Goal: Task Accomplishment & Management: Complete application form

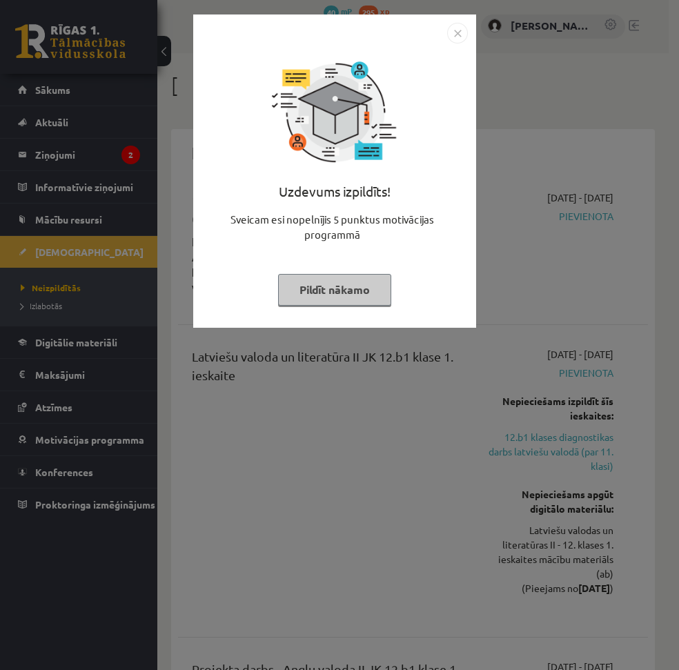
drag, startPoint x: 351, startPoint y: 288, endPoint x: 395, endPoint y: 204, distance: 95.0
click at [352, 288] on button "Pildīt nākamo" at bounding box center [334, 290] width 113 height 32
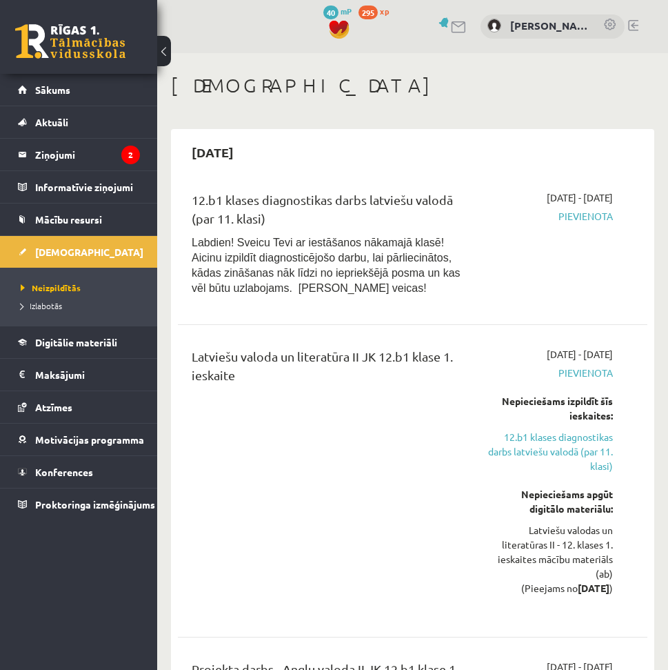
click at [632, 28] on link at bounding box center [633, 25] width 10 height 11
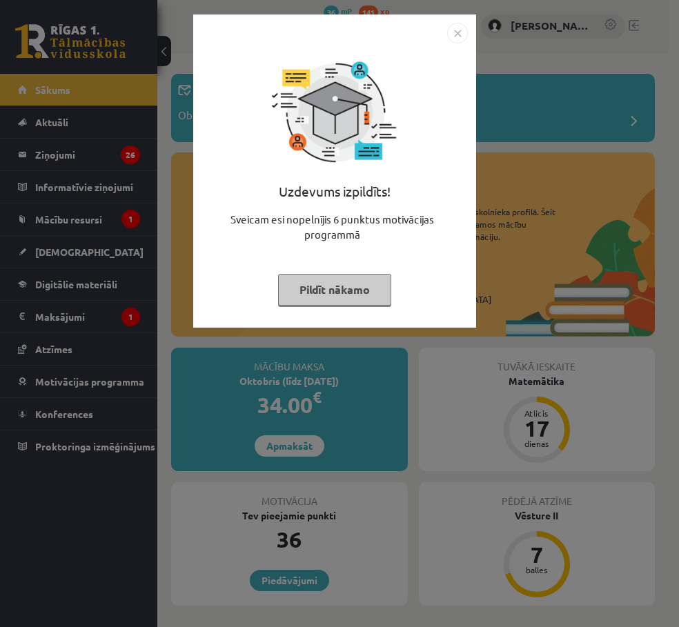
click at [359, 290] on button "Pildīt nākamo" at bounding box center [334, 290] width 113 height 32
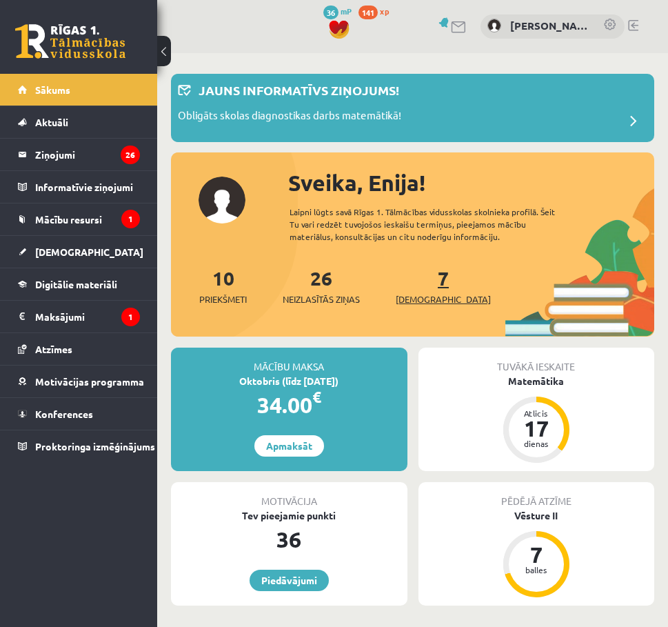
click at [414, 297] on span "[DEMOGRAPHIC_DATA]" at bounding box center [443, 299] width 95 height 14
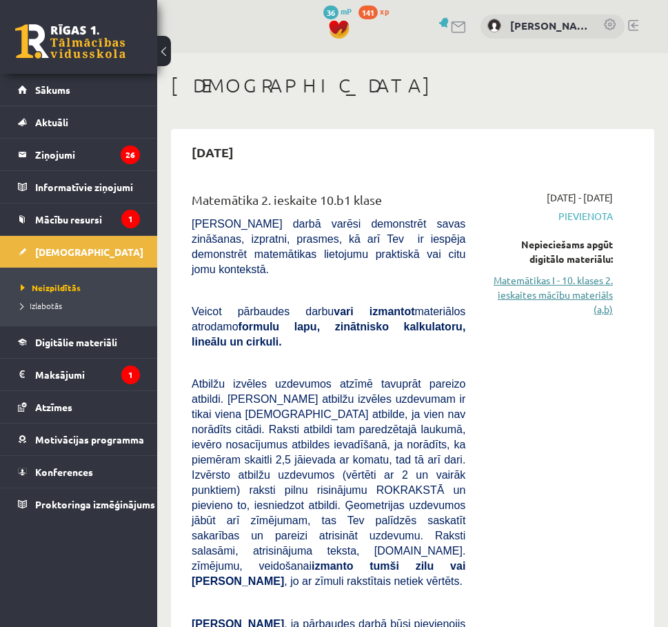
click at [541, 285] on link "Matemātikas I - 10. klases 2. ieskaites mācību materiāls (a,b)" at bounding box center [549, 294] width 127 height 43
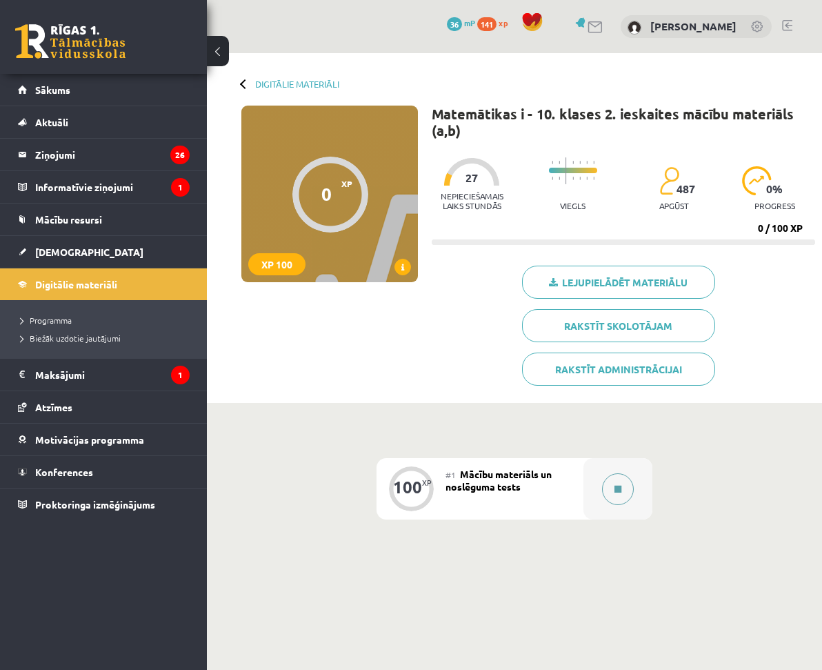
click at [610, 473] on button at bounding box center [618, 489] width 32 height 32
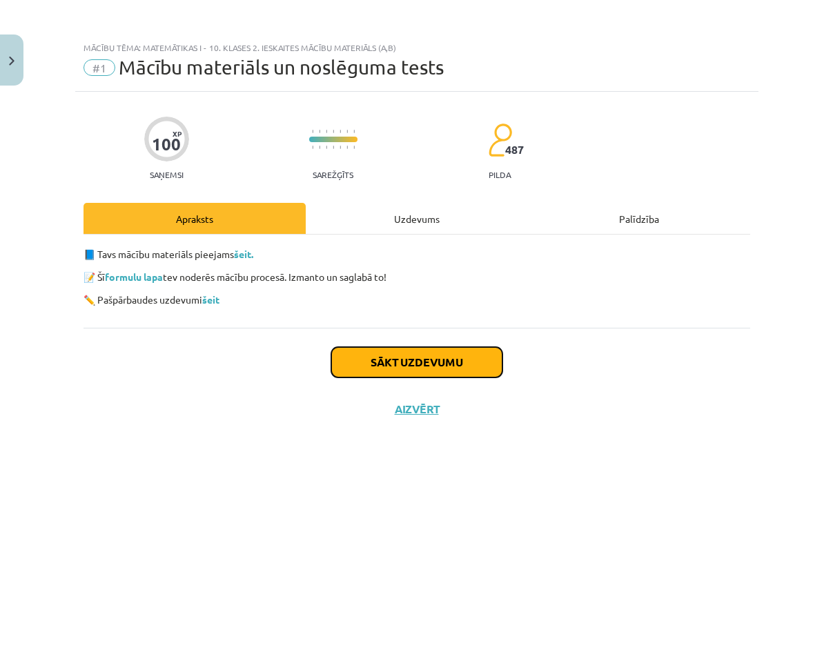
click at [454, 358] on button "Sākt uzdevumu" at bounding box center [416, 362] width 171 height 30
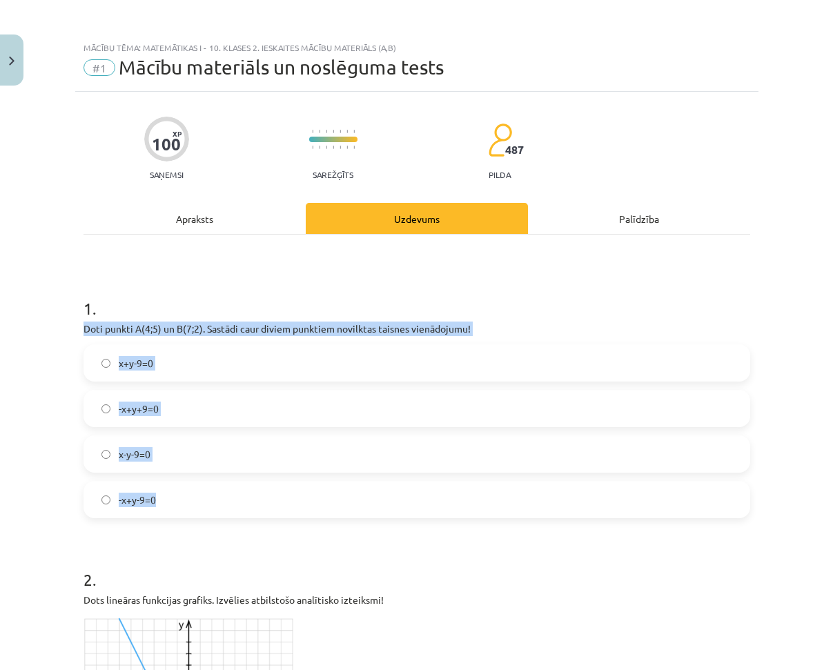
drag, startPoint x: 67, startPoint y: 326, endPoint x: 416, endPoint y: 499, distance: 389.9
click at [416, 499] on div "Mācību tēma: Matemātikas i - 10. klases 2. ieskaites mācību materiāls (a,b) #1 …" at bounding box center [416, 335] width 833 height 670
copy div "Doti punkti A(4;5) un B(7;2). Sastādi caur diviem punktiem novilktas taisnes vi…"
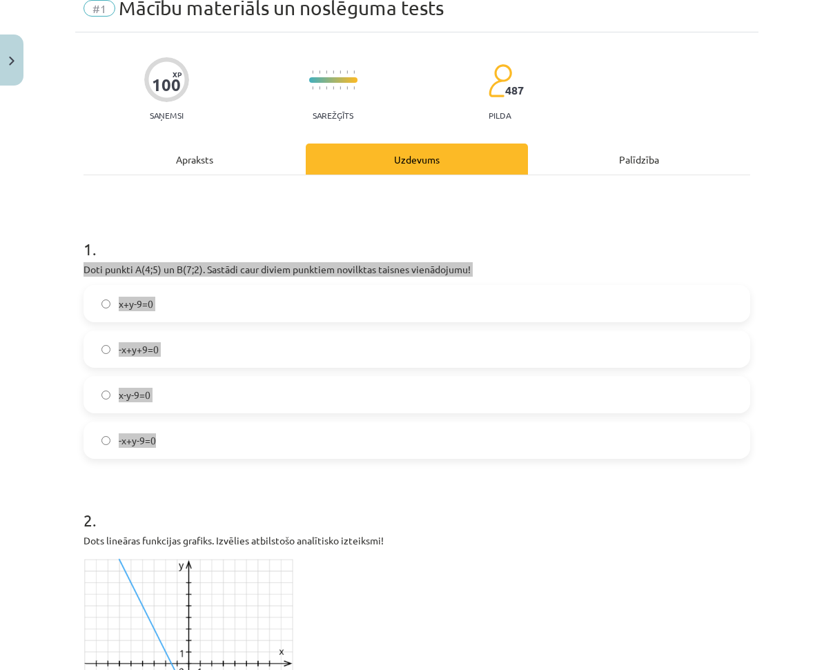
scroll to position [69, 0]
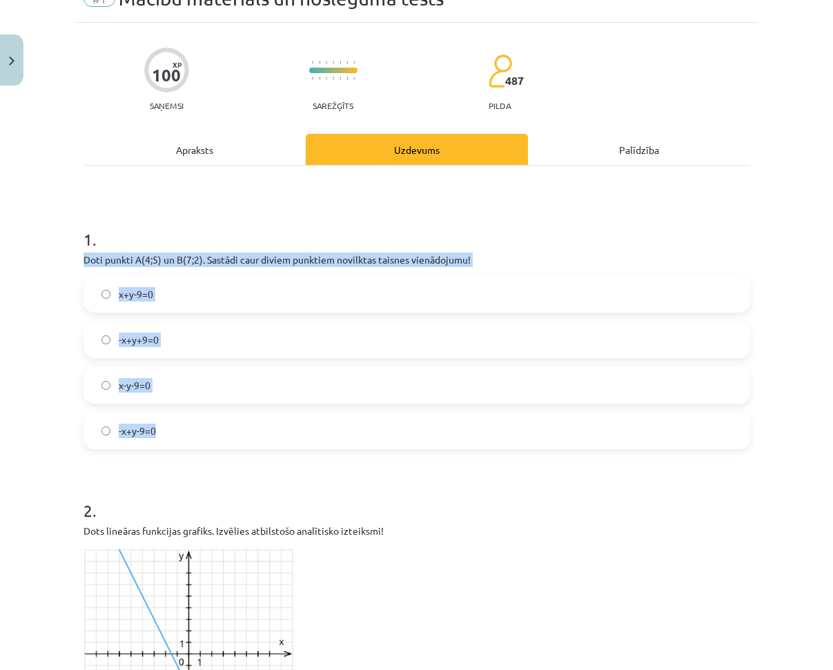
click at [132, 288] on span "x+y-9=0" at bounding box center [136, 294] width 34 height 14
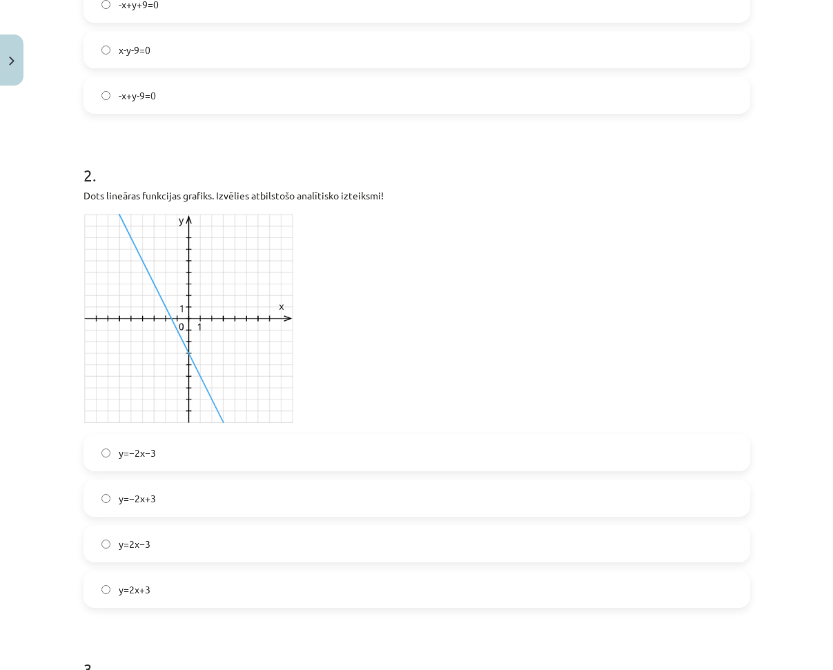
scroll to position [414, 0]
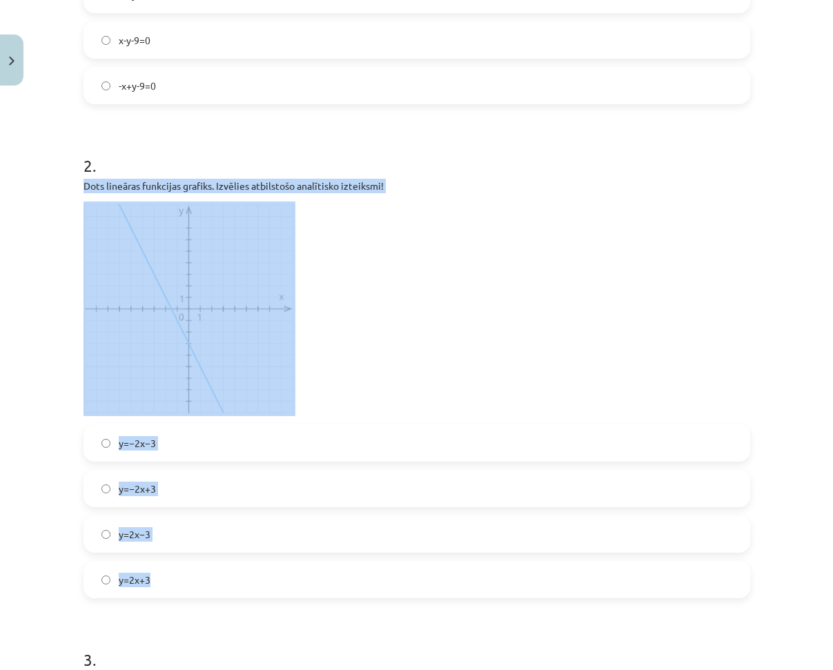
drag, startPoint x: 86, startPoint y: 186, endPoint x: 273, endPoint y: 559, distance: 417.7
click at [281, 568] on div "2 . Dots lineāras funkcijas grafiks. Izvēlies atbilstošo analītisko izteiksmi! …" at bounding box center [416, 365] width 666 height 466
copy div "Dots lineāras funkcijas grafiks. Izvēlies atbilstošo analītisko izteiksmi! y=−2…"
click at [424, 329] on p at bounding box center [416, 308] width 666 height 215
click at [412, 323] on p at bounding box center [416, 308] width 666 height 215
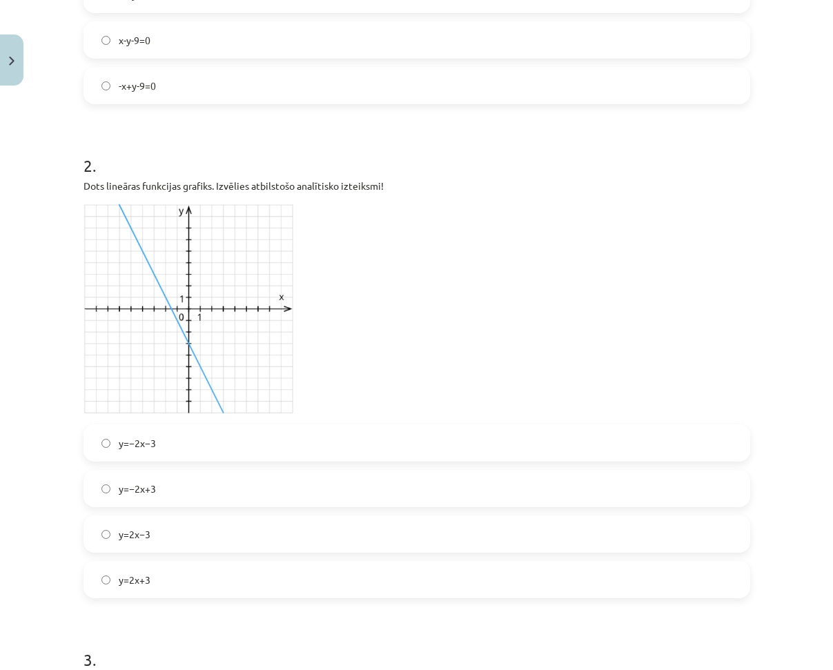
click at [152, 439] on label "y=−2x−3" at bounding box center [417, 443] width 664 height 34
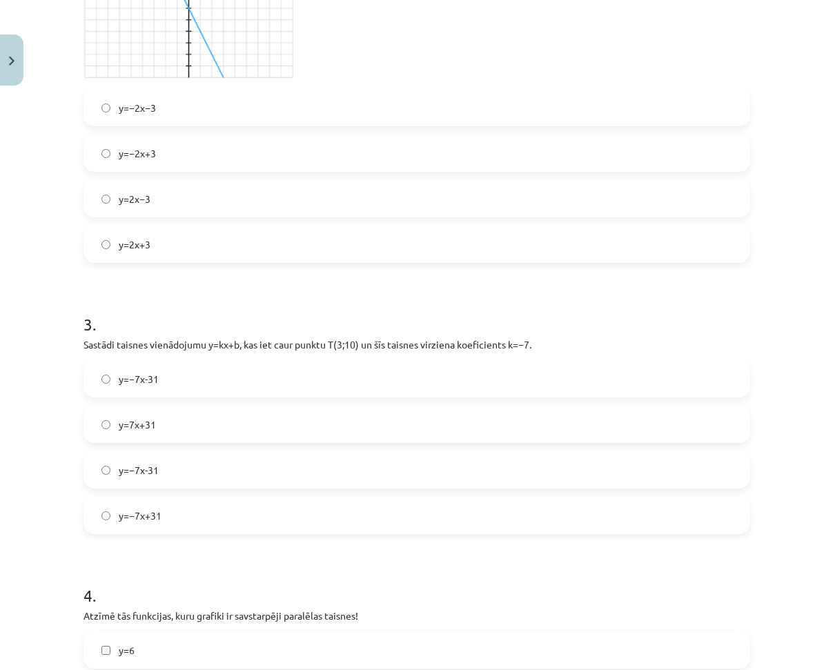
scroll to position [759, 0]
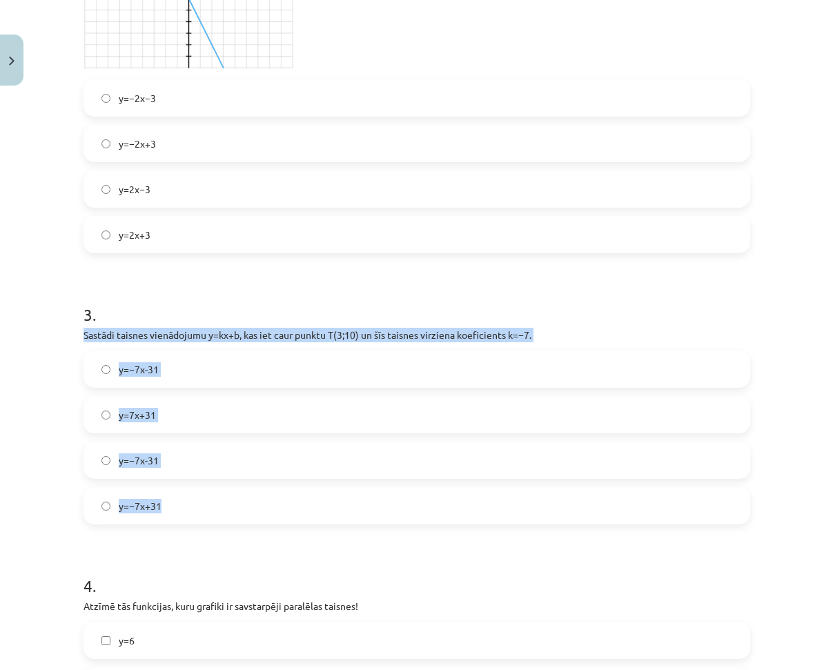
drag, startPoint x: 71, startPoint y: 333, endPoint x: 268, endPoint y: 495, distance: 254.3
copy div "Sastādi taisnes vienādojumu y=kx+b, kas iet caur punktu T(3;10) un šīs taisnes …"
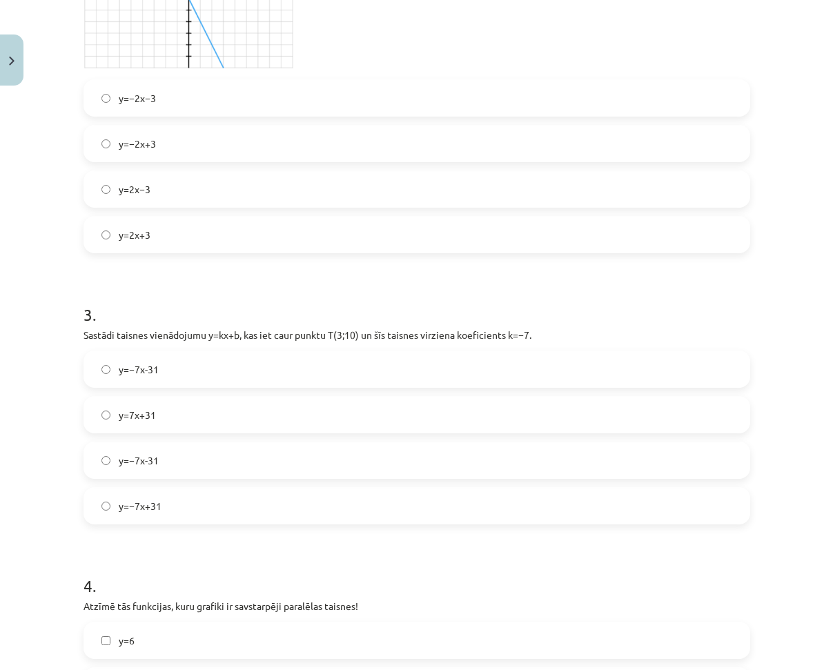
click at [188, 297] on h1 "3 ." at bounding box center [416, 302] width 666 height 43
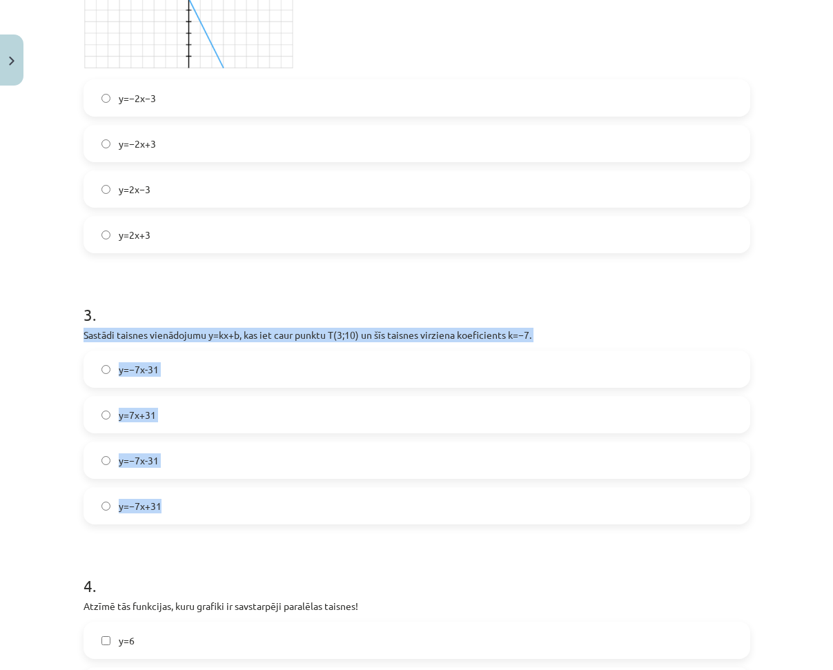
drag, startPoint x: 76, startPoint y: 334, endPoint x: 181, endPoint y: 503, distance: 198.9
copy div "Sastādi taisnes vienādojumu y=kx+b, kas iet caur punktu T(3;10) un šīs taisnes …"
click at [168, 505] on label "y=−7x+31" at bounding box center [417, 505] width 664 height 34
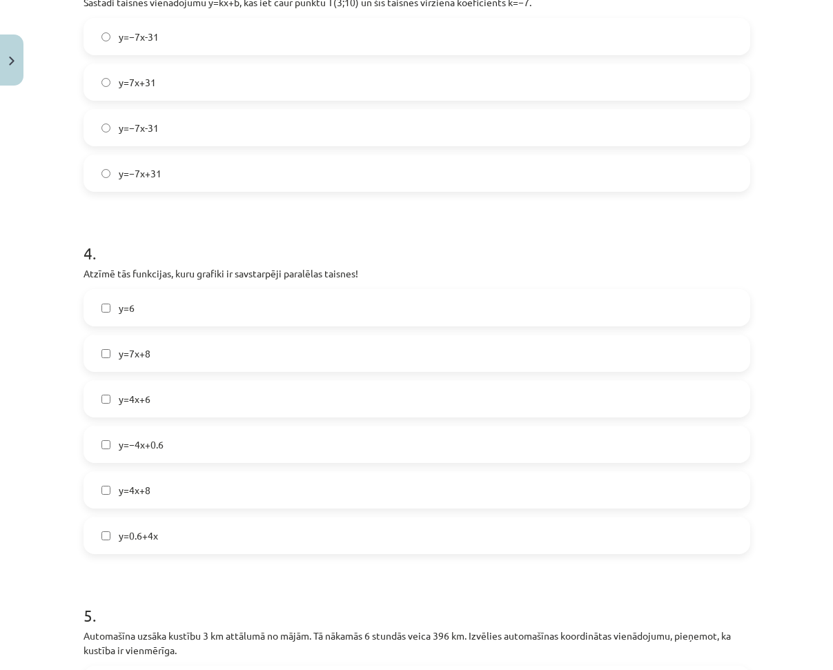
scroll to position [1104, 0]
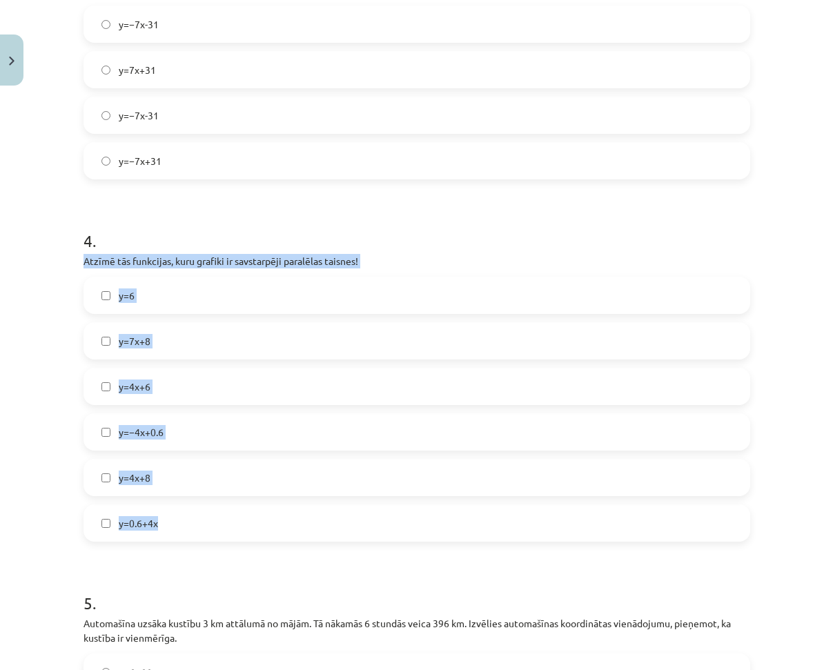
drag, startPoint x: 78, startPoint y: 258, endPoint x: 300, endPoint y: 535, distance: 355.3
click at [300, 535] on div "4 . Atzīmē tās funkcijas, kuru grafiki ir savstarpēji paralēlas taisnes! y=6 y=…" at bounding box center [416, 374] width 666 height 335
copy div "Atzīmē tās funkcijas, kuru grafiki ir savstarpēji paralēlas taisnes! y=6 y=7x+8…"
click at [65, 419] on div "Mācību tēma: Matemātikas i - 10. klases 2. ieskaites mācību materiāls (a,b) #1 …" at bounding box center [416, 335] width 833 height 670
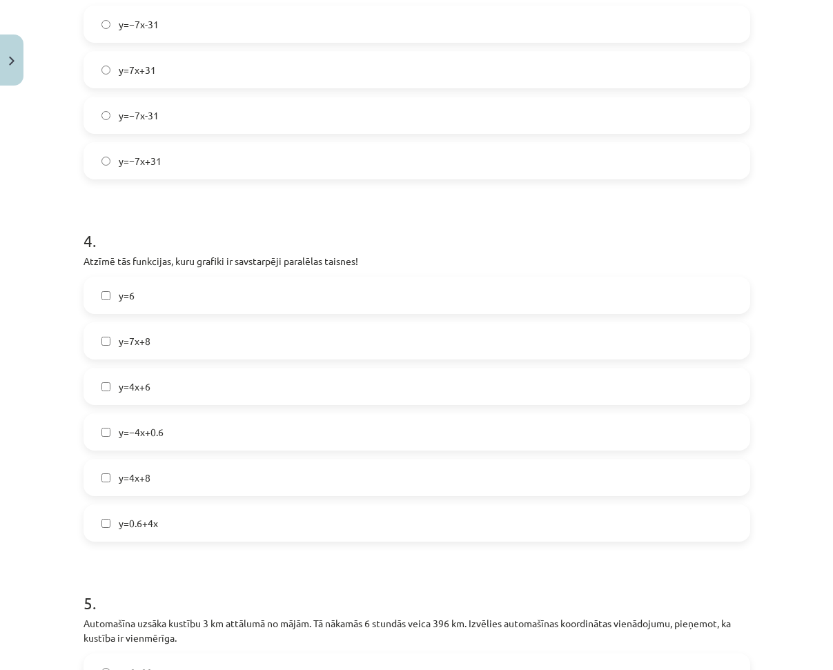
click at [175, 390] on label "y=4x+6" at bounding box center [417, 386] width 664 height 34
click at [157, 471] on label "y=4x+8" at bounding box center [417, 477] width 664 height 34
click at [142, 523] on span "y=0.6+4x" at bounding box center [138, 523] width 39 height 14
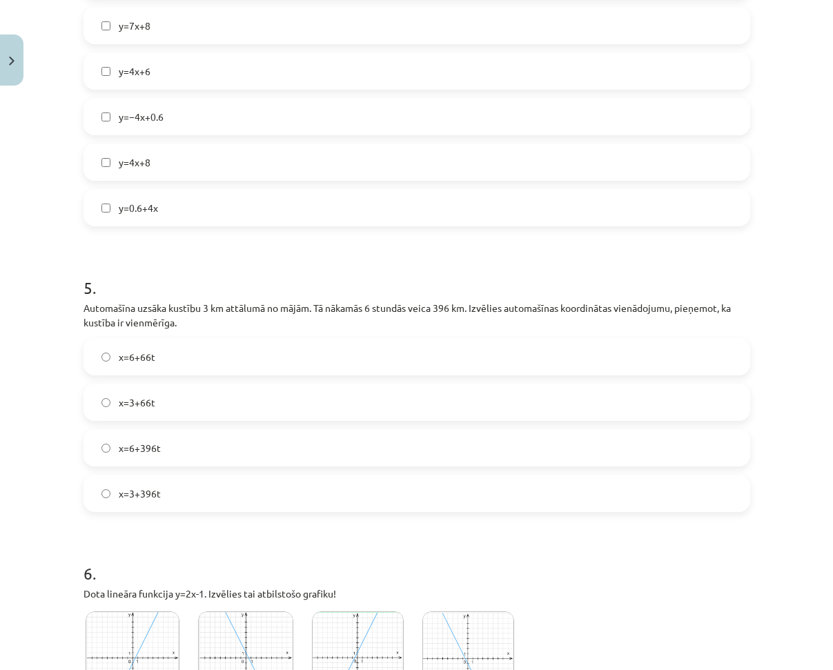
scroll to position [1448, 0]
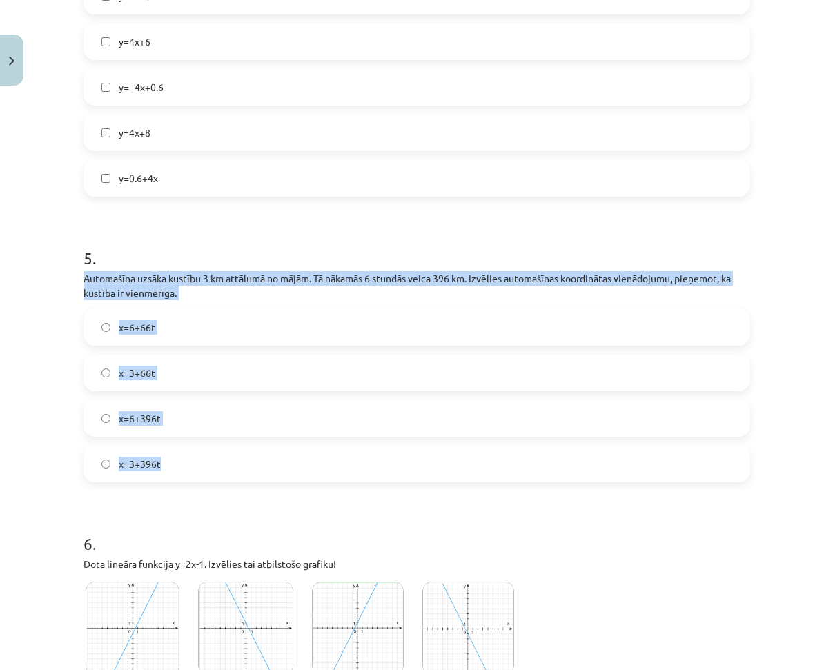
drag, startPoint x: 83, startPoint y: 279, endPoint x: 248, endPoint y: 459, distance: 244.1
click at [248, 459] on div "100 XP Saņemsi Sarežģīts 487 pilda Apraksts Uzdevums Palīdzība 1 . Doti punkti …" at bounding box center [416, 301] width 683 height 3316
copy div "Automašīna uzsāka kustību 3 km attālumā no mājām. Tā nākamās 6 stundās veica 39…"
click at [177, 367] on label "x=3+66t" at bounding box center [417, 372] width 664 height 34
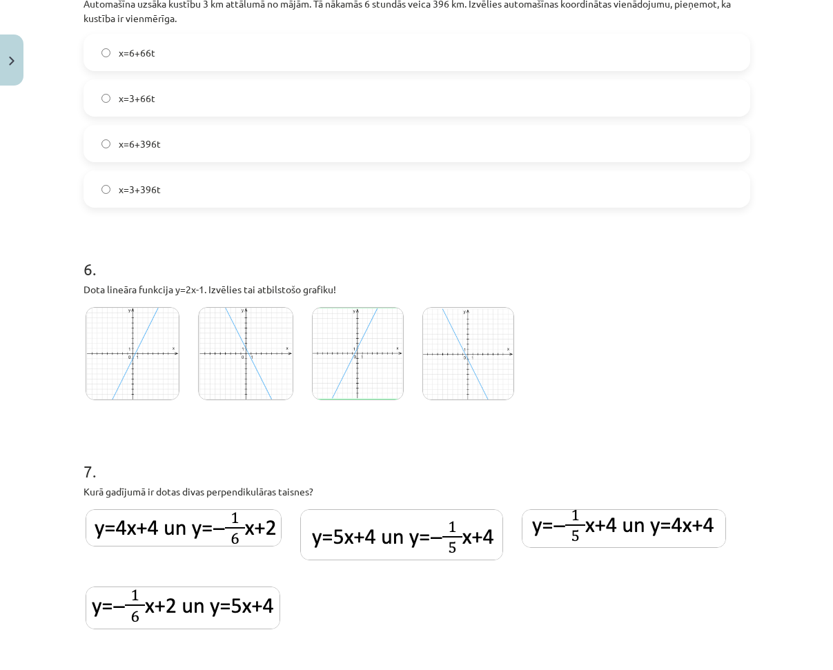
scroll to position [1724, 0]
click at [343, 344] on img at bounding box center [358, 352] width 92 height 93
click at [275, 361] on img at bounding box center [245, 352] width 94 height 93
click at [349, 344] on img at bounding box center [358, 352] width 92 height 93
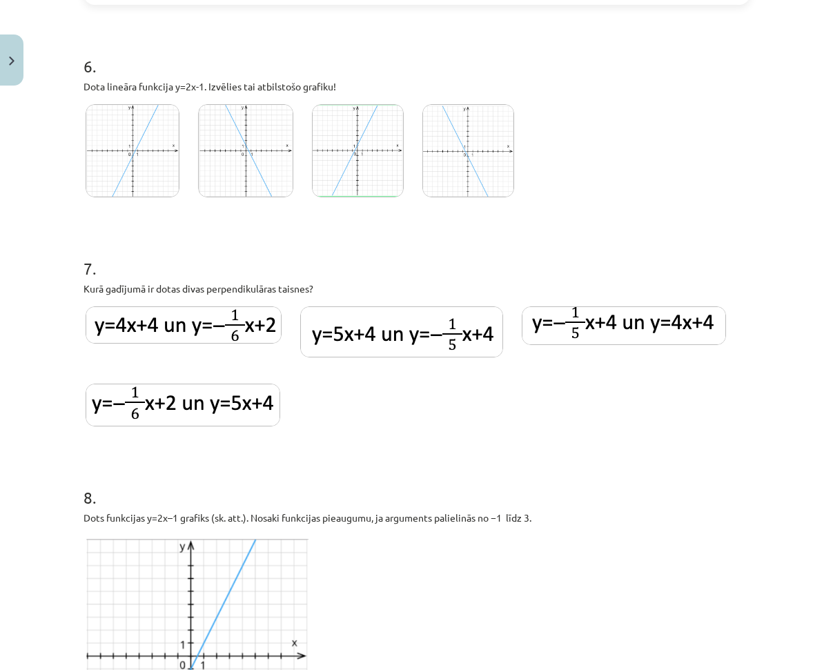
scroll to position [1931, 0]
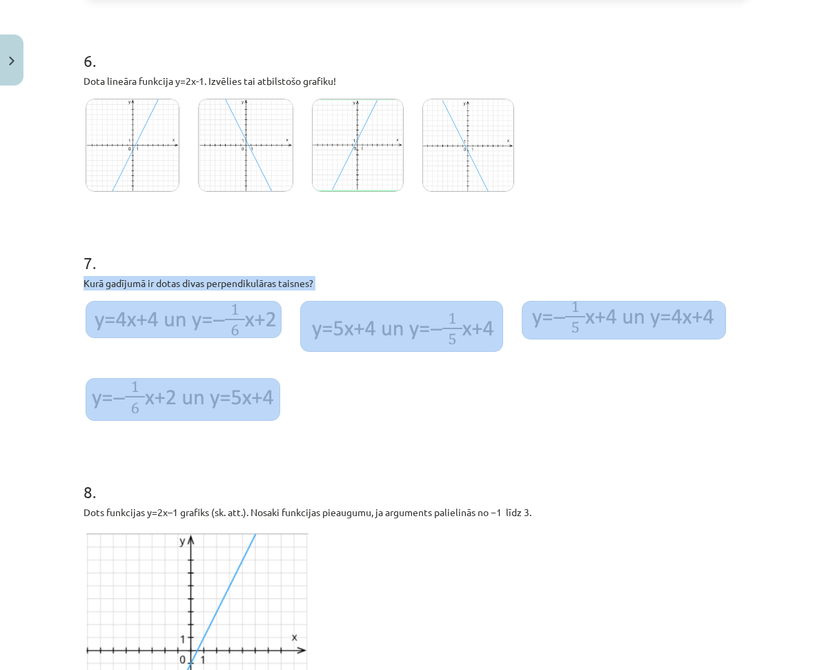
drag, startPoint x: 79, startPoint y: 284, endPoint x: 277, endPoint y: 390, distance: 224.7
click at [277, 393] on div "7 . Kurā gadījumā ir dotas divas perpendikulāras taisnes?" at bounding box center [416, 329] width 666 height 201
copy div "Kurā gadījumā ir dotas divas perpendikulāras taisnes?"
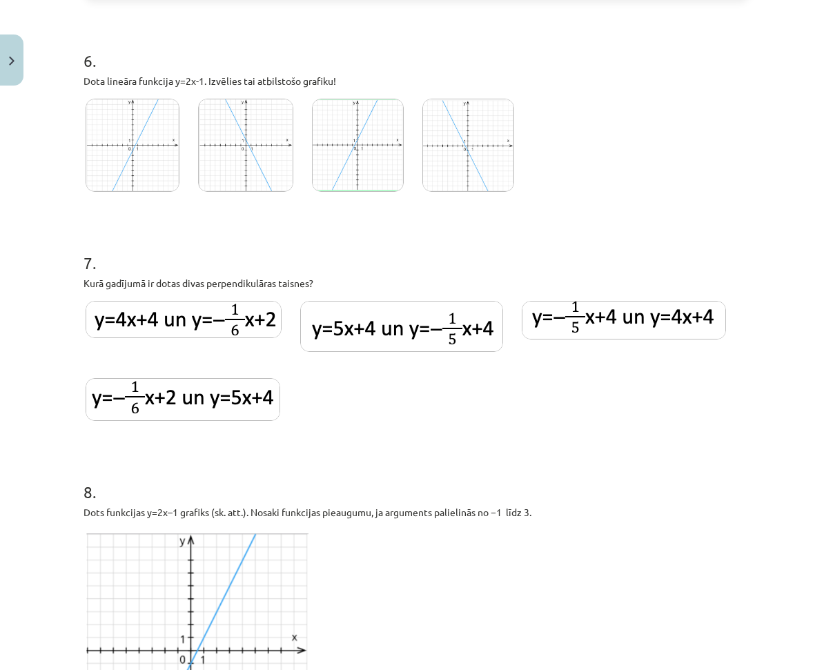
click at [481, 499] on h1 "8 ." at bounding box center [416, 479] width 666 height 43
click at [99, 319] on div "Mācību tēma: Matemātikas i - 10. klases 2. ieskaites mācību materiāls (a,b) #1 …" at bounding box center [416, 335] width 833 height 670
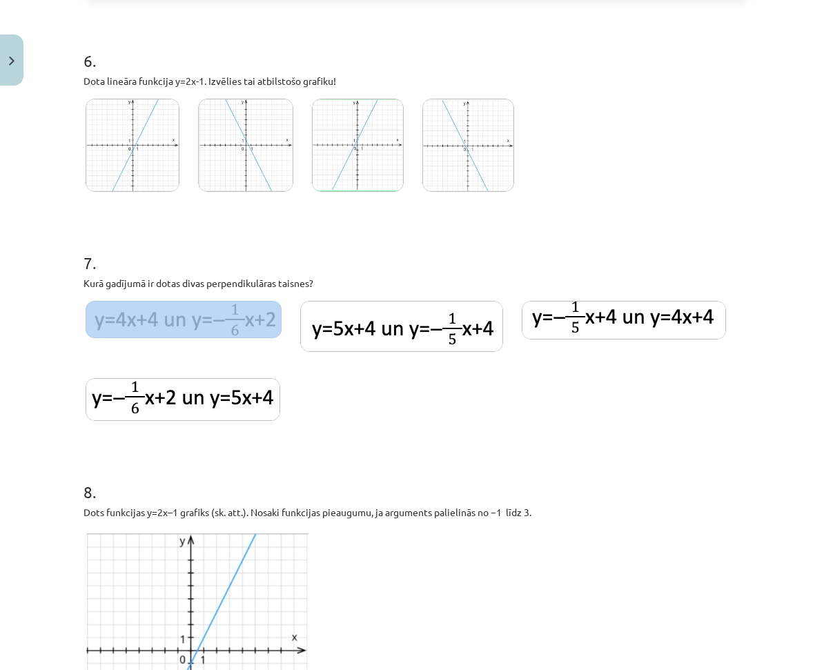
drag, startPoint x: 77, startPoint y: 292, endPoint x: 119, endPoint y: 333, distance: 59.5
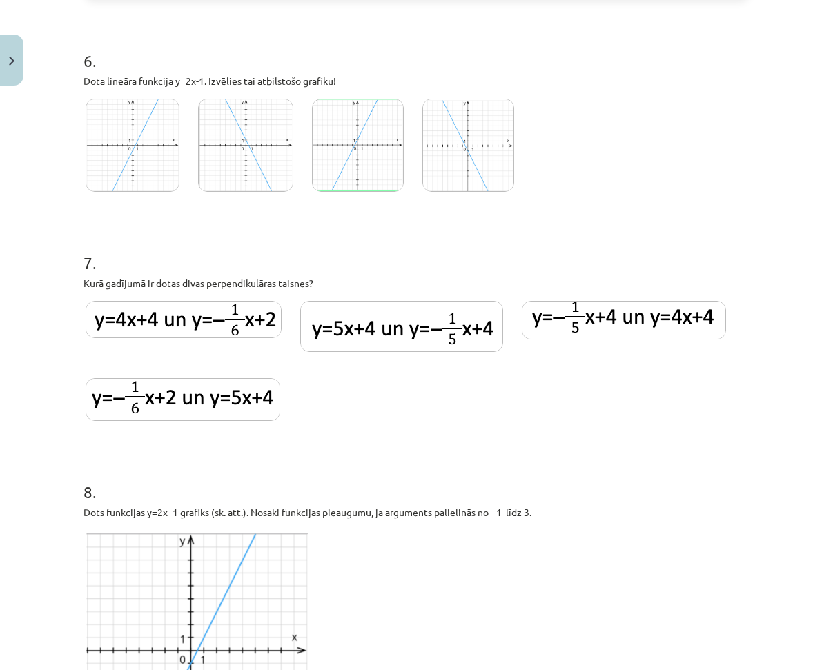
click at [132, 346] on div at bounding box center [183, 330] width 200 height 63
click at [179, 323] on img at bounding box center [184, 319] width 196 height 37
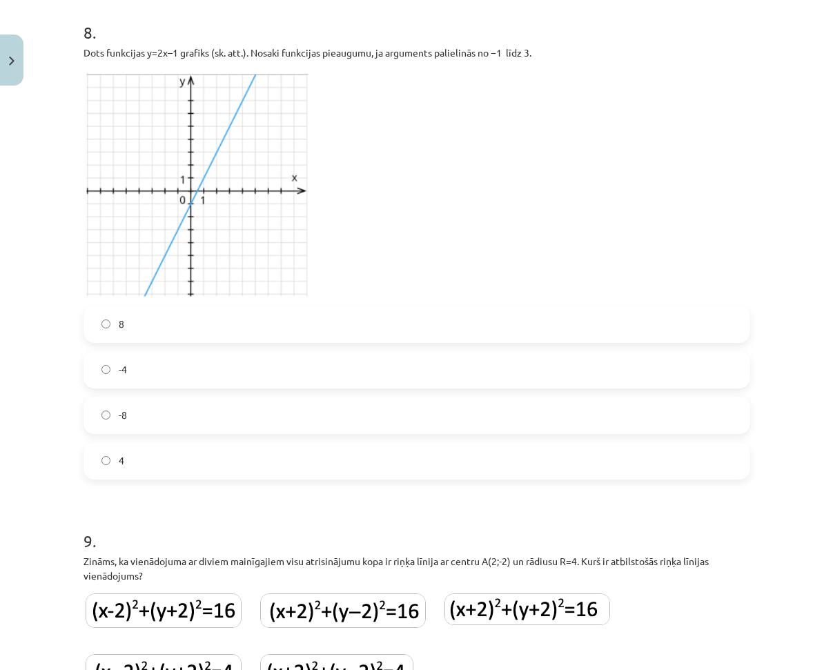
scroll to position [2414, 0]
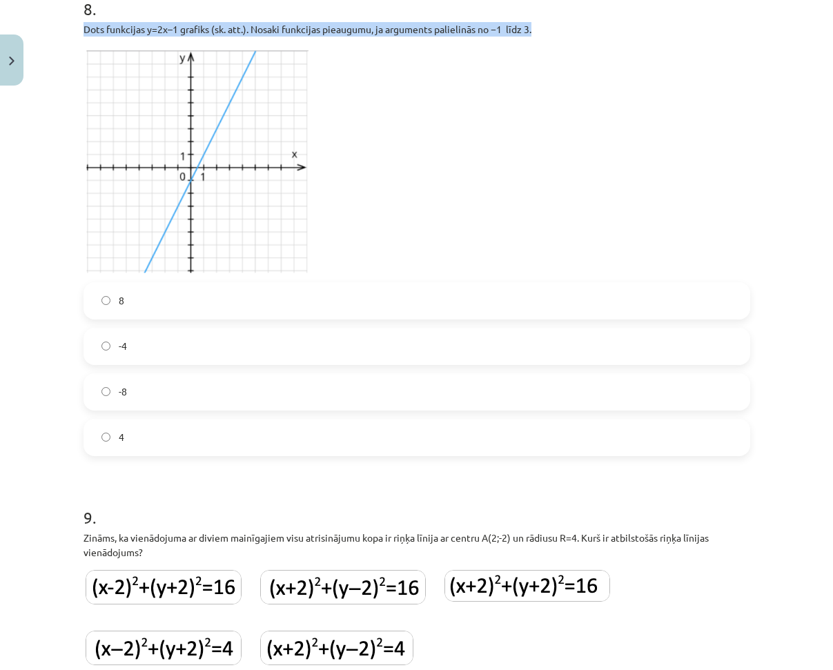
drag, startPoint x: 99, startPoint y: 17, endPoint x: 548, endPoint y: 31, distance: 449.3
click at [544, 33] on div "8 . Dots funkcijas y=2x–1 grafiks (sk. att.). Nosaki funkcijas pieaugumu, ja ar…" at bounding box center [416, 215] width 666 height 481
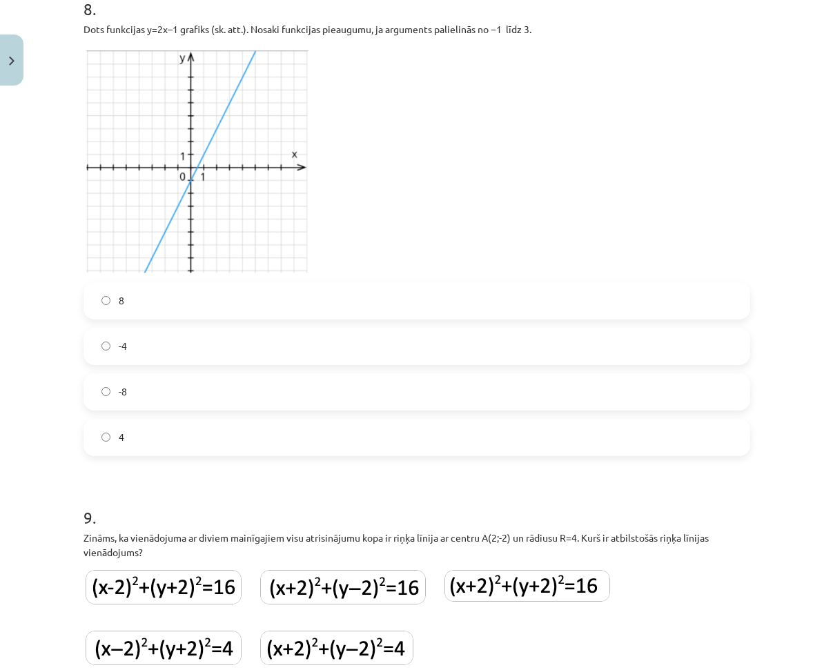
drag, startPoint x: 481, startPoint y: 85, endPoint x: 244, endPoint y: 64, distance: 237.5
click at [477, 79] on p at bounding box center [416, 159] width 666 height 229
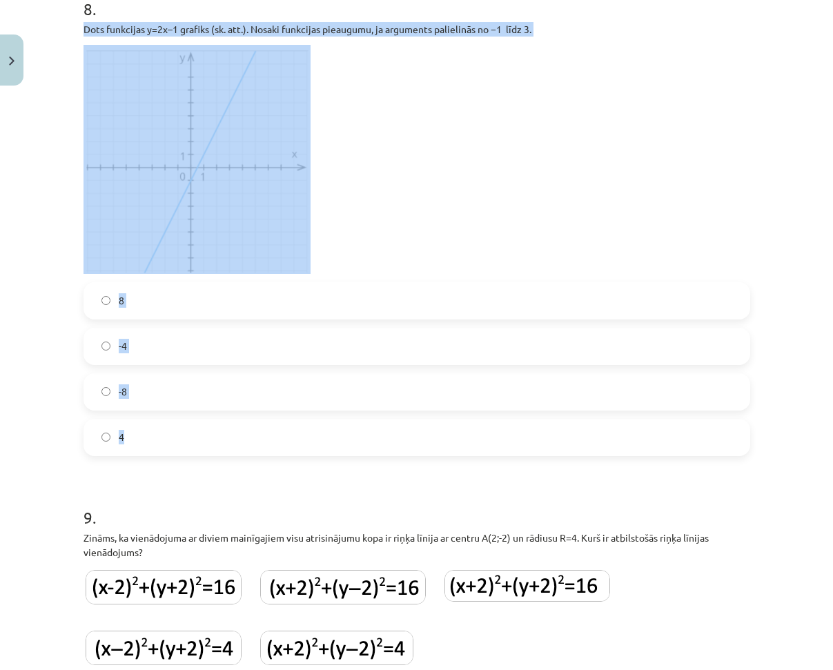
drag, startPoint x: 76, startPoint y: 29, endPoint x: 289, endPoint y: 437, distance: 460.6
copy div "Dots funkcijas y=2x–1 grafiks (sk. att.). Nosaki funkcijas pieaugumu, ja argume…"
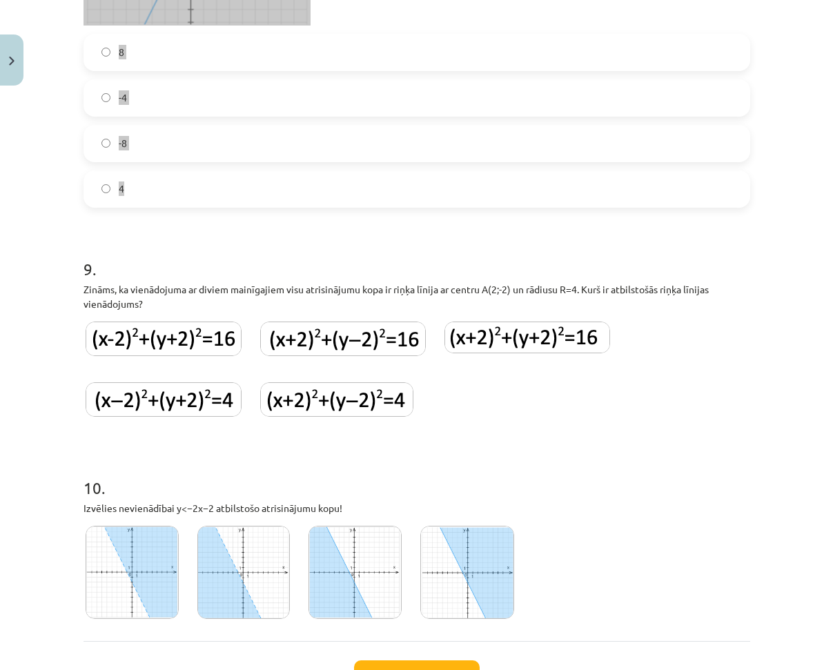
scroll to position [2690, 0]
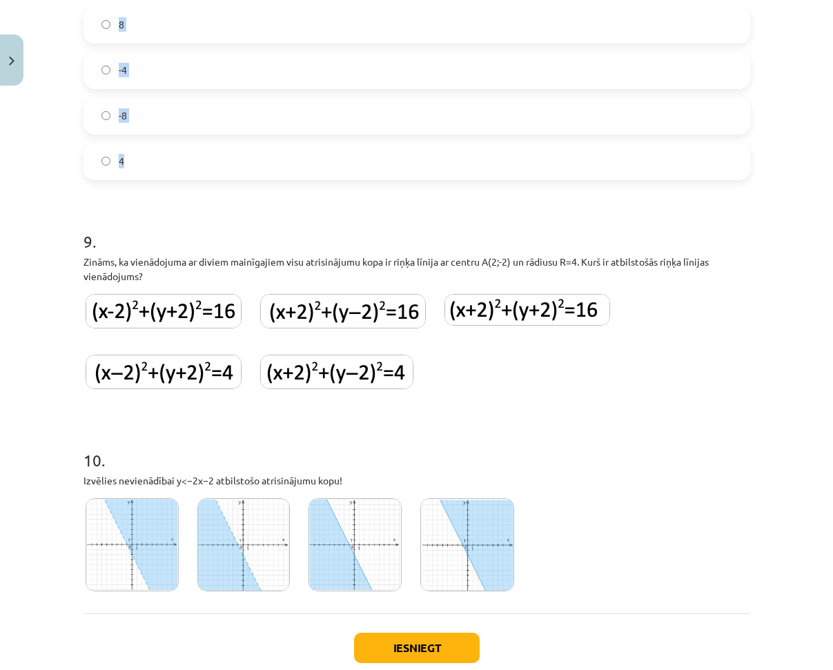
click at [143, 21] on label "8" at bounding box center [417, 25] width 664 height 34
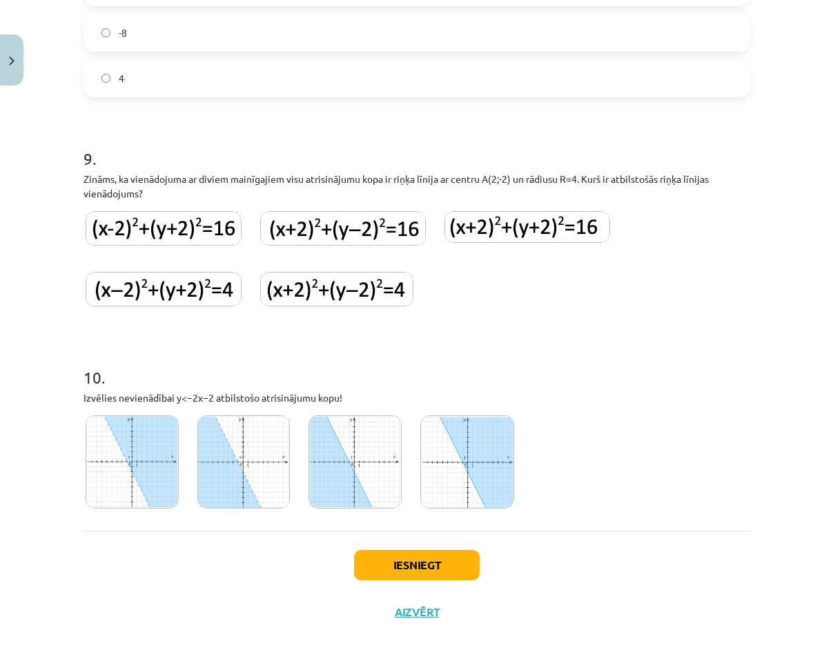
scroll to position [2777, 0]
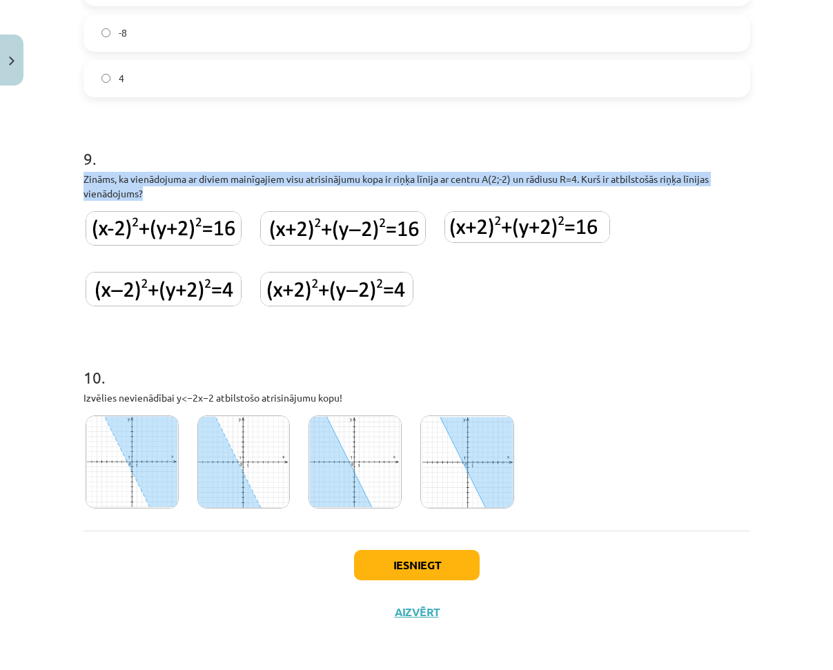
drag, startPoint x: 77, startPoint y: 177, endPoint x: 159, endPoint y: 190, distance: 83.1
copy p "Zināms, ka vienādojuma ar diviem mainīgajiem visu atrisinājumu kopa ir riņķa lī…"
click at [204, 230] on img at bounding box center [164, 228] width 156 height 34
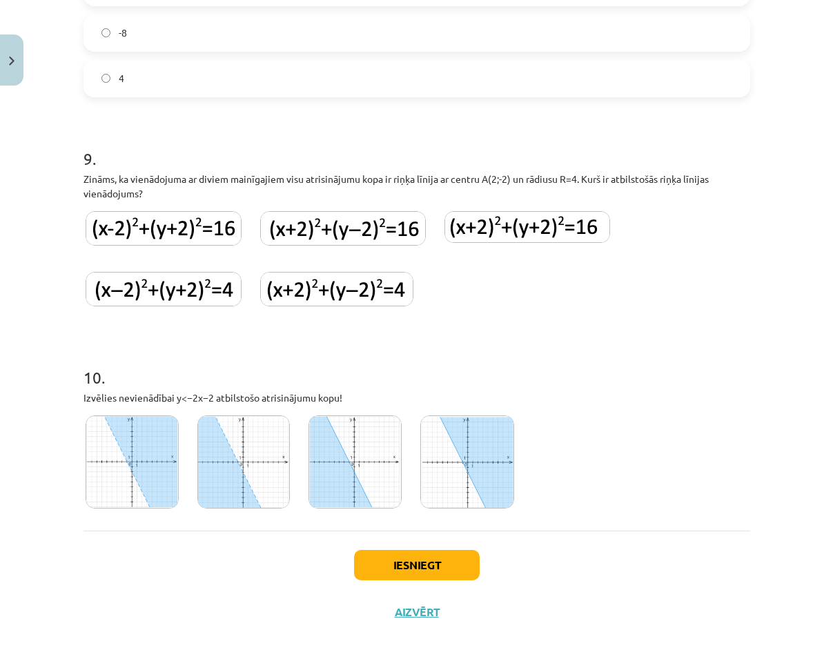
click at [233, 371] on h1 "10 ." at bounding box center [416, 364] width 666 height 43
click at [245, 464] on img at bounding box center [243, 461] width 92 height 93
click at [432, 558] on button "Iesniegt" at bounding box center [417, 565] width 126 height 30
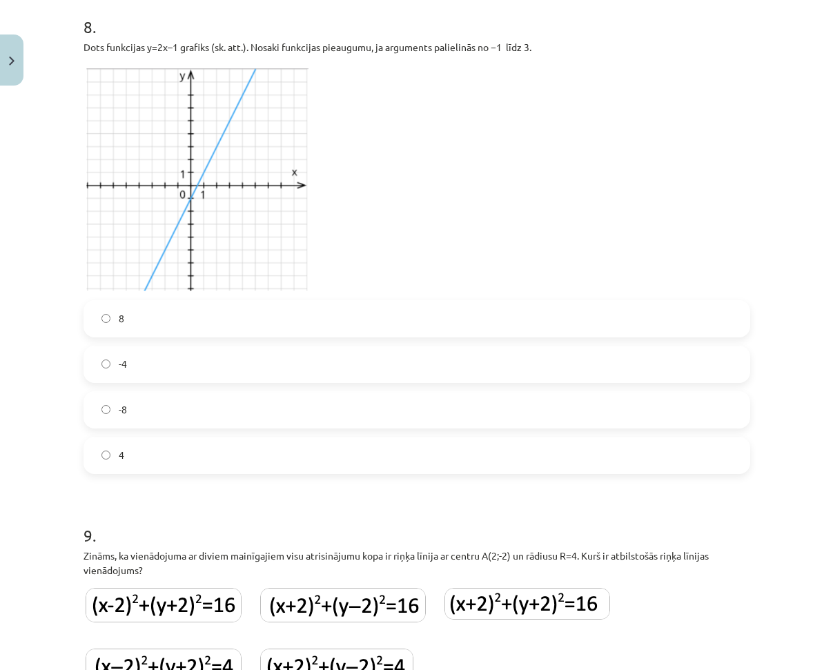
scroll to position [2156, 0]
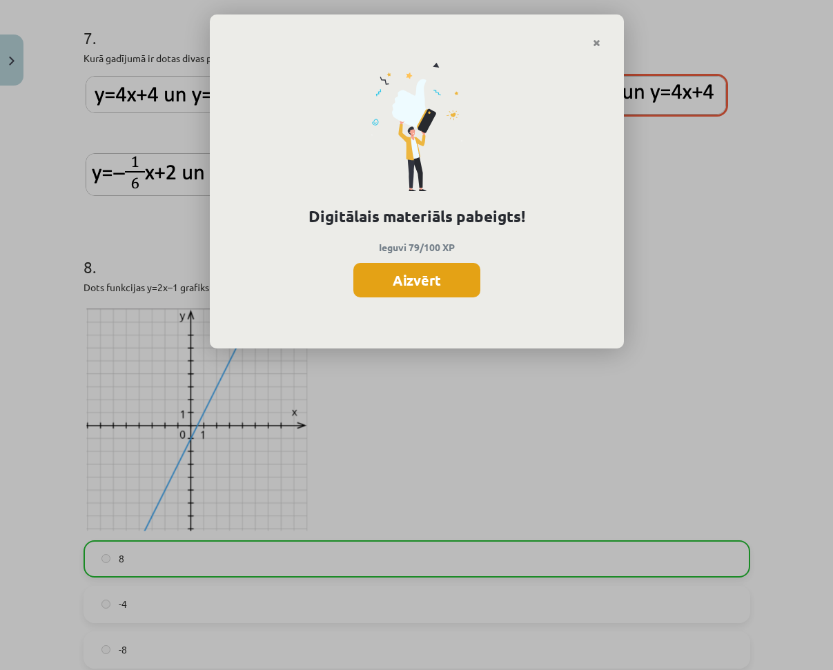
click at [395, 277] on button "Aizvērt" at bounding box center [416, 280] width 127 height 34
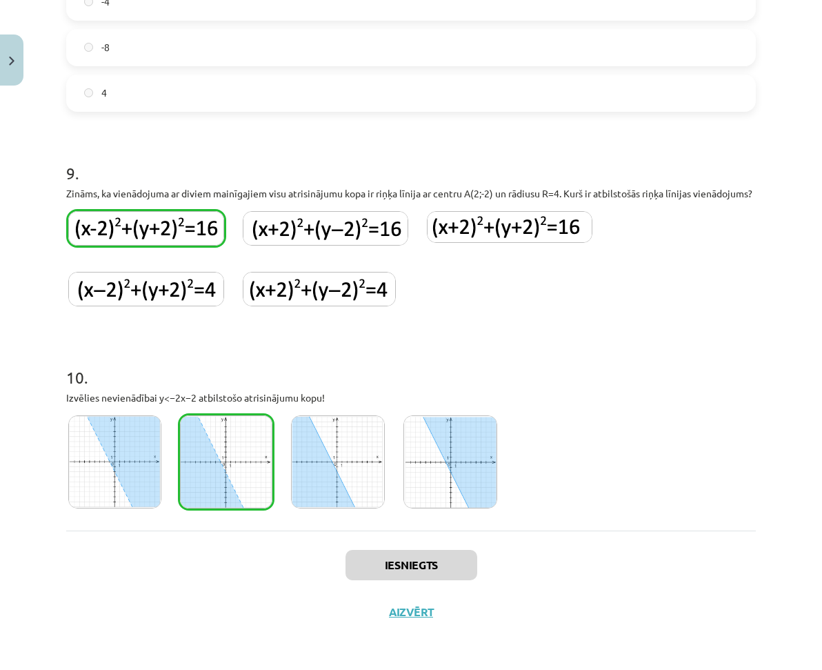
scroll to position [36, 0]
click at [412, 614] on button "Aizvērt" at bounding box center [411, 612] width 52 height 14
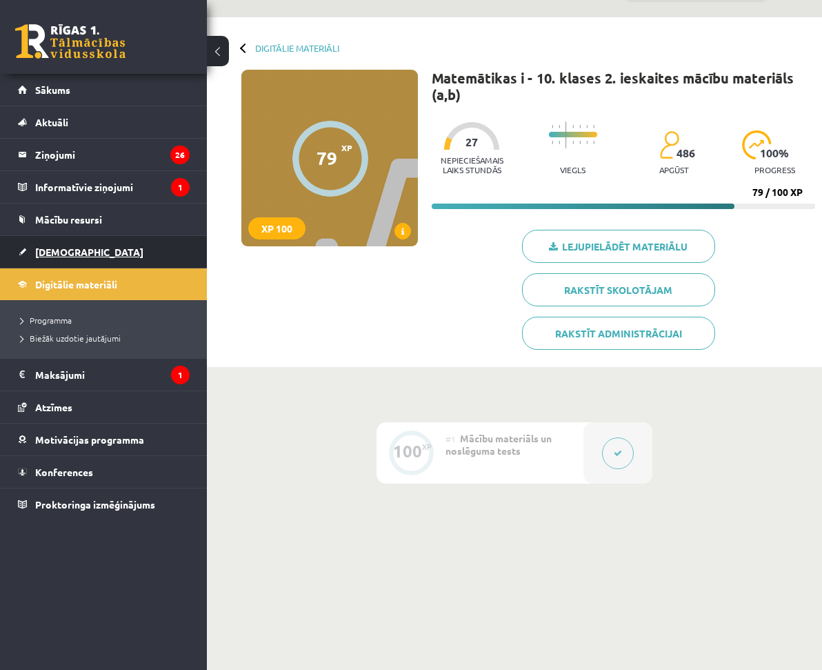
click at [89, 248] on link "[DEMOGRAPHIC_DATA]" at bounding box center [104, 252] width 172 height 32
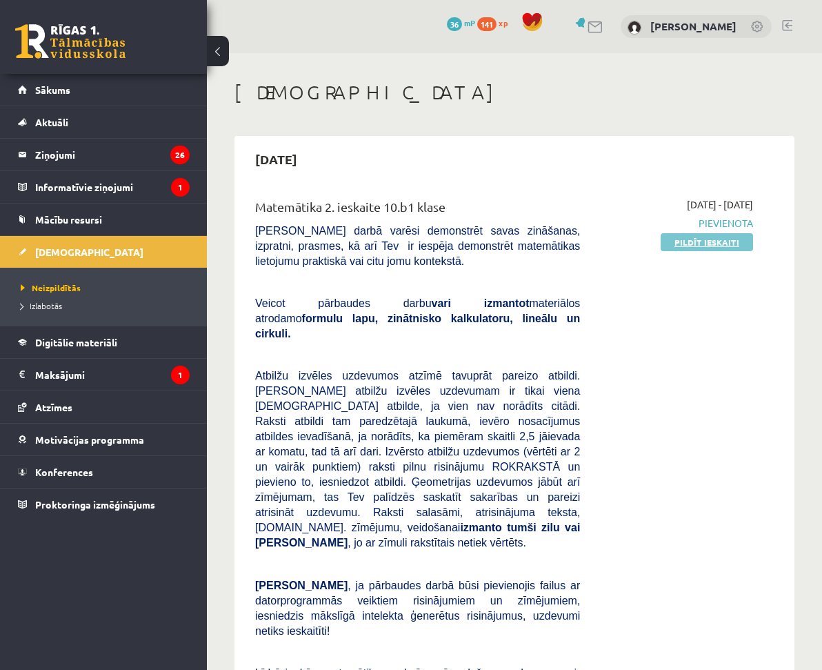
drag, startPoint x: 675, startPoint y: 243, endPoint x: 668, endPoint y: 243, distance: 6.9
click at [678, 246] on link "Pildīt ieskaiti" at bounding box center [707, 242] width 92 height 18
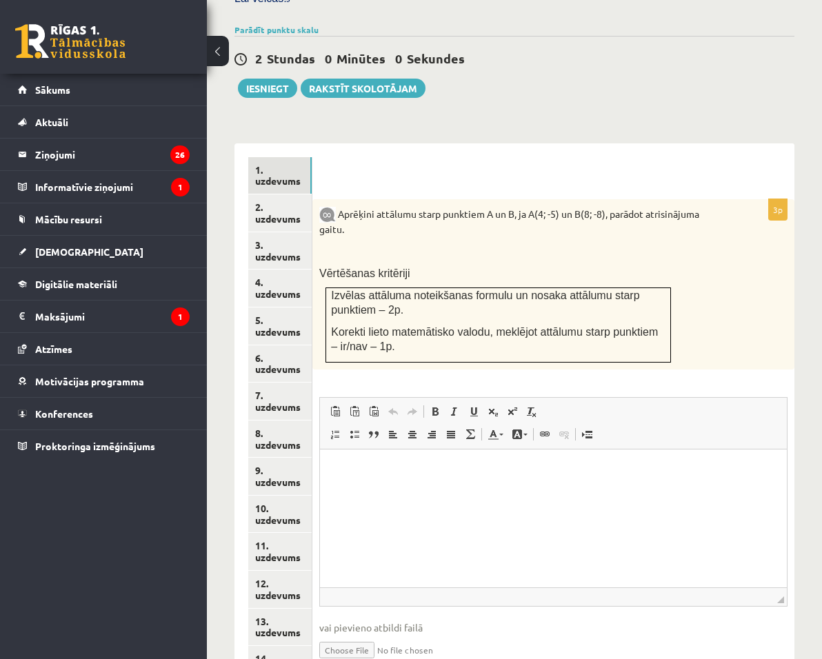
scroll to position [515, 0]
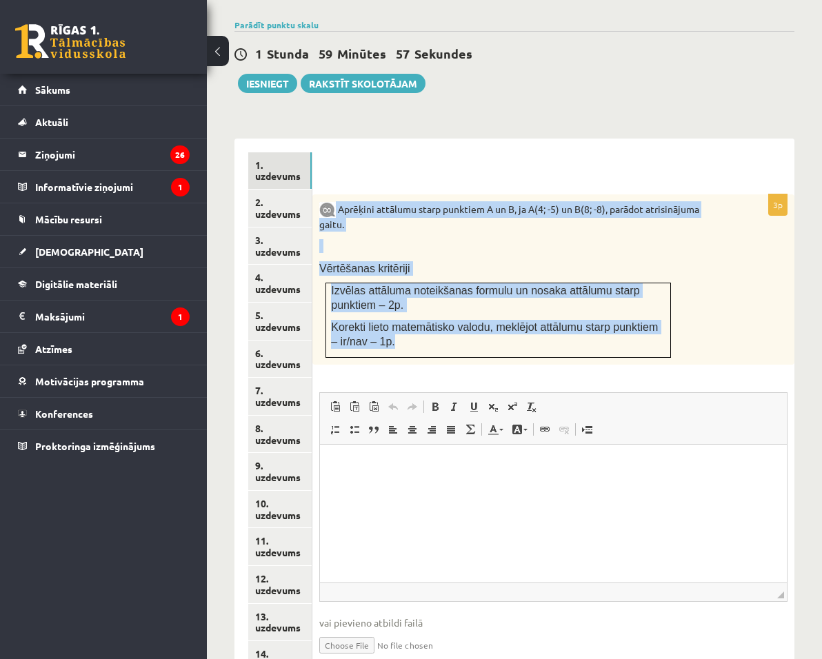
drag, startPoint x: 459, startPoint y: 147, endPoint x: 753, endPoint y: 282, distance: 324.1
click at [753, 282] on div "Aprēķini attālumu starp punktiem A un B, ja A(4; -5) un B(8; -8), parādot atris…" at bounding box center [553, 280] width 482 height 170
copy div "Aprēķini attālumu starp punktiem A un B, ja A(4; -5) un B(8; -8), parādot atris…"
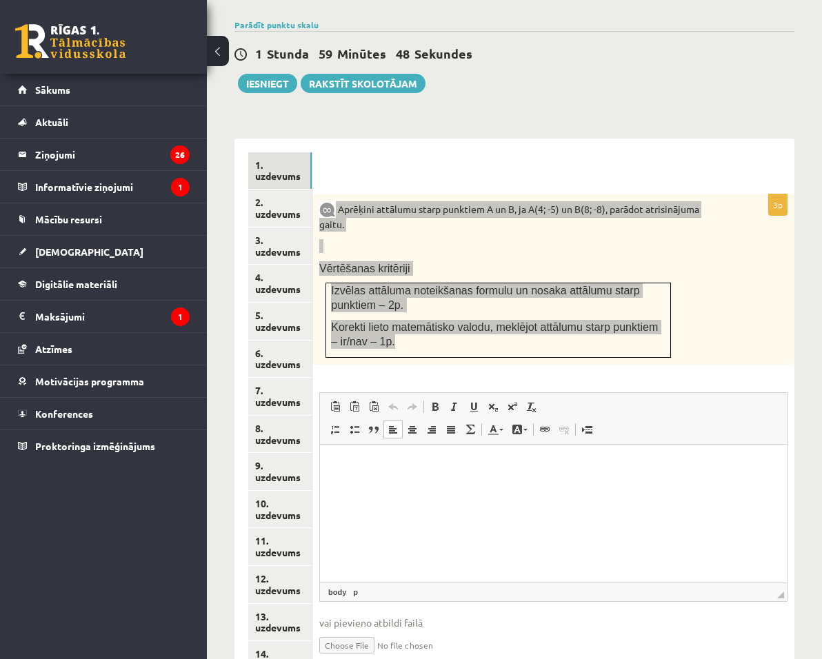
click at [392, 466] on p "Editor, wiswyg-editor-user-answer-47433905683360" at bounding box center [553, 465] width 439 height 14
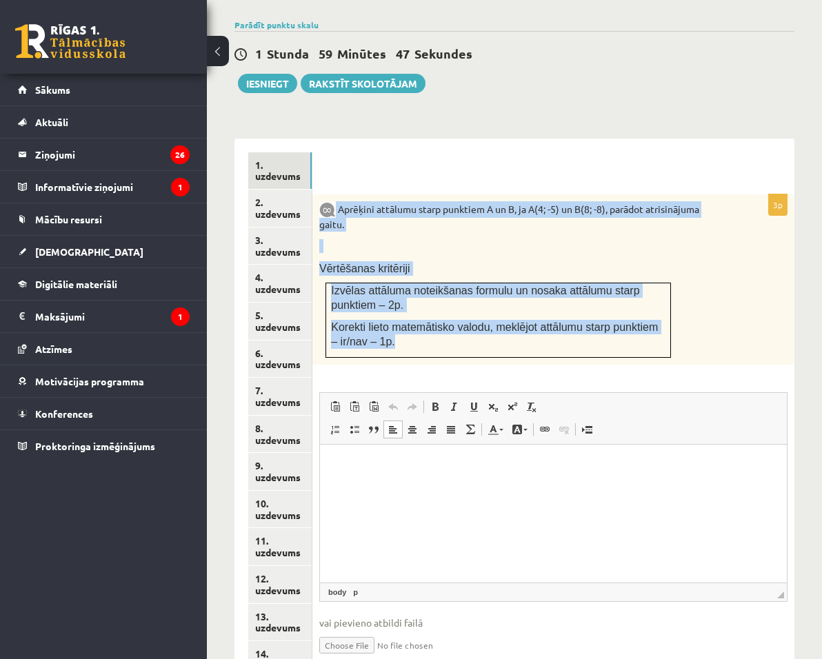
click at [602, 196] on div "Aprēķini attālumu starp punktiem A un B, ja A(4; -5) un B(8; -8), parādot atris…" at bounding box center [553, 280] width 482 height 170
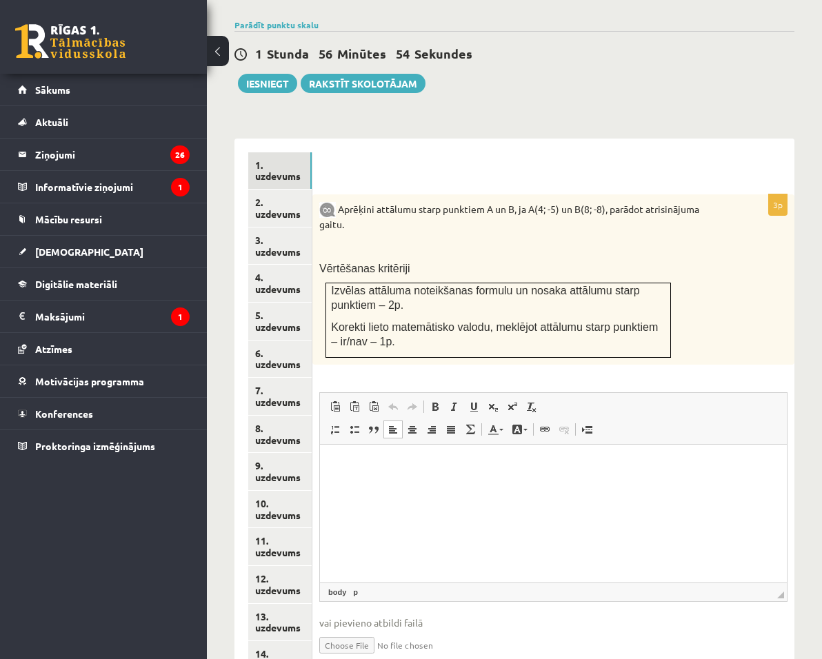
drag, startPoint x: 577, startPoint y: 559, endPoint x: 521, endPoint y: 579, distance: 59.3
click at [561, 568] on fieldset "Rich Text Editor, wiswyg-editor-user-answer-47433905683360 Editor toolbars Past…" at bounding box center [553, 532] width 468 height 280
click at [484, 630] on input "file" at bounding box center [553, 644] width 468 height 28
type input "**********"
click at [312, 190] on link "2. uzdevums" at bounding box center [279, 208] width 63 height 37
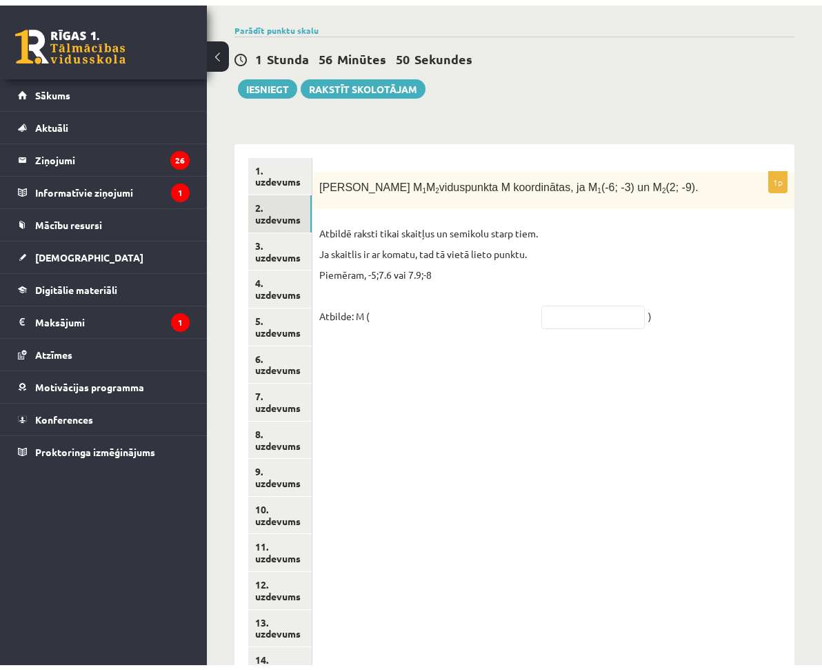
scroll to position [374, 0]
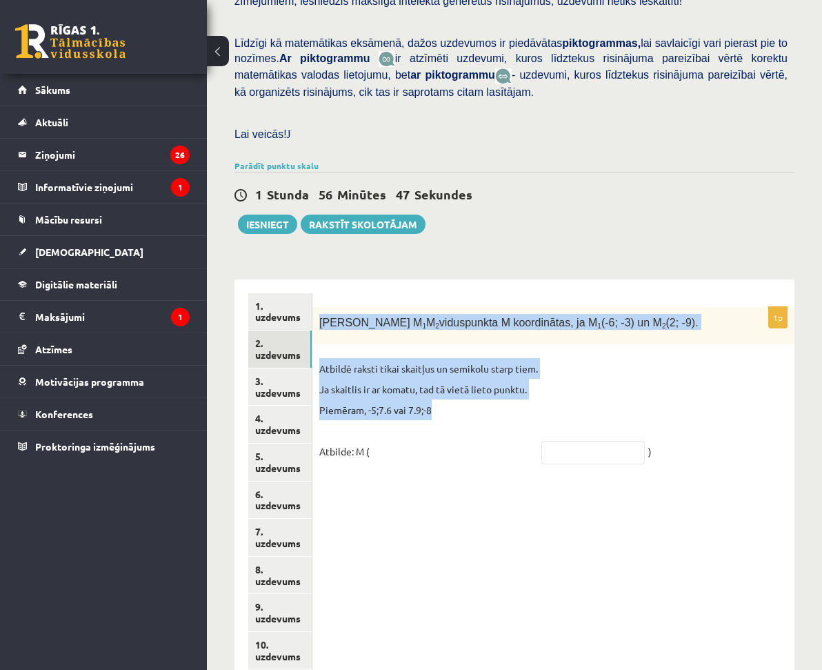
drag, startPoint x: 441, startPoint y: 287, endPoint x: 604, endPoint y: 396, distance: 195.9
click at [604, 396] on div "1p Nosaki nogriežņa M 1 M 2 viduspunkta M koordinātas, ja M 1 (-6; -3) un M 2 (…" at bounding box center [553, 392] width 482 height 170
copy div "Nosaki nogriežņa M 1 M 2 viduspunkta M koordinātas, ja M 1 (-6; -3) un M 2 (2; …"
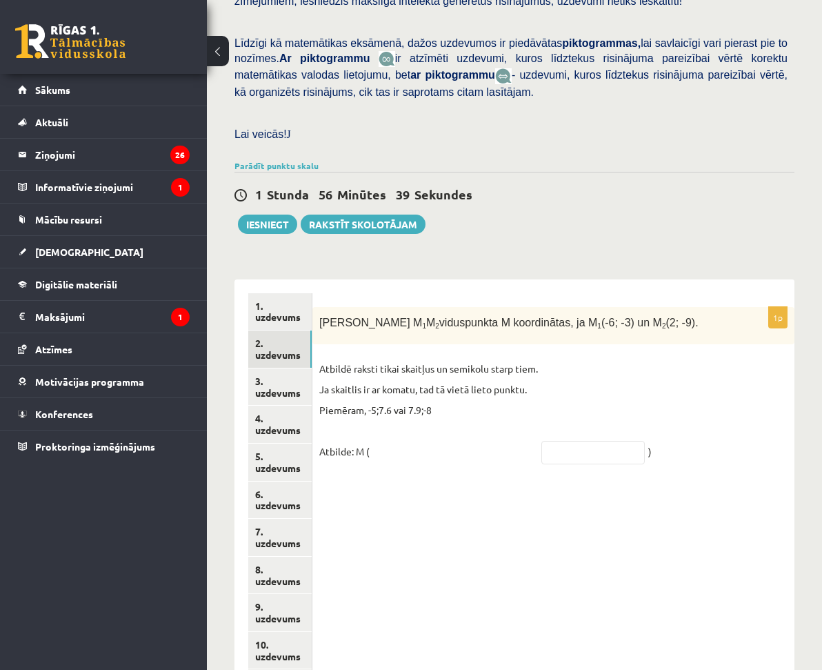
click at [539, 457] on div "1p Nosaki nogriežņa M 1 M 2 viduspunkta M koordinātas, ja M 1 (-6; -3) un M 2 (…" at bounding box center [553, 392] width 482 height 170
click at [645, 441] on input "text" at bounding box center [592, 452] width 103 height 23
type input "*****"
click at [312, 330] on link "2. uzdevums" at bounding box center [279, 348] width 63 height 37
click at [312, 368] on link "3. uzdevums" at bounding box center [279, 386] width 63 height 37
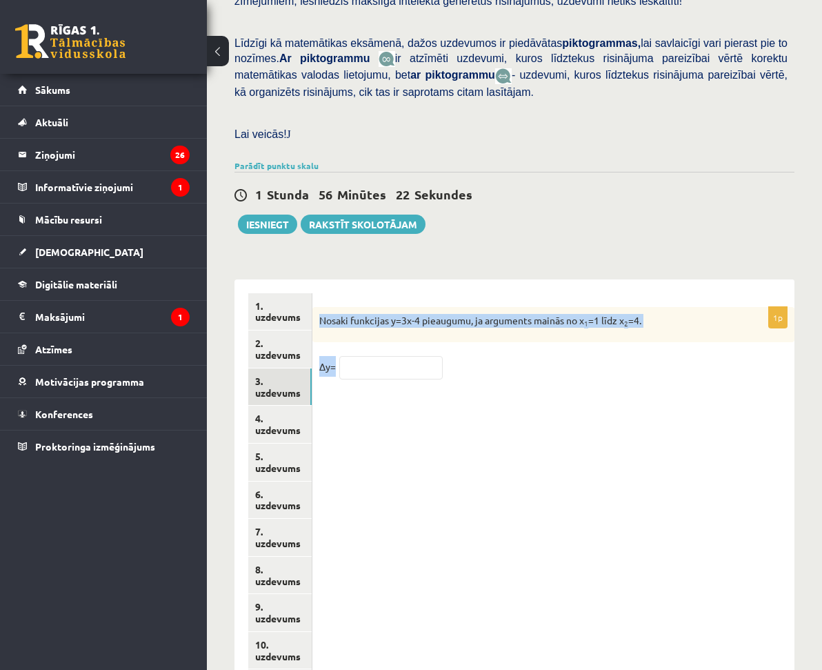
drag, startPoint x: 441, startPoint y: 288, endPoint x: 549, endPoint y: 355, distance: 127.1
click at [549, 355] on div "1p Nosaki funkcijas y=3x-4 pieaugumu, ja arguments mainās no x 1 =1 līdz x 2 =4…" at bounding box center [553, 350] width 482 height 86
copy div "Nosaki funkcijas y=3x-4 pieaugumu, ja arguments mainās no x 1 =1 līdz x 2 =4. ∆…"
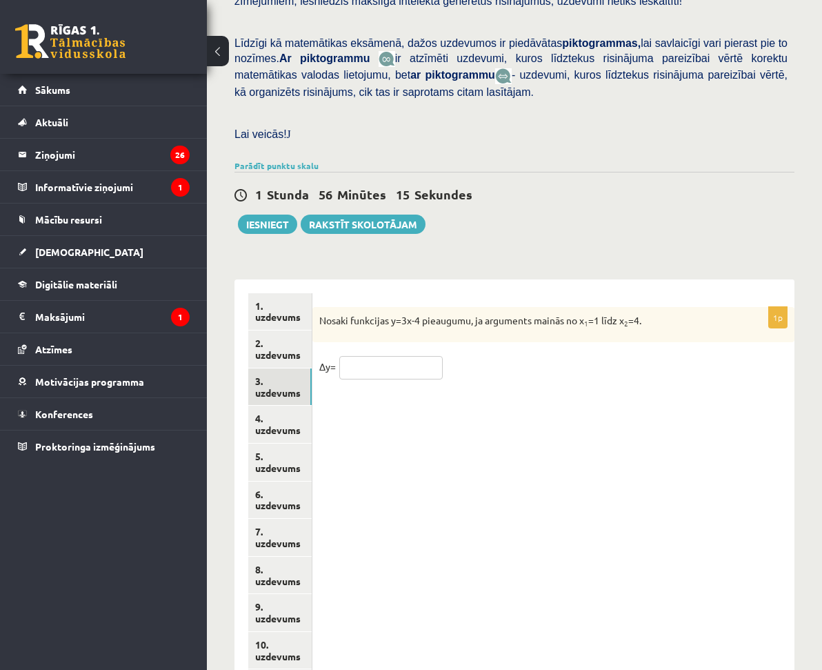
click at [443, 356] on input "text" at bounding box center [390, 367] width 103 height 23
type input "*"
click at [299, 368] on link "3. uzdevums" at bounding box center [279, 386] width 63 height 37
click at [312, 406] on link "4. uzdevums" at bounding box center [279, 424] width 63 height 37
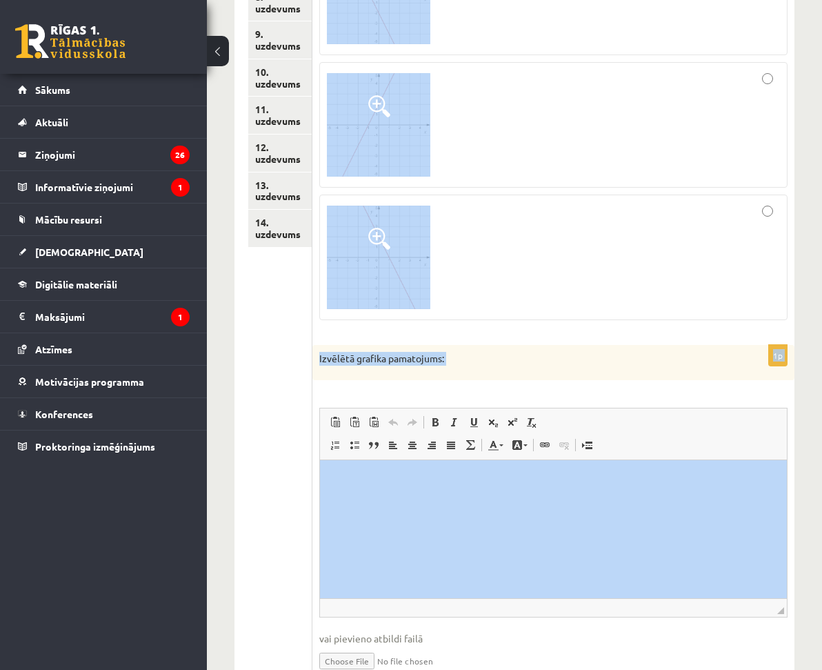
scroll to position [983, 0]
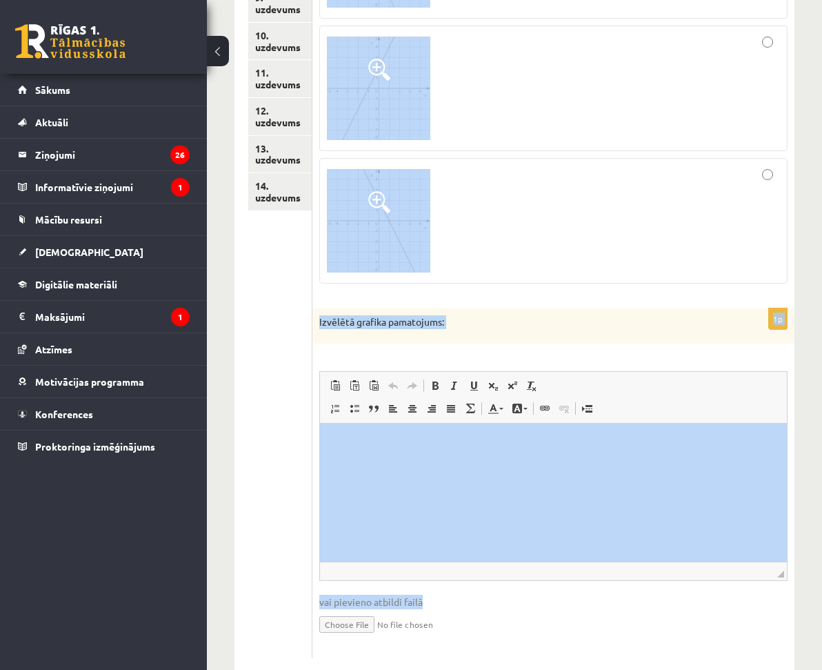
drag, startPoint x: 441, startPoint y: 289, endPoint x: 664, endPoint y: 592, distance: 376.1
click at [664, 592] on form "1p Dota lineāra funkcija y=2x+2. Izvēlies tai atbilstošu grafiku. Savu atbildi …" at bounding box center [553, 171] width 455 height 975
copy form "Dota lineāra funkcija y=2x+2. Izvēlies tai atbilstošu grafiku. Savu atbildi pam…"
click at [439, 314] on div "1p Izvēlētā grafika pamatojums: Rich Text Editor, wiswyg-editor-user-answer-474…" at bounding box center [553, 483] width 482 height 350
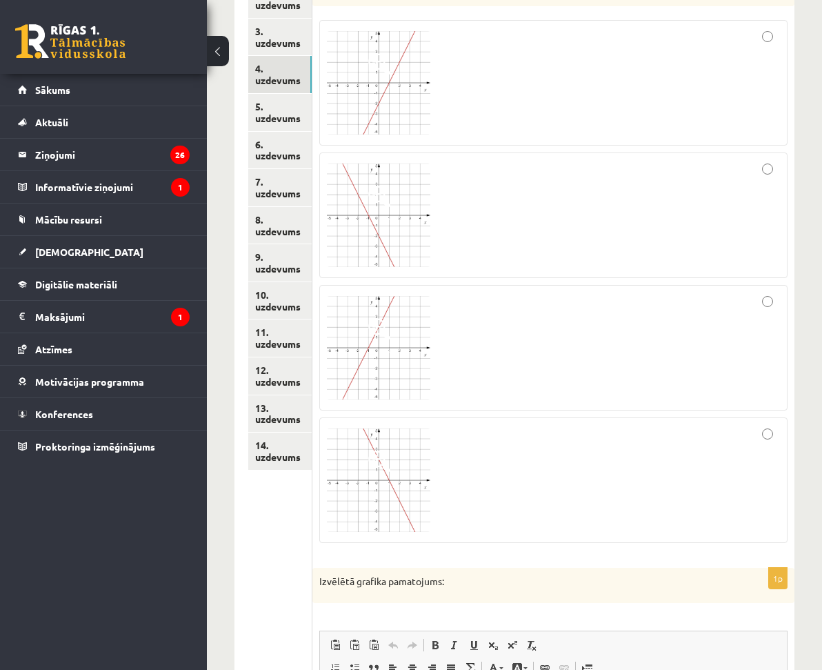
scroll to position [776, 0]
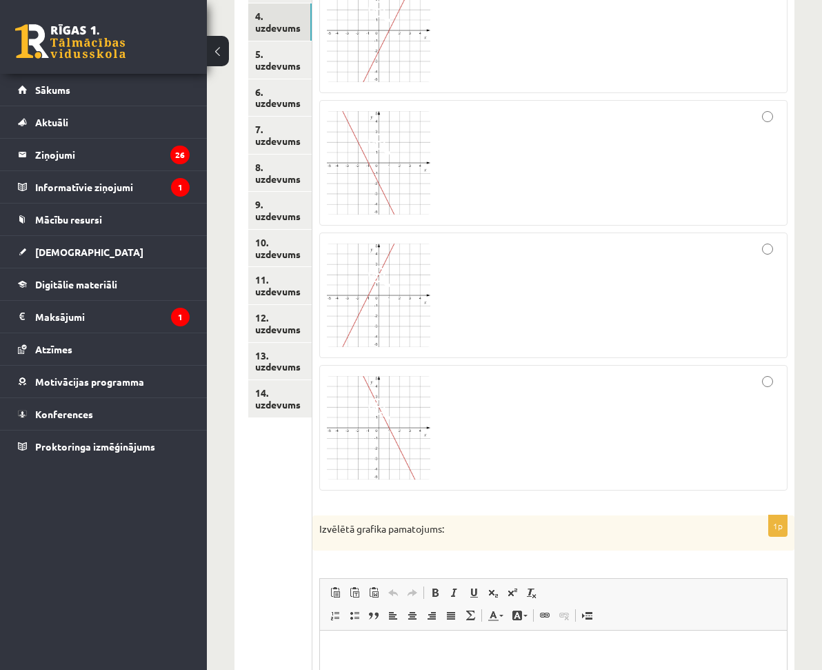
click at [430, 404] on img at bounding box center [378, 427] width 103 height 103
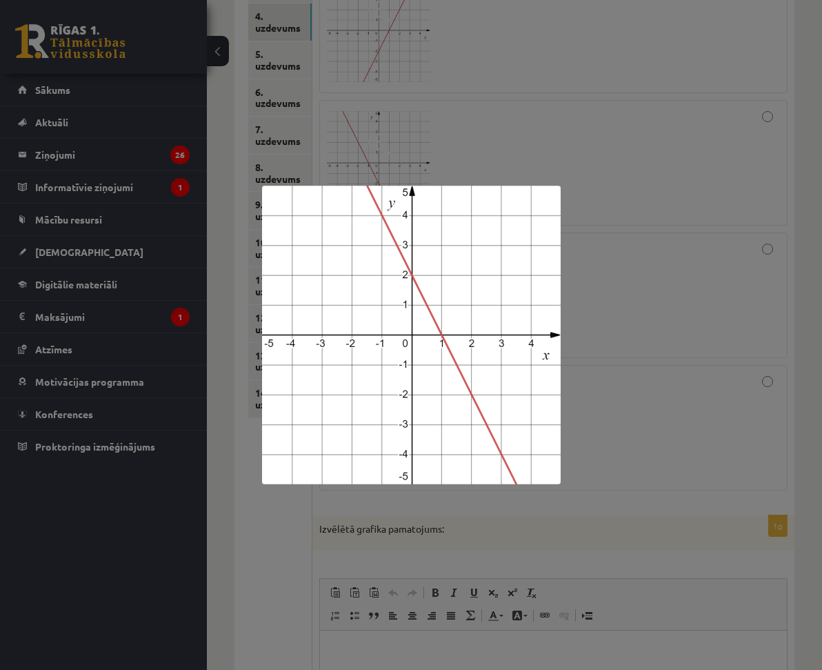
click at [630, 366] on div at bounding box center [411, 335] width 822 height 670
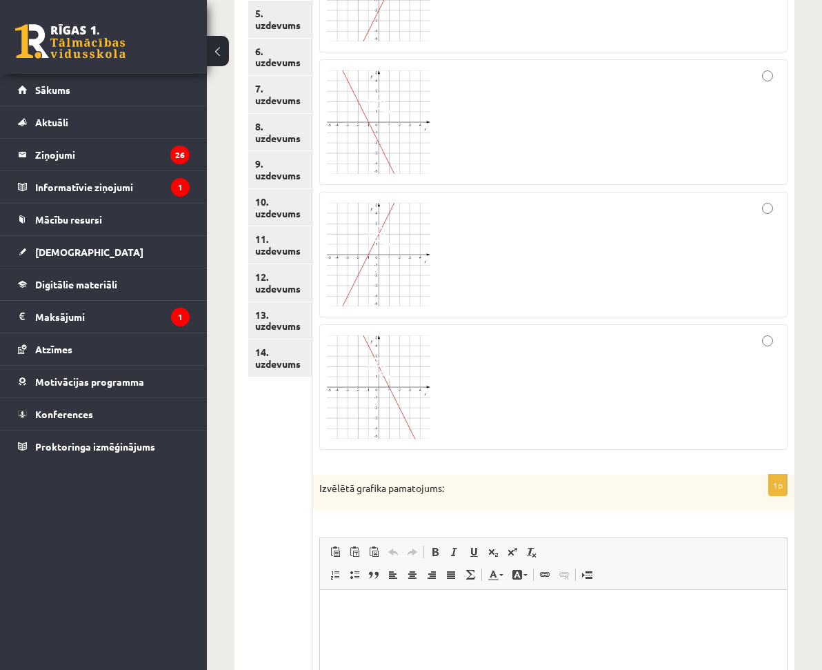
scroll to position [845, 0]
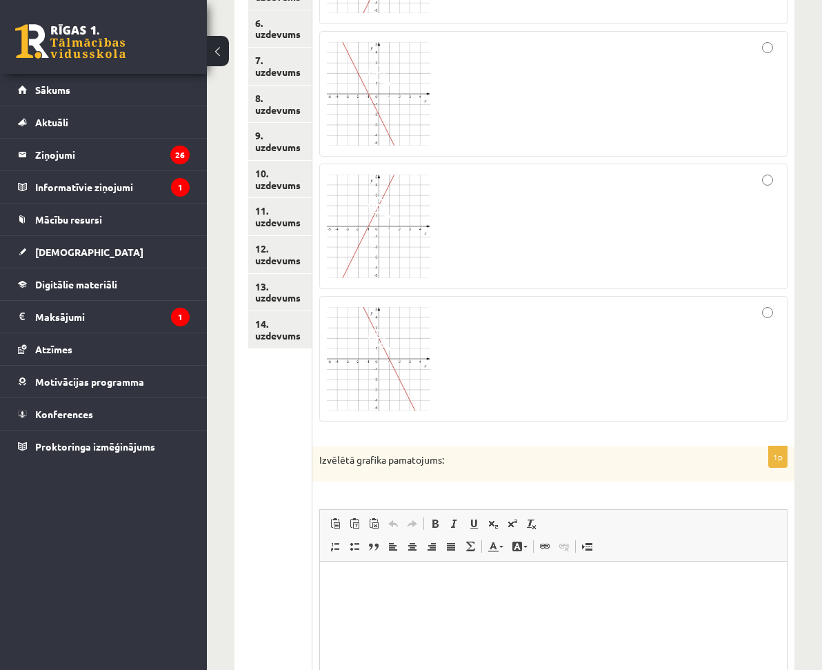
click at [719, 303] on div at bounding box center [553, 358] width 453 height 110
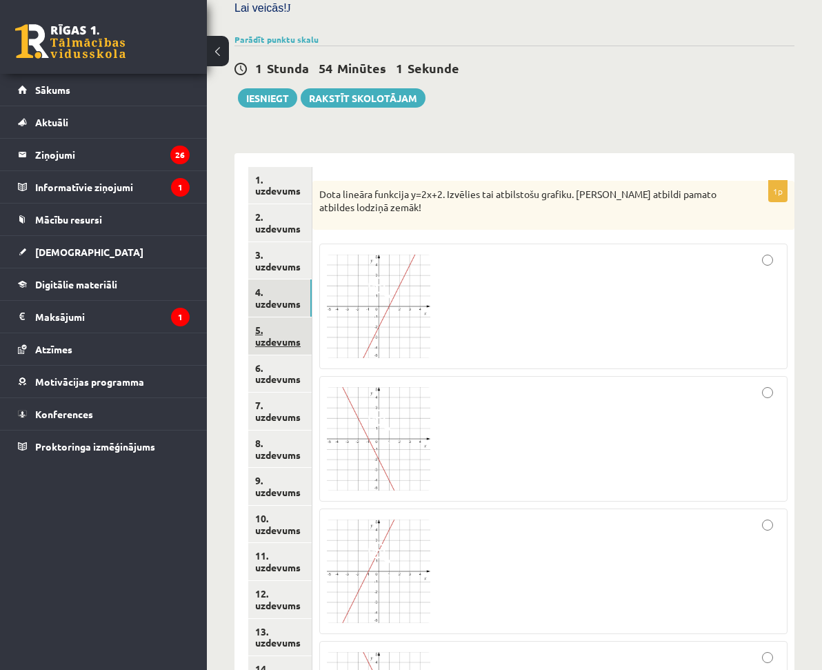
click at [312, 317] on link "5. uzdevums" at bounding box center [279, 335] width 63 height 37
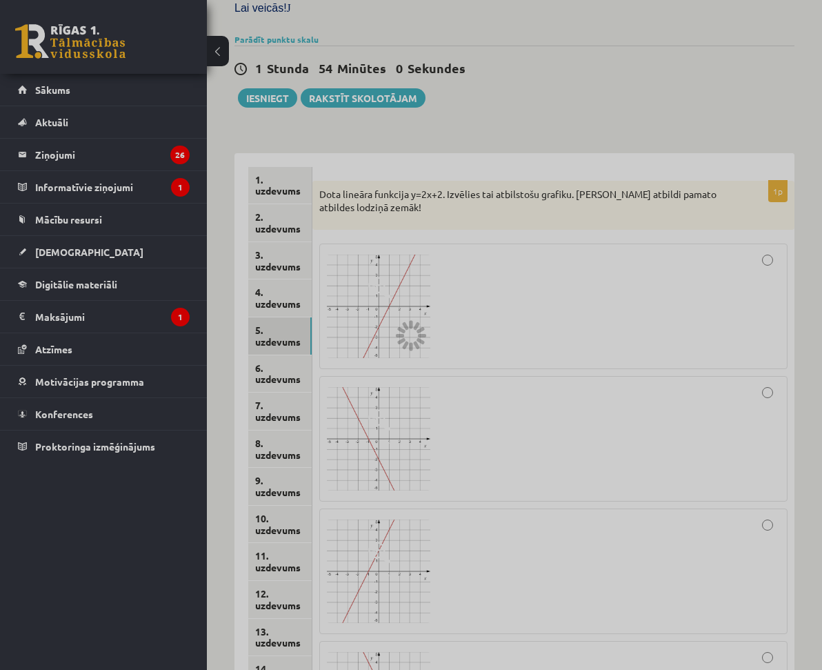
scroll to position [374, 0]
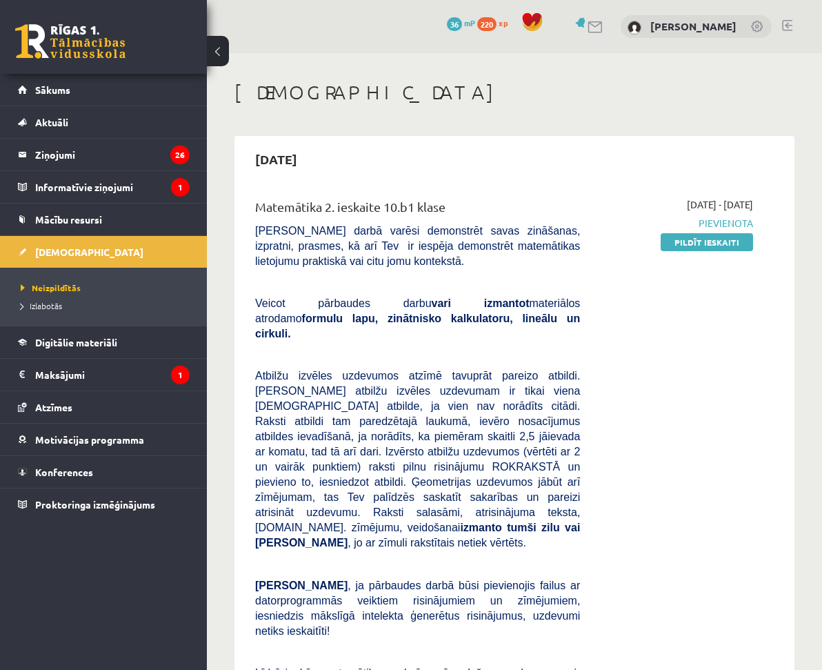
drag, startPoint x: 238, startPoint y: 311, endPoint x: 260, endPoint y: 292, distance: 28.9
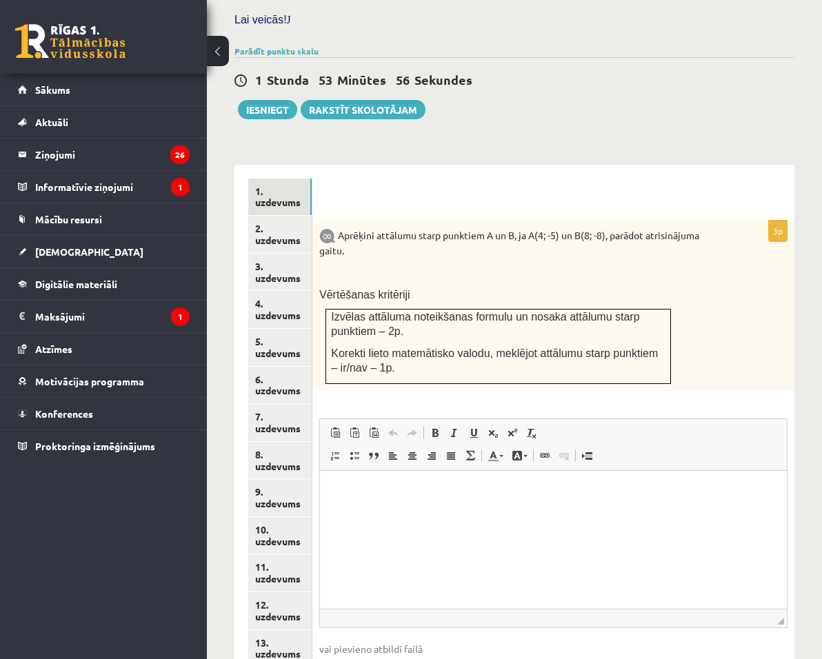
scroll to position [515, 0]
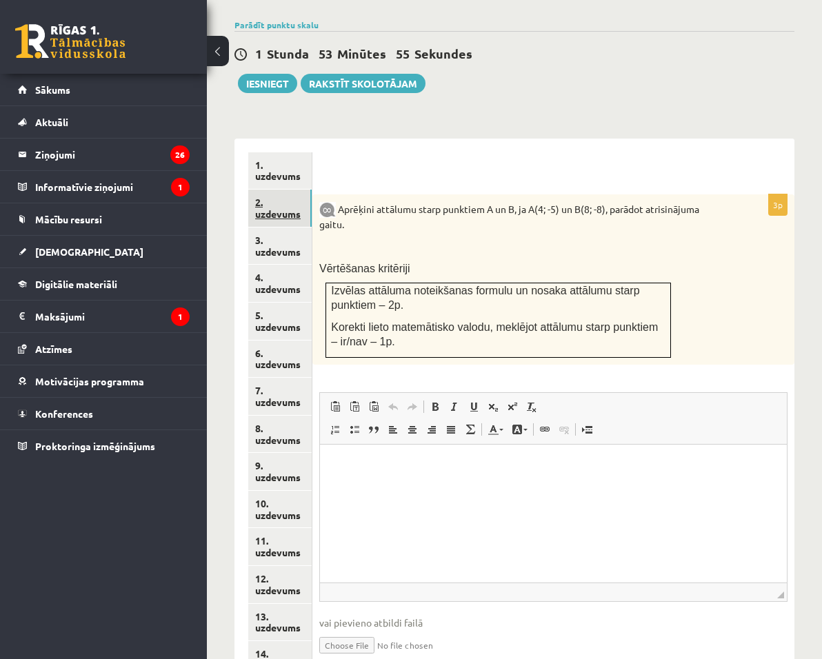
click at [312, 190] on link "2. uzdevums" at bounding box center [279, 208] width 63 height 37
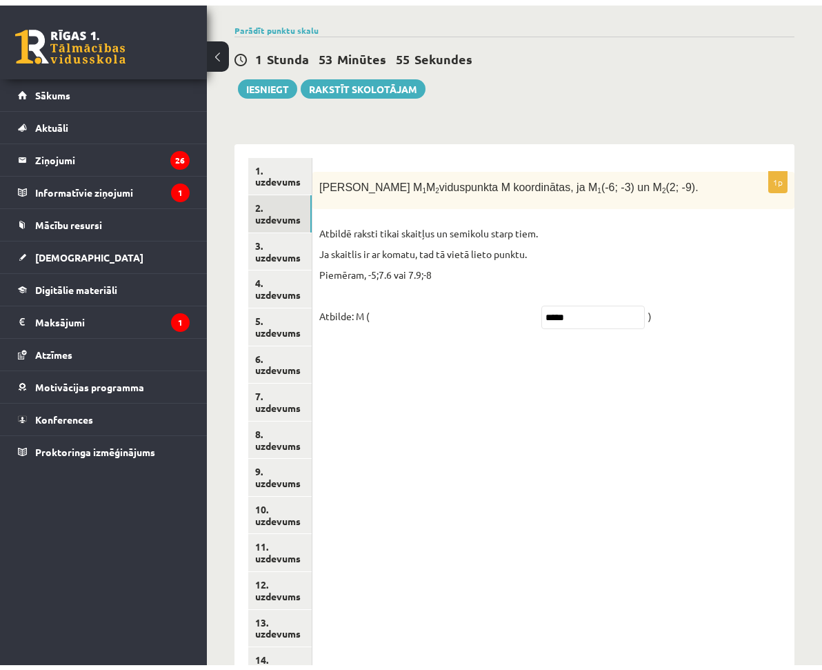
scroll to position [374, 0]
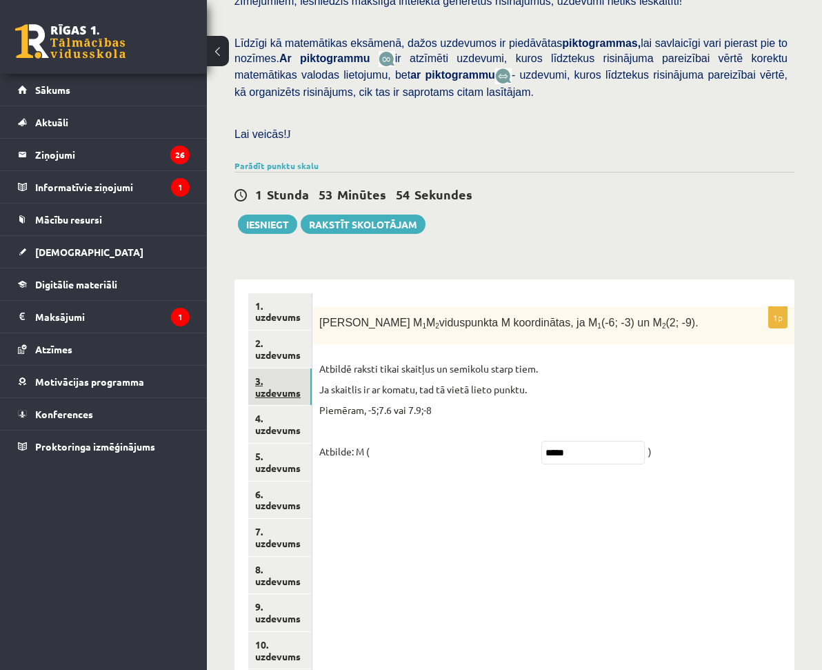
click at [312, 368] on link "3. uzdevums" at bounding box center [279, 386] width 63 height 37
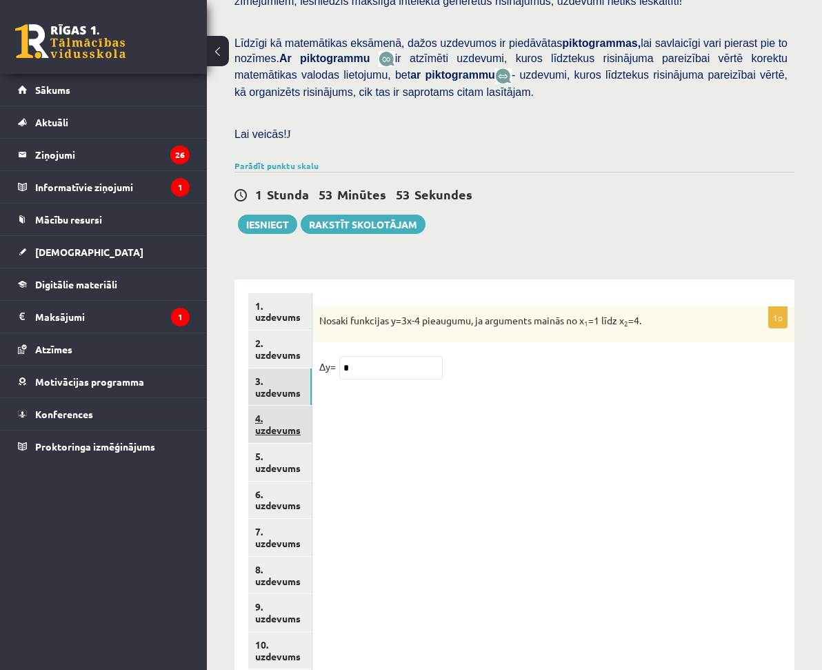
click at [312, 406] on link "4. uzdevums" at bounding box center [279, 424] width 63 height 37
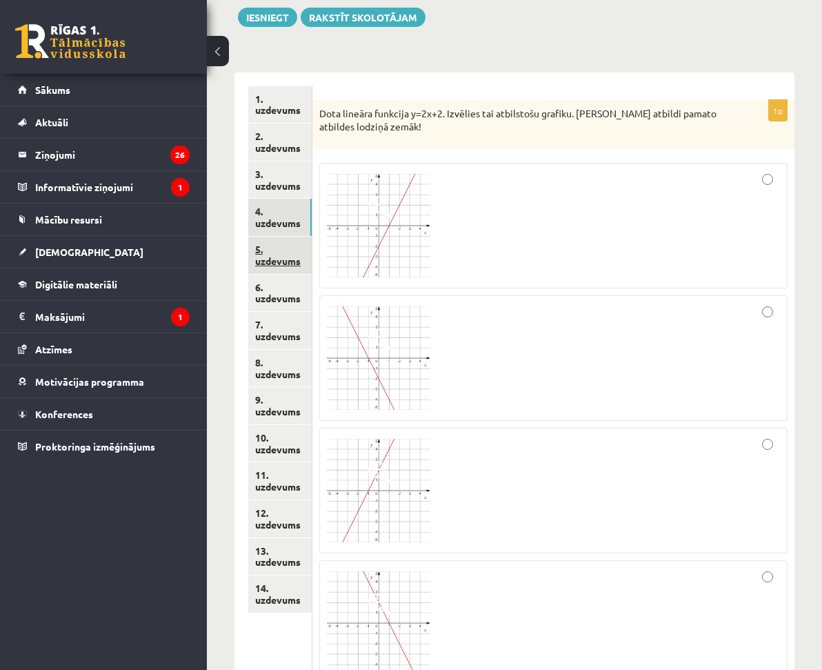
scroll to position [0, 0]
click at [312, 237] on link "5. uzdevums" at bounding box center [279, 255] width 63 height 37
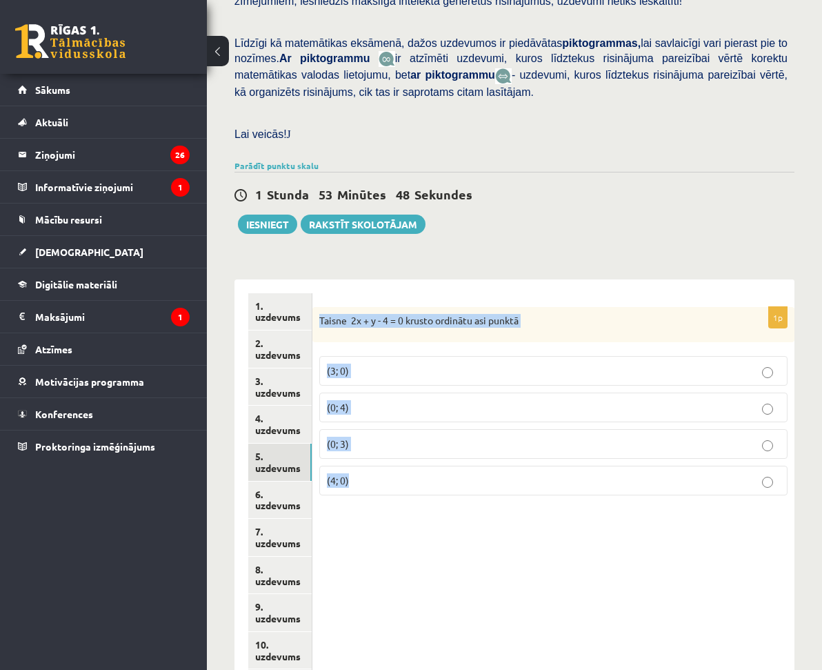
drag, startPoint x: 439, startPoint y: 284, endPoint x: 541, endPoint y: 447, distance: 192.5
click at [539, 445] on div "1p Taisne 2x + y - 4 = 0 krusto ordinātu asi punktā (3; 0) (0; 4) (0; 3) (4; 0)" at bounding box center [553, 407] width 482 height 200
copy div "Taisne 2x + y - 4 = 0 krusto ordinātu asi punktā (3; 0) (0; 4) (0; 3) (4; 0)"
click at [486, 392] on label "(0; 4)" at bounding box center [553, 407] width 468 height 30
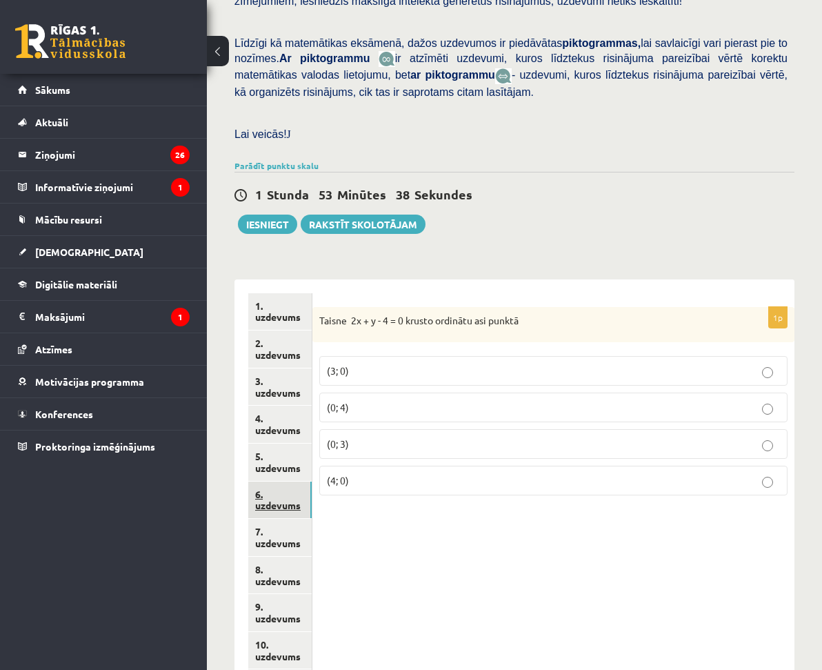
click at [312, 481] on link "6. uzdevums" at bounding box center [279, 499] width 63 height 37
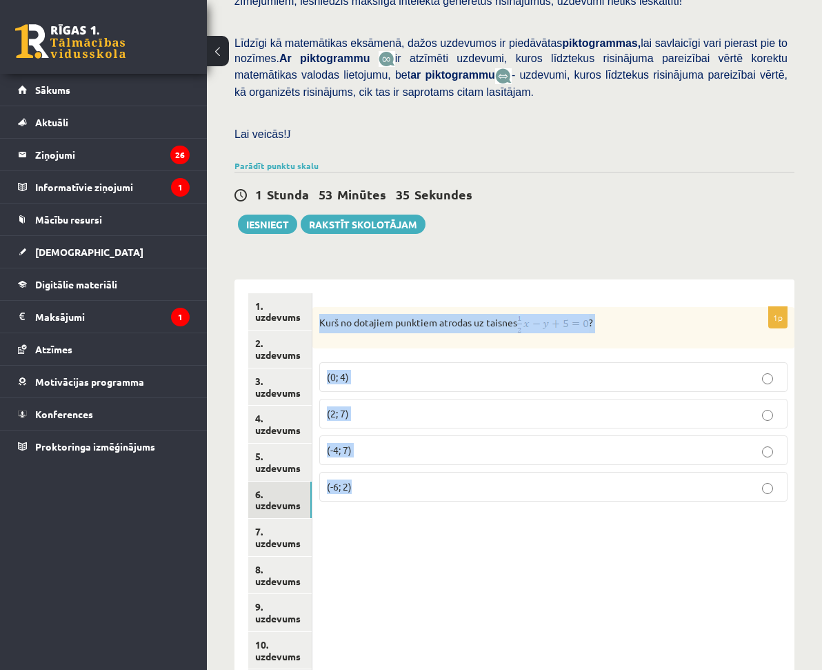
drag, startPoint x: 439, startPoint y: 289, endPoint x: 583, endPoint y: 472, distance: 232.9
click at [583, 472] on div "1p Kurš no dotajiem punktiem atrodas uz taisnes ? (0; 4) (2; 7) (-4; 7) (-6; 2)" at bounding box center [553, 410] width 482 height 206
copy div "Kurš no dotajiem punktiem atrodas uz taisnes ? (0; 4) (2; 7) (-4; 7) (-6; 2)"
click at [494, 479] on p "(-6; 2)" at bounding box center [553, 486] width 453 height 14
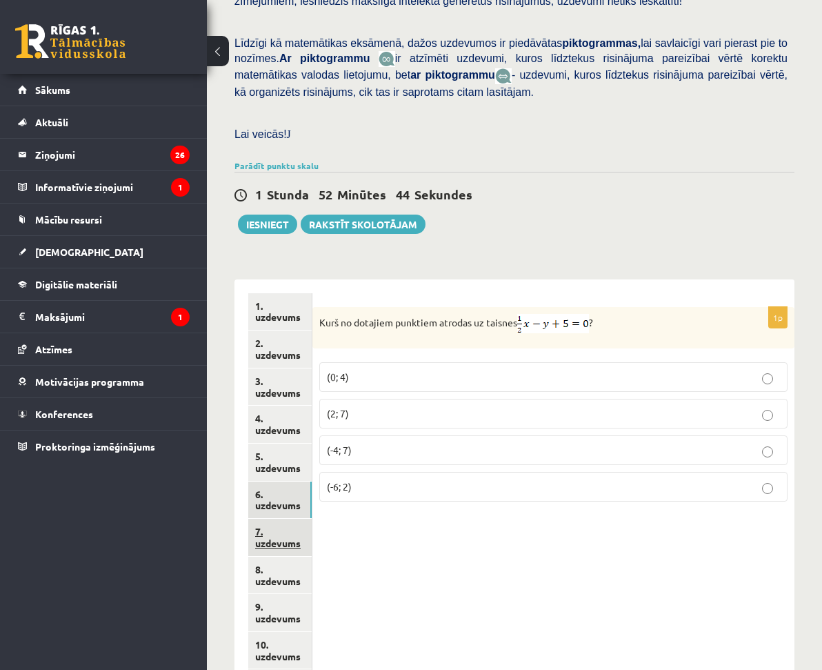
click at [312, 519] on link "7. uzdevums" at bounding box center [279, 537] width 63 height 37
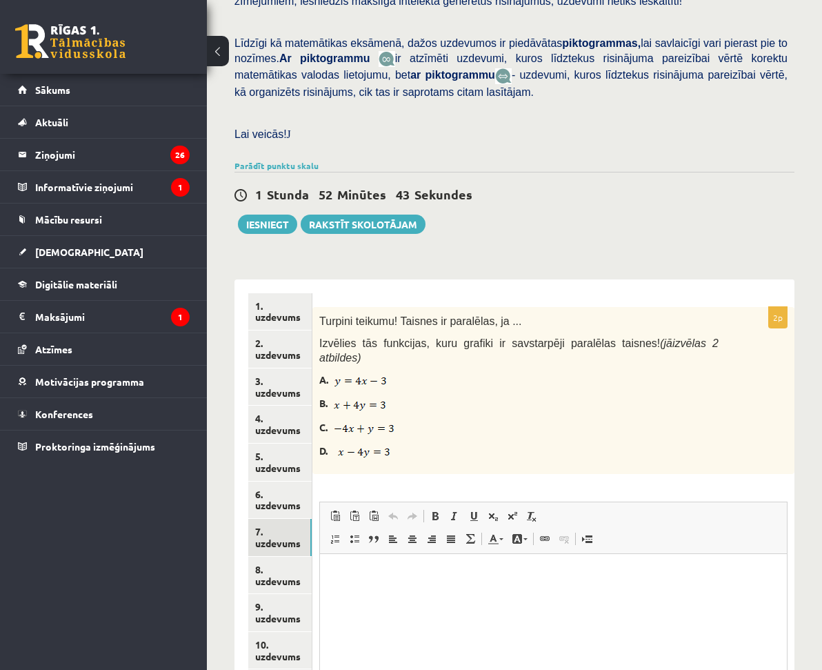
scroll to position [0, 0]
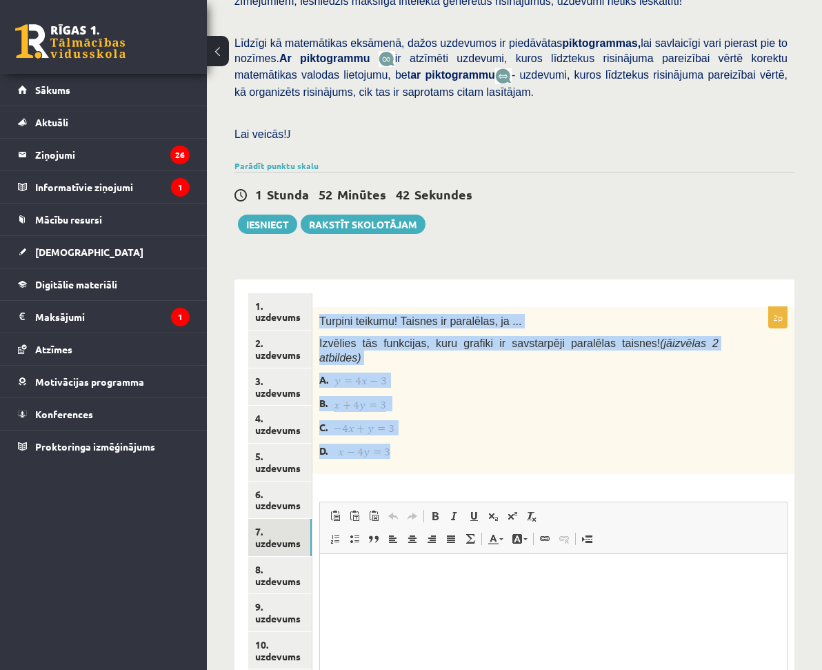
drag, startPoint x: 440, startPoint y: 288, endPoint x: 539, endPoint y: 416, distance: 162.2
click at [539, 416] on div "Turpini teikumu! Taisnes ir paralēlas, ja ... Izvēlies tās funkcijas, kuru graf…" at bounding box center [553, 390] width 482 height 167
copy div "Turpini teikumu! Taisnes ir paralēlas, ja ... Izvēlies tās funkcijas, kuru graf…"
click at [590, 372] on p "A." at bounding box center [518, 379] width 399 height 15
drag, startPoint x: 439, startPoint y: 290, endPoint x: 536, endPoint y: 426, distance: 167.1
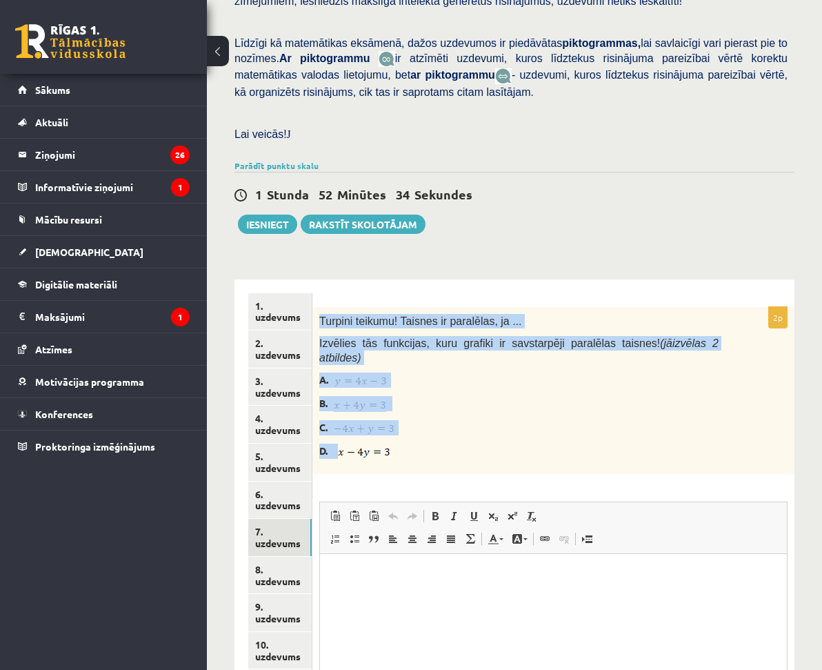
click at [536, 426] on div "Turpini teikumu! Taisnes ir paralēlas, ja ... Izvēlies tās funkcijas, kuru graf…" at bounding box center [553, 390] width 482 height 167
click at [524, 420] on p "C." at bounding box center [518, 427] width 399 height 15
drag, startPoint x: 442, startPoint y: 287, endPoint x: 526, endPoint y: 414, distance: 152.3
click at [526, 414] on div "Turpini teikumu! Taisnes ir paralēlas, ja ... Izvēlies tās funkcijas, kuru graf…" at bounding box center [553, 390] width 482 height 167
copy div "Turpini teikumu! Taisnes ir paralēlas, ja ... Izvēlies tās funkcijas, kuru graf…"
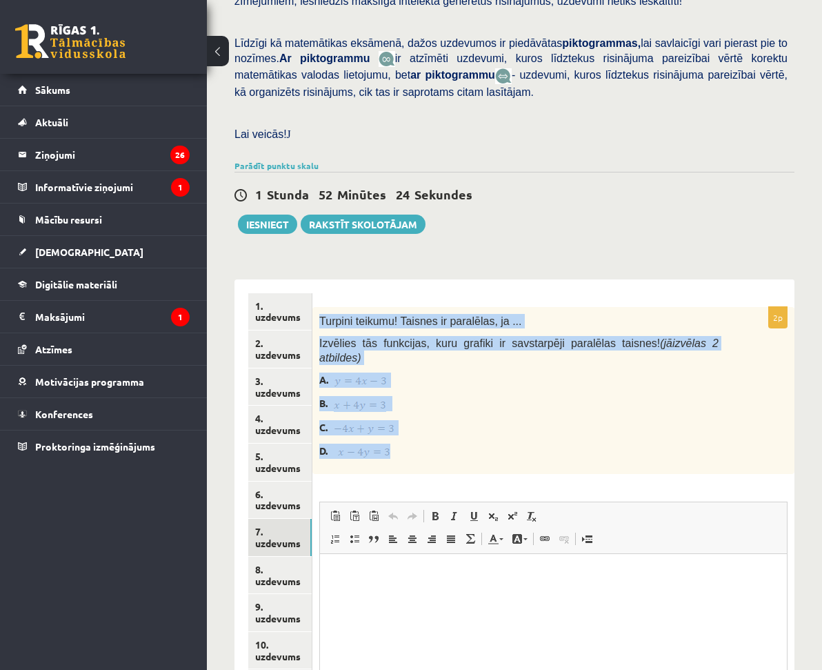
click at [521, 435] on div "Turpini teikumu! Taisnes ir paralēlas, ja ... Izvēlies tās funkcijas, kuru graf…" at bounding box center [553, 390] width 482 height 167
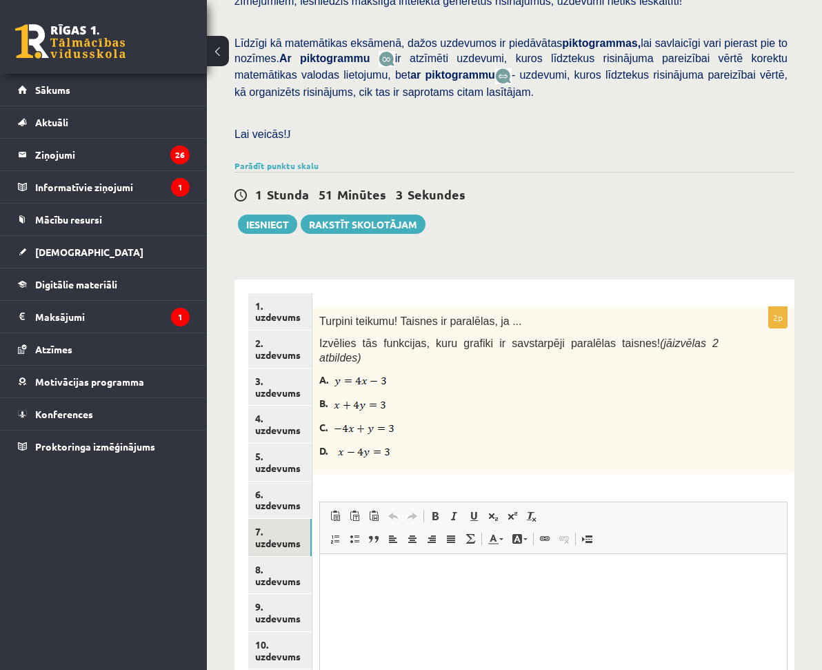
click at [357, 561] on html at bounding box center [553, 574] width 467 height 42
click at [312, 519] on link "7. uzdevums" at bounding box center [279, 537] width 63 height 37
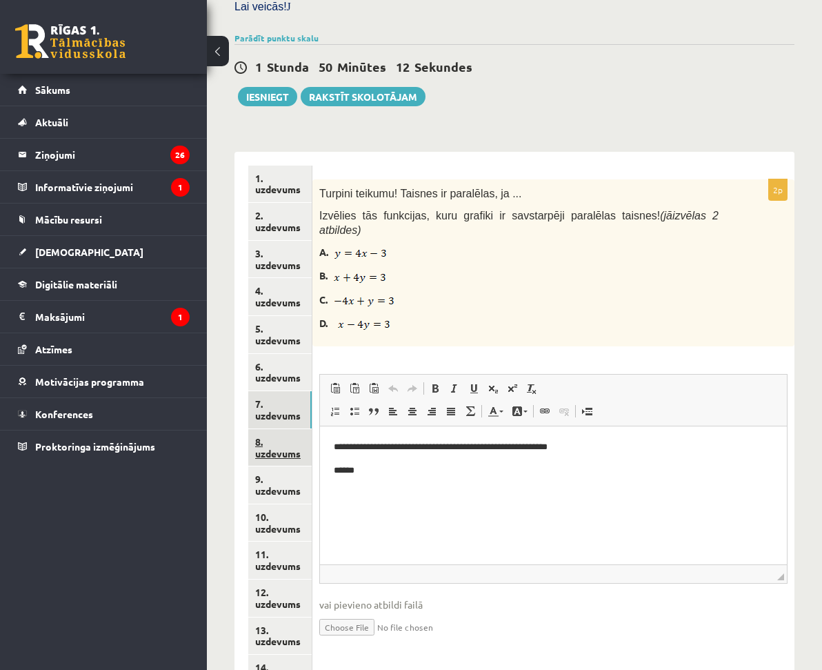
click at [312, 429] on link "8. uzdevums" at bounding box center [279, 447] width 63 height 37
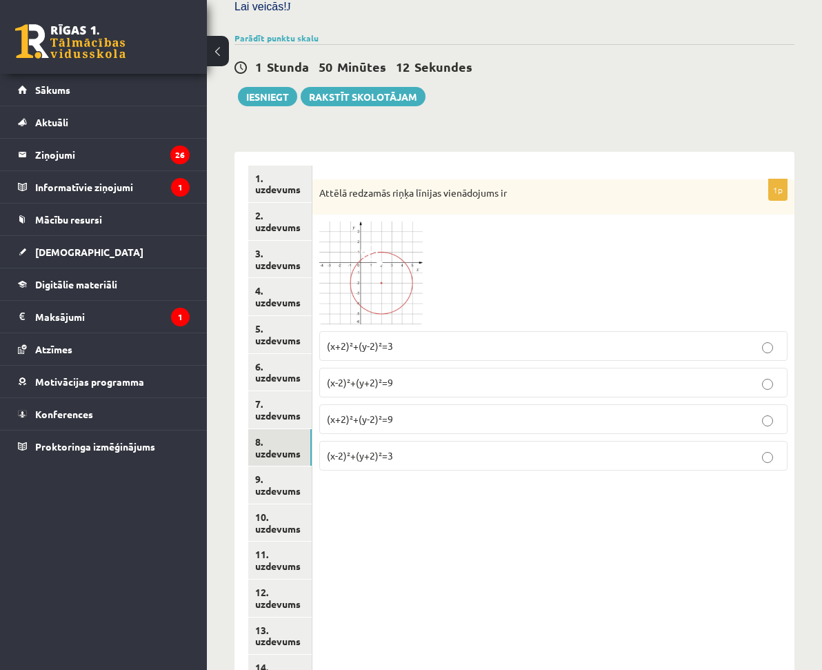
scroll to position [374, 0]
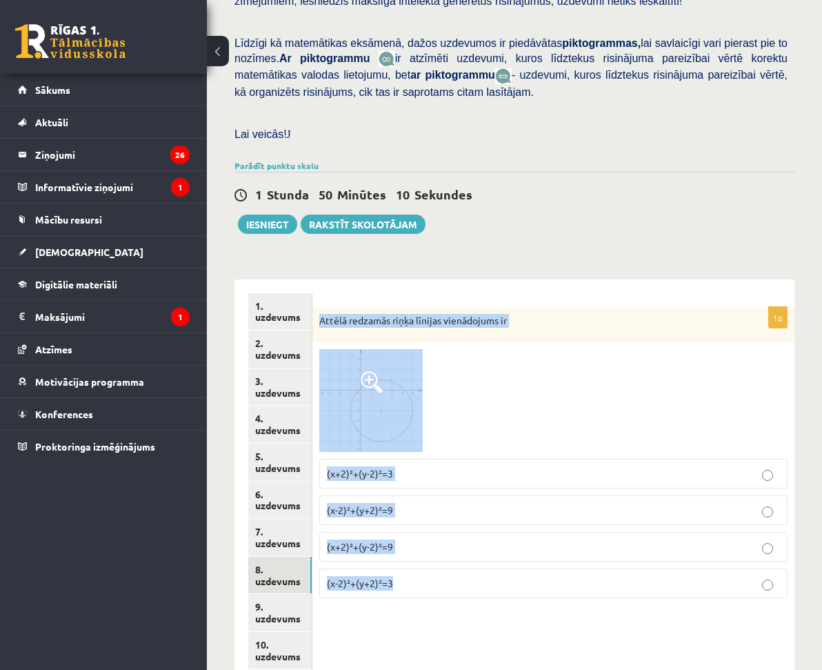
drag, startPoint x: 439, startPoint y: 283, endPoint x: 575, endPoint y: 562, distance: 310.9
click at [575, 562] on div "1p Attēlā redzamās riņķa līnijas vienādojums ir (x+2)²+(y-2)²=3 (x-2)²+(y+2)²=9…" at bounding box center [553, 458] width 482 height 303
copy div "Attēlā redzamās riņķa līnijas vienādojums ir (x+2)²+(y-2)²=3 (x-2)²+(y+2)²=9 (x…"
click at [559, 608] on div "1p Attēlā redzamās riņķa līnijas vienādojums ir (x+2)²+(y-2)²=3 (x-2)²+(y+2)²=9…" at bounding box center [553, 556] width 482 height 555
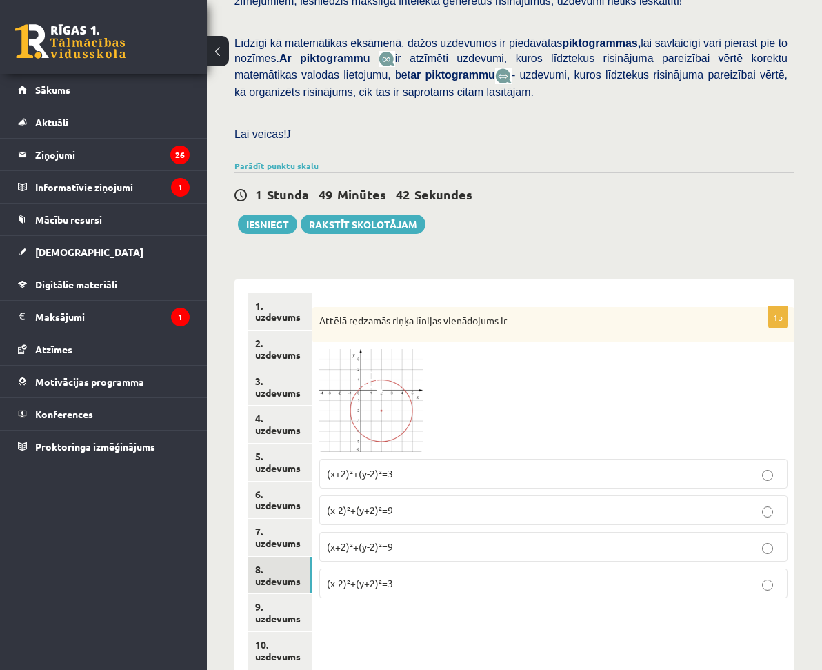
click at [527, 539] on p "(x+2)²+(y-2)²=9" at bounding box center [553, 546] width 453 height 14
click at [312, 594] on link "9. uzdevums" at bounding box center [279, 612] width 63 height 37
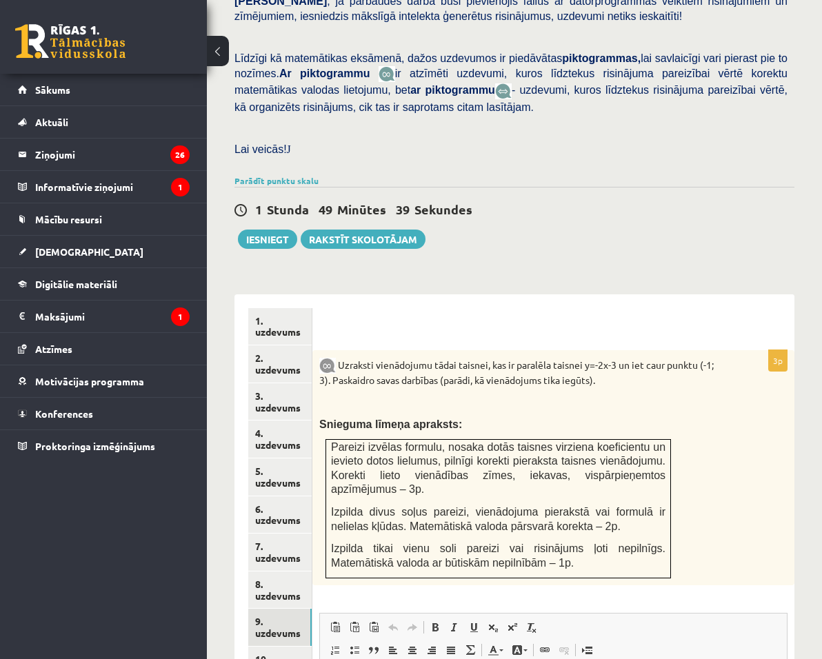
scroll to position [0, 0]
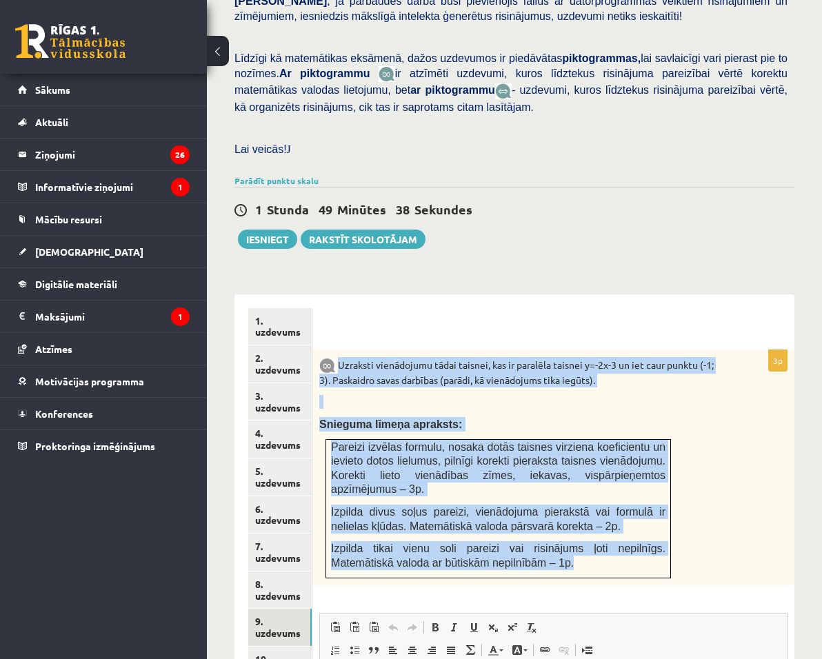
drag, startPoint x: 463, startPoint y: 303, endPoint x: 713, endPoint y: 493, distance: 313.6
click at [713, 493] on div "Uzraksti vienādojumu tādai taisnei, kas ir paralēla taisnei y=-2x-3 un iet caur…" at bounding box center [553, 468] width 482 height 236
copy div "Uzraksti vienādojumu tādai taisnei, kas ir paralēla taisnei y=-2x-3 un iet caur…"
click at [619, 352] on div "Uzraksti vienādojumu tādai taisnei, kas ir paralēla taisnei y=-2x-3 un iet caur…" at bounding box center [553, 468] width 482 height 236
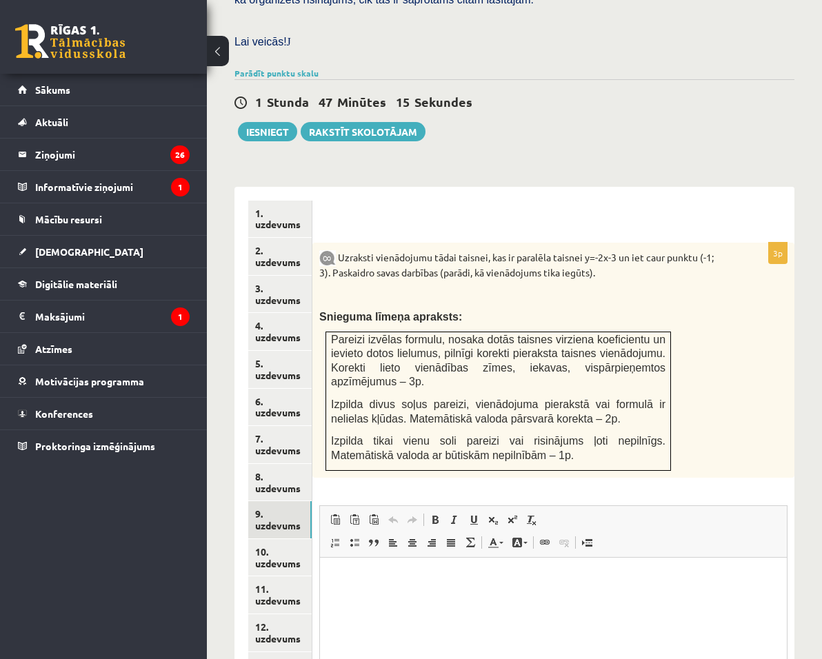
scroll to position [566, 0]
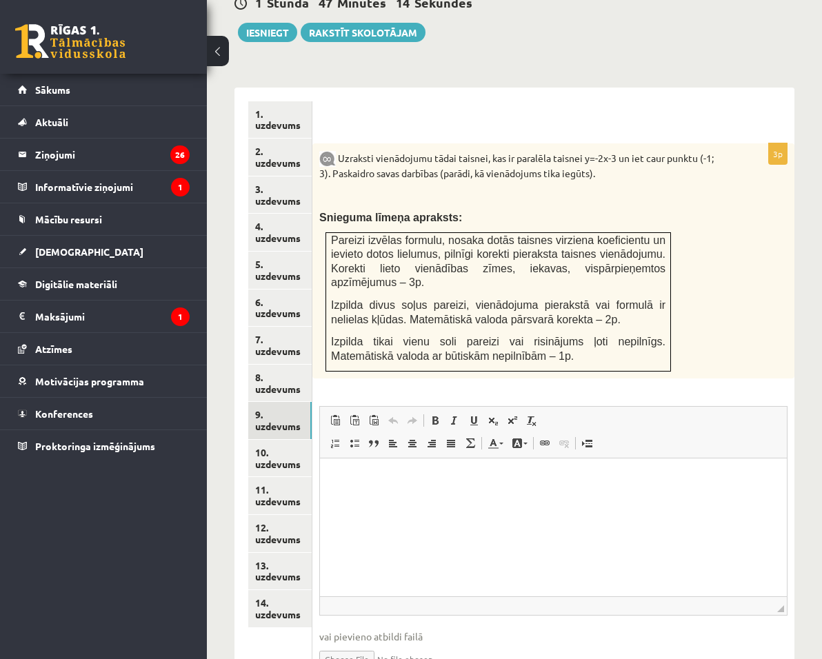
click at [472, 644] on input "file" at bounding box center [553, 658] width 468 height 28
type input "**********"
click at [312, 440] on link "10. uzdevums" at bounding box center [279, 458] width 63 height 37
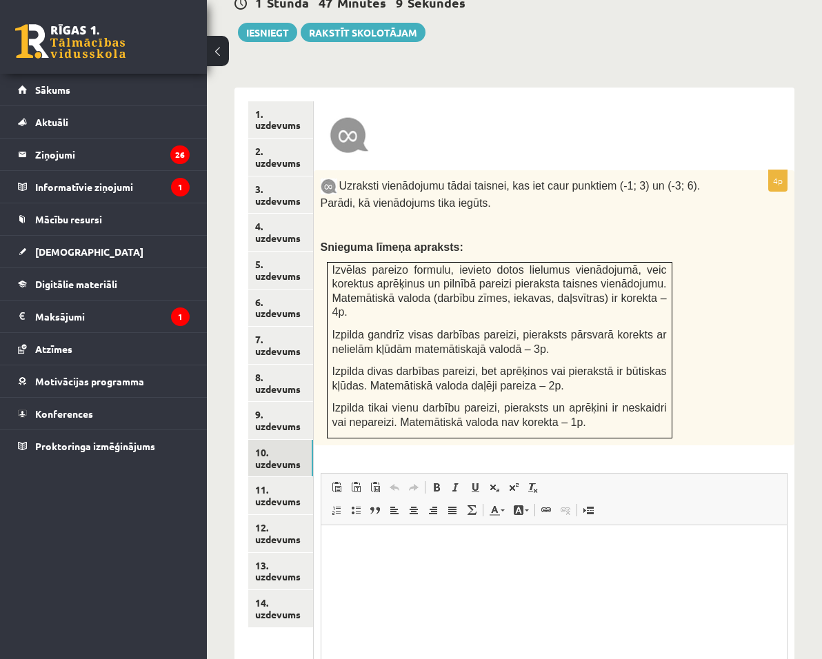
scroll to position [0, 0]
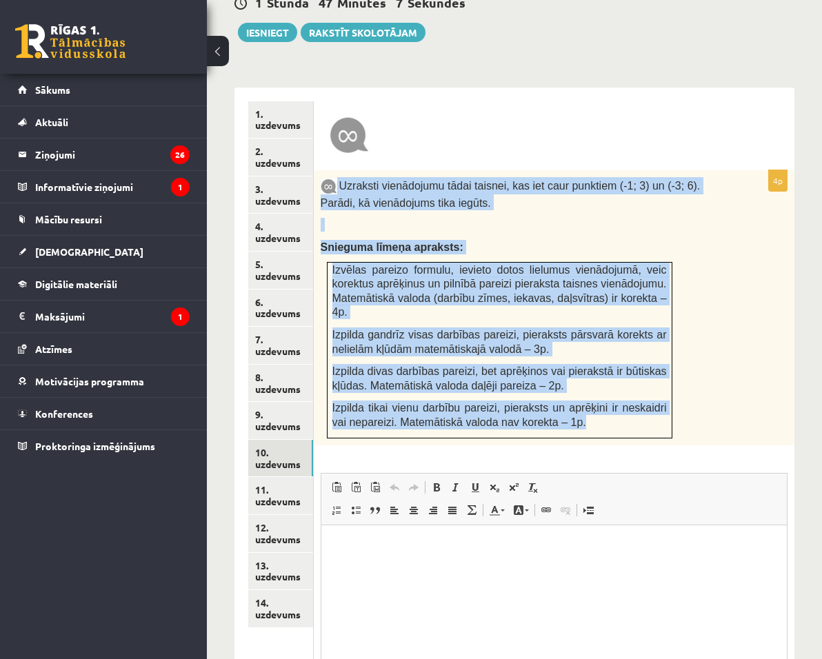
drag, startPoint x: 459, startPoint y: 121, endPoint x: 753, endPoint y: 357, distance: 376.7
click at [753, 357] on div "Uzraksti vienādojumu tādai taisnei, kas iet caur punktiem (-1; 3) un (-3; 6). P…" at bounding box center [554, 307] width 481 height 275
copy div "Uzraksti vienādojumu tādai taisnei, kas iet caur punktiem (-1; 3) un (-3; 6). P…"
click at [313, 402] on link "9. uzdevums" at bounding box center [280, 420] width 65 height 37
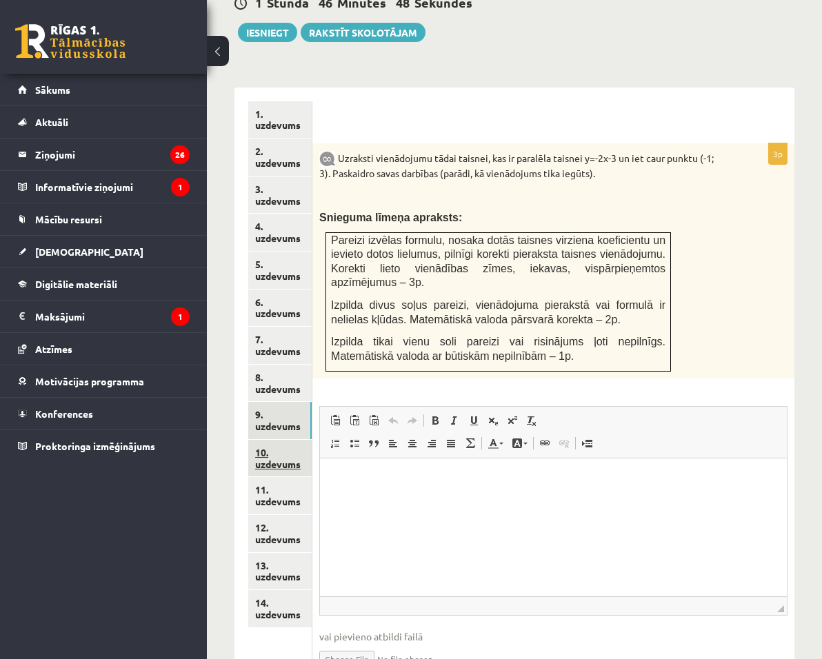
click at [312, 440] on link "10. uzdevums" at bounding box center [279, 458] width 63 height 37
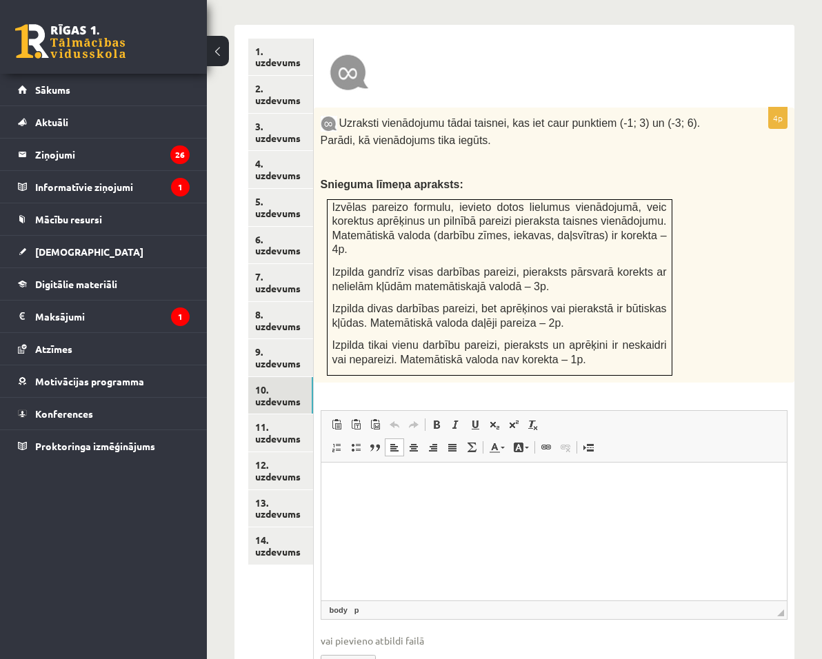
scroll to position [632, 0]
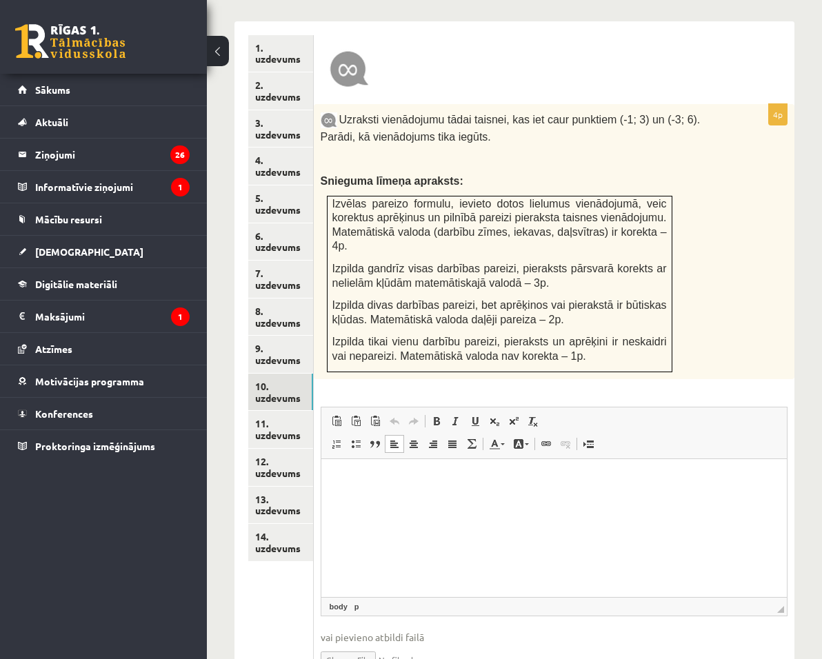
click at [475, 645] on input "file" at bounding box center [554, 659] width 467 height 28
type input "**********"
click at [313, 336] on link "9. uzdevums" at bounding box center [280, 354] width 65 height 37
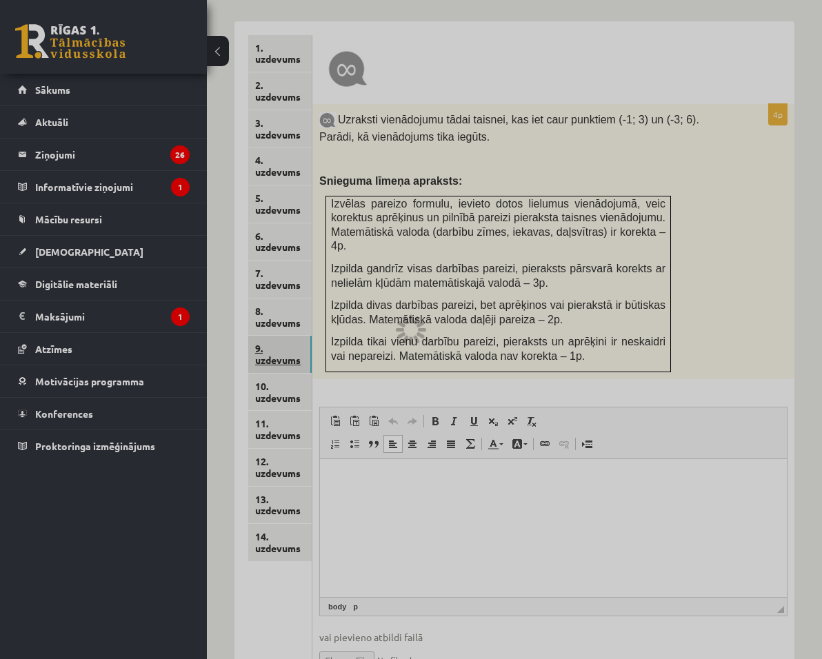
scroll to position [443, 0]
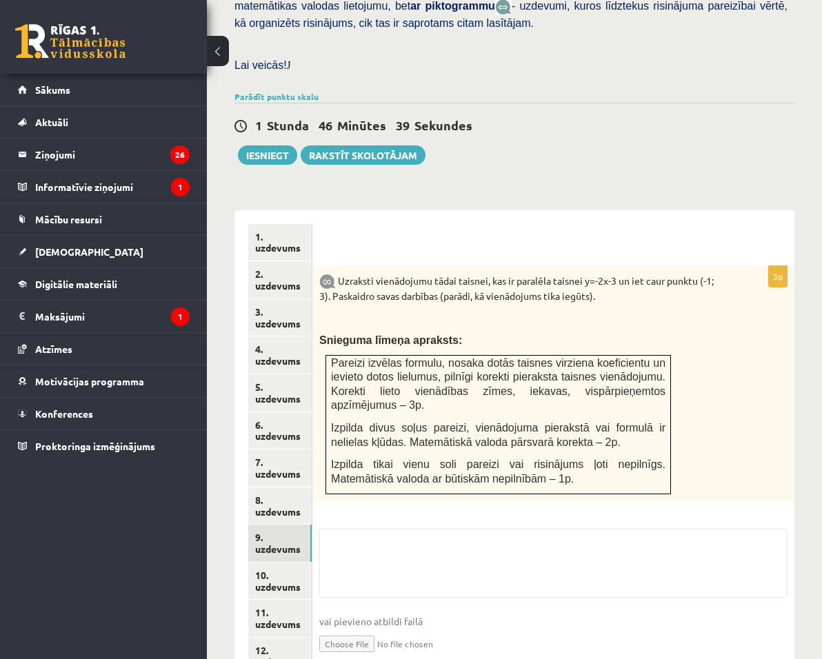
click at [393, 657] on link "Iesniegtā atbilde" at bounding box center [356, 664] width 74 height 14
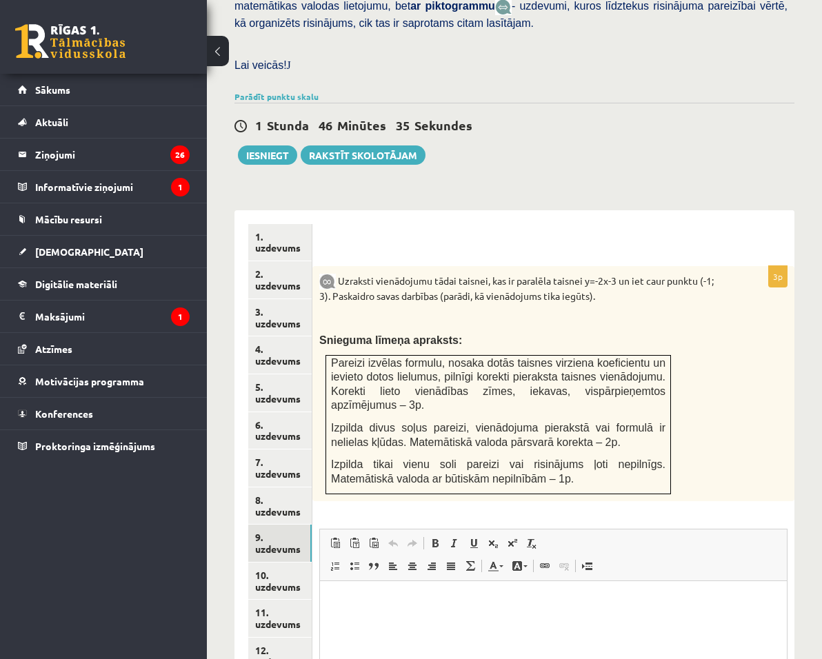
scroll to position [0, 0]
click at [312, 563] on link "10. uzdevums" at bounding box center [279, 581] width 63 height 37
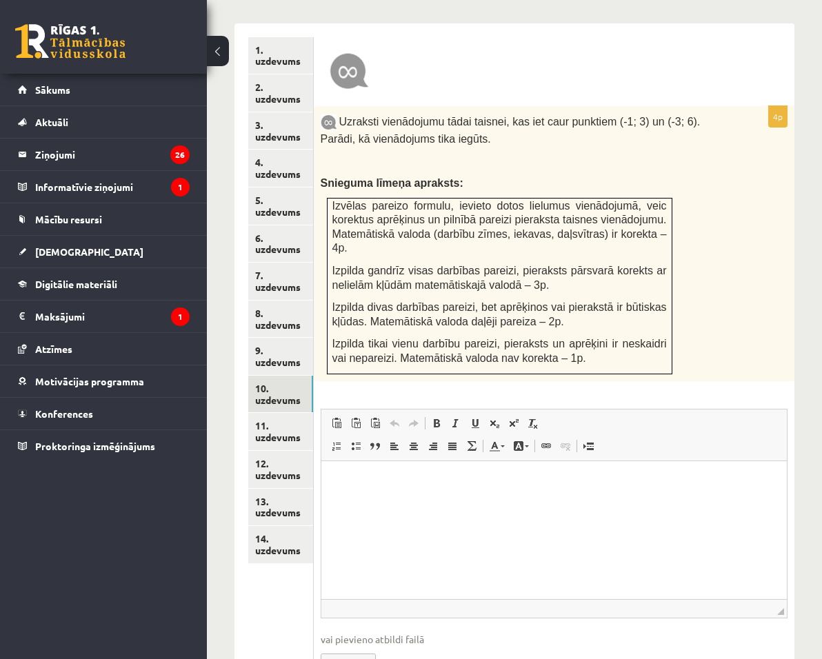
scroll to position [646, 0]
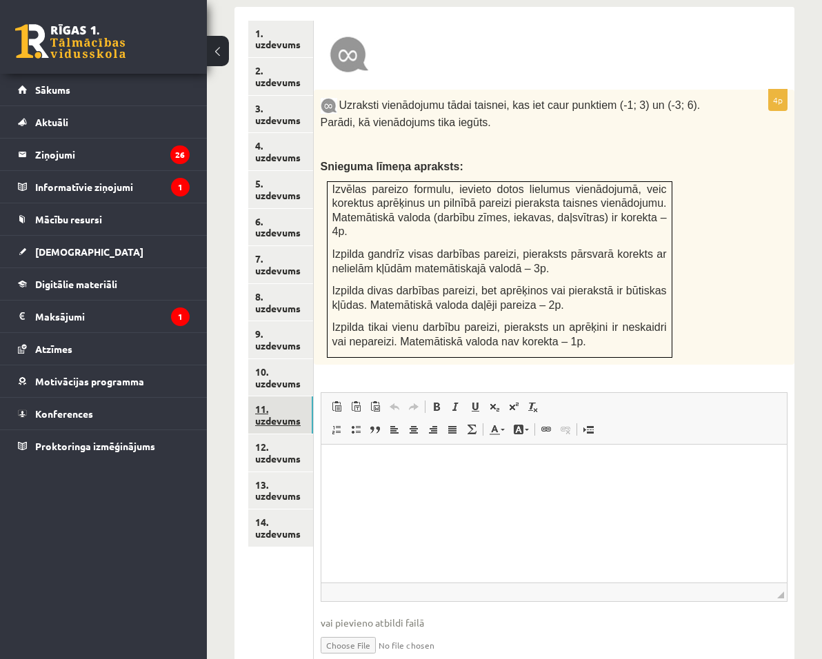
click at [309, 397] on link "11. uzdevums" at bounding box center [280, 415] width 65 height 37
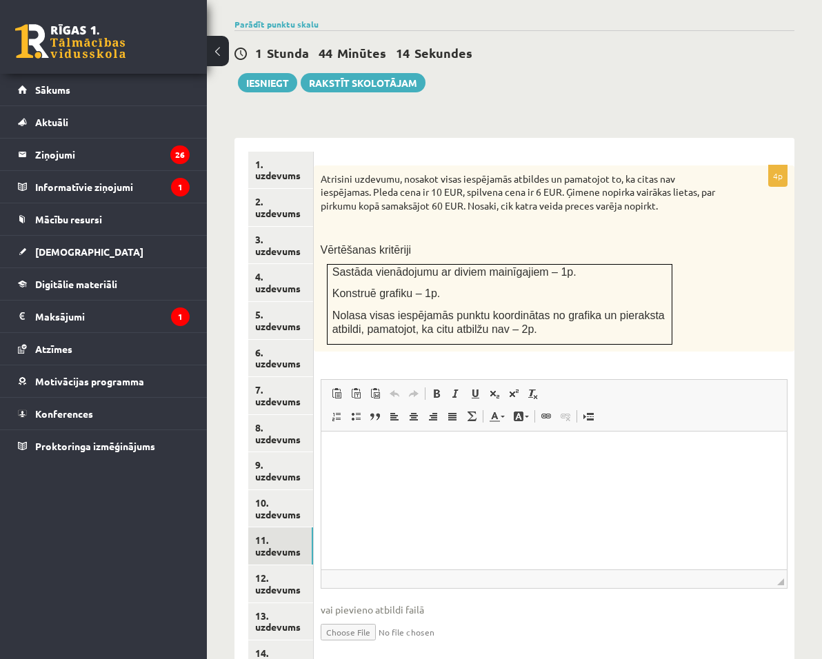
scroll to position [0, 0]
click at [313, 490] on link "10. uzdevums" at bounding box center [280, 508] width 65 height 37
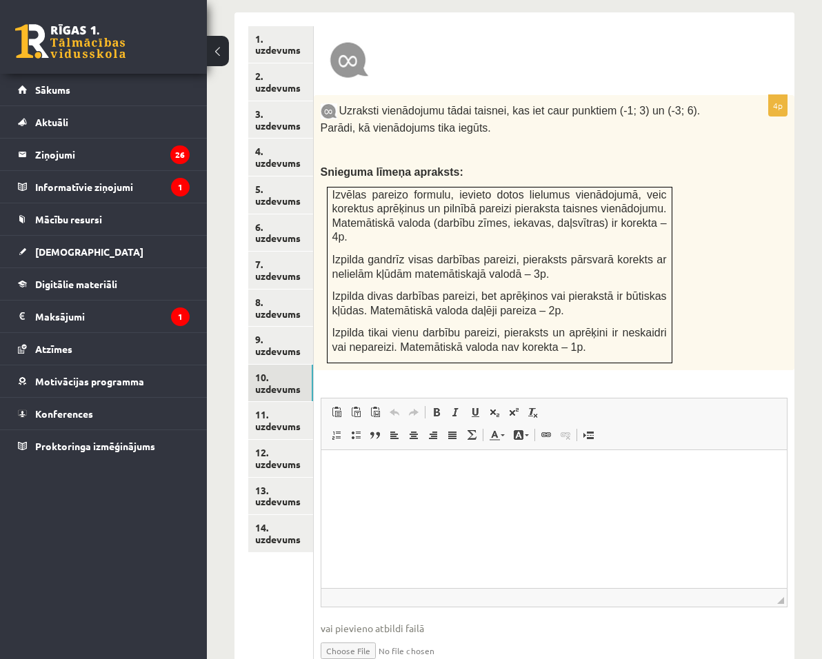
scroll to position [646, 0]
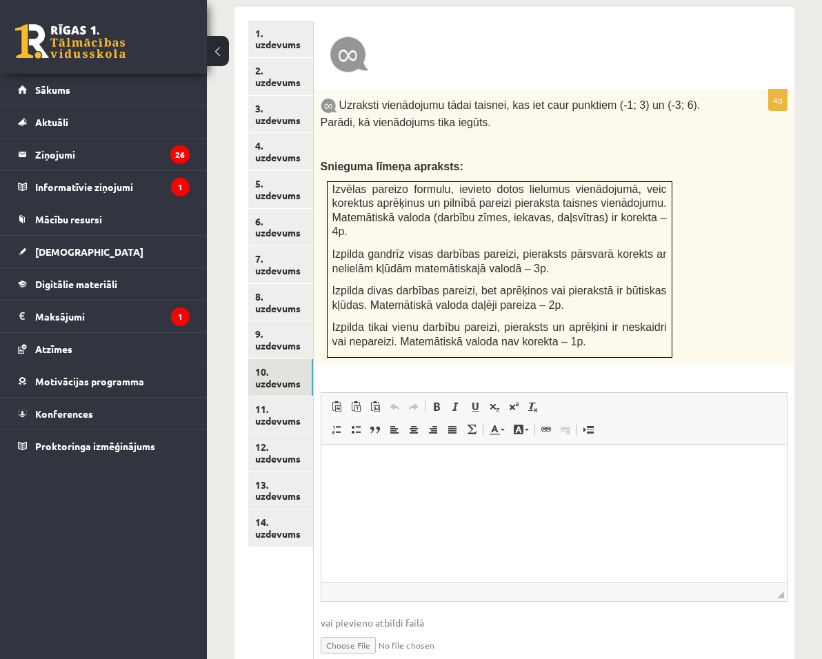
click at [487, 630] on input "file" at bounding box center [554, 644] width 467 height 28
type input "**********"
click at [395, 659] on link "Iesniegtā atbilde" at bounding box center [358, 666] width 74 height 14
click at [313, 397] on link "11. uzdevums" at bounding box center [280, 415] width 65 height 37
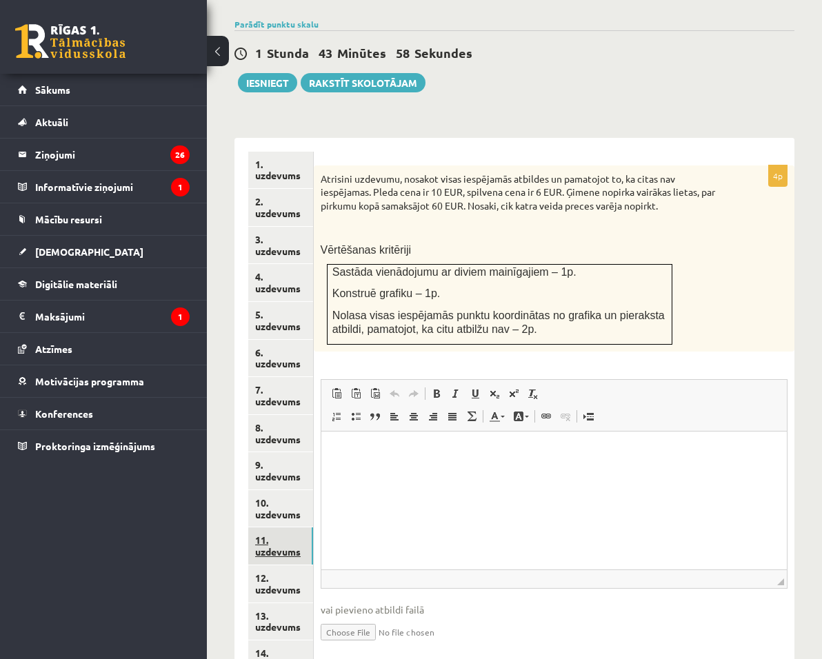
scroll to position [0, 0]
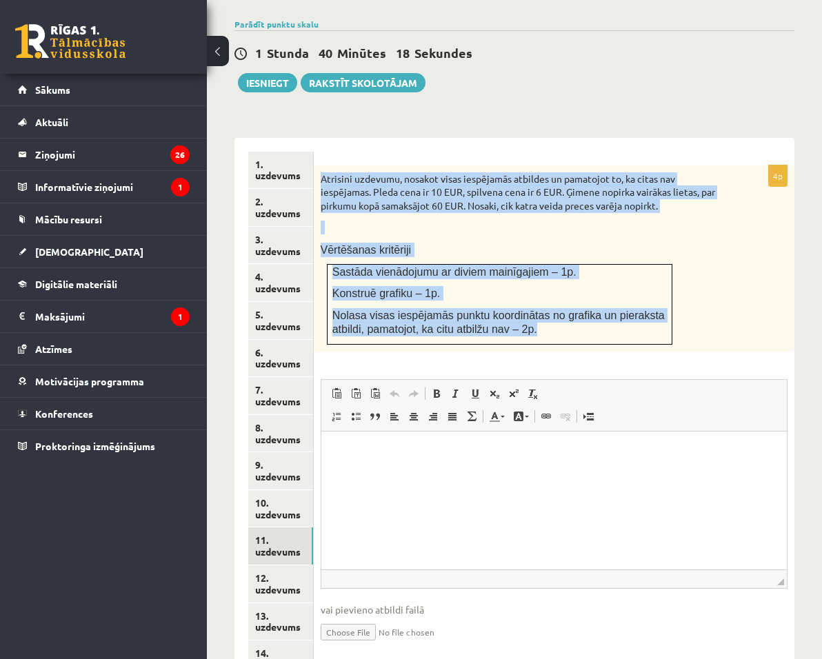
drag, startPoint x: 441, startPoint y: 114, endPoint x: 654, endPoint y: 290, distance: 275.8
click at [654, 290] on div "Atrisini uzdevumu, nosakot visas iespējamās atbildes un pamatojot to, ka citas …" at bounding box center [554, 259] width 481 height 186
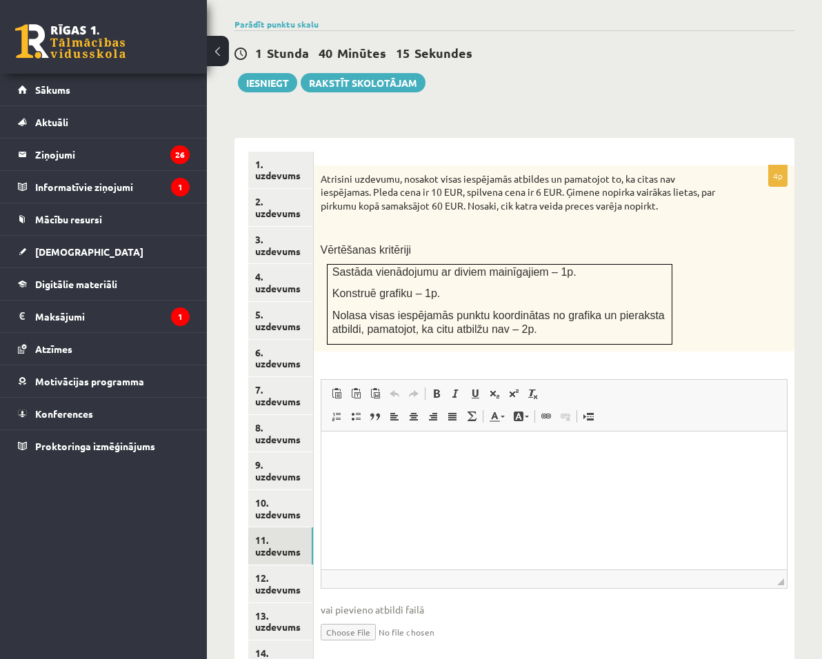
drag, startPoint x: 564, startPoint y: 136, endPoint x: 512, endPoint y: 321, distance: 192.6
click at [515, 326] on div "4p Atrisini uzdevumu, nosakot visas iespējamās atbildes un pamatojot to, ka cit…" at bounding box center [554, 416] width 481 height 501
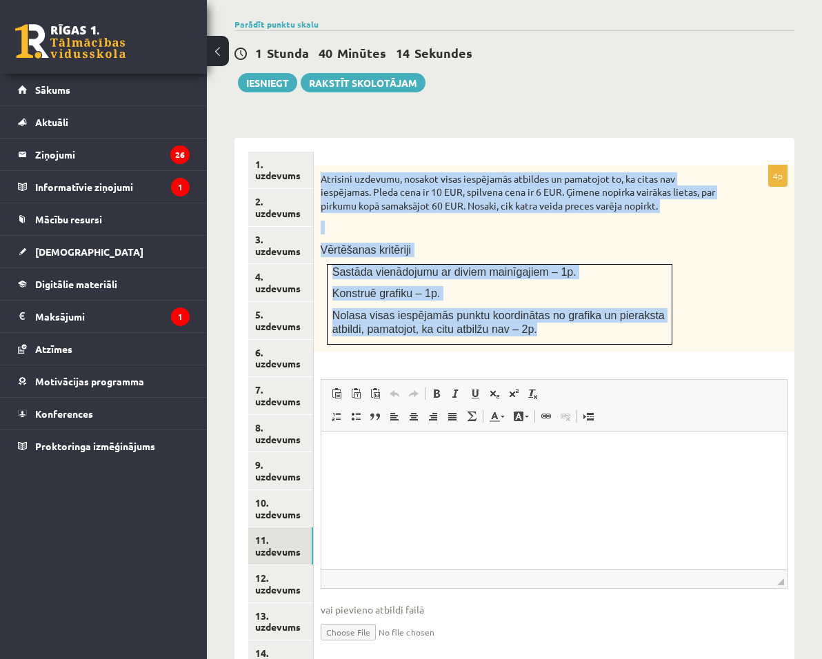
drag, startPoint x: 441, startPoint y: 114, endPoint x: 632, endPoint y: 286, distance: 256.9
click at [632, 286] on div "Atrisini uzdevumu, nosakot visas iespējamās atbildes un pamatojot to, ka citas …" at bounding box center [554, 259] width 481 height 186
copy div "Atrisini uzdevumu, nosakot visas iespējamās atbildes un pamatojot to, ka citas …"
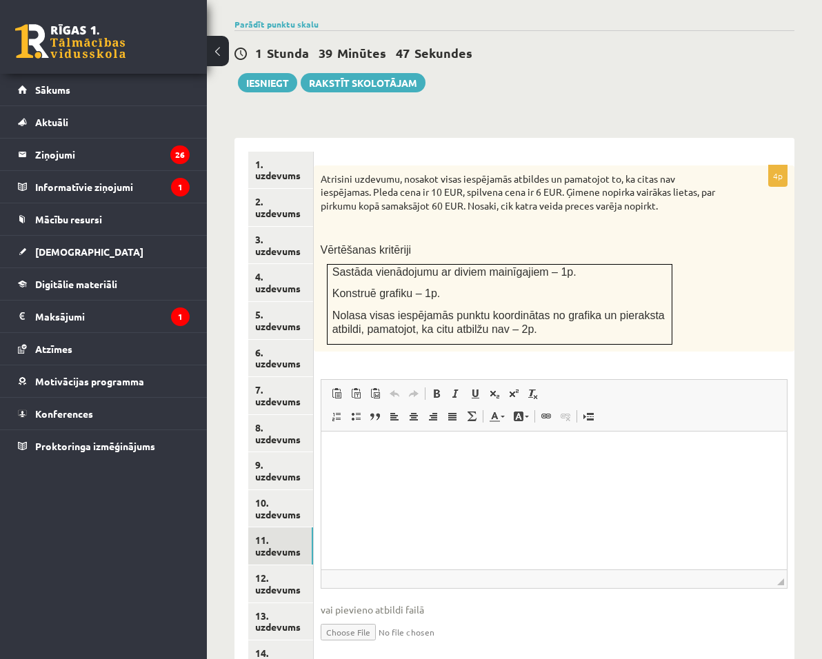
click at [452, 553] on fieldset "Rich Text Editor, wiswyg-editor-user-answer-47433930624460 Editor toolbars Past…" at bounding box center [554, 519] width 467 height 280
click at [487, 617] on input "file" at bounding box center [554, 631] width 467 height 28
type input "**********"
click at [313, 566] on link "12. uzdevums" at bounding box center [280, 584] width 65 height 37
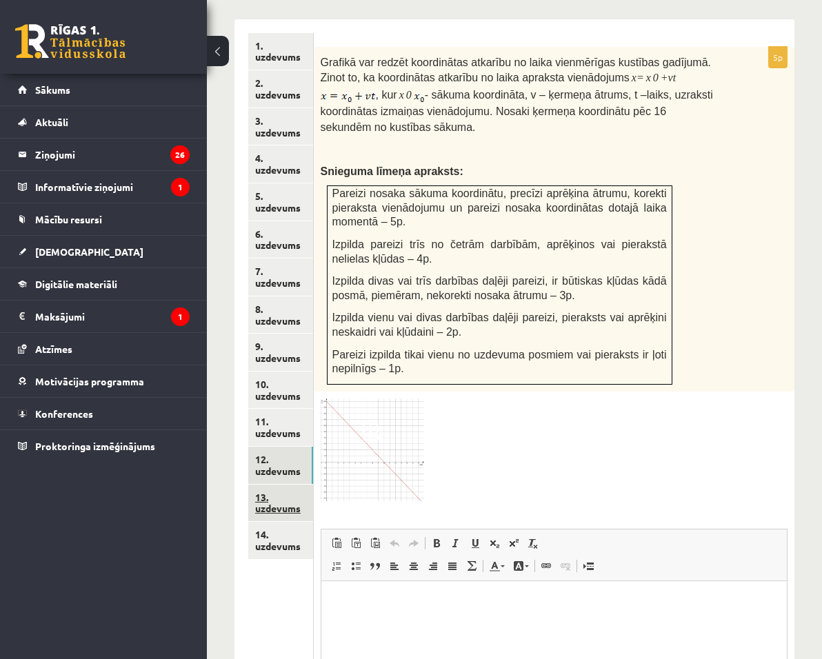
click at [313, 485] on link "13. uzdevums" at bounding box center [280, 503] width 65 height 37
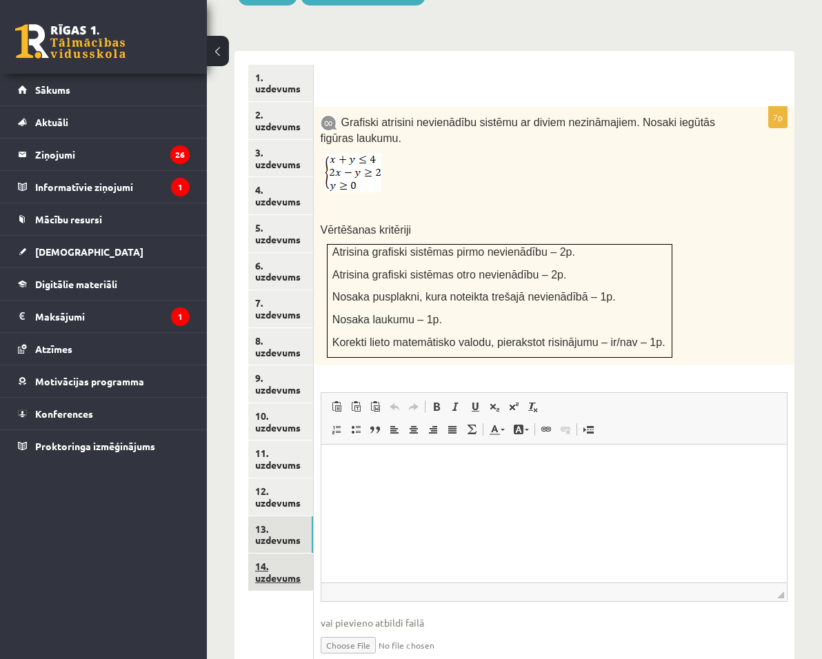
click at [297, 554] on link "14. uzdevums" at bounding box center [280, 572] width 65 height 37
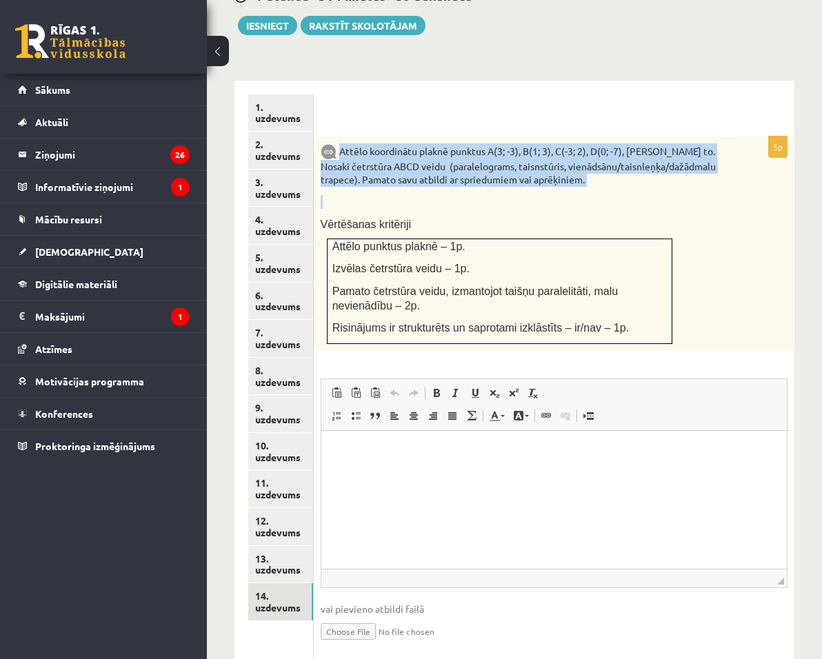
drag, startPoint x: 461, startPoint y: 87, endPoint x: 539, endPoint y: 146, distance: 97.5
click at [539, 146] on div "Attēlo koordinātu plaknē punktus A(3; -3), B(1; 3), C(-3; 2), D(0; -7), savieno…" at bounding box center [554, 244] width 481 height 215
click at [313, 508] on link "12. uzdevums" at bounding box center [280, 526] width 65 height 37
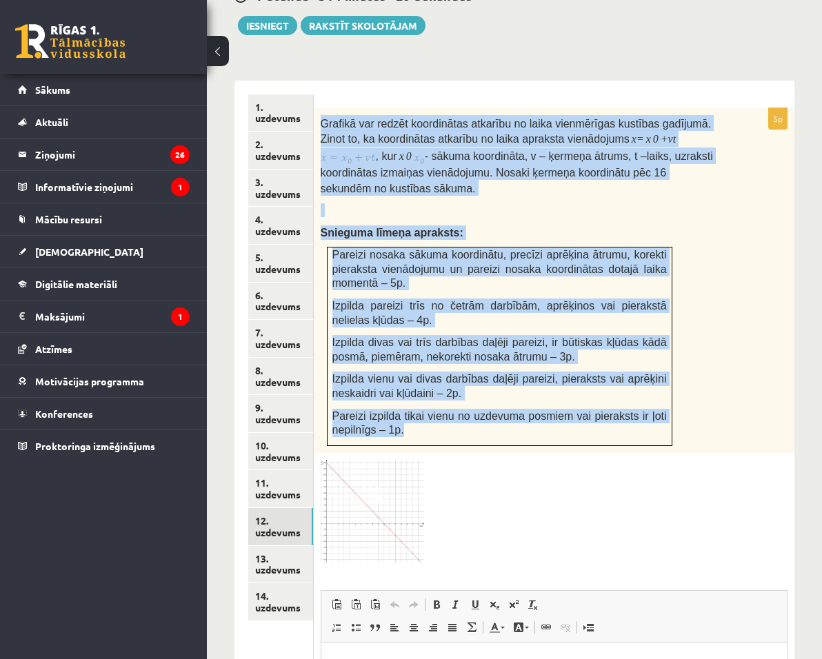
drag, startPoint x: 442, startPoint y: 61, endPoint x: 652, endPoint y: 365, distance: 368.9
click at [652, 365] on div "Grafikā var redzēt koordinātas atkarību no laika vienmērīgas kustības gadījumā.…" at bounding box center [554, 280] width 481 height 345
copy div "Grafikā var redzēt koordinātas atkarību no laika vienmērīgas kustības gadījumā.…"
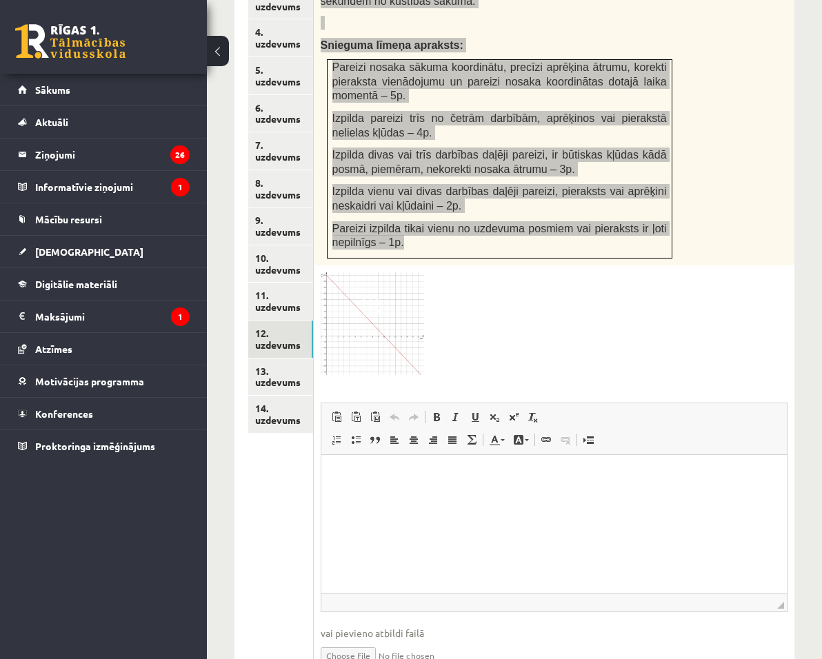
scroll to position [771, 0]
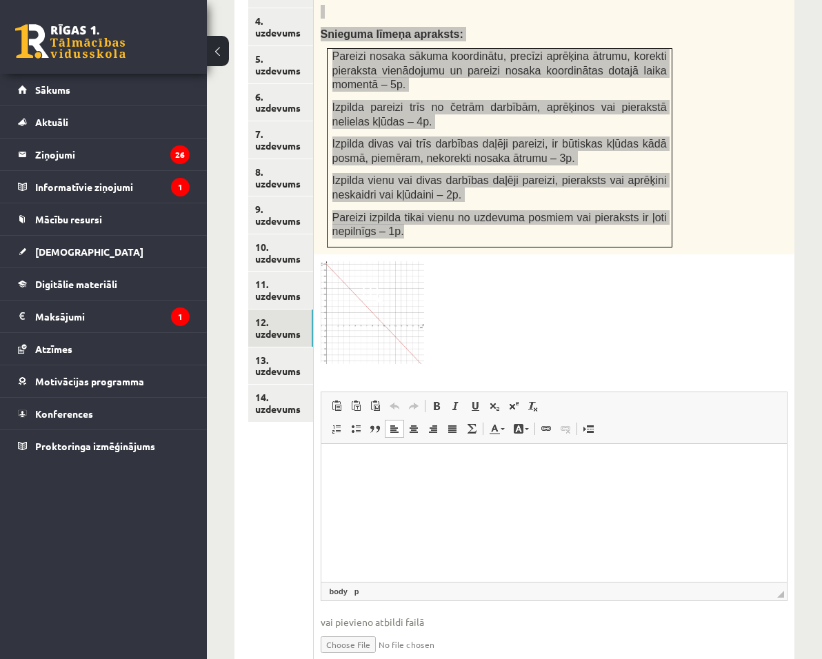
click at [410, 486] on html at bounding box center [554, 465] width 466 height 42
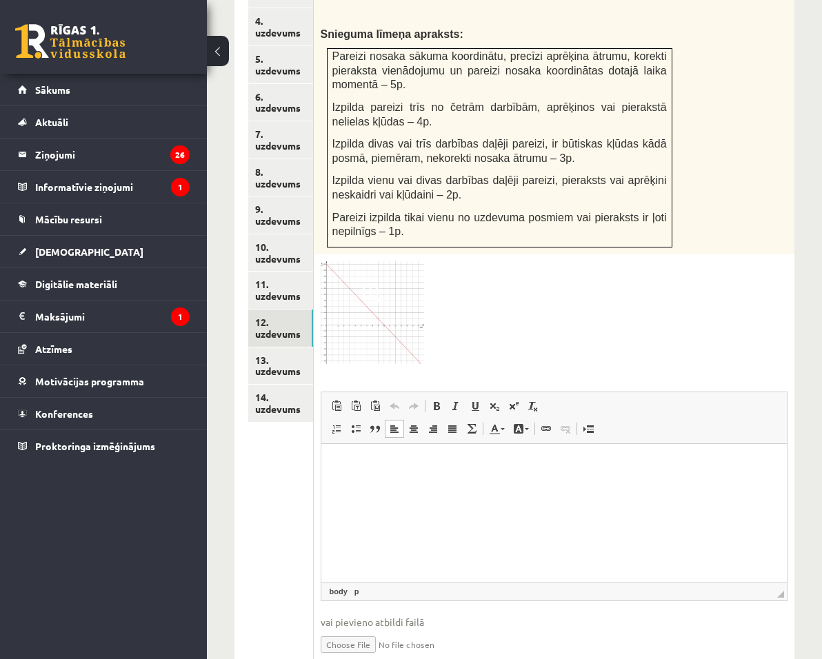
click at [299, 431] on ul "1. uzdevums 2. uzdevums 3. uzdevums 4. uzdevums 5. uzdevums 6. uzdevums 7. uzde…" at bounding box center [281, 288] width 66 height 784
click at [470, 630] on input "file" at bounding box center [554, 644] width 467 height 28
type input "**********"
click at [313, 348] on link "13. uzdevums" at bounding box center [280, 366] width 65 height 37
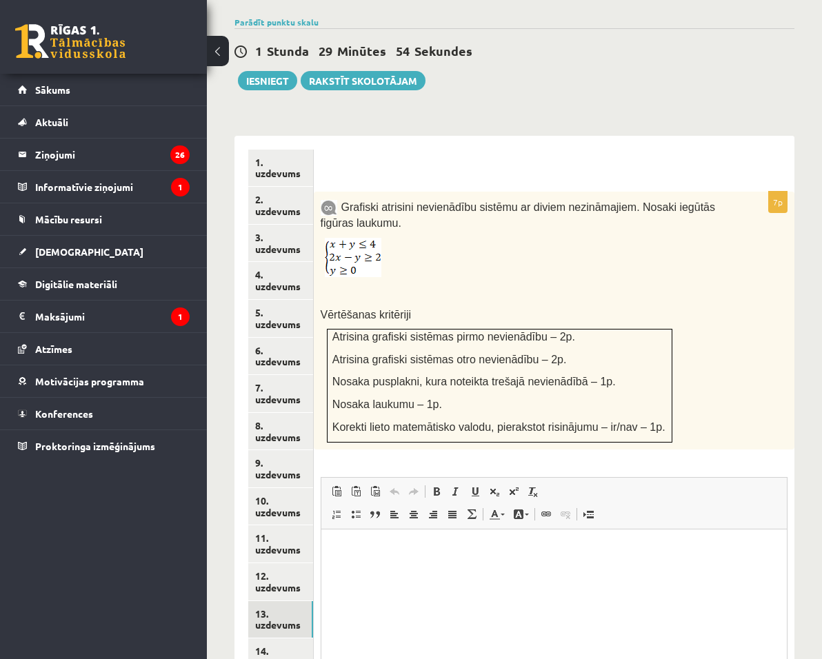
scroll to position [533, 0]
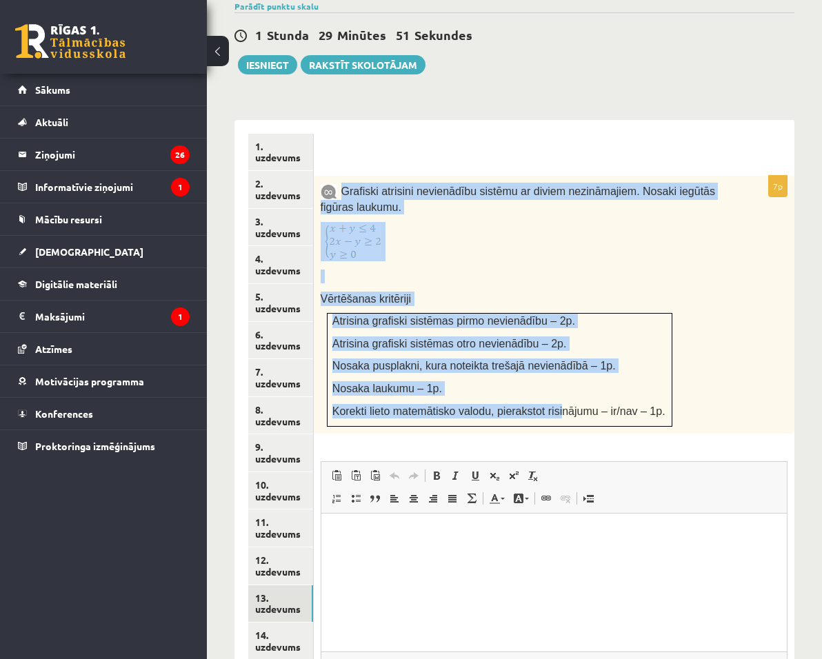
drag, startPoint x: 462, startPoint y: 126, endPoint x: 668, endPoint y: 353, distance: 306.2
click at [668, 353] on div "Grafiski atrisini nevienādību sistēmu ar diviem nezināmajiem. Nosaki iegūtās fi…" at bounding box center [554, 305] width 481 height 259
click at [529, 222] on p at bounding box center [520, 241] width 398 height 39
drag, startPoint x: 464, startPoint y: 128, endPoint x: 778, endPoint y: 357, distance: 388.9
click at [778, 357] on div "Grafiski atrisini nevienādību sistēmu ar diviem nezināmajiem. Nosaki iegūtās fi…" at bounding box center [554, 305] width 481 height 259
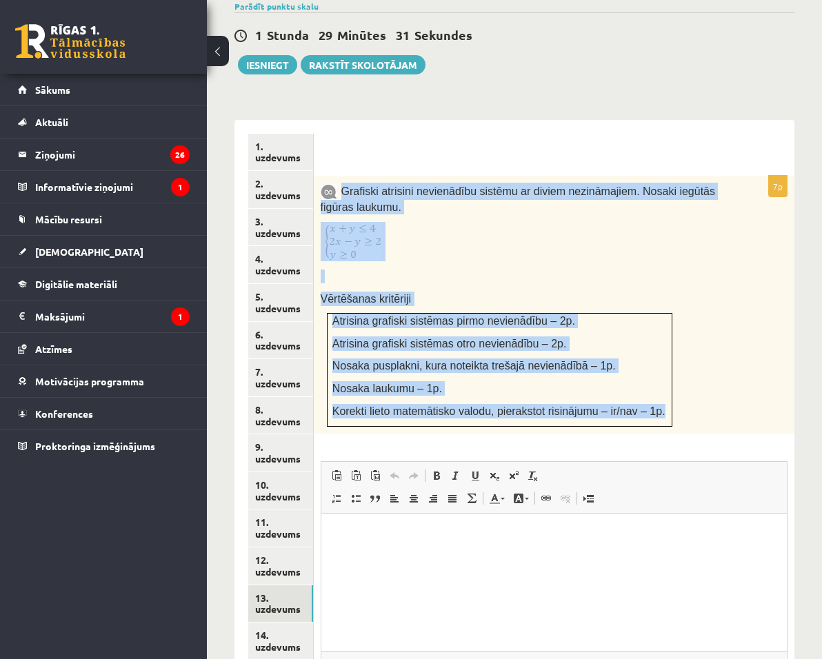
copy div "Grafiski atrisini nevienādību sistēmu ar diviem nezināmajiem. Nosaki iegūtās fi…"
drag, startPoint x: 599, startPoint y: 178, endPoint x: 591, endPoint y: 175, distance: 8.3
click at [597, 222] on p at bounding box center [520, 241] width 398 height 39
click at [549, 222] on p at bounding box center [520, 241] width 398 height 39
click at [467, 186] on span "Grafiski atrisini nevienādību sistēmu ar diviem nezināmajiem. Nosaki iegūtās fi…" at bounding box center [518, 200] width 395 height 28
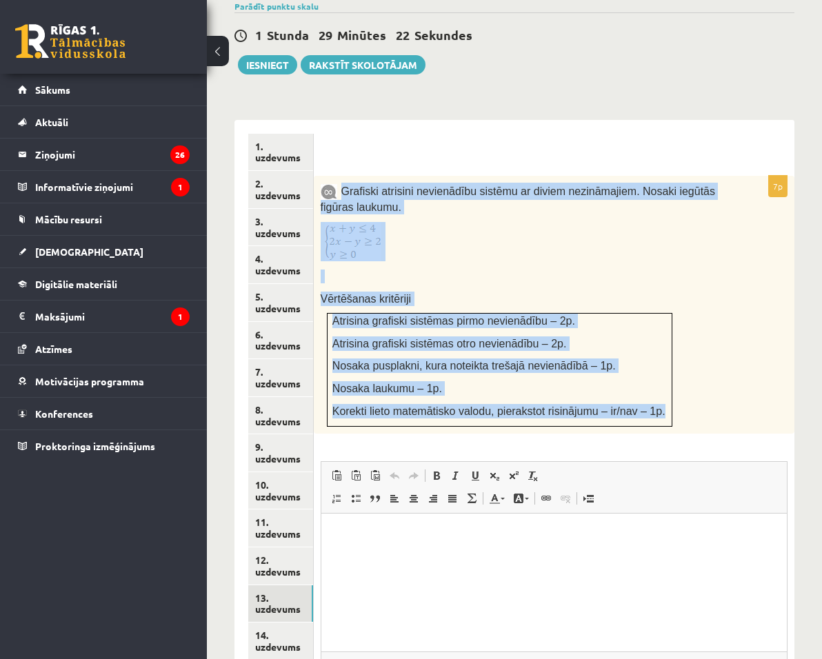
drag, startPoint x: 464, startPoint y: 127, endPoint x: 765, endPoint y: 355, distance: 378.1
click at [765, 355] on div "Grafiski atrisini nevienādību sistēmu ar diviem nezināmajiem. Nosaki iegūtās fi…" at bounding box center [554, 305] width 481 height 259
click at [539, 222] on p at bounding box center [520, 241] width 398 height 39
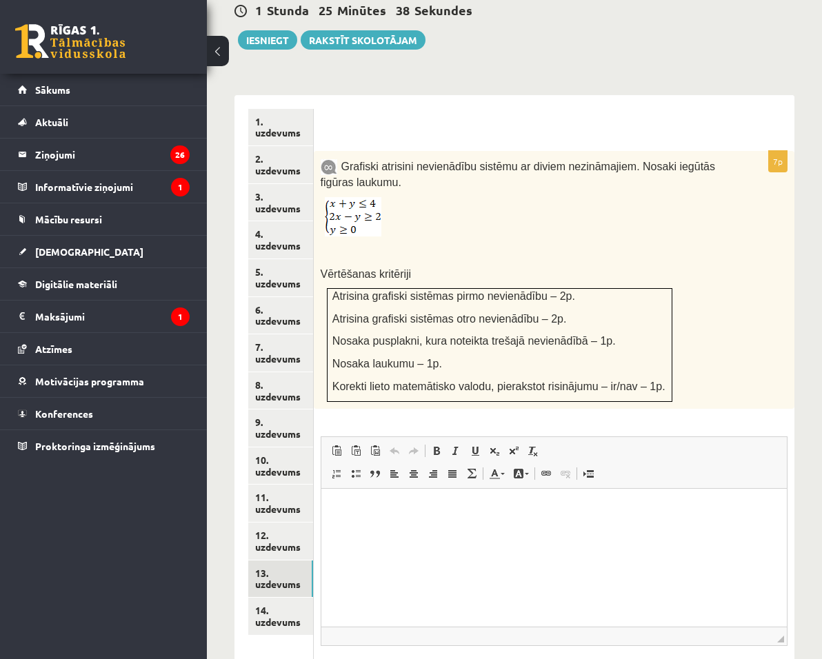
scroll to position [602, 0]
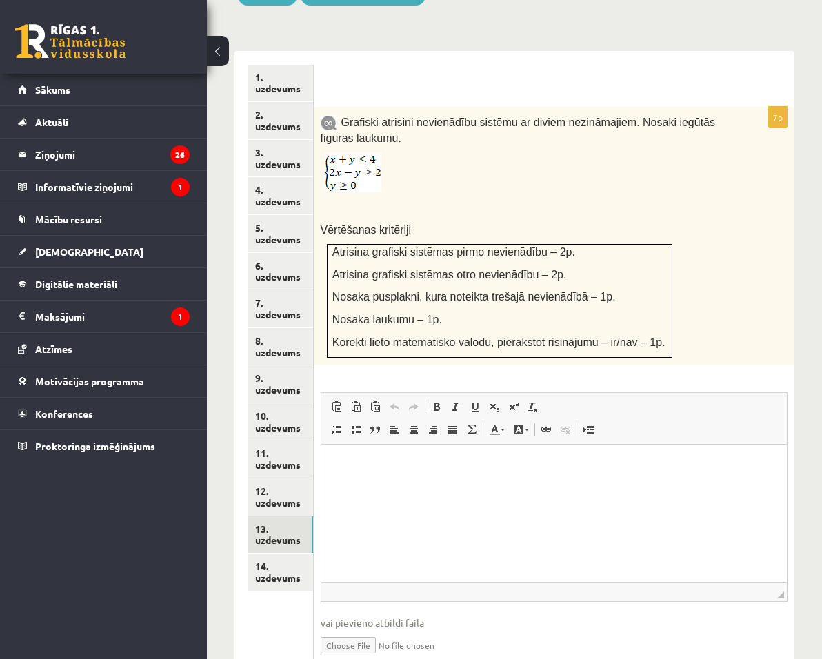
click at [472, 630] on input "file" at bounding box center [554, 644] width 467 height 28
type input "**********"
click at [296, 554] on link "14. uzdevums" at bounding box center [280, 572] width 65 height 37
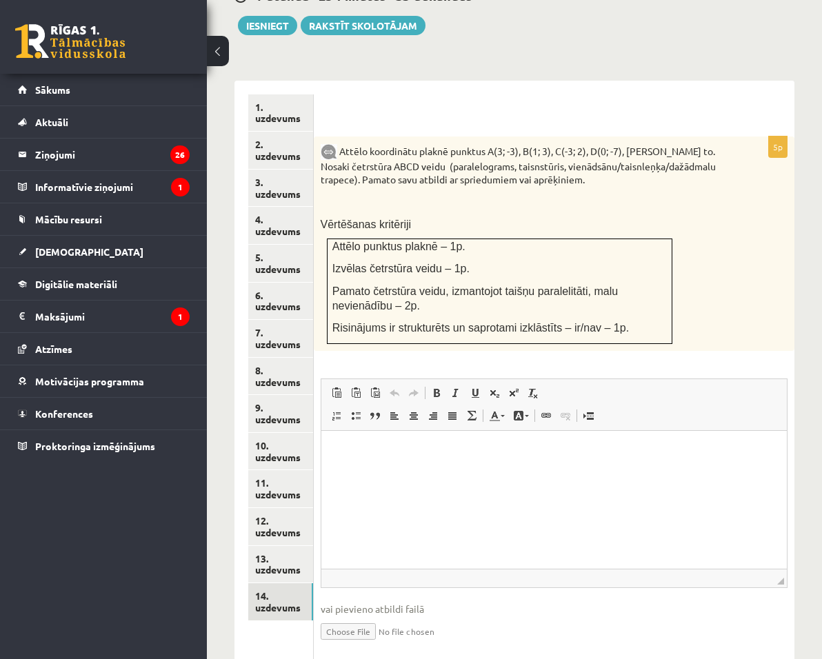
scroll to position [0, 0]
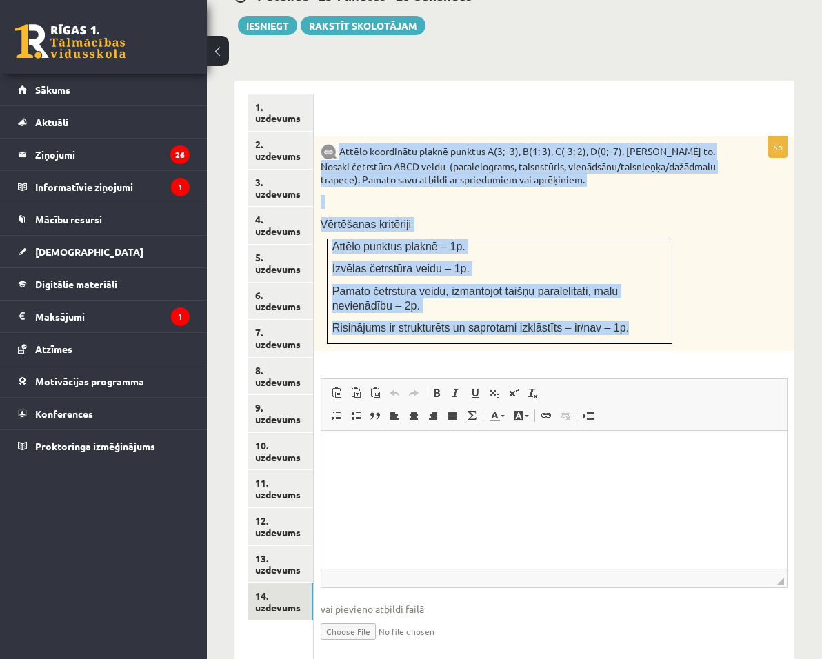
drag, startPoint x: 461, startPoint y: 88, endPoint x: 748, endPoint y: 290, distance: 350.6
click at [748, 290] on div "Attēlo koordinātu plaknē punktus A(3; -3), B(1; 3), C(-3; 2), D(0; -7), savieno…" at bounding box center [554, 244] width 481 height 215
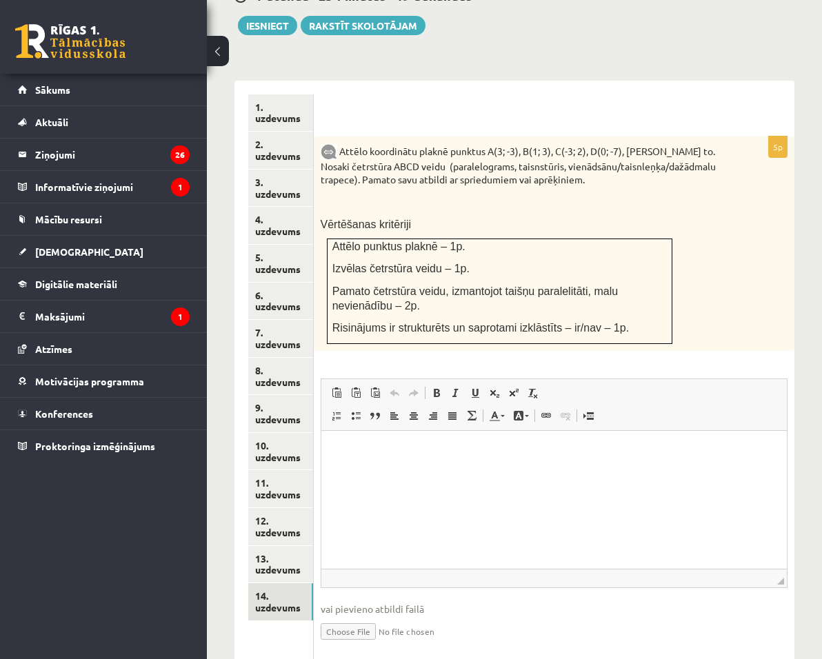
click at [314, 474] on ul "1. uzdevums 2. uzdevums 3. uzdevums 4. uzdevums 5. uzdevums 6. uzdevums 7. uzde…" at bounding box center [281, 379] width 66 height 571
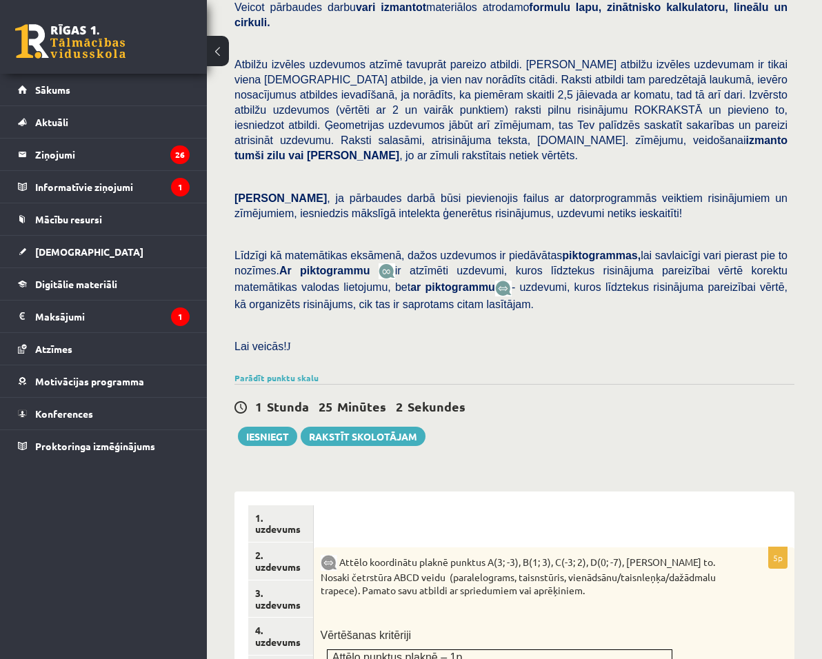
scroll to position [159, 0]
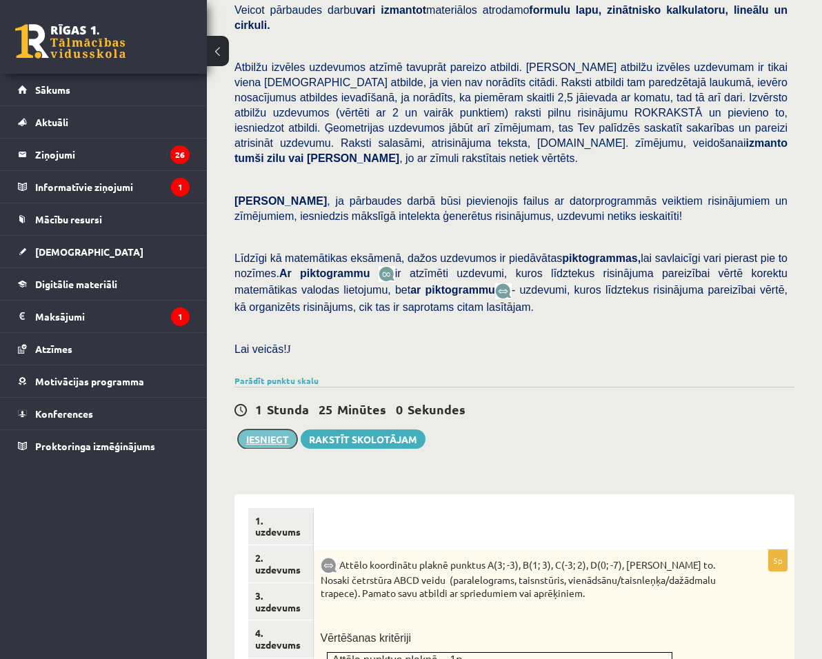
click at [278, 430] on button "Iesniegt" at bounding box center [267, 439] width 59 height 19
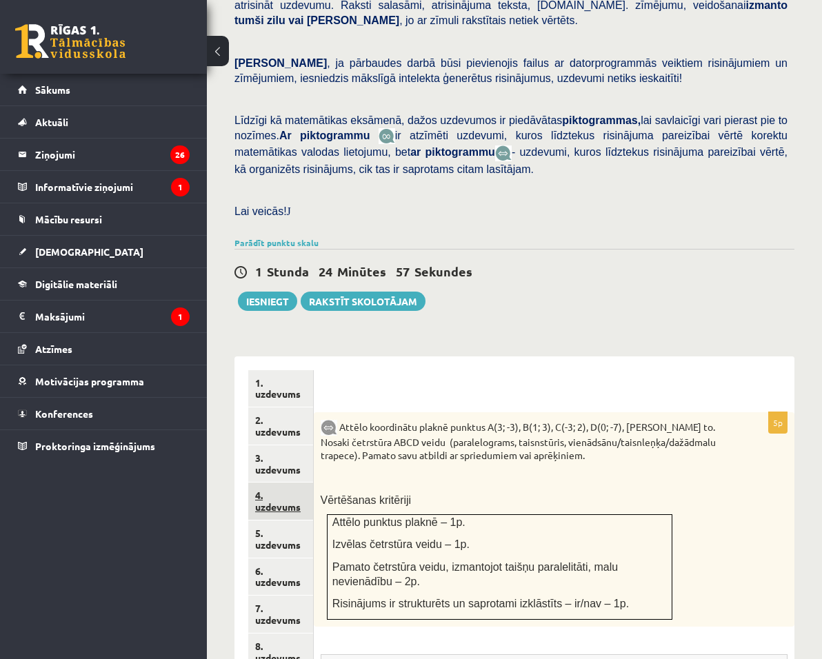
click at [313, 483] on link "4. uzdevums" at bounding box center [280, 501] width 65 height 37
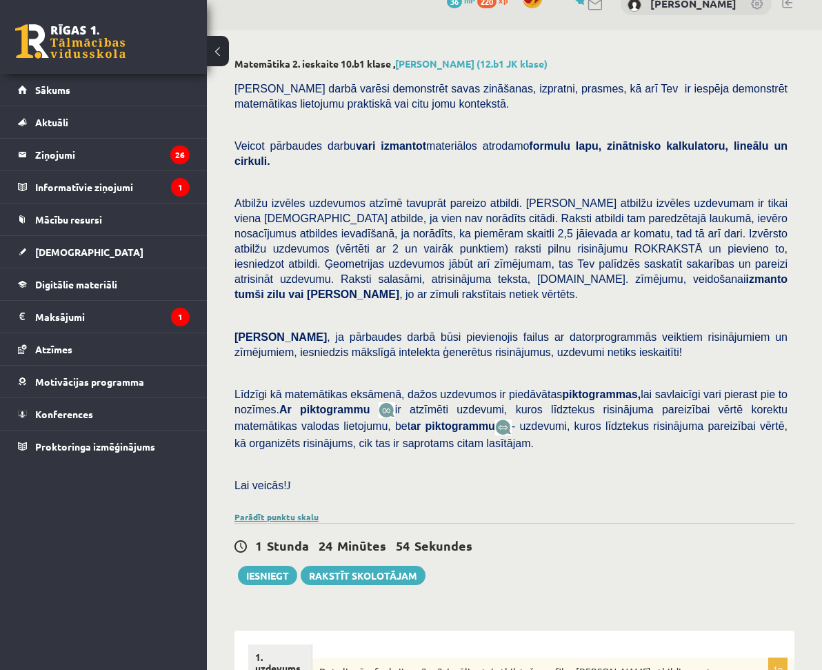
scroll to position [17, 0]
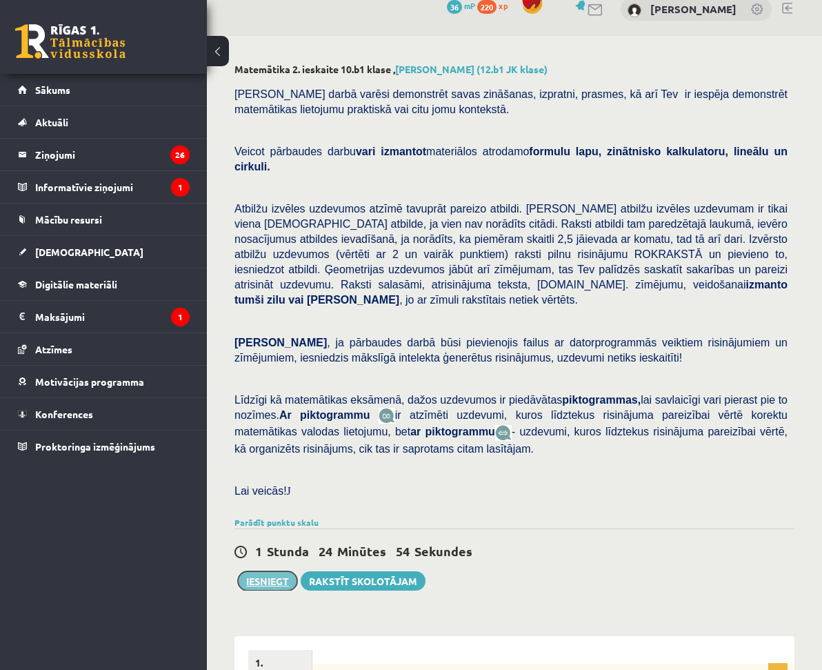
click at [268, 571] on button "Iesniegt" at bounding box center [267, 580] width 59 height 19
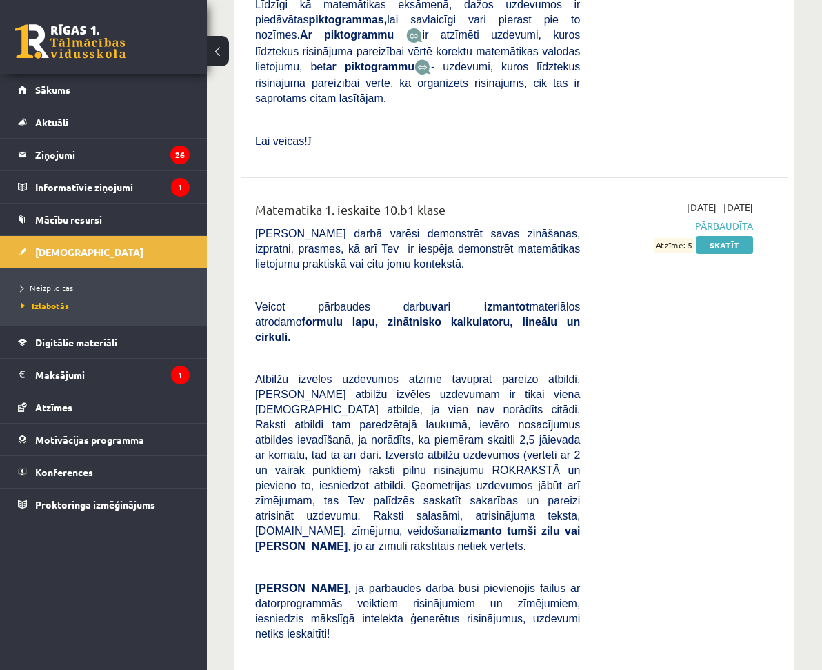
scroll to position [1666, 0]
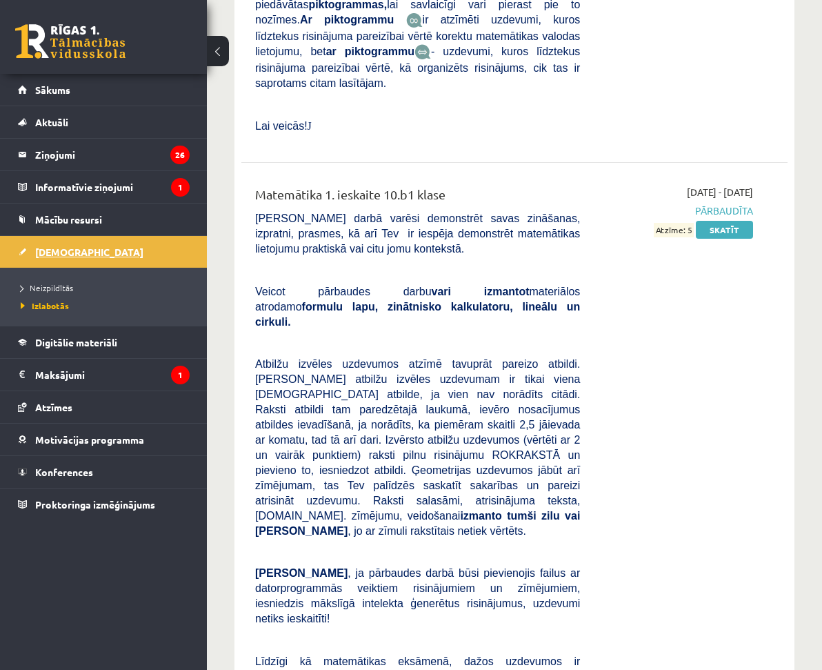
click at [74, 250] on span "[DEMOGRAPHIC_DATA]" at bounding box center [89, 252] width 108 height 12
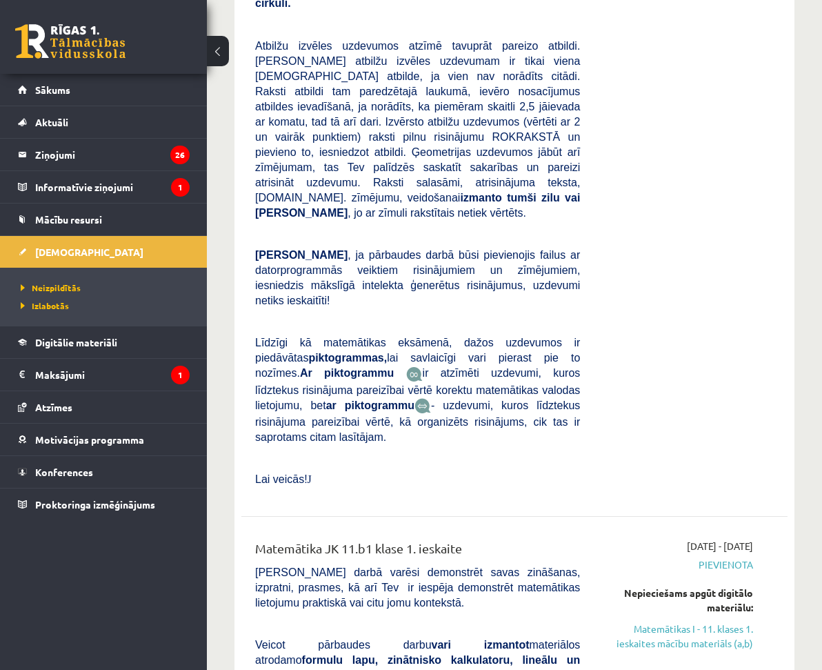
scroll to position [2080, 0]
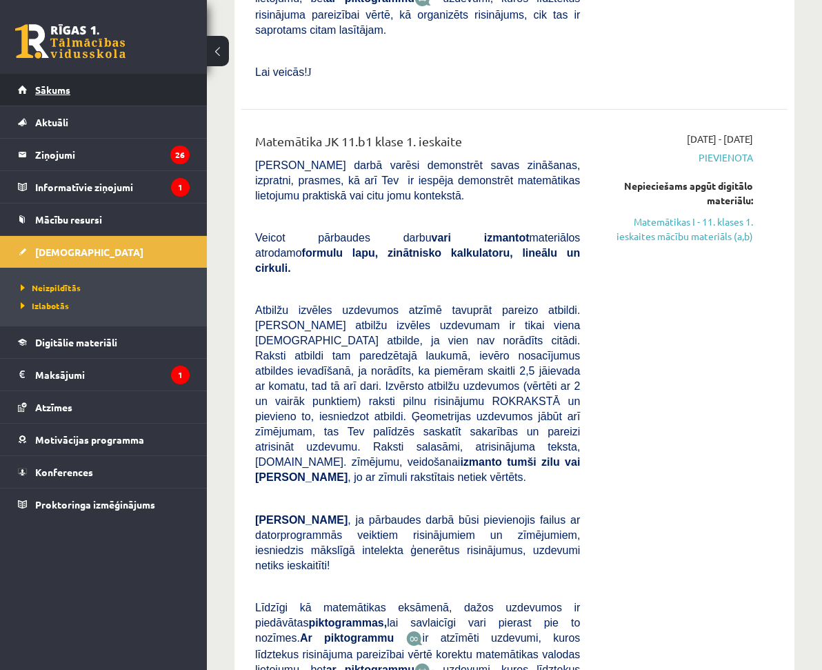
click at [41, 94] on span "Sākums" at bounding box center [52, 89] width 35 height 12
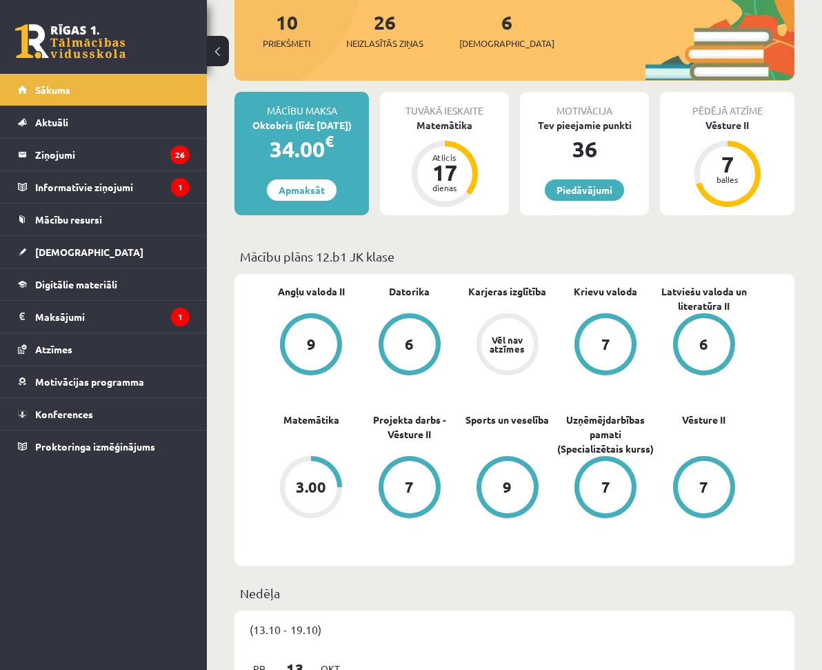
scroll to position [138, 0]
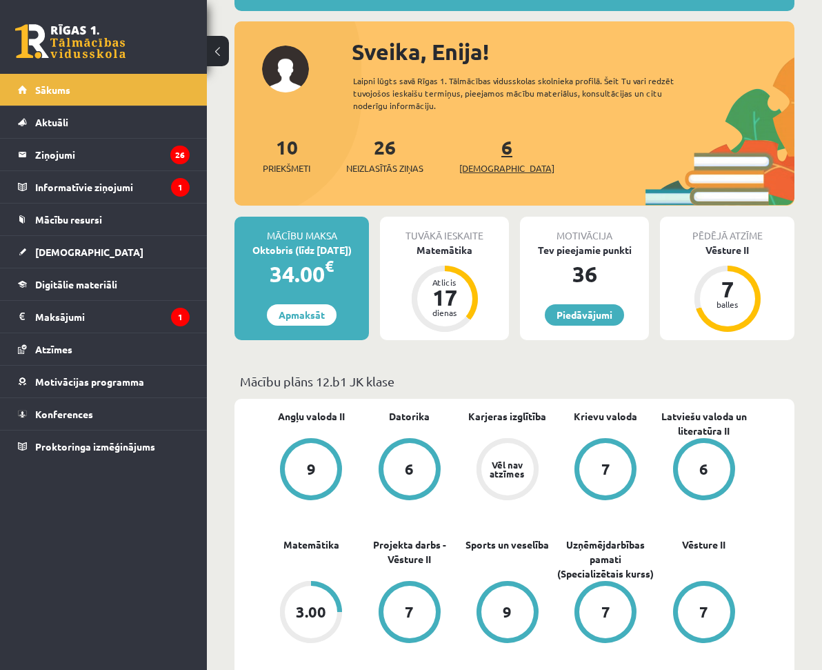
click at [486, 153] on link "6 Ieskaites" at bounding box center [506, 155] width 95 height 41
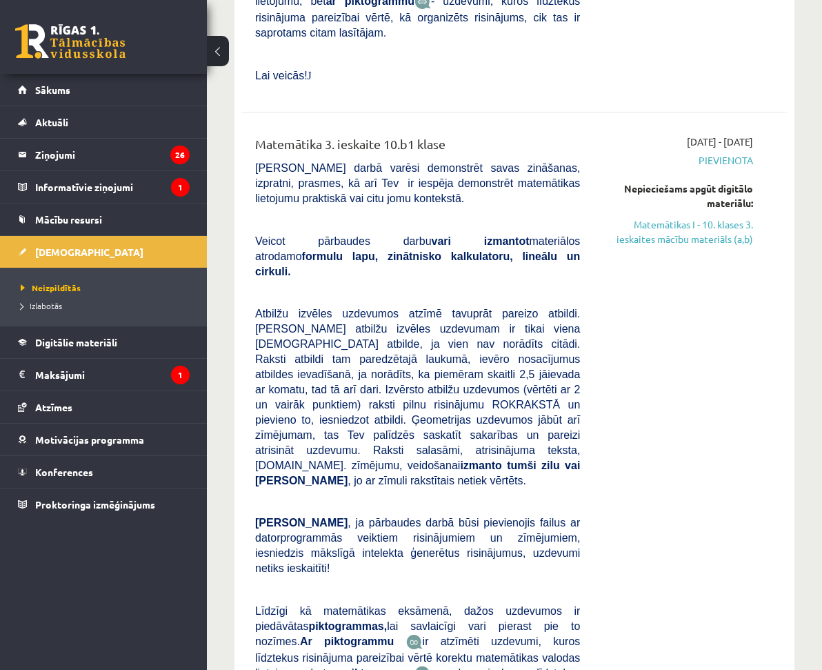
scroll to position [690, 0]
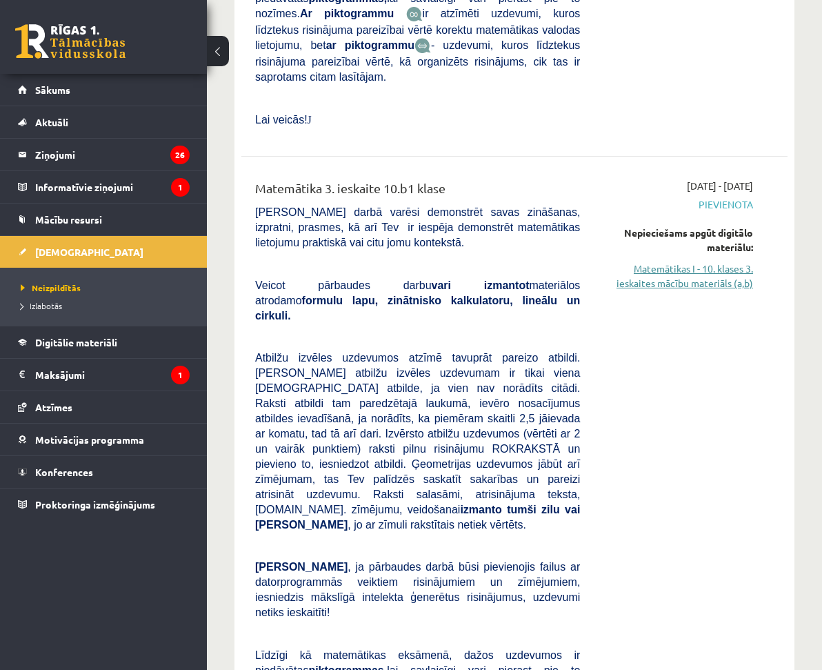
click at [685, 261] on link "Matemātikas I - 10. klases 3. ieskaites mācību materiāls (a,b)" at bounding box center [677, 275] width 152 height 29
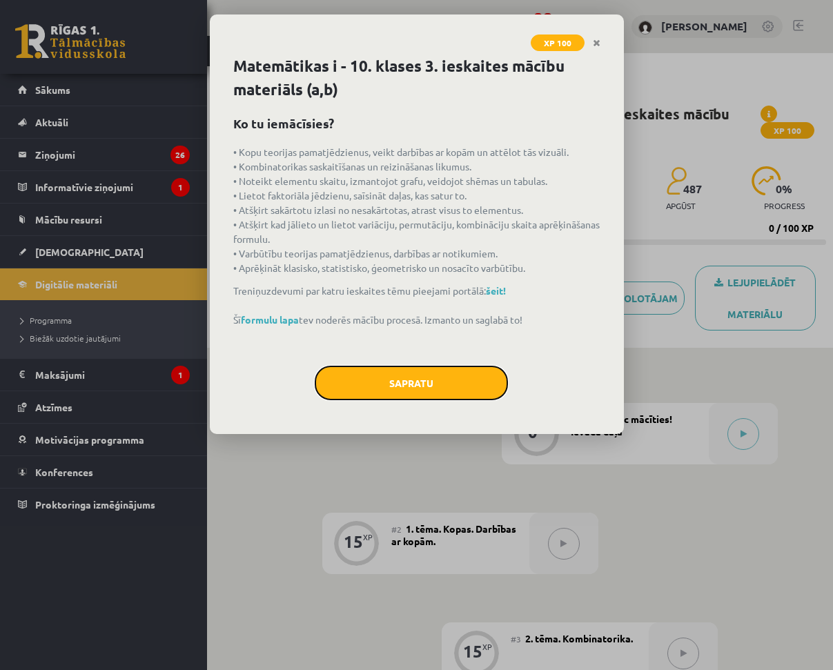
click at [411, 380] on button "Sapratu" at bounding box center [411, 383] width 193 height 34
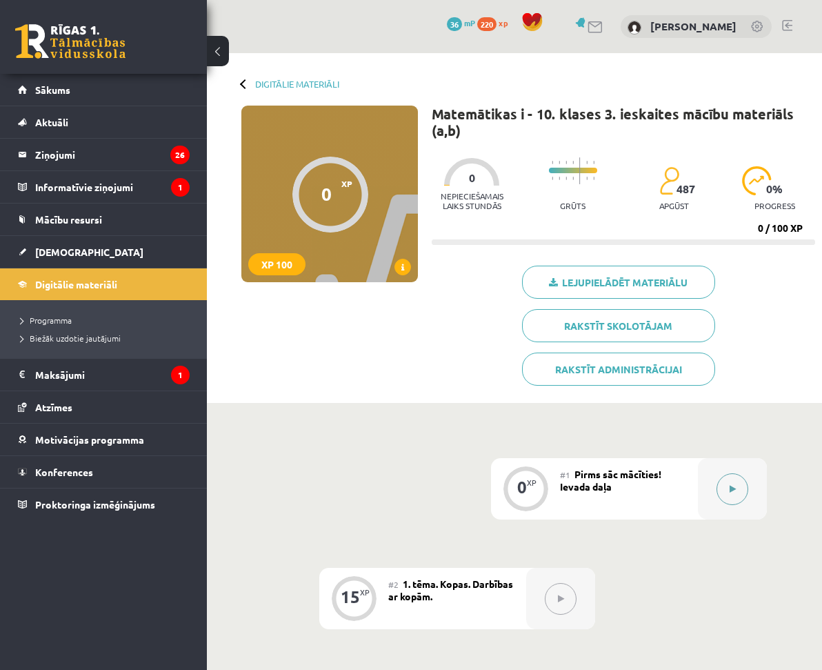
click at [726, 473] on button at bounding box center [733, 489] width 32 height 32
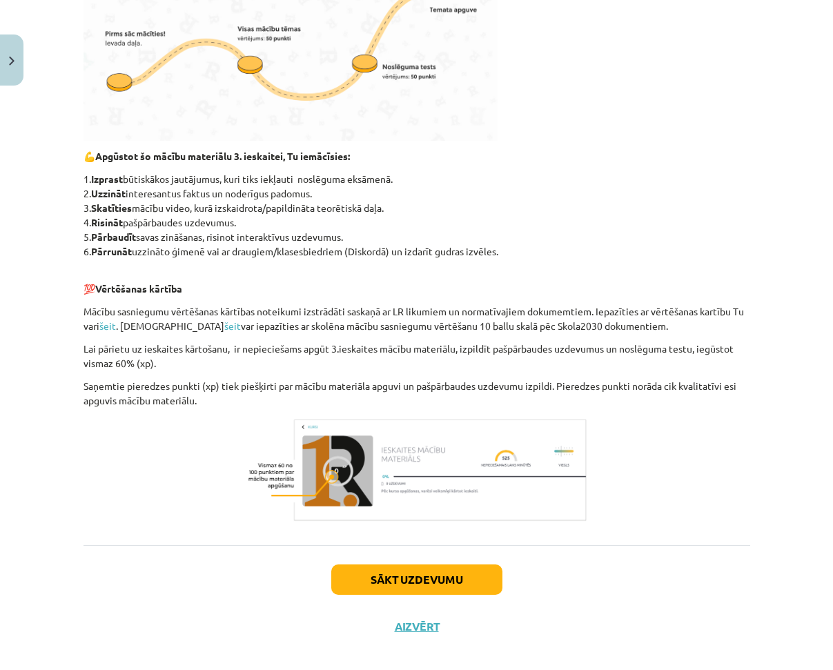
scroll to position [514, 0]
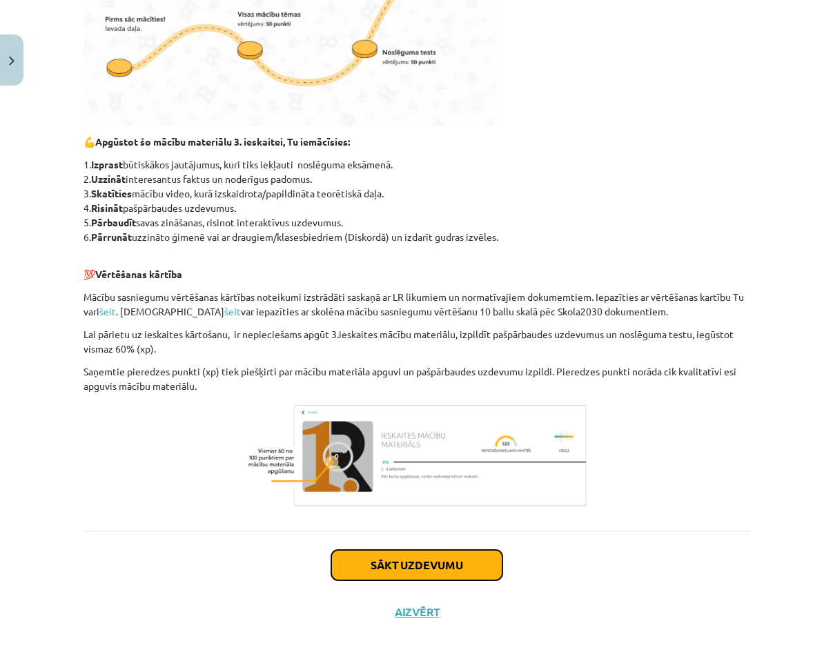
click at [406, 552] on button "Sākt uzdevumu" at bounding box center [416, 565] width 171 height 30
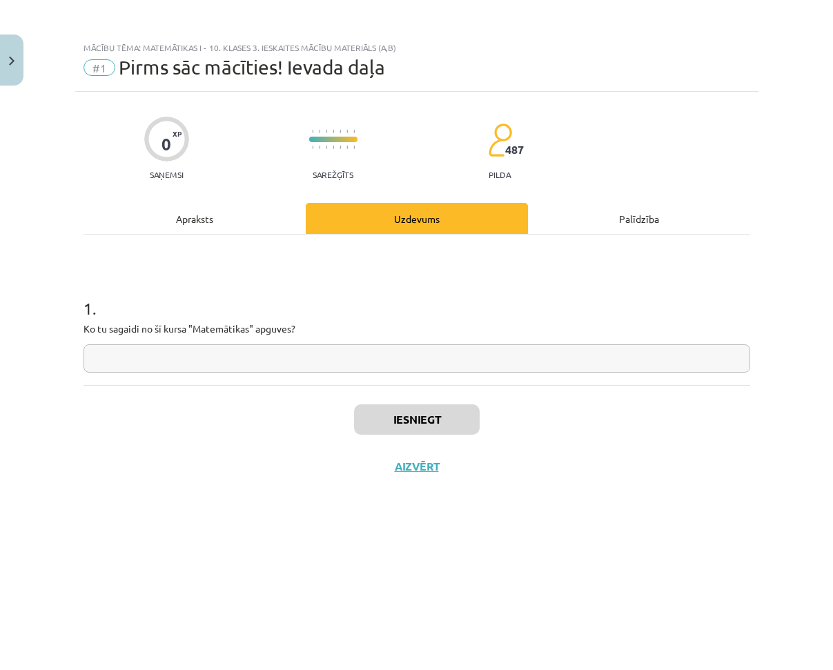
click at [299, 363] on input "text" at bounding box center [416, 358] width 666 height 28
type input "**"
click at [405, 419] on button "Iesniegt" at bounding box center [417, 419] width 126 height 30
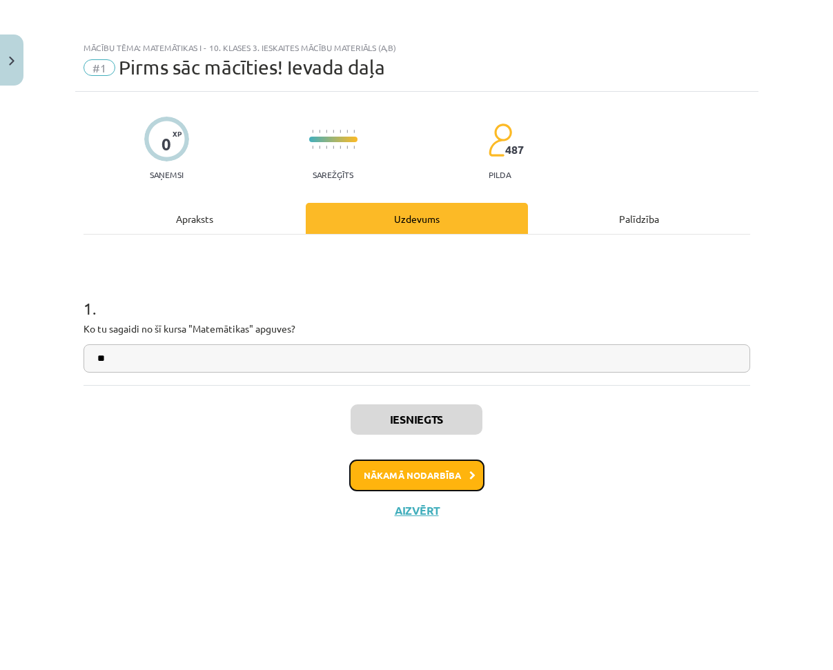
click at [450, 481] on button "Nākamā nodarbība" at bounding box center [416, 475] width 135 height 32
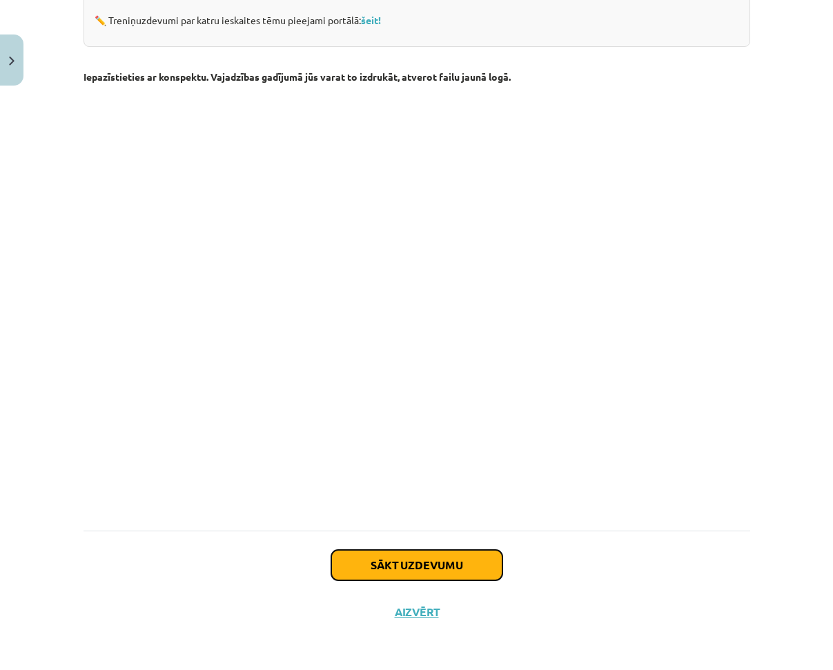
click at [395, 557] on button "Sākt uzdevumu" at bounding box center [416, 565] width 171 height 30
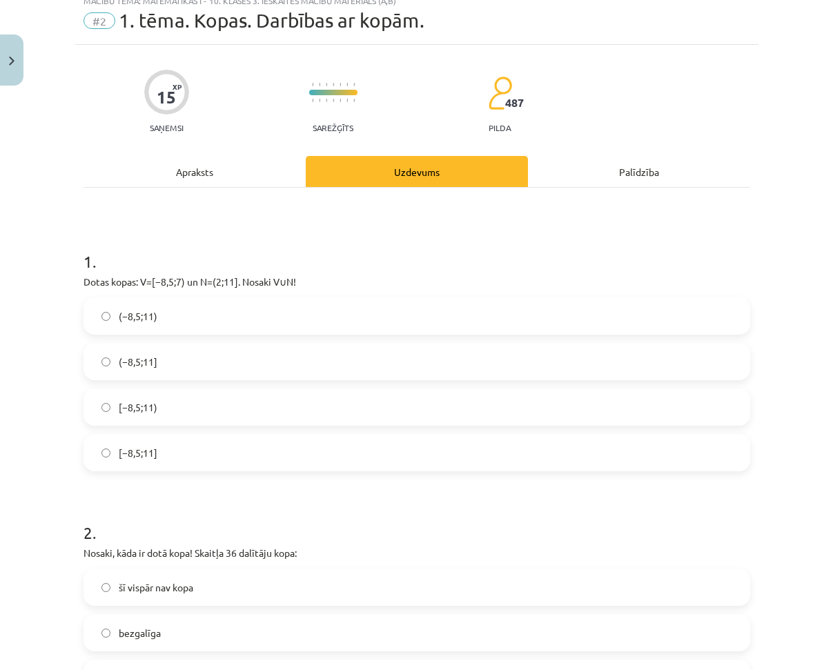
scroll to position [34, 0]
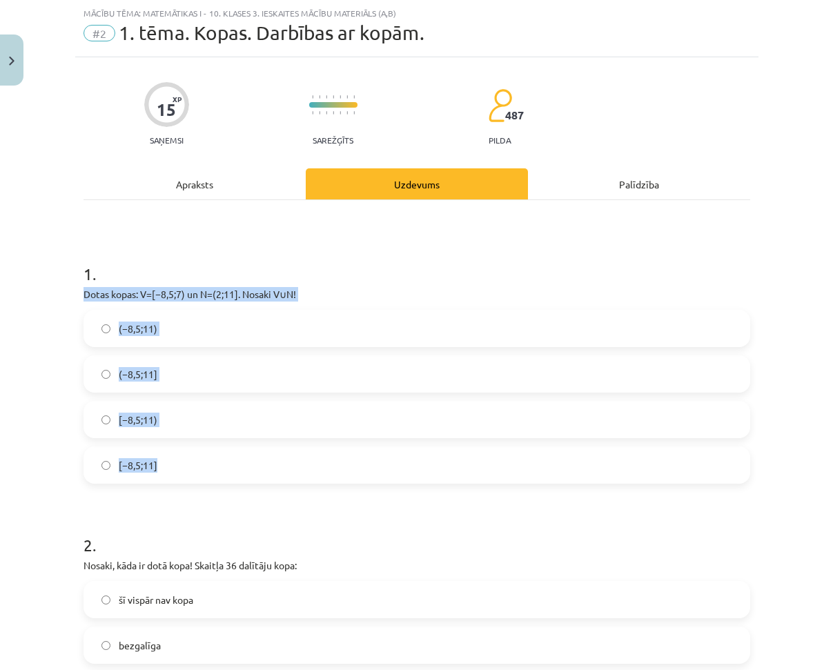
drag, startPoint x: 78, startPoint y: 287, endPoint x: 275, endPoint y: 450, distance: 255.7
click at [275, 450] on div "1 . Dotas kopas: V=[−8,5;7) un N=(2;11]. Nosaki V∪N! (−8,5;11) (−8,5;11] [−8,5;…" at bounding box center [416, 361] width 666 height 243
copy div "Dotas kopas: V=[−8,5;7) un N=(2;11]. Nosaki V∪N! (−8,5;11) (−8,5;11] [−8,5;11) …"
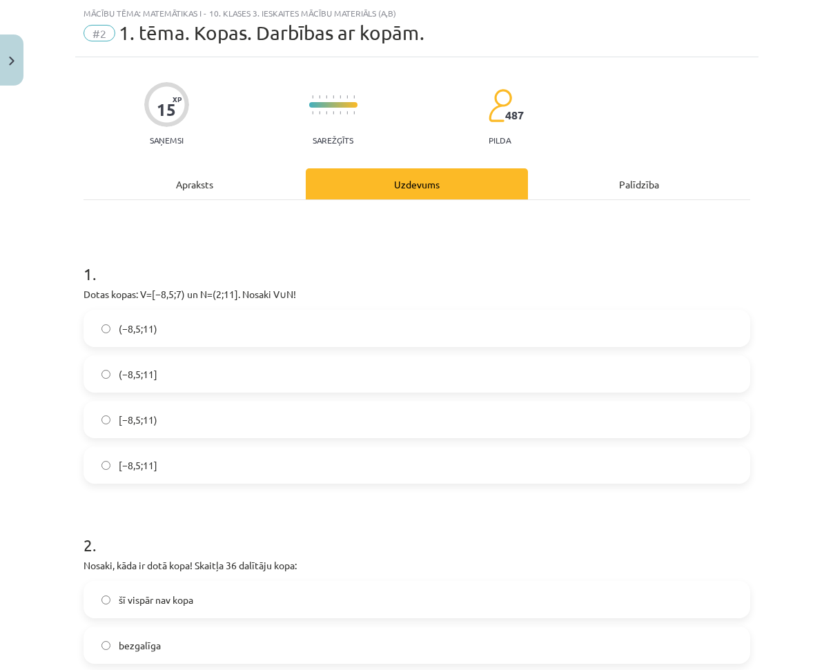
drag, startPoint x: 126, startPoint y: 223, endPoint x: 113, endPoint y: 216, distance: 14.8
click at [183, 460] on label "[−8,5;11]" at bounding box center [417, 465] width 664 height 34
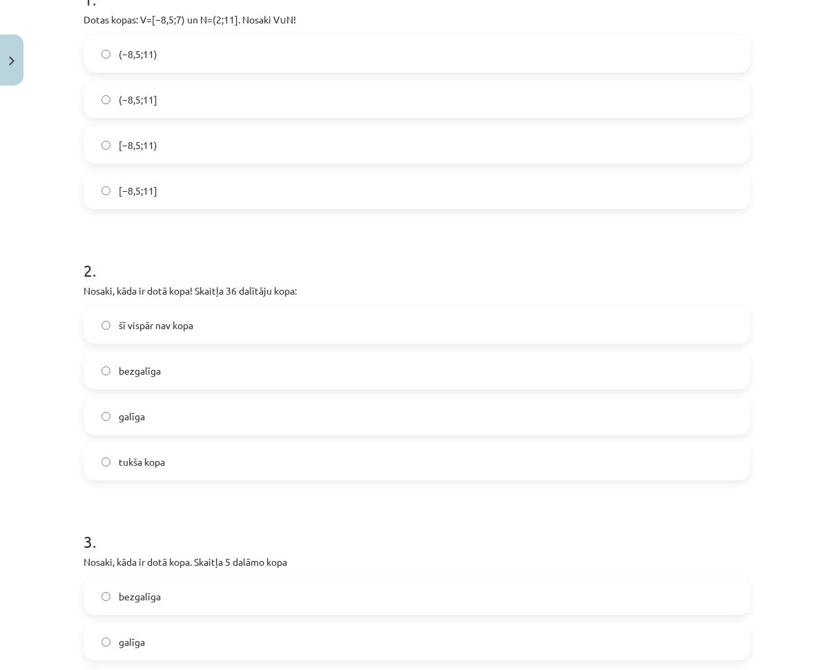
scroll to position [379, 0]
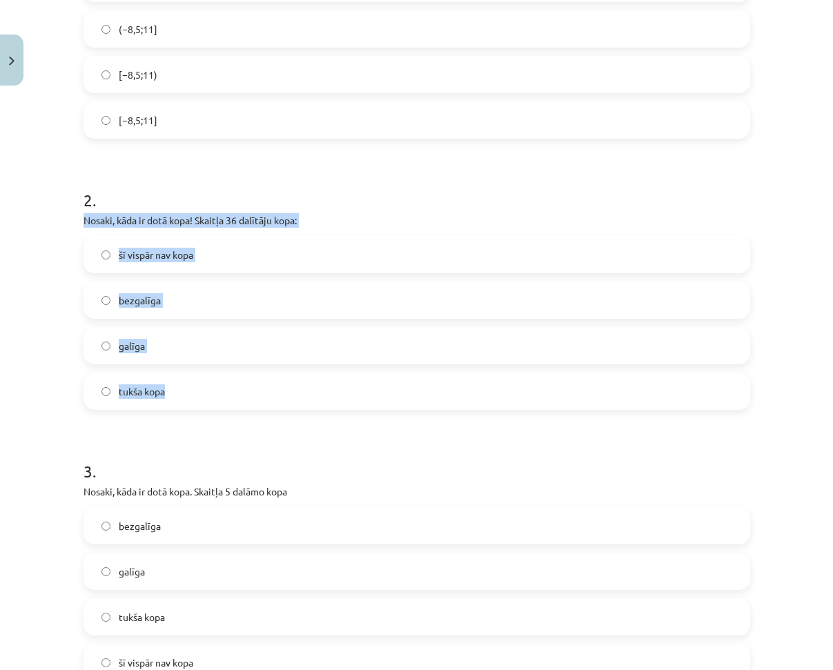
drag, startPoint x: 78, startPoint y: 221, endPoint x: 248, endPoint y: 407, distance: 251.9
click at [248, 407] on div "2 . Nosaki, kāda ir dotā kopa! Skaitļa 36 dalītāju kopa: šī vispār nav kopa bez…" at bounding box center [416, 287] width 666 height 243
copy div "Nosaki, kāda ir dotā kopa! Skaitļa 36 dalītāju kopa: šī vispār nav kopa bezgalī…"
click at [145, 354] on label "galīga" at bounding box center [417, 345] width 664 height 34
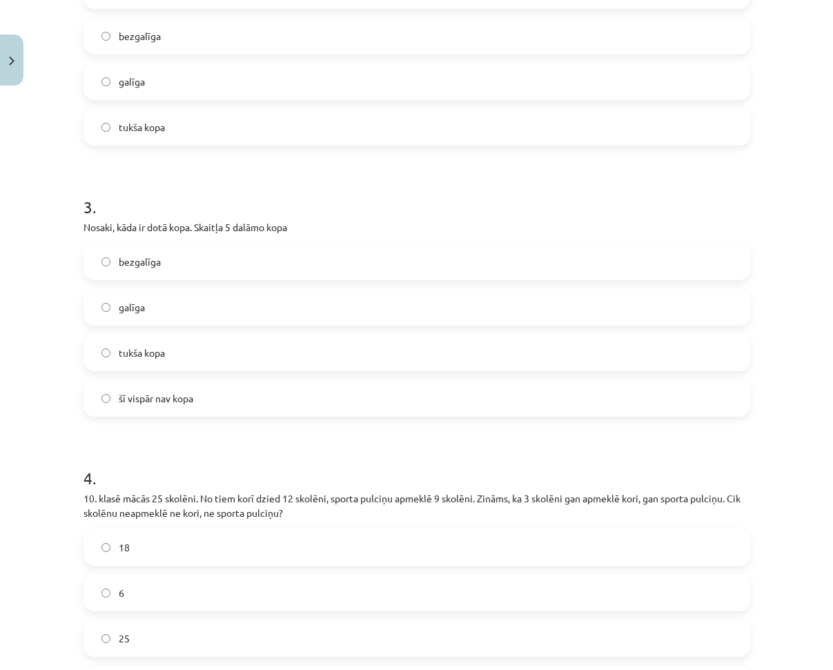
scroll to position [655, 0]
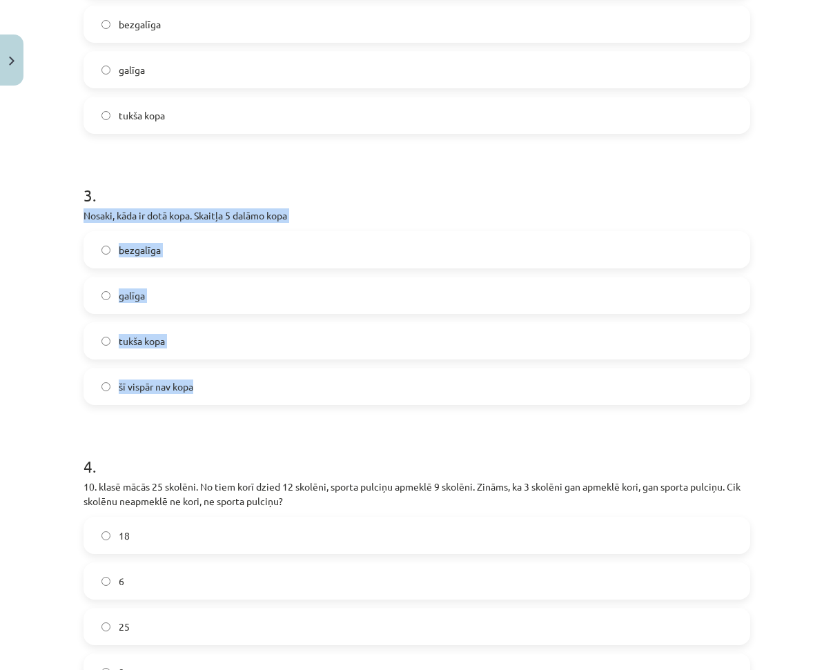
drag, startPoint x: 73, startPoint y: 207, endPoint x: 279, endPoint y: 388, distance: 274.7
click at [275, 389] on div "15 XP Saņemsi Sarežģīts 487 pilda Apraksts Uzdevums Palīdzība 1 . Dotas kopas: …" at bounding box center [416, 284] width 683 height 1696
copy div "Nosaki, kāda ir dotā kopa. Skaitļa 5 dalāmo kopa bezgalīga galīga tukša kopa šī…"
click at [232, 293] on label "galīga" at bounding box center [417, 295] width 664 height 34
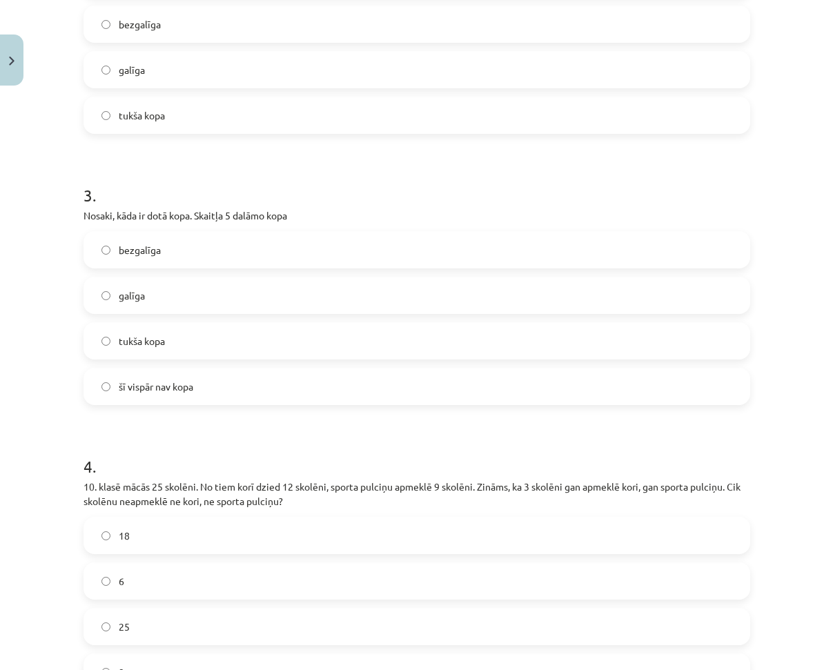
click at [135, 259] on label "bezgalīga" at bounding box center [417, 249] width 664 height 34
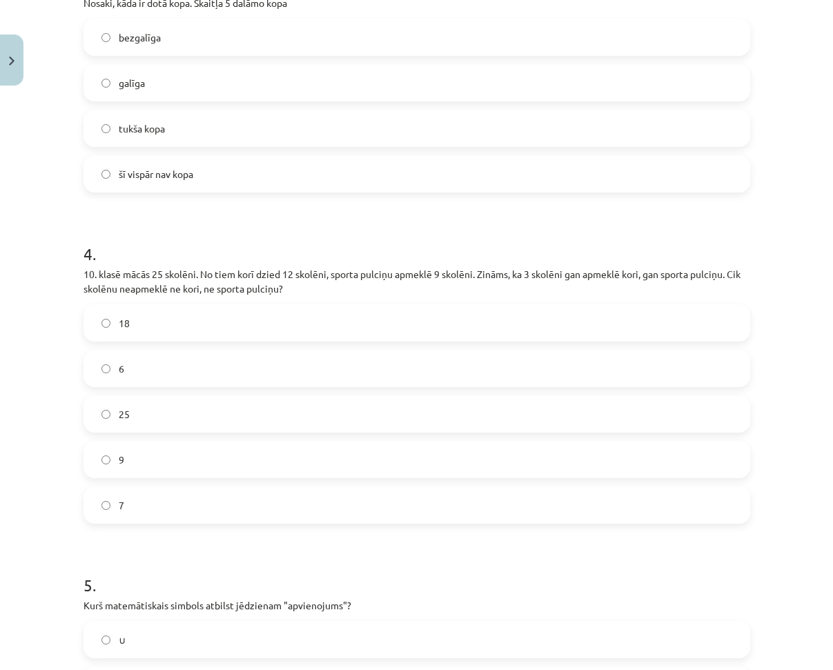
scroll to position [931, 0]
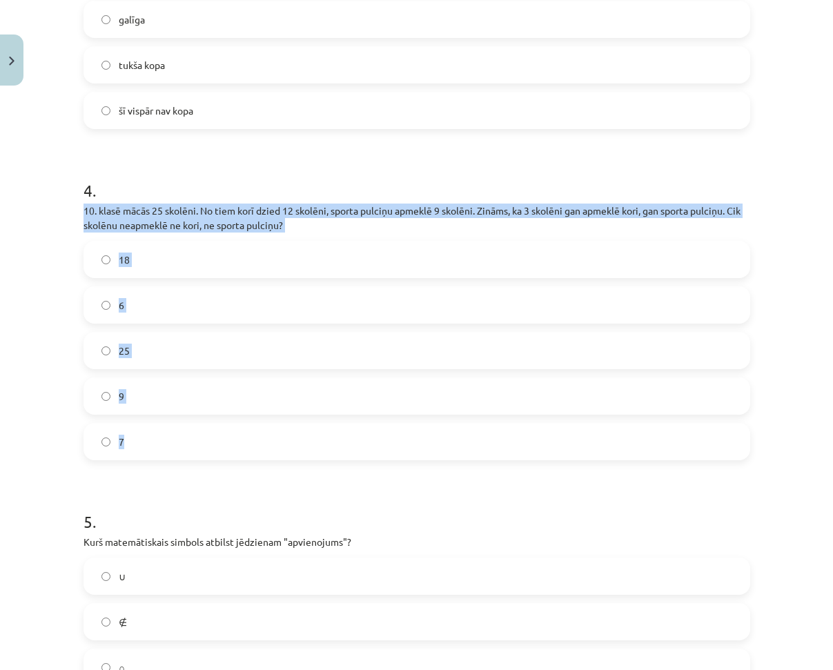
drag, startPoint x: 74, startPoint y: 206, endPoint x: 199, endPoint y: 435, distance: 260.2
click at [199, 435] on div "15 XP Saņemsi Sarežģīts 487 pilda Apraksts Uzdevums Palīdzība 1 . Dotas kopas: …" at bounding box center [416, 9] width 683 height 1696
copy div "10. klasē mācās 25 skolēni. No tiem korī dzied 12 skolēni, sporta pulciņu apmek…"
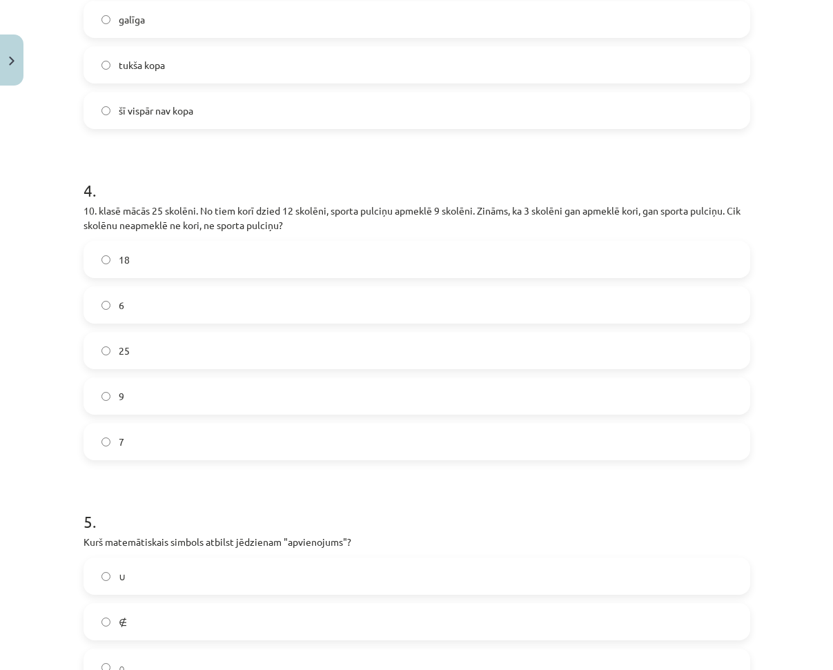
click at [156, 470] on form "1 . Dotas kopas: V=[−8,5;7) un N=(2;11]. Nosaki V∪N! (−8,5;11) (−8,5;11] [−8,5;…" at bounding box center [416, 37] width 666 height 1388
click at [112, 430] on label "7" at bounding box center [417, 441] width 664 height 34
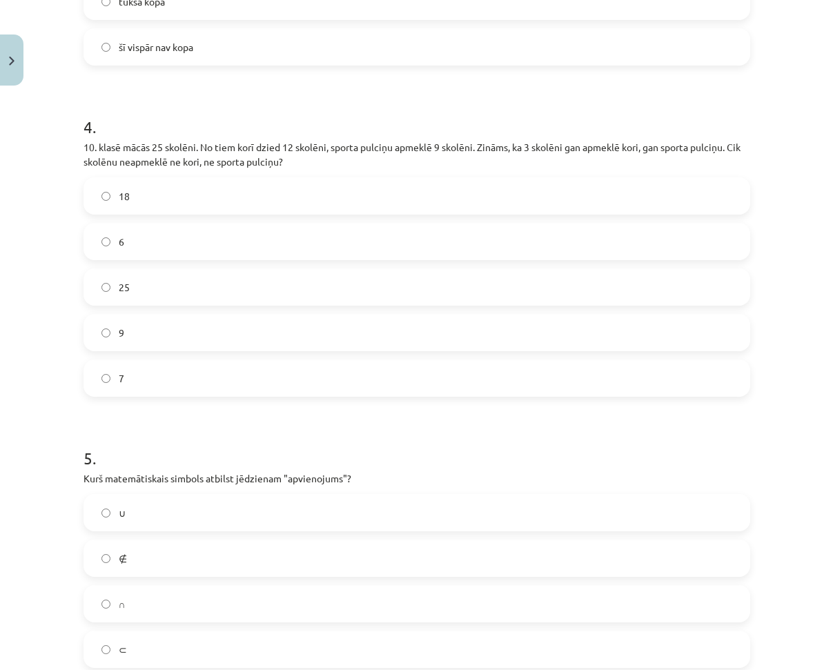
scroll to position [1138, 0]
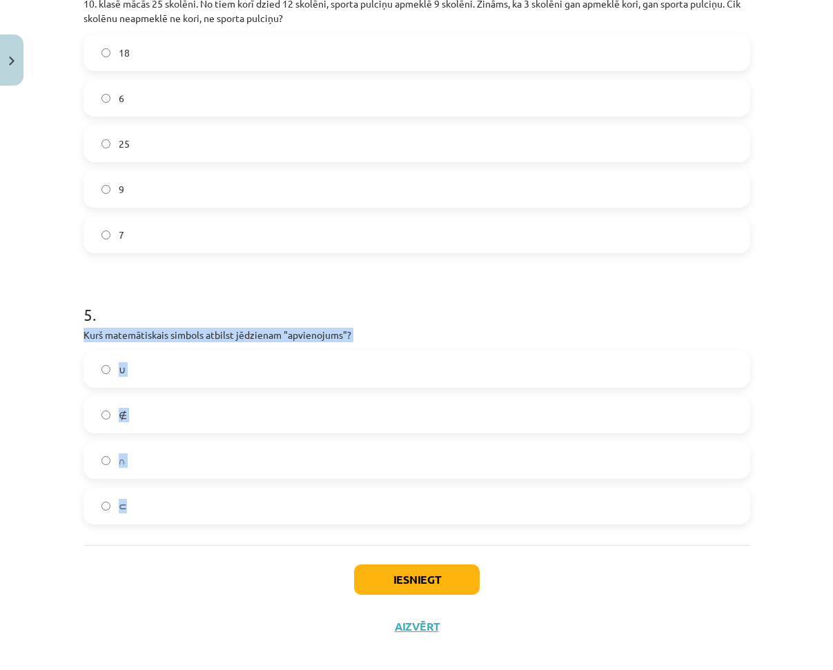
drag, startPoint x: 79, startPoint y: 331, endPoint x: 251, endPoint y: 495, distance: 238.1
copy div "Kurš matemātiskais simbols atbilst jēdzienam "apvienojums"? ∪ ∉ ∩ ⊂"
click at [124, 369] on label "∪" at bounding box center [417, 369] width 664 height 34
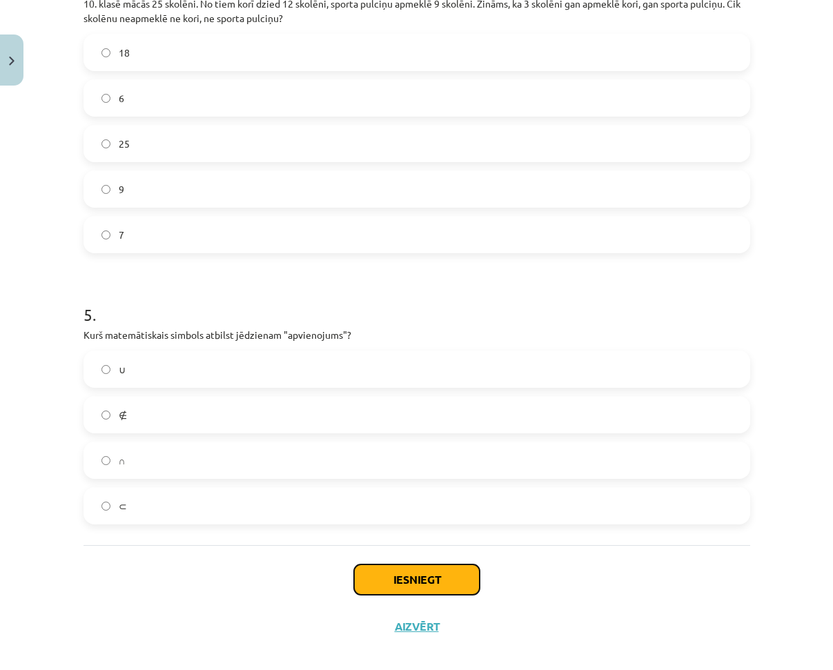
click at [409, 580] on button "Iesniegt" at bounding box center [417, 579] width 126 height 30
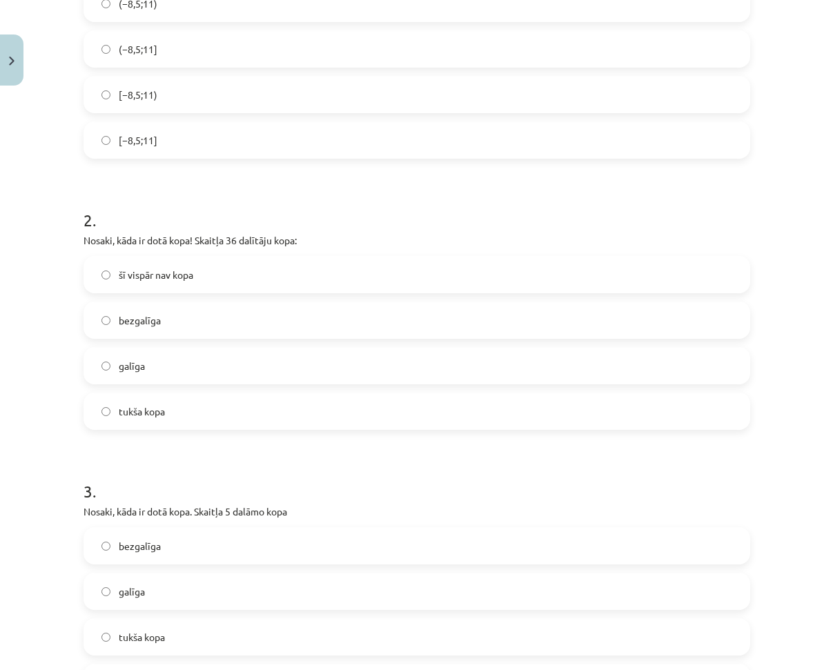
scroll to position [0, 0]
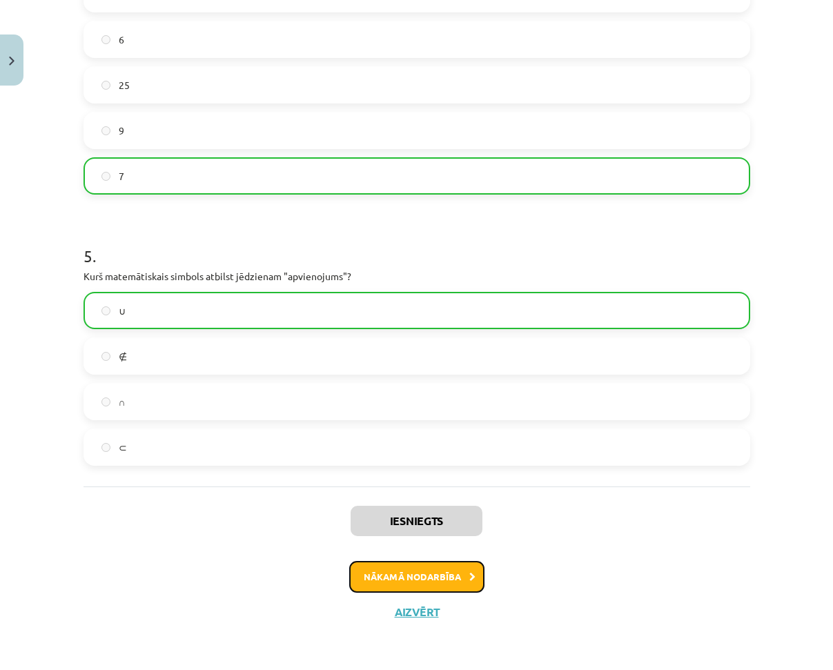
click at [418, 570] on button "Nākamā nodarbība" at bounding box center [416, 577] width 135 height 32
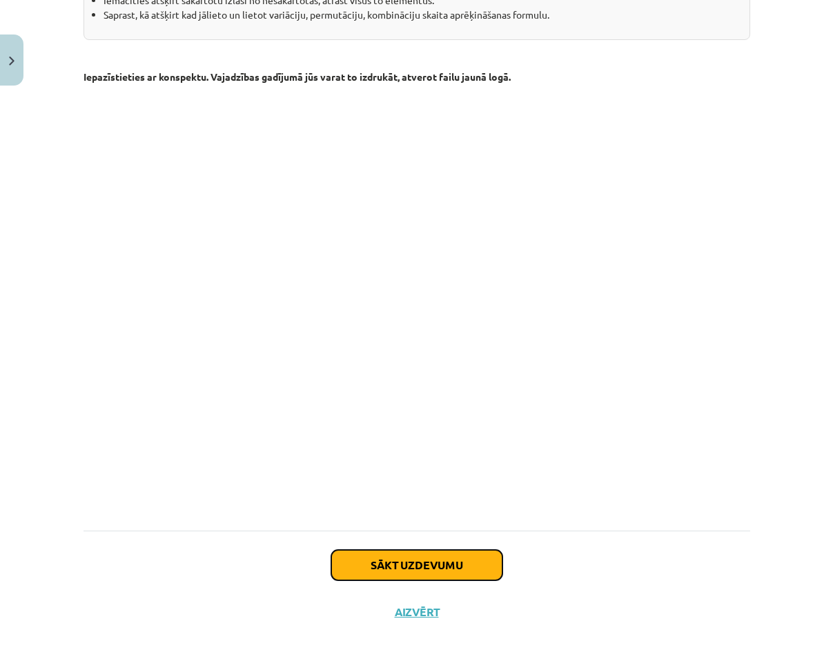
click at [395, 559] on button "Sākt uzdevumu" at bounding box center [416, 565] width 171 height 30
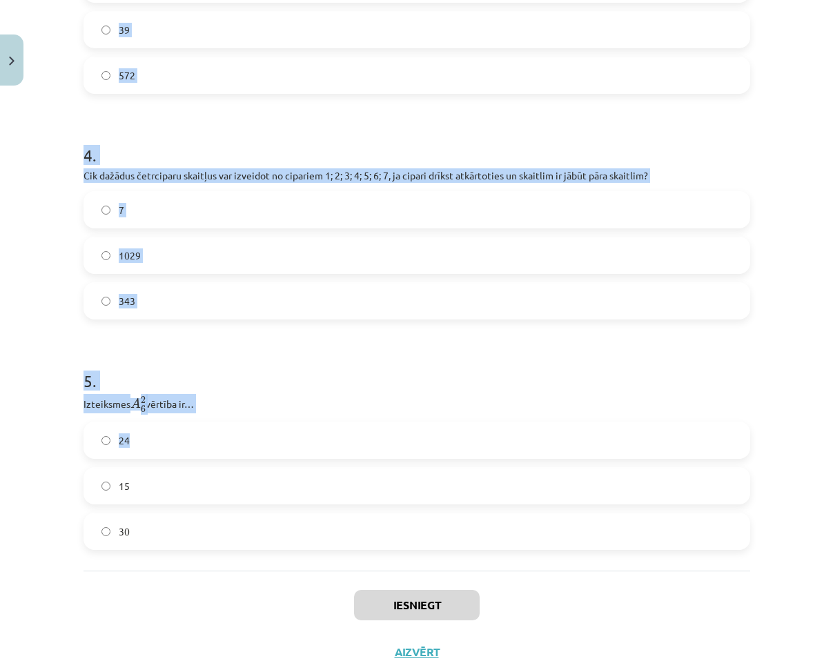
scroll to position [869, 0]
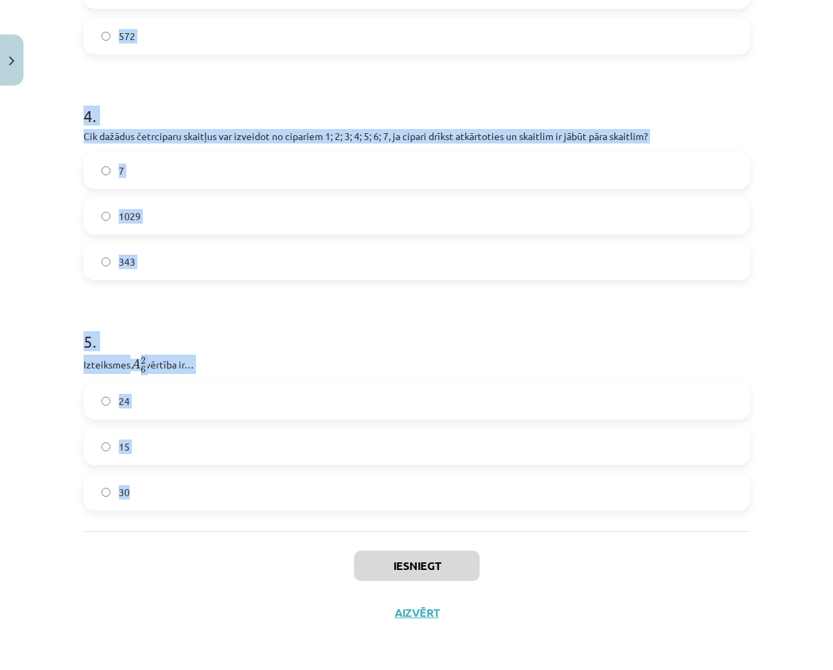
drag, startPoint x: 77, startPoint y: 293, endPoint x: 270, endPoint y: 482, distance: 270.7
copy form "Loreta vēlas nopirkt divus banānus vai divus apelsīnus. Cik dažādos veidos to v…"
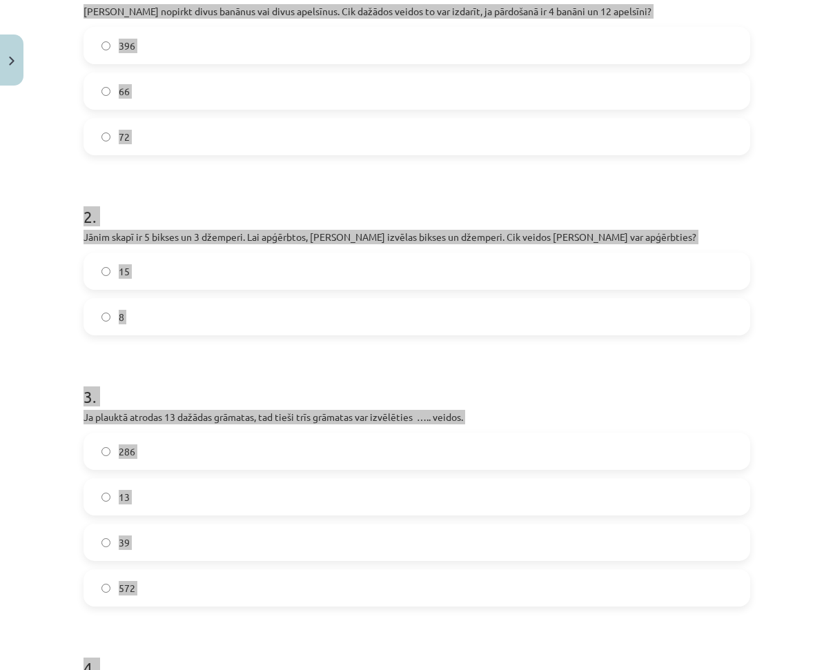
scroll to position [0, 0]
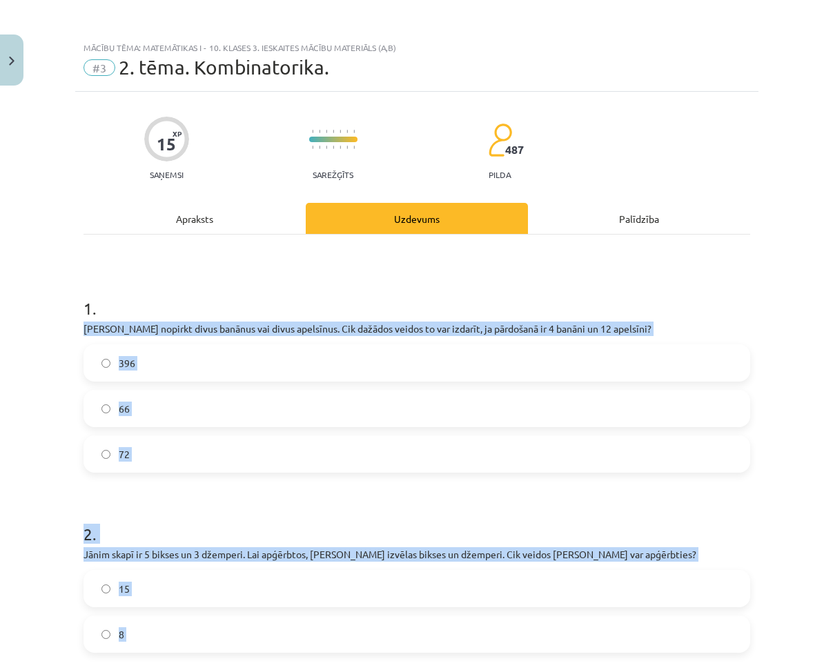
click at [155, 439] on label "72" at bounding box center [417, 454] width 664 height 34
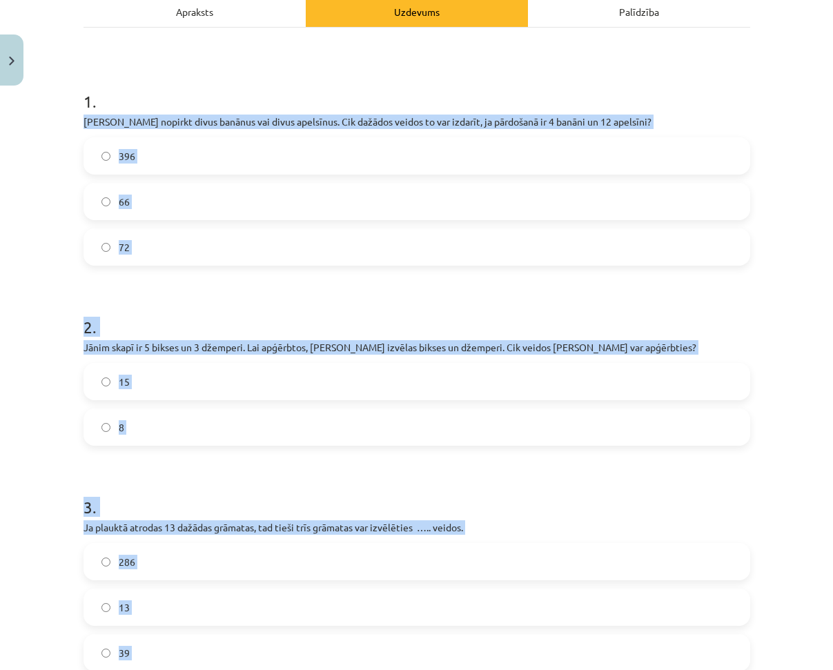
click at [156, 386] on label "15" at bounding box center [417, 381] width 664 height 34
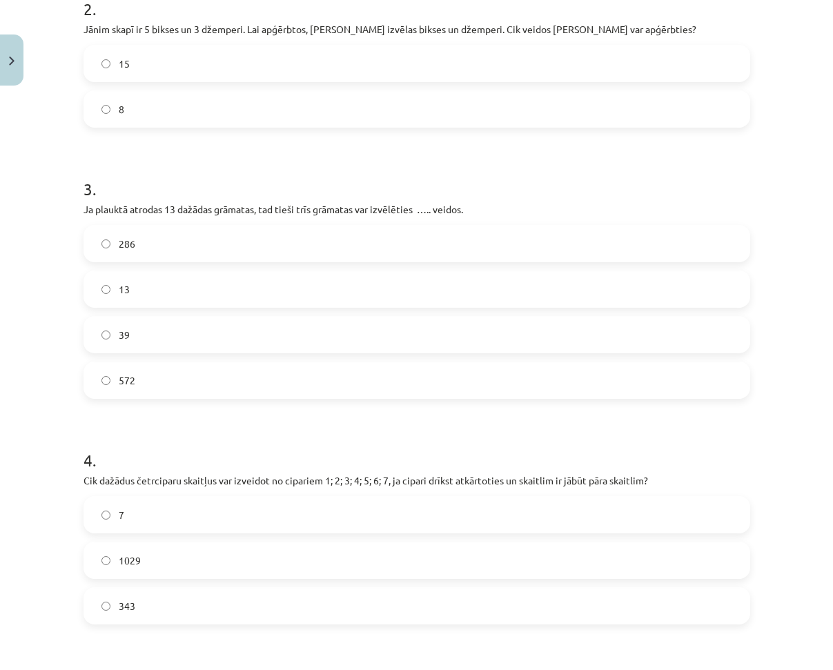
scroll to position [552, 0]
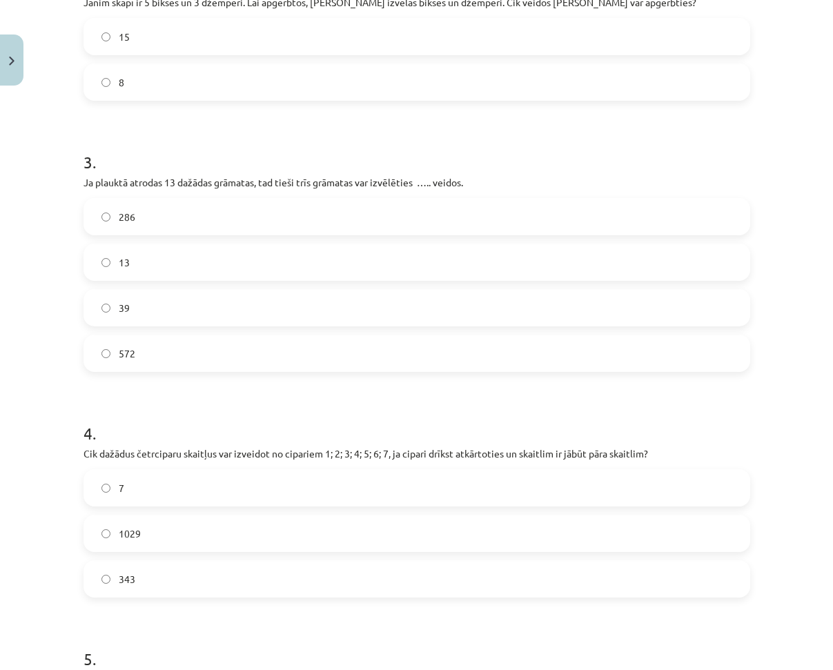
click at [181, 212] on label "286" at bounding box center [417, 216] width 664 height 34
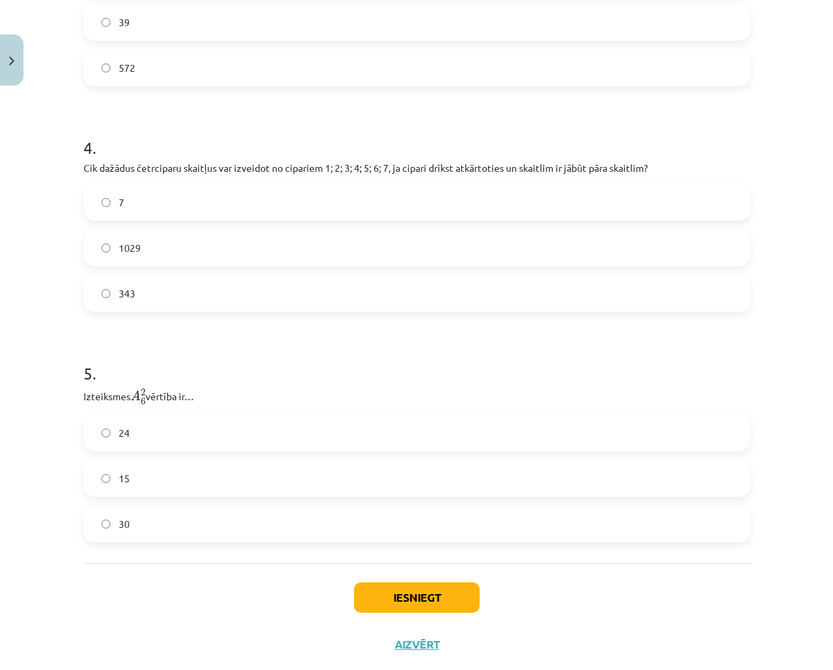
scroll to position [869, 0]
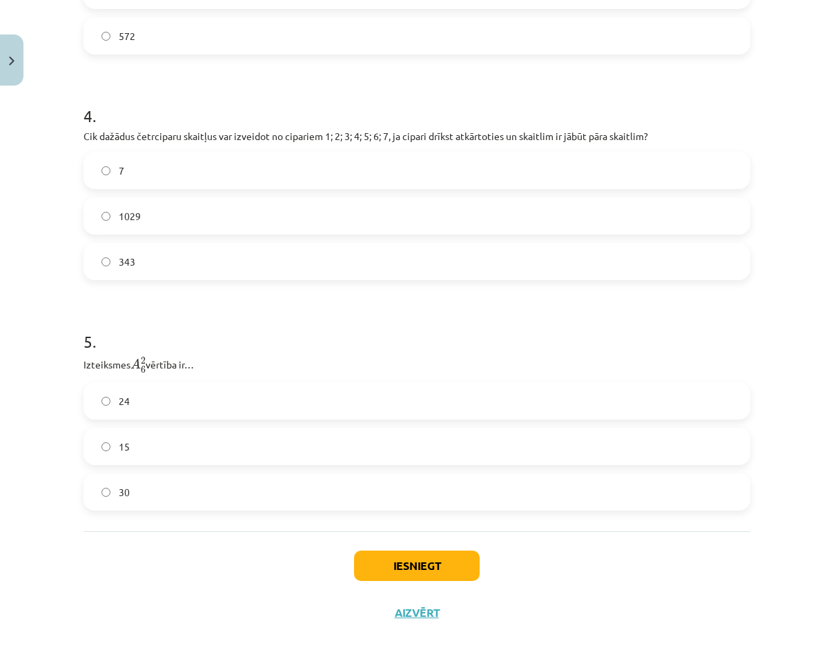
click at [191, 218] on label "1029" at bounding box center [417, 216] width 664 height 34
click at [162, 451] on label "15" at bounding box center [417, 446] width 664 height 34
click at [423, 561] on button "Iesniegt" at bounding box center [417, 565] width 126 height 30
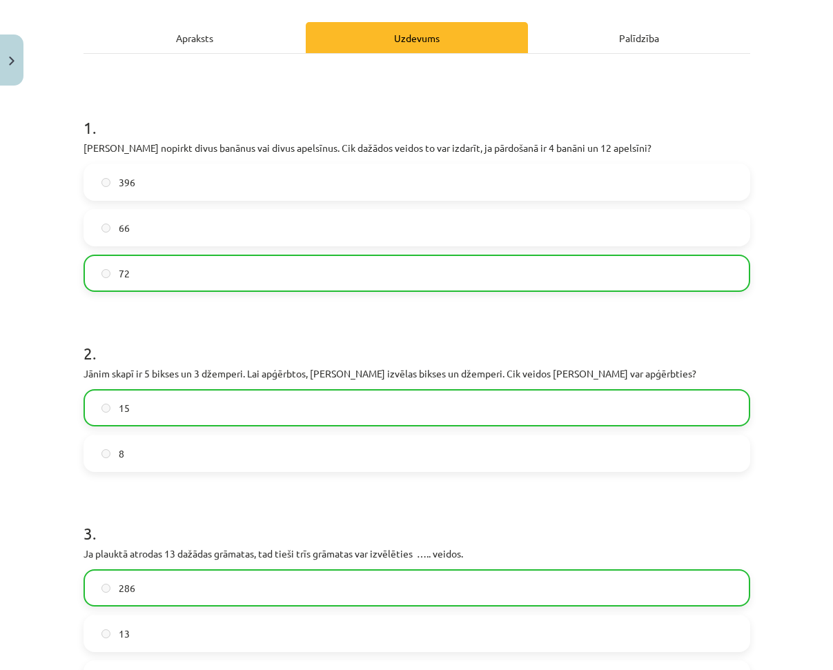
scroll to position [0, 0]
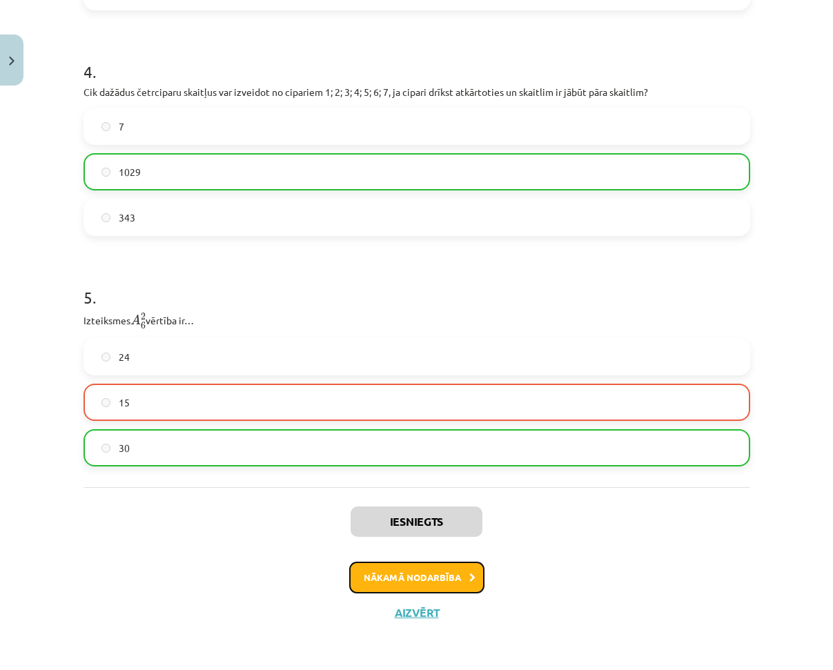
click at [426, 573] on button "Nākamā nodarbība" at bounding box center [416, 577] width 135 height 32
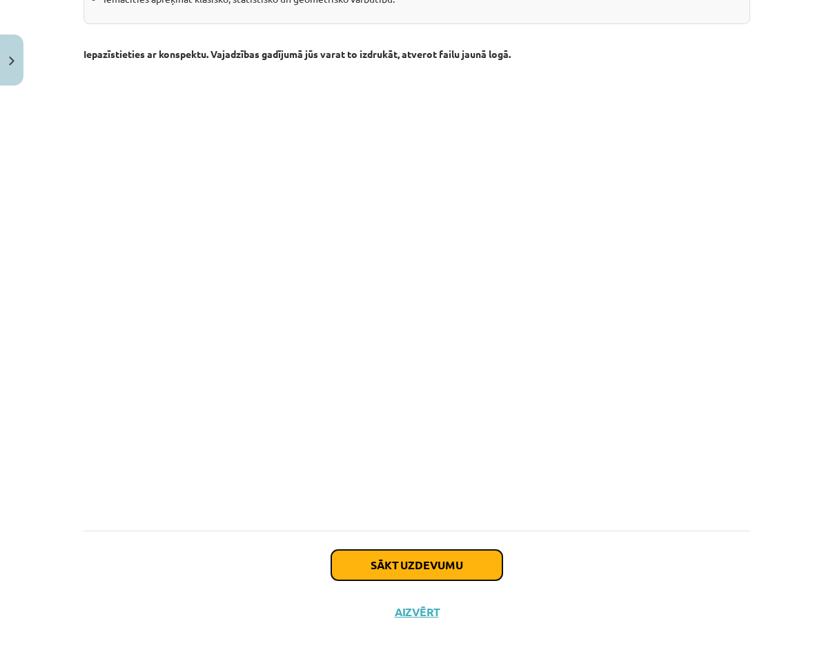
click at [371, 555] on button "Sākt uzdevumu" at bounding box center [416, 565] width 171 height 30
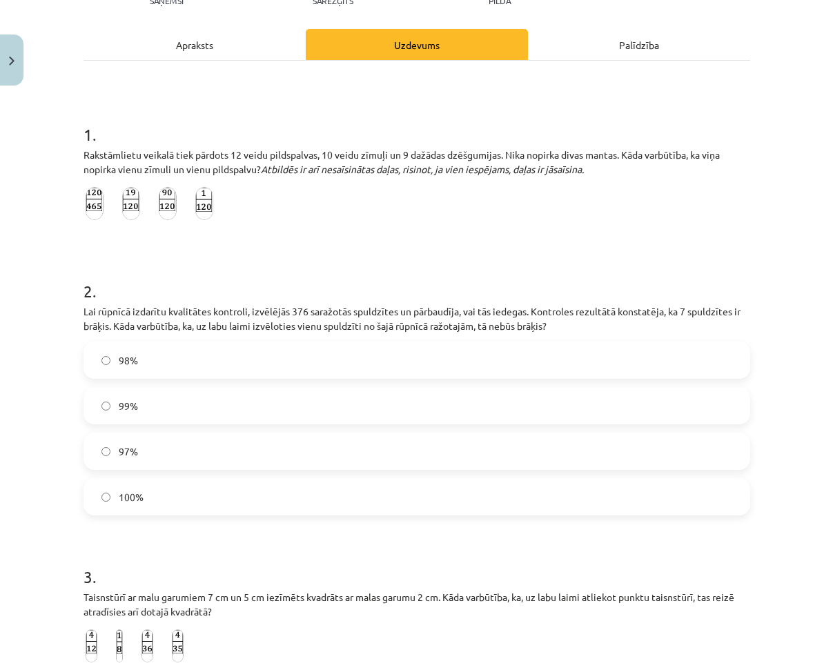
scroll to position [34, 0]
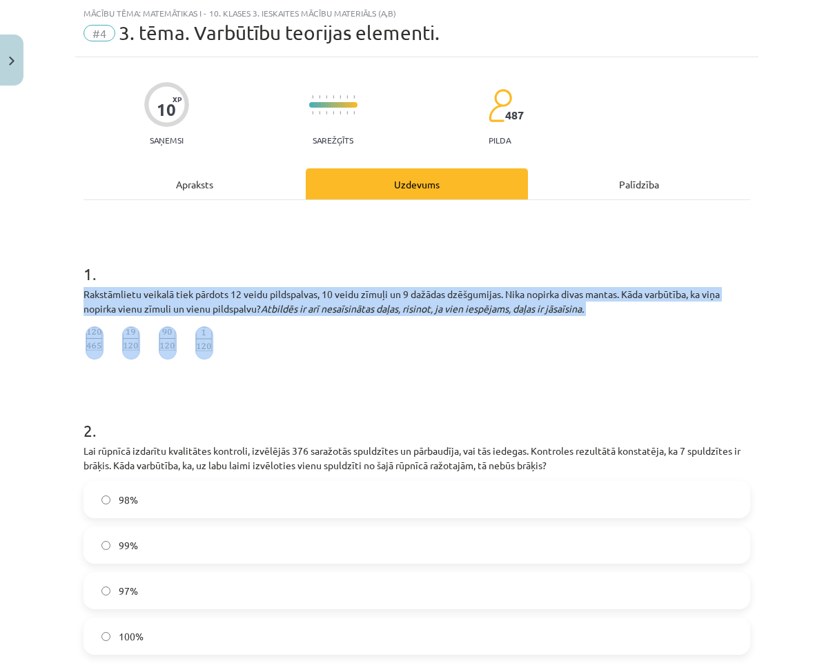
drag, startPoint x: 72, startPoint y: 290, endPoint x: 243, endPoint y: 338, distance: 177.7
copy div "Rakstāmlietu veikalā tiek pārdots 12 veidu pildspalvas, 10 veidu zīmuļi un 9 da…"
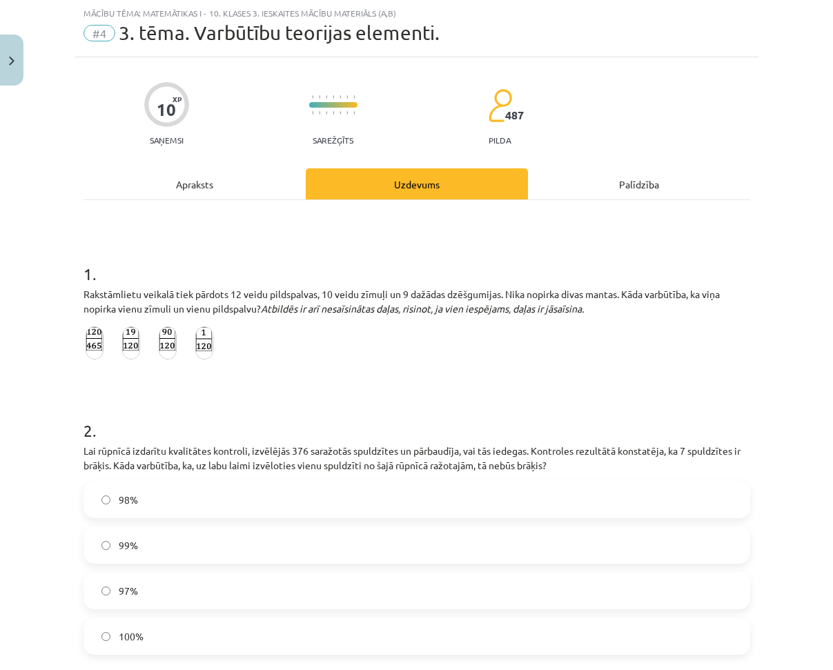
drag, startPoint x: 197, startPoint y: 437, endPoint x: 197, endPoint y: 428, distance: 9.0
click at [197, 433] on h1 "2 ." at bounding box center [416, 418] width 666 height 43
click at [86, 350] on img at bounding box center [95, 342] width 18 height 33
click at [86, 348] on img at bounding box center [95, 342] width 18 height 33
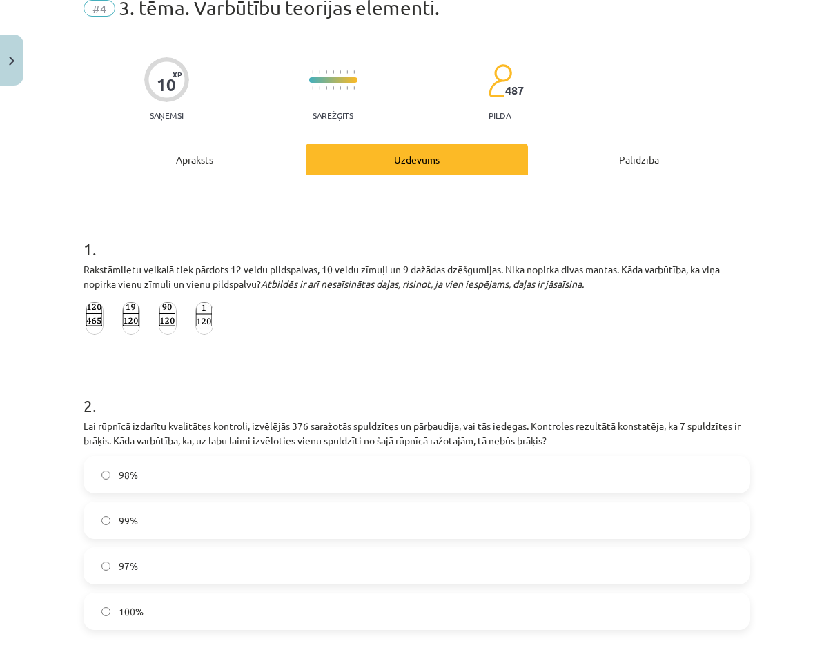
scroll to position [103, 0]
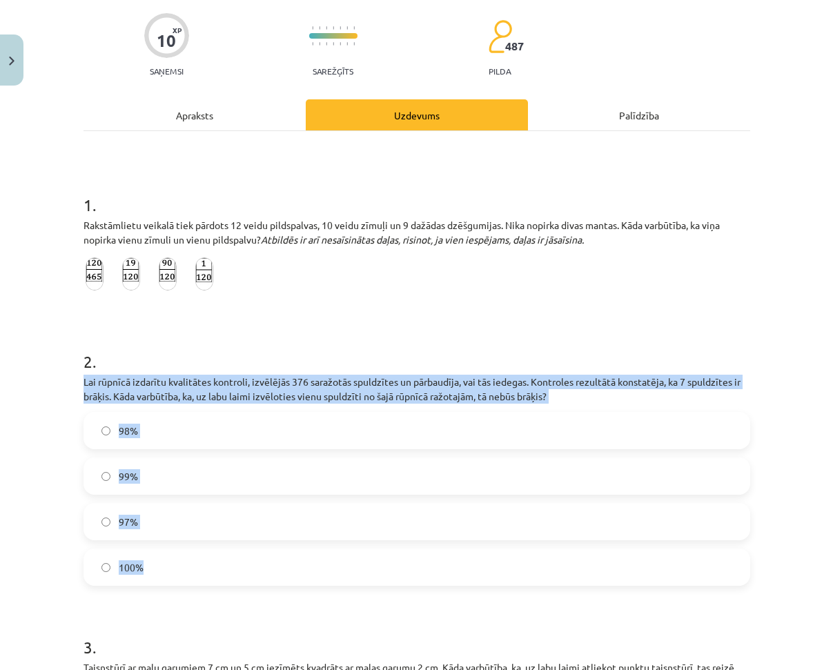
drag, startPoint x: 74, startPoint y: 380, endPoint x: 243, endPoint y: 563, distance: 248.9
click at [243, 563] on div "10 XP Saņemsi Sarežģīts 487 pilda Apraksts Uzdevums Palīdzība 1 . Rakstāmlietu …" at bounding box center [416, 634] width 683 height 1293
copy div "Lai rūpnīcā izdarītu kvalitātes kontroli, izvēlējās 376 saražotās spuldzītes un…"
click at [75, 381] on div "10 XP Saņemsi Sarežģīts 487 pilda Apraksts Uzdevums Palīdzība 1 . Rakstāmlietu …" at bounding box center [416, 634] width 683 height 1293
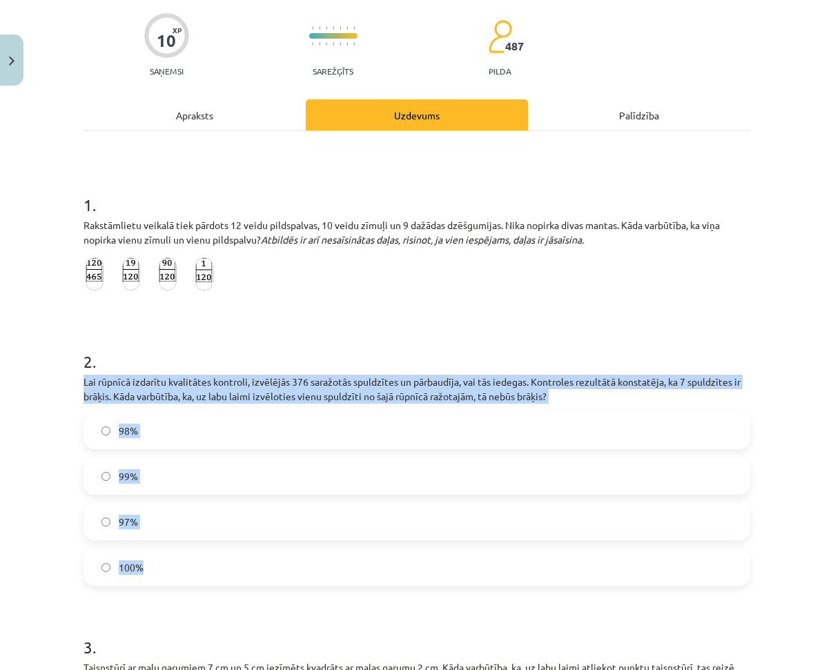
drag, startPoint x: 79, startPoint y: 381, endPoint x: 168, endPoint y: 552, distance: 193.7
click at [168, 552] on div "2 . Lai rūpnīcā izdarītu kvalitātes kontroli, izvēlējās 376 saražotās spuldzīte…" at bounding box center [416, 457] width 666 height 258
copy div "Lai rūpnīcā izdarītu kvalitātes kontroli, izvēlējās 376 saražotās spuldzītes un…"
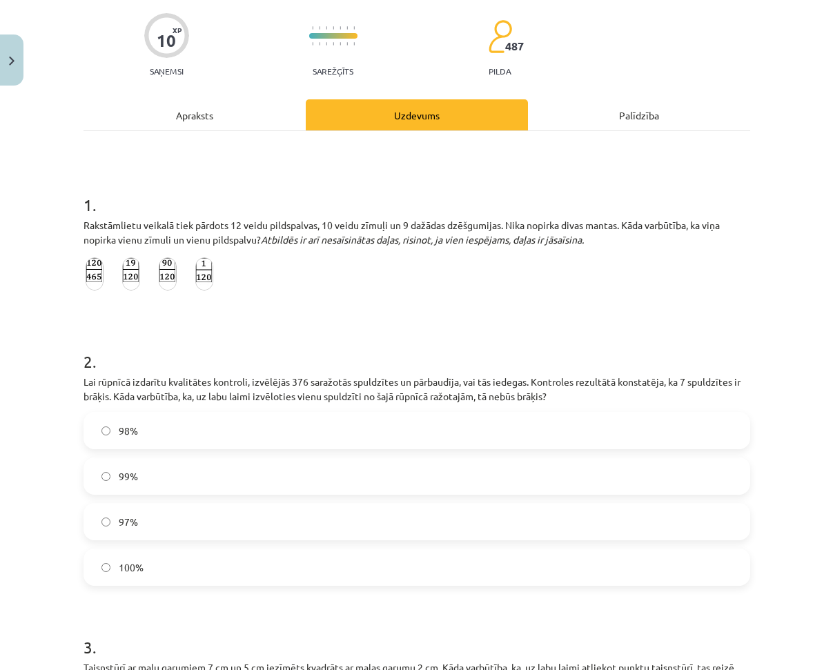
click at [95, 315] on form "1 . Rakstāmlietu veikalā tiek pārdots 12 veidu pildspalvas, 10 veidu zīmuļi un …" at bounding box center [416, 663] width 666 height 984
drag, startPoint x: 152, startPoint y: 438, endPoint x: 141, endPoint y: 441, distance: 10.9
click at [150, 438] on label "98%" at bounding box center [417, 430] width 664 height 34
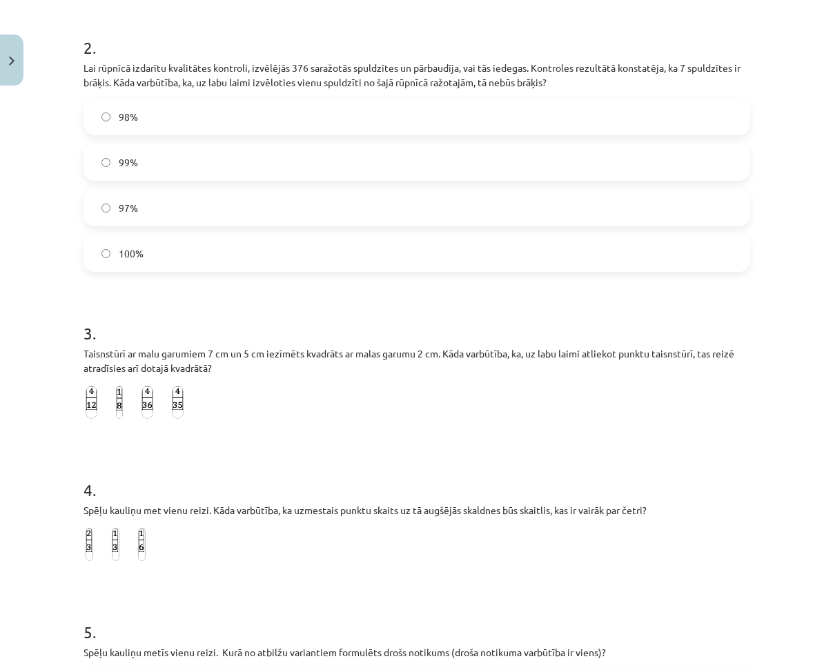
scroll to position [448, 0]
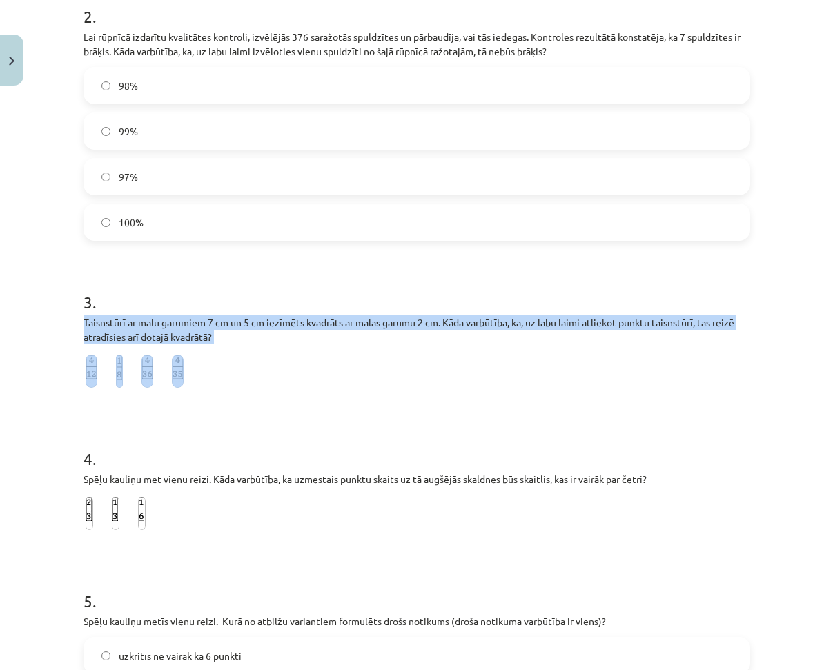
drag, startPoint x: 78, startPoint y: 321, endPoint x: 177, endPoint y: 361, distance: 107.3
click at [177, 361] on div "3 . Taisnstūrī ar malu garumiem 7 cm un 5 cm iezīmēts kvadrāts ar malas garumu …" at bounding box center [416, 332] width 666 height 129
copy div "Taisnstūrī ar malu garumiem 7 cm un 5 cm iezīmēts kvadrāts ar malas garumu 2 cm…"
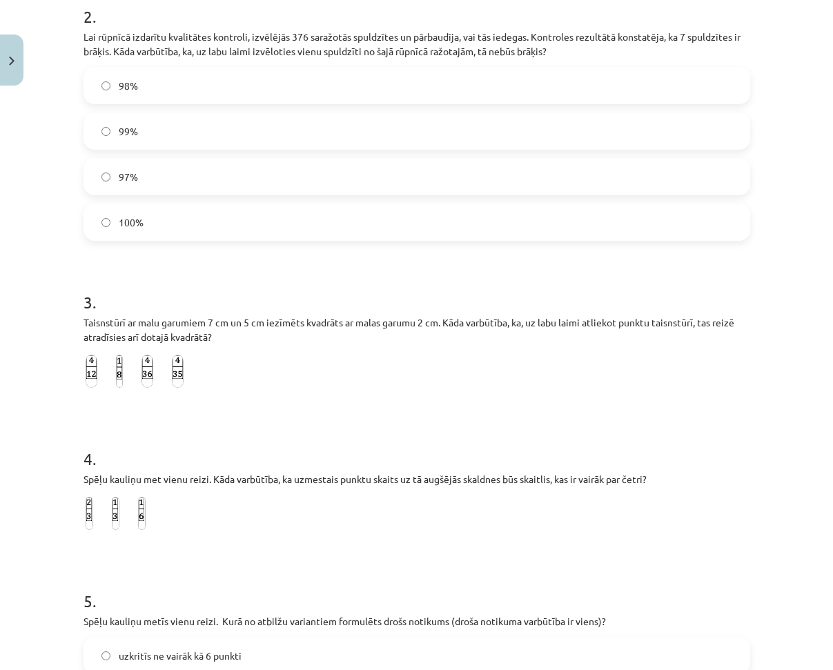
click at [372, 541] on form "1 . Rakstāmlietu veikalā tiek pārdots 12 veidu pildspalvas, 10 veidu zīmuļi un …" at bounding box center [416, 318] width 666 height 984
click at [176, 373] on img at bounding box center [178, 371] width 12 height 33
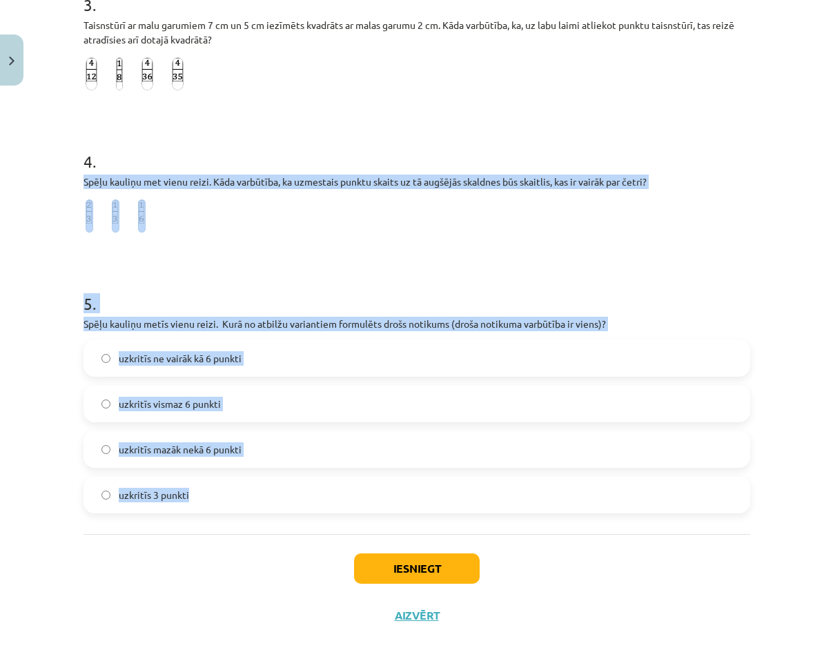
scroll to position [751, 0]
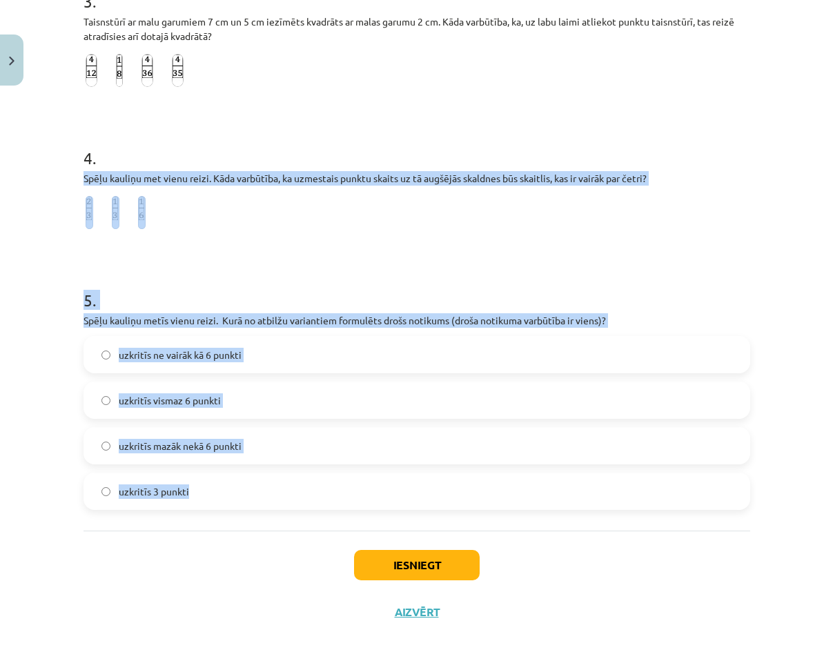
drag, startPoint x: 73, startPoint y: 335, endPoint x: 249, endPoint y: 502, distance: 243.0
click at [110, 214] on label at bounding box center [116, 212] width 12 height 37
click at [123, 294] on h1 "5 ." at bounding box center [416, 287] width 666 height 43
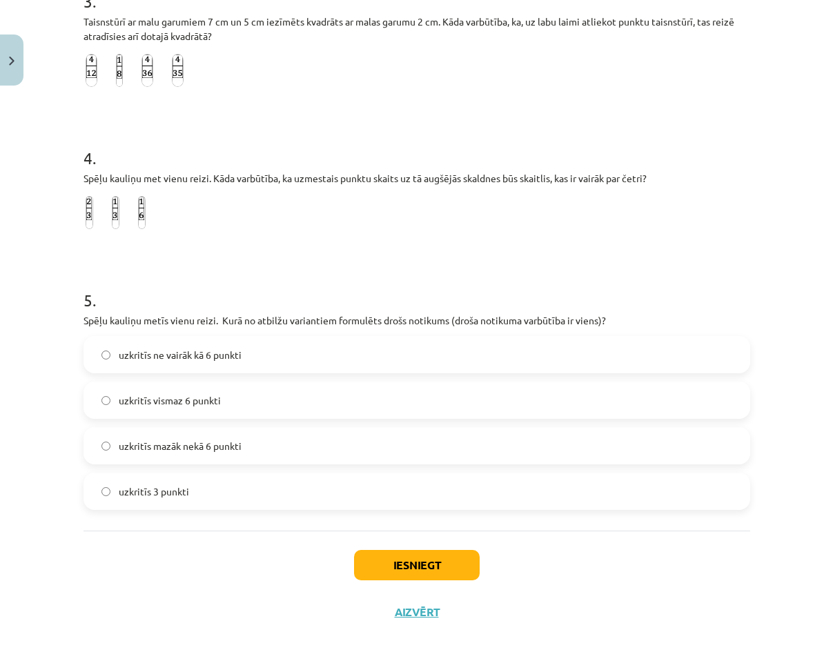
click at [188, 360] on span "uzkritīs ne vairāk kā 6 punkti" at bounding box center [180, 355] width 123 height 14
click at [402, 555] on button "Iesniegt" at bounding box center [417, 565] width 126 height 30
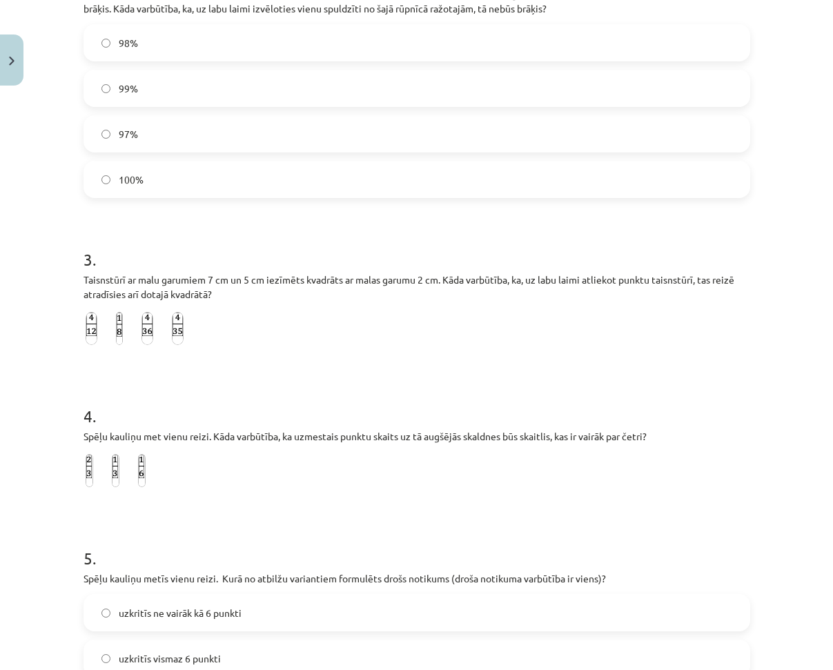
scroll to position [475, 0]
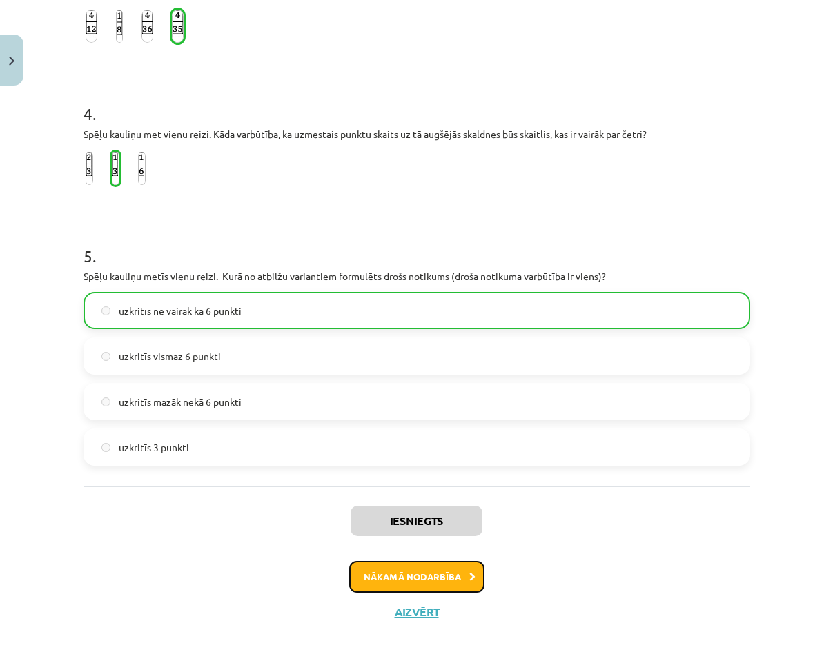
click at [406, 572] on button "Nākamā nodarbība" at bounding box center [416, 577] width 135 height 32
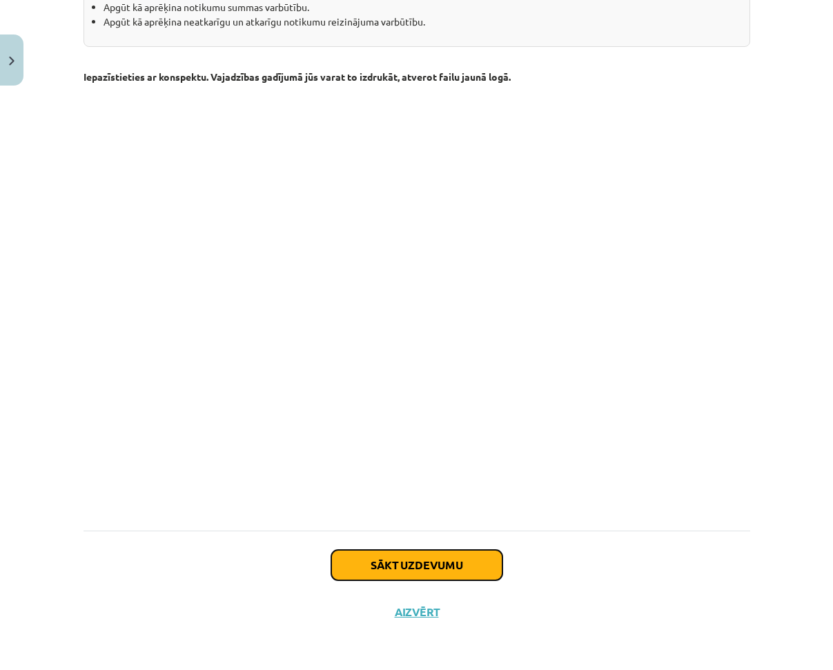
click at [414, 557] on button "Sākt uzdevumu" at bounding box center [416, 565] width 171 height 30
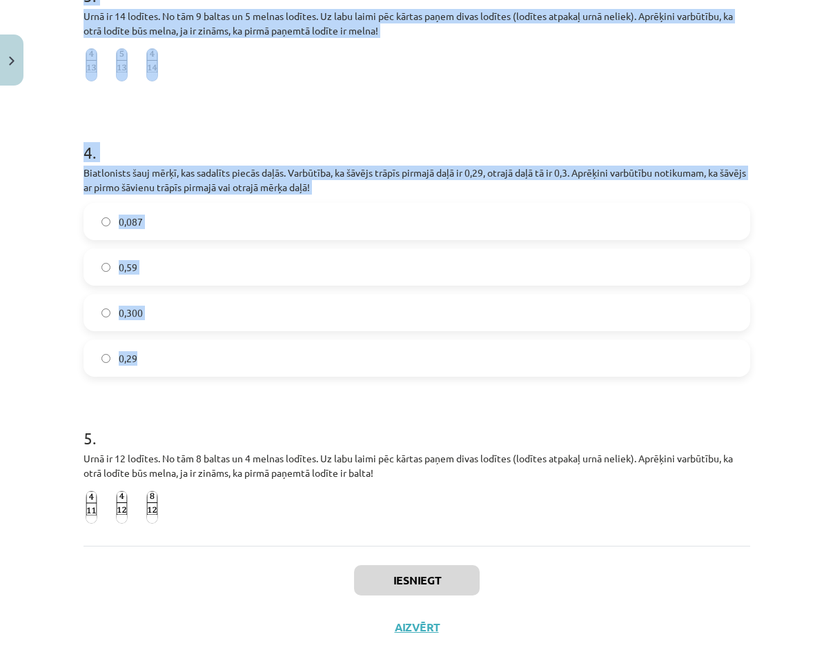
scroll to position [739, 0]
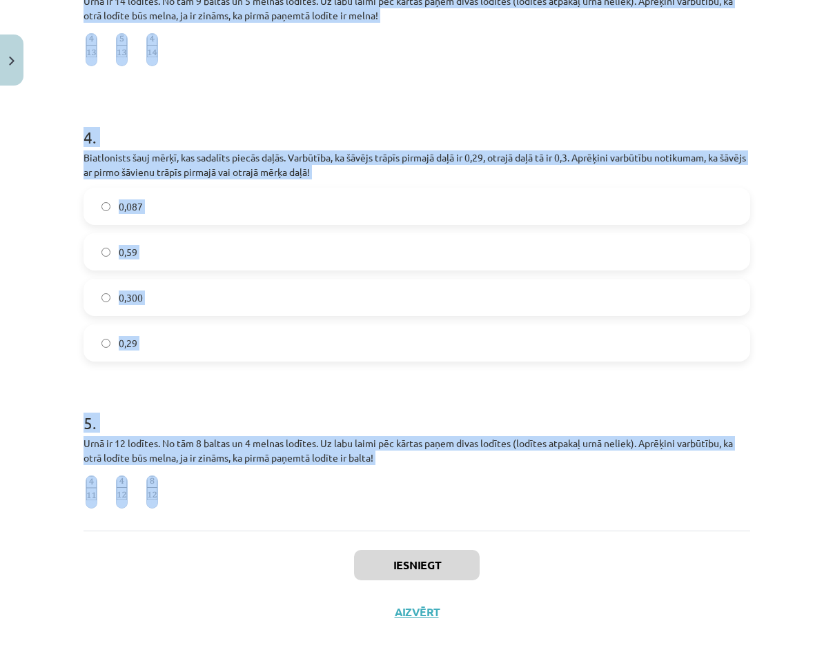
drag, startPoint x: 77, startPoint y: 287, endPoint x: 275, endPoint y: 490, distance: 283.4
click at [305, 367] on form "1 . Vienā grozā ir 2 baltas un 40 melnas bumbiņas. Otrā grozā ir 11 baltas un 2…" at bounding box center [416, 28] width 666 height 980
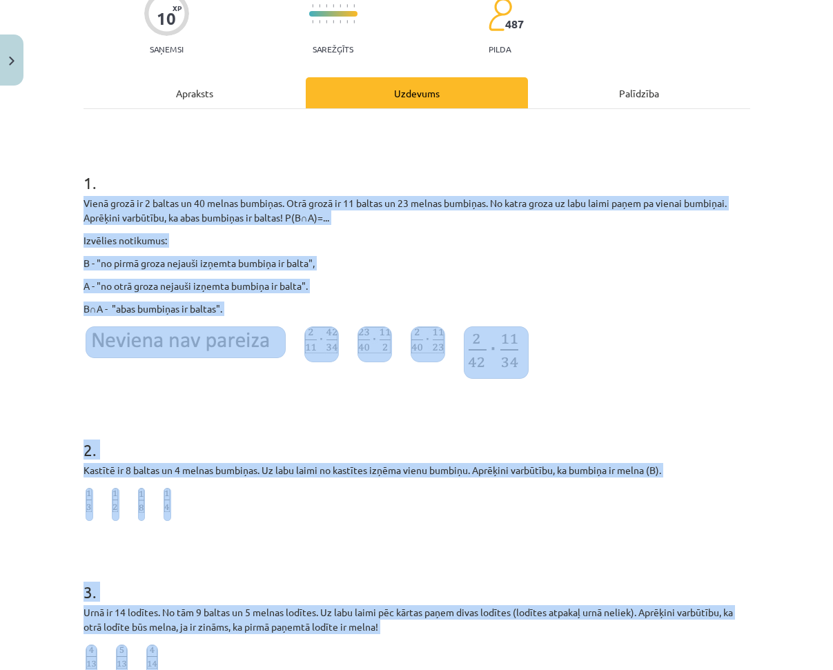
scroll to position [0, 0]
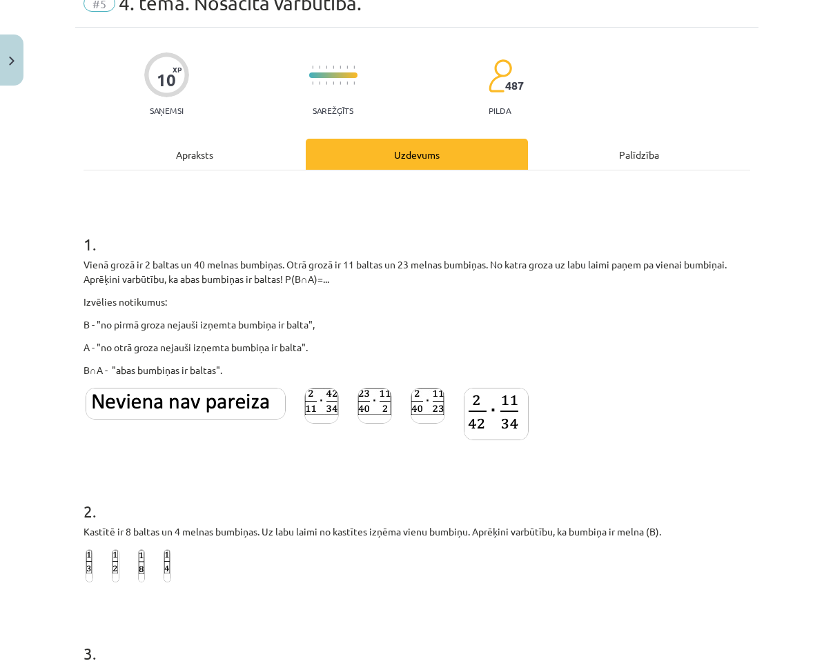
scroll to position [69, 0]
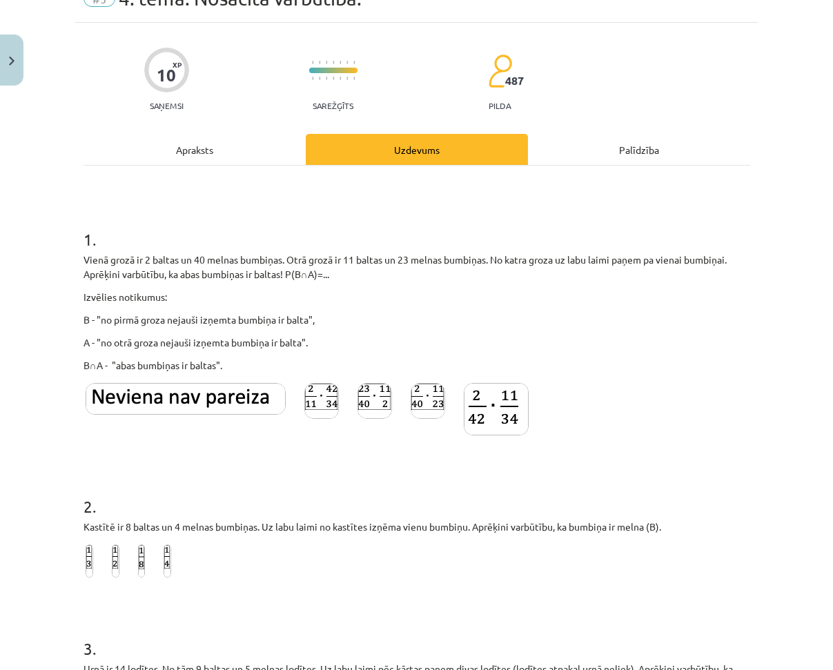
click at [421, 407] on div at bounding box center [427, 413] width 39 height 64
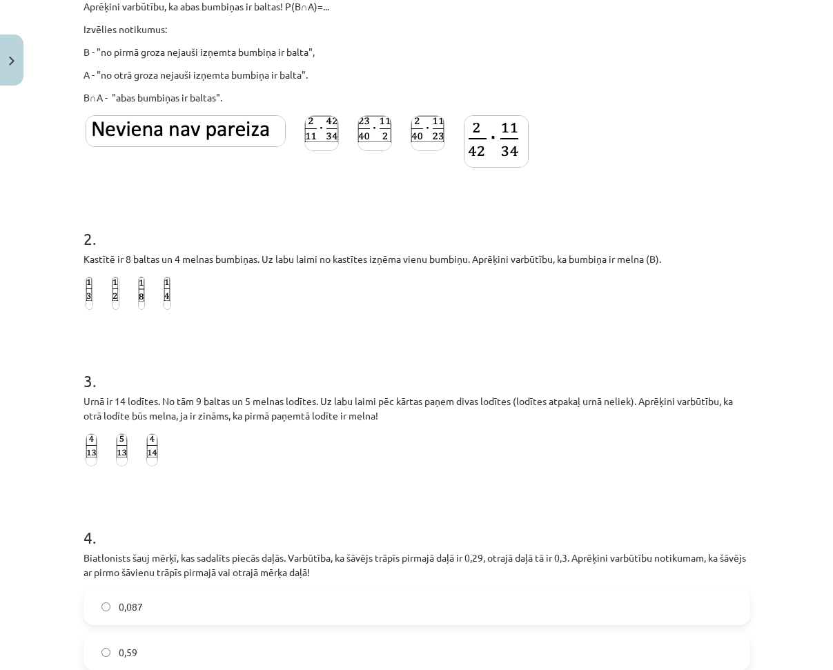
scroll to position [414, 0]
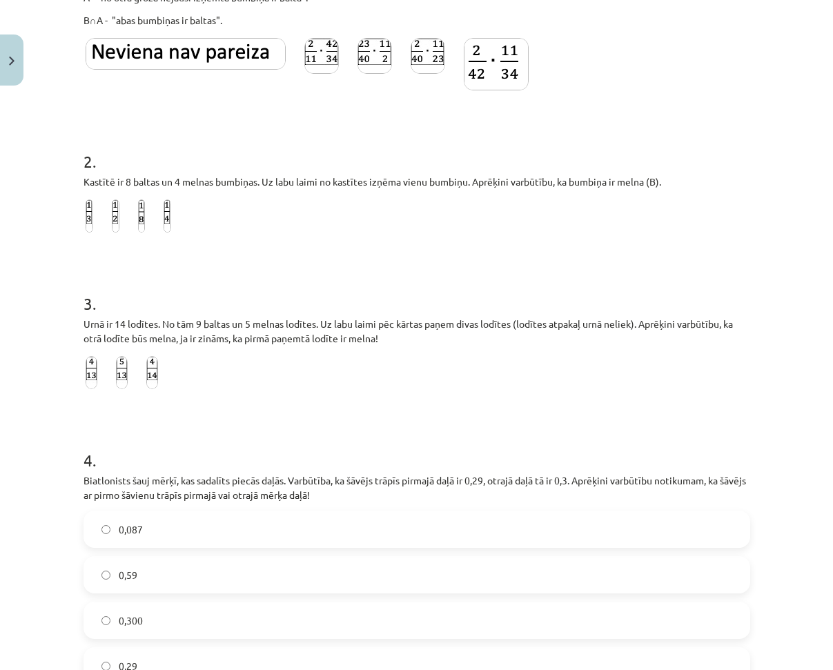
click at [88, 219] on label at bounding box center [89, 215] width 12 height 37
click at [86, 377] on img at bounding box center [92, 372] width 12 height 33
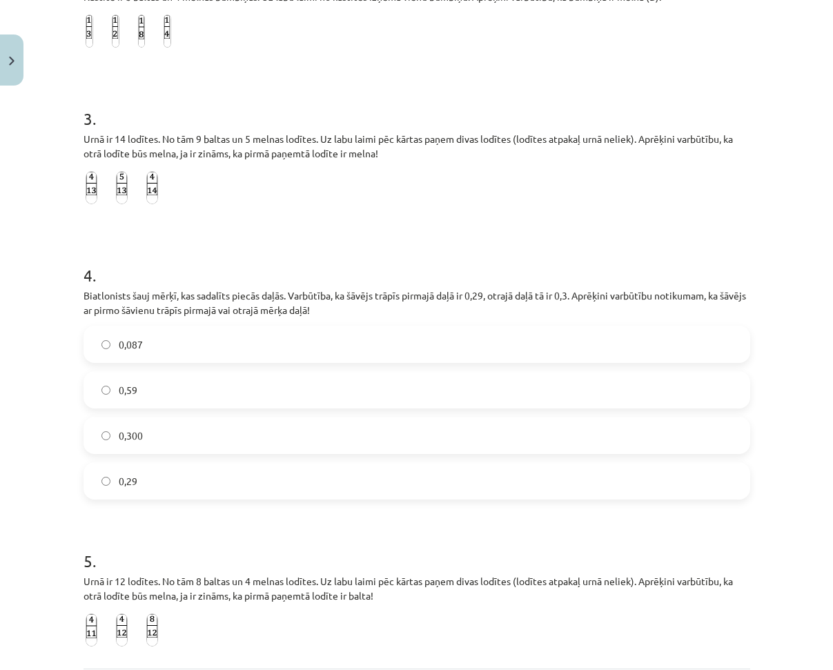
scroll to position [621, 0]
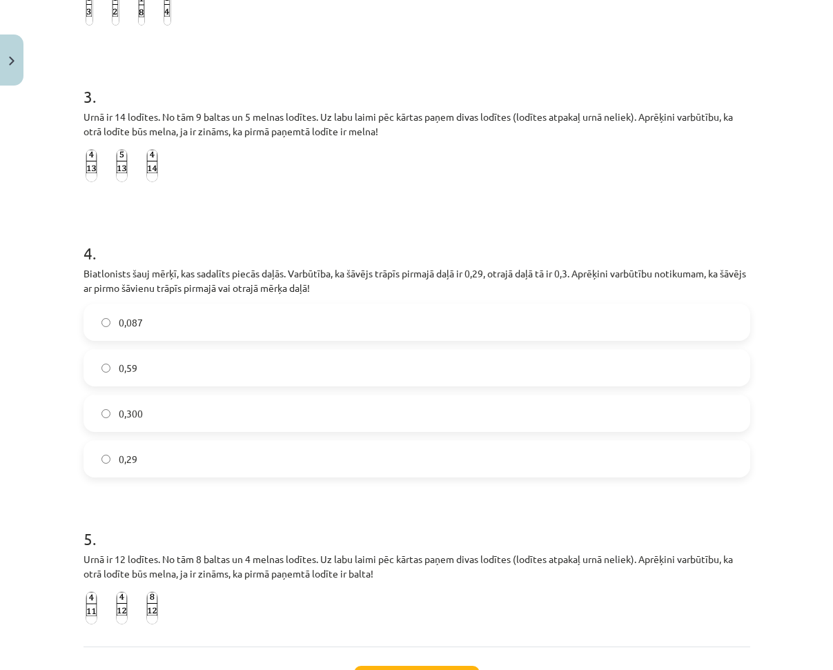
click at [157, 372] on label "0,59" at bounding box center [417, 367] width 664 height 34
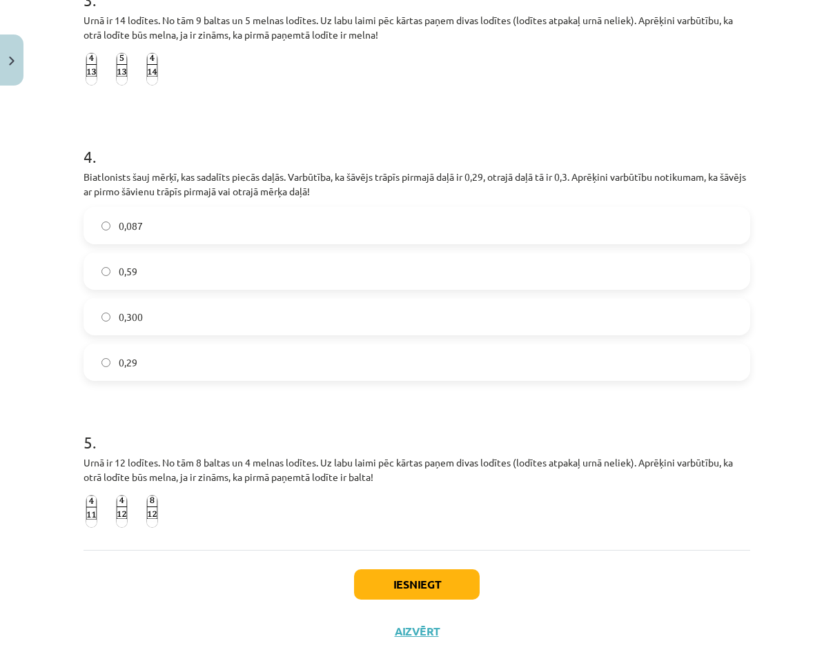
scroll to position [739, 0]
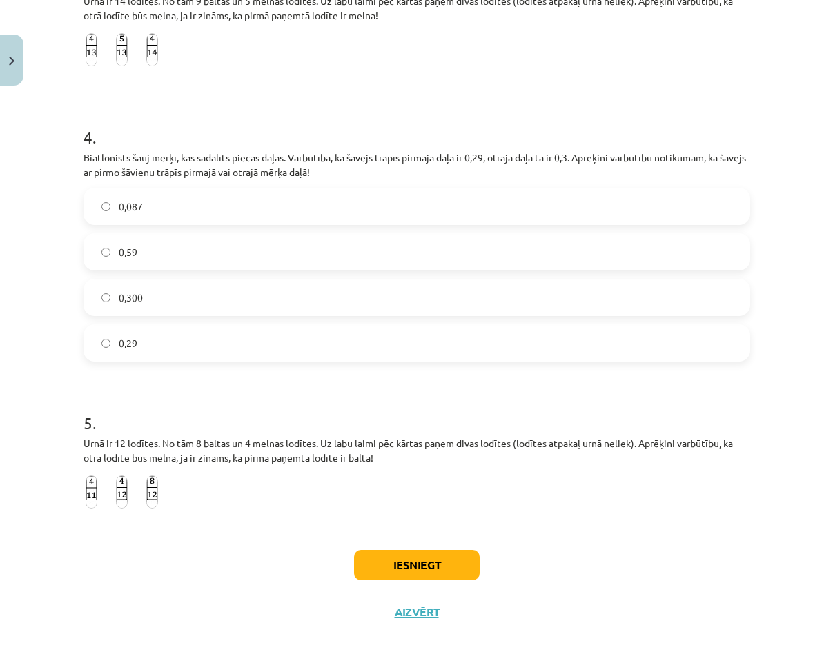
click at [89, 489] on img at bounding box center [92, 491] width 12 height 33
click at [417, 567] on button "Iesniegt" at bounding box center [417, 565] width 126 height 30
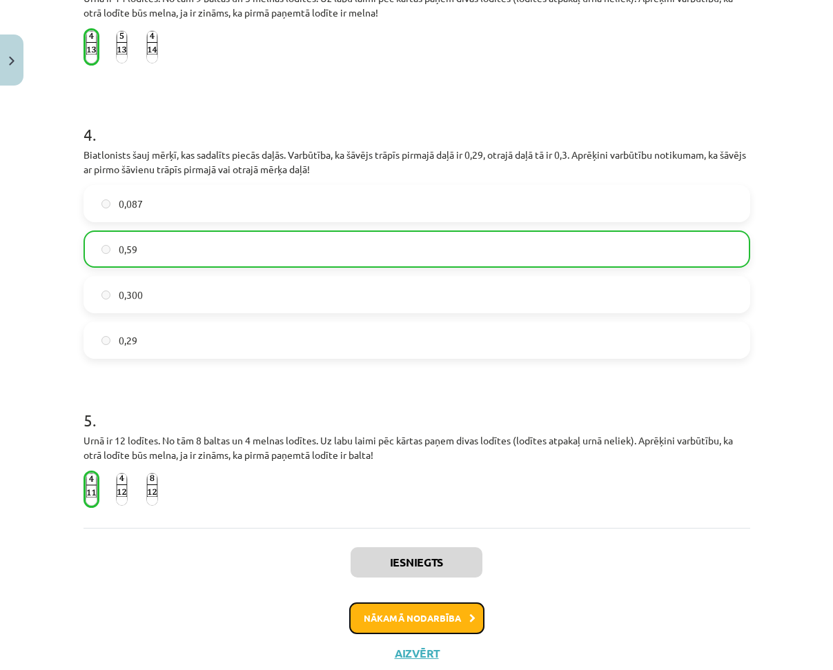
click at [450, 612] on button "Nākamā nodarbība" at bounding box center [416, 618] width 135 height 32
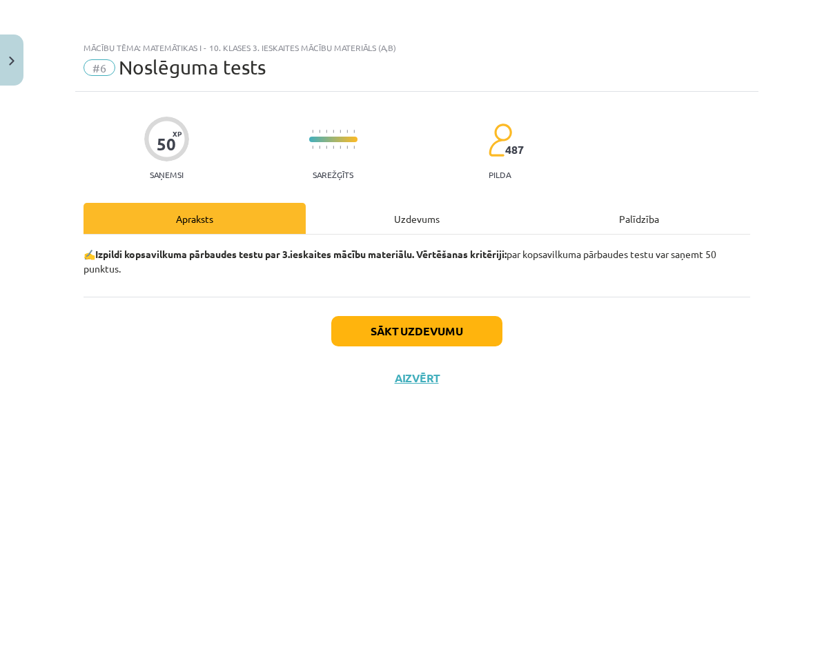
scroll to position [0, 0]
click at [390, 341] on button "Sākt uzdevumu" at bounding box center [416, 331] width 171 height 30
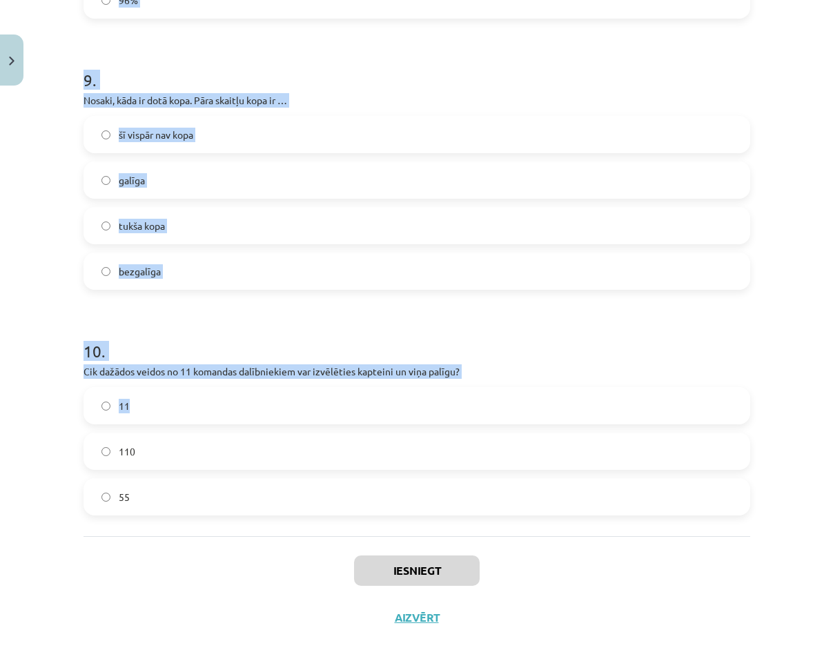
scroll to position [2340, 0]
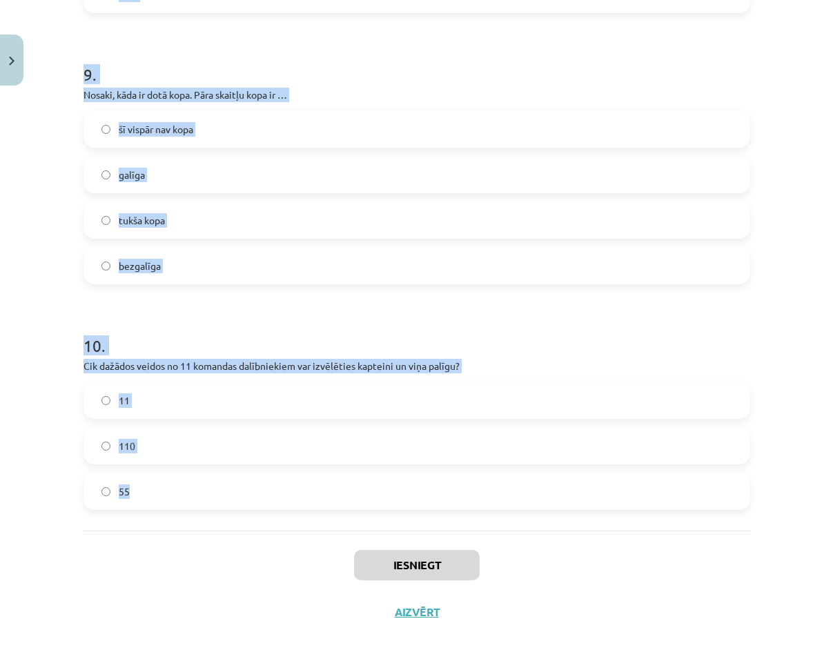
drag, startPoint x: 77, startPoint y: 261, endPoint x: 187, endPoint y: 482, distance: 247.1
click at [144, 317] on h1 "10 ." at bounding box center [416, 333] width 666 height 43
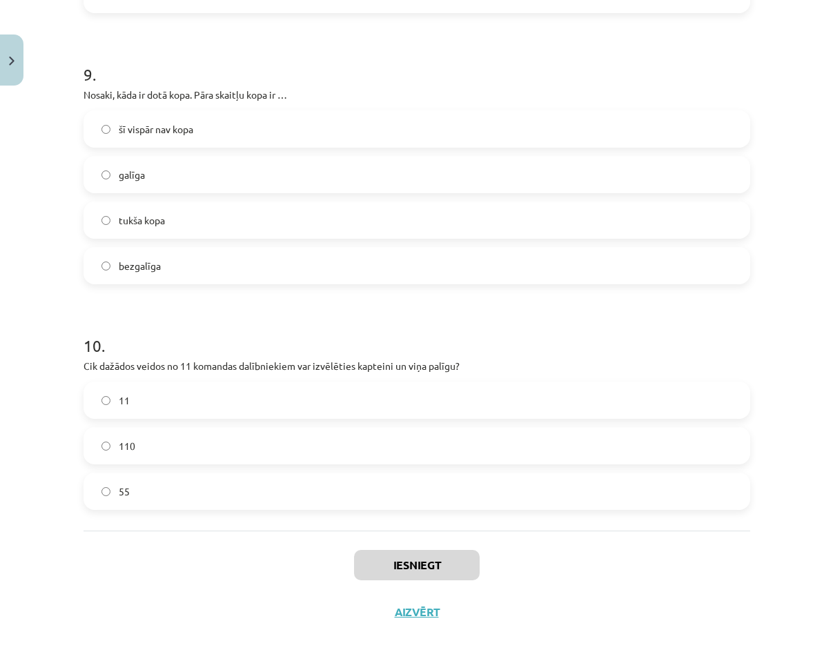
drag, startPoint x: 139, startPoint y: 319, endPoint x: 132, endPoint y: 334, distance: 16.0
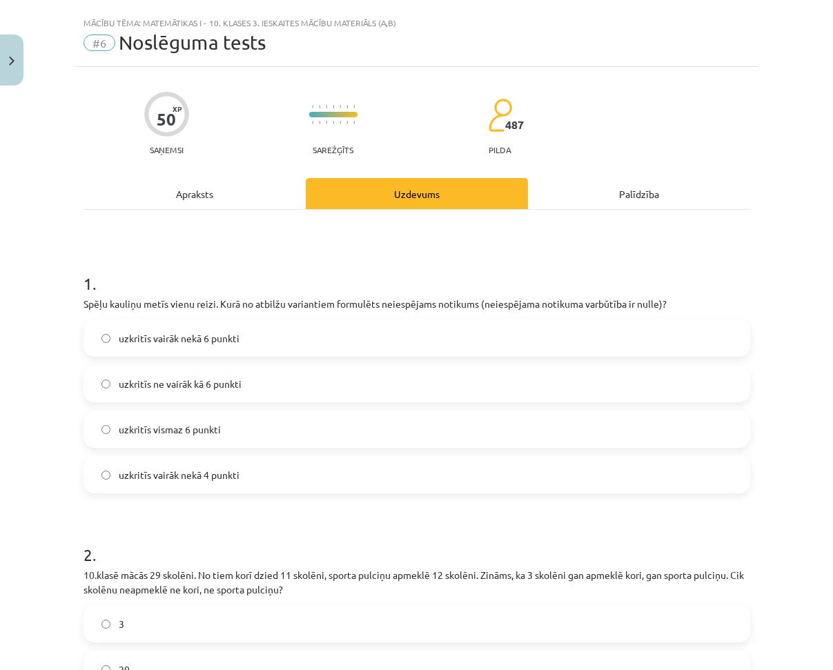
scroll to position [0, 0]
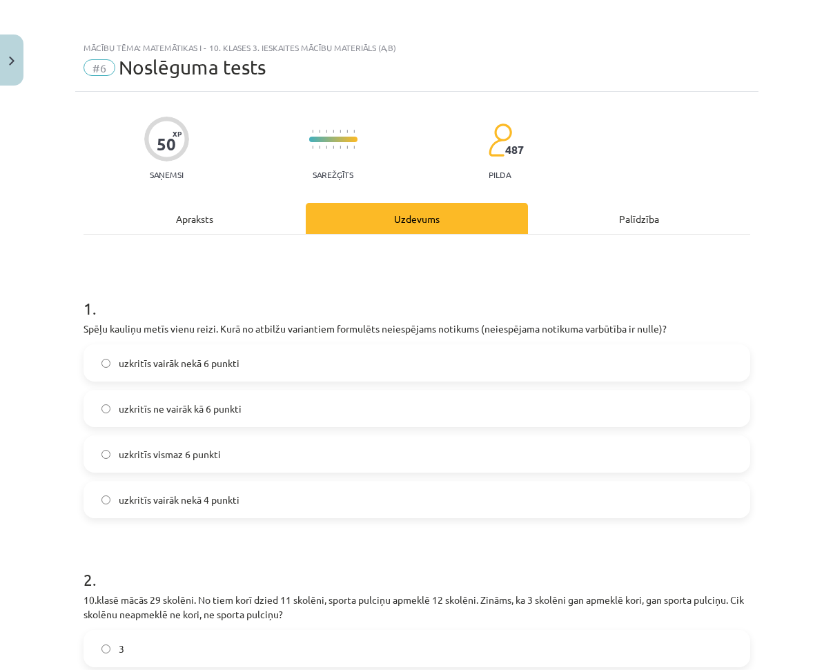
click at [176, 370] on label "uzkritīs vairāk nekā 6 punkti" at bounding box center [417, 363] width 664 height 34
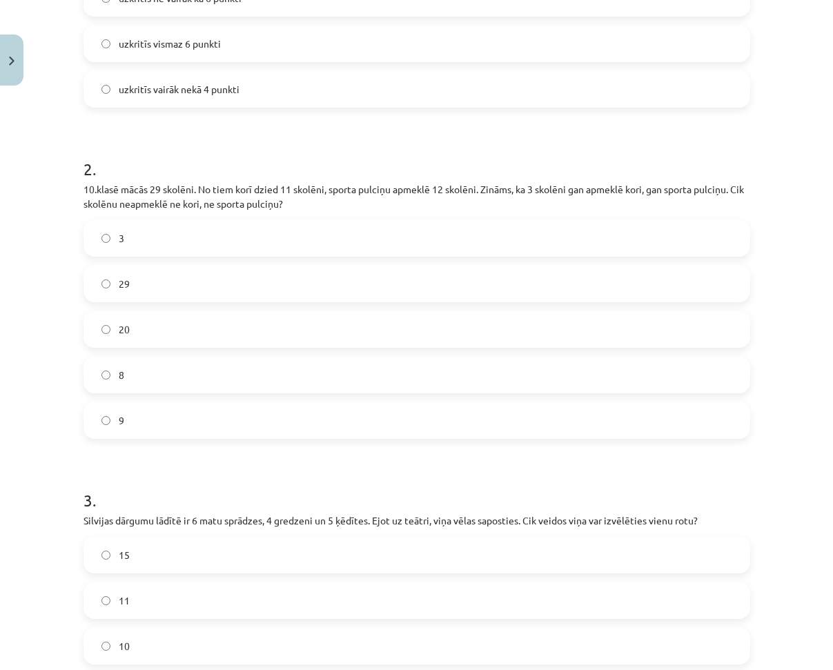
scroll to position [414, 0]
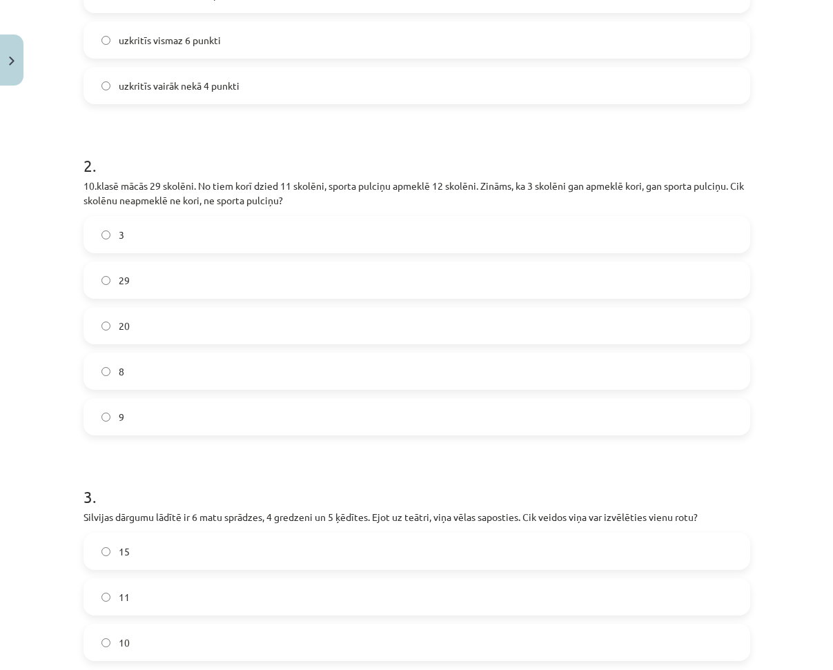
click at [119, 417] on span "9" at bounding box center [122, 417] width 6 height 14
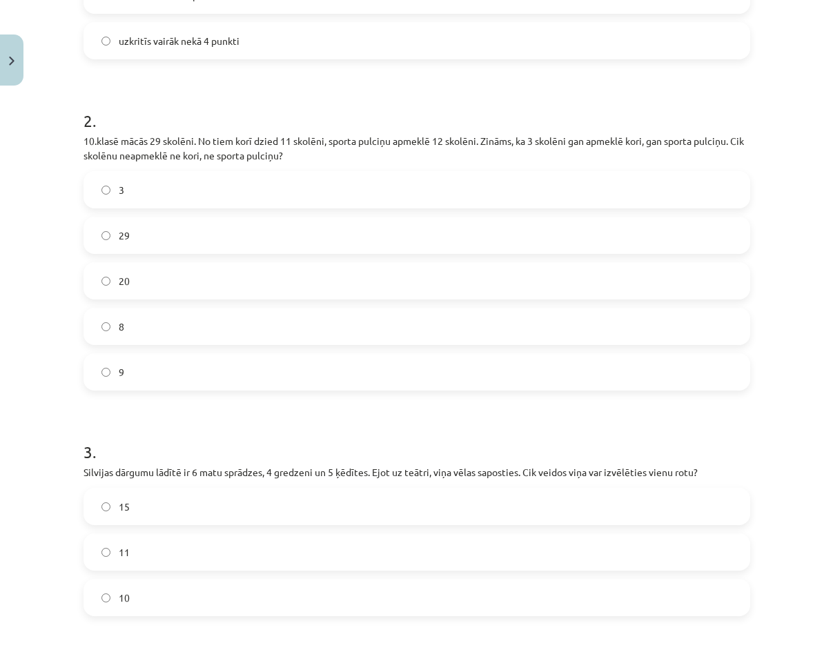
scroll to position [621, 0]
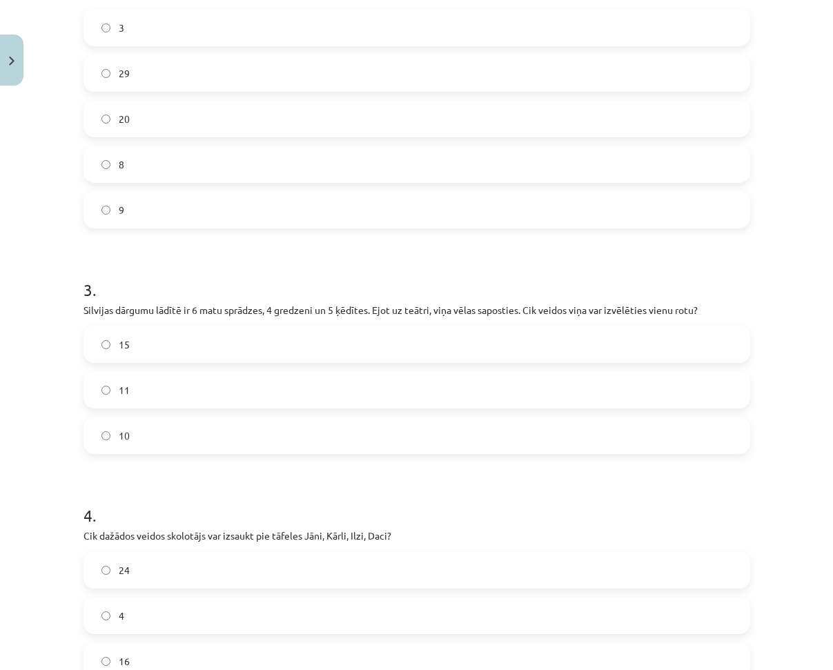
click at [158, 355] on label "15" at bounding box center [417, 344] width 664 height 34
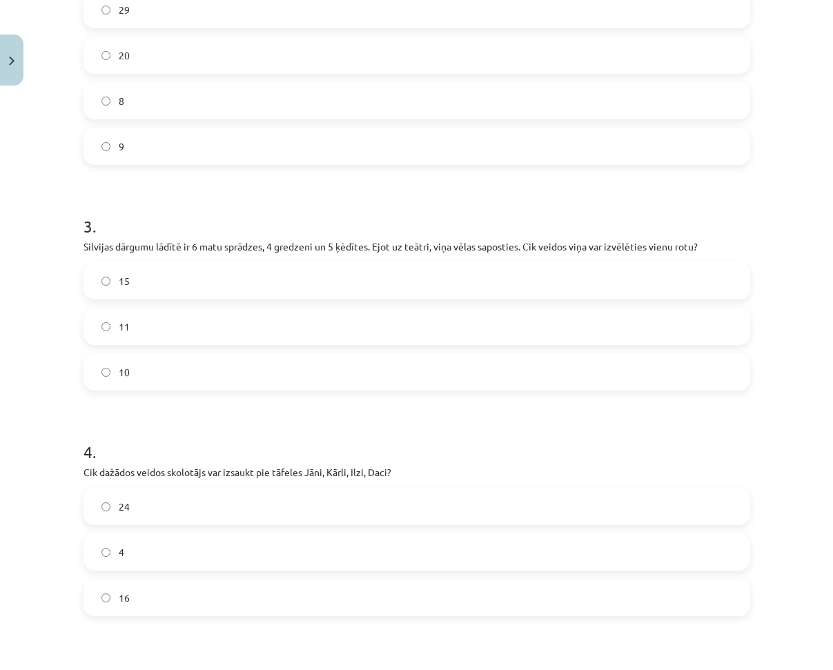
scroll to position [690, 0]
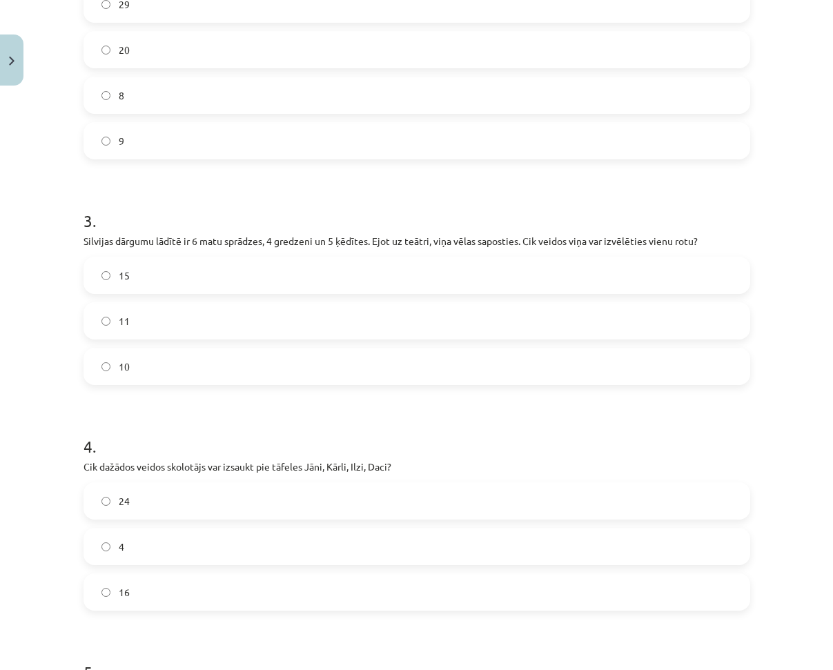
click at [143, 492] on label "24" at bounding box center [417, 501] width 664 height 34
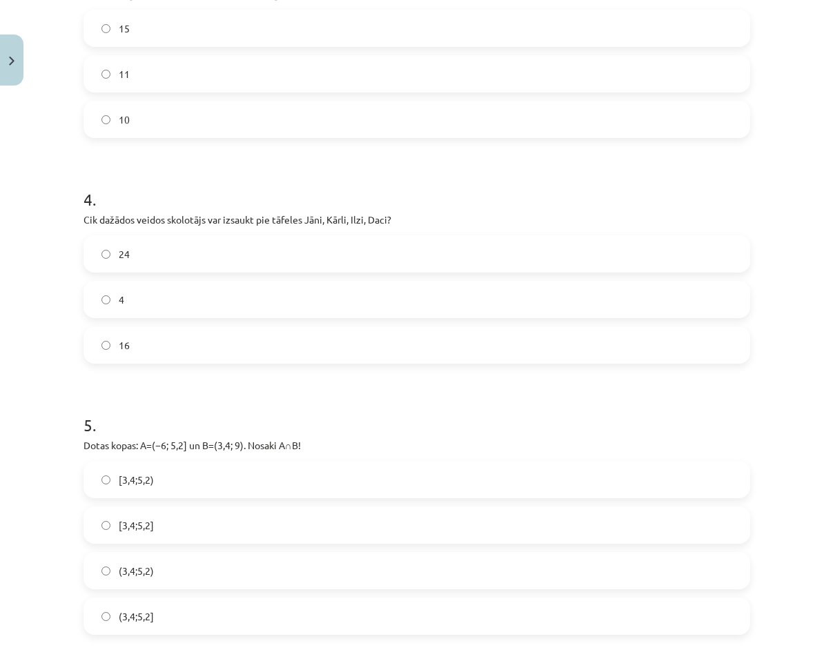
scroll to position [1035, 0]
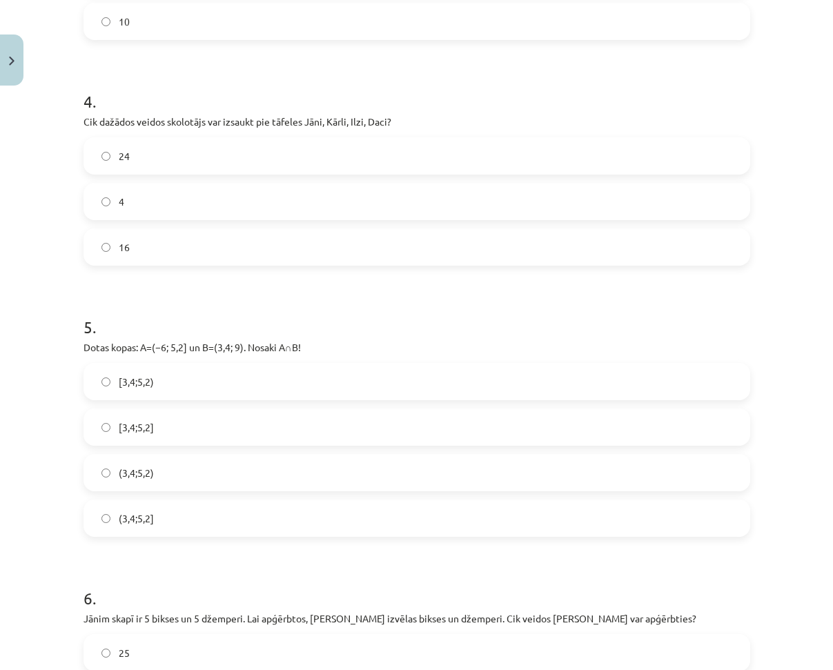
click at [169, 384] on label "[3,4;5,2)" at bounding box center [417, 381] width 664 height 34
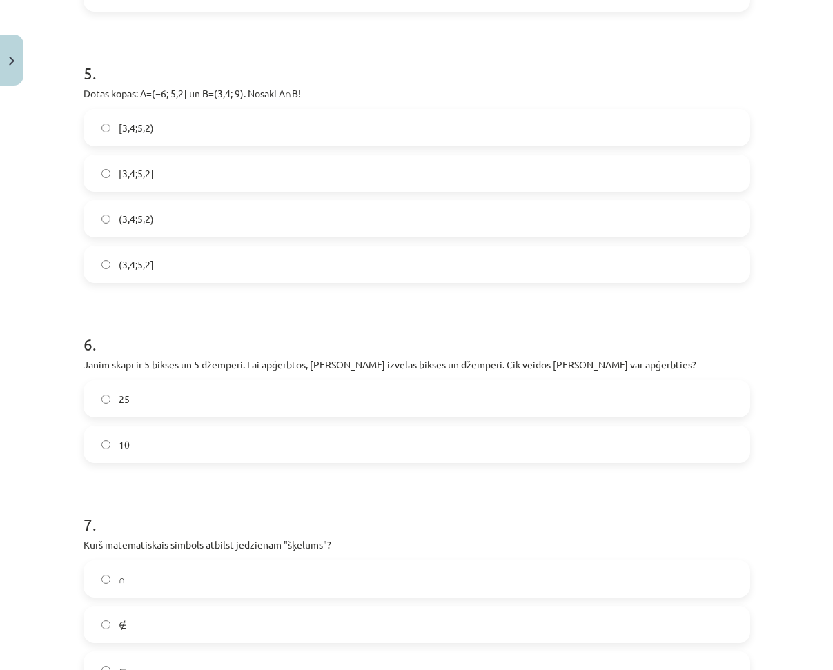
scroll to position [1311, 0]
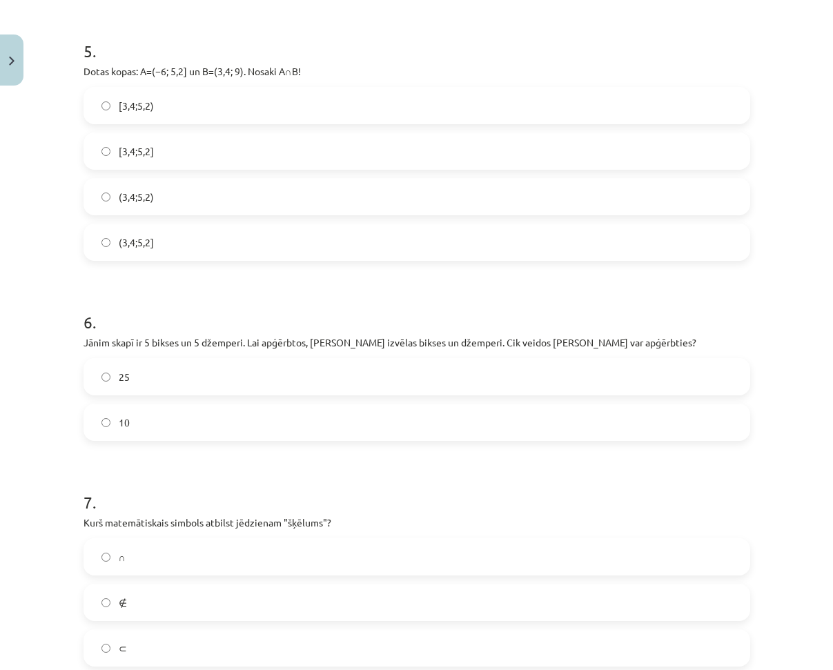
click at [171, 384] on label "25" at bounding box center [417, 376] width 664 height 34
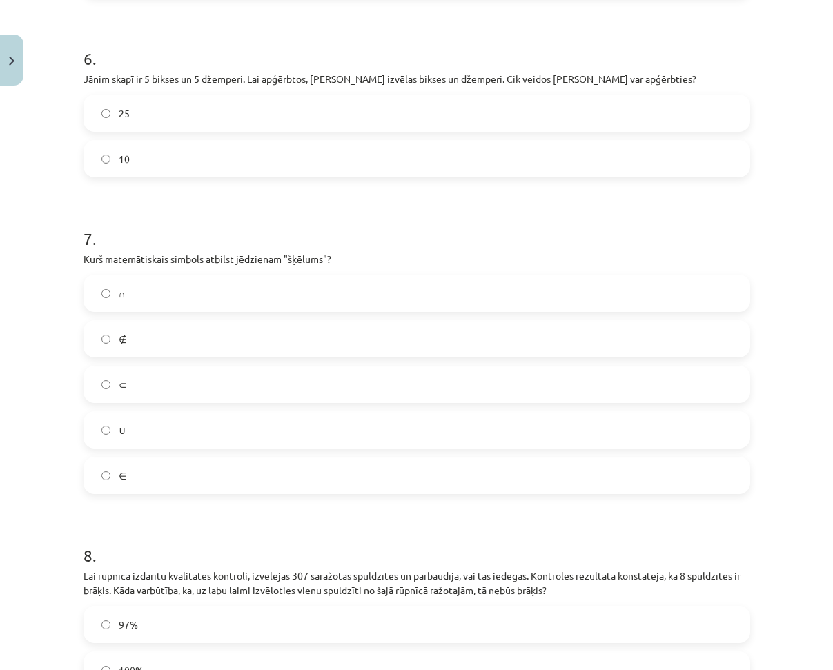
scroll to position [1586, 0]
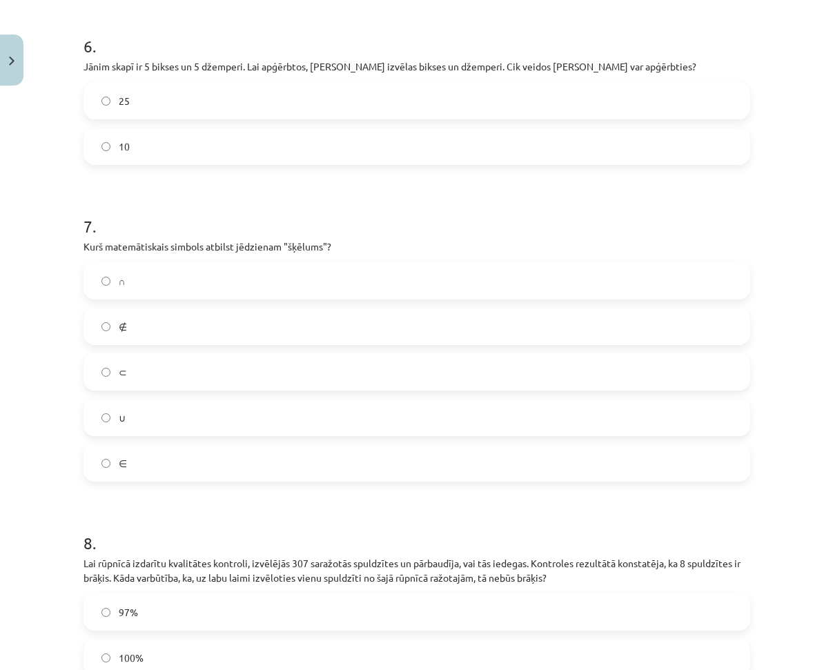
click at [141, 279] on label "∩" at bounding box center [417, 280] width 664 height 34
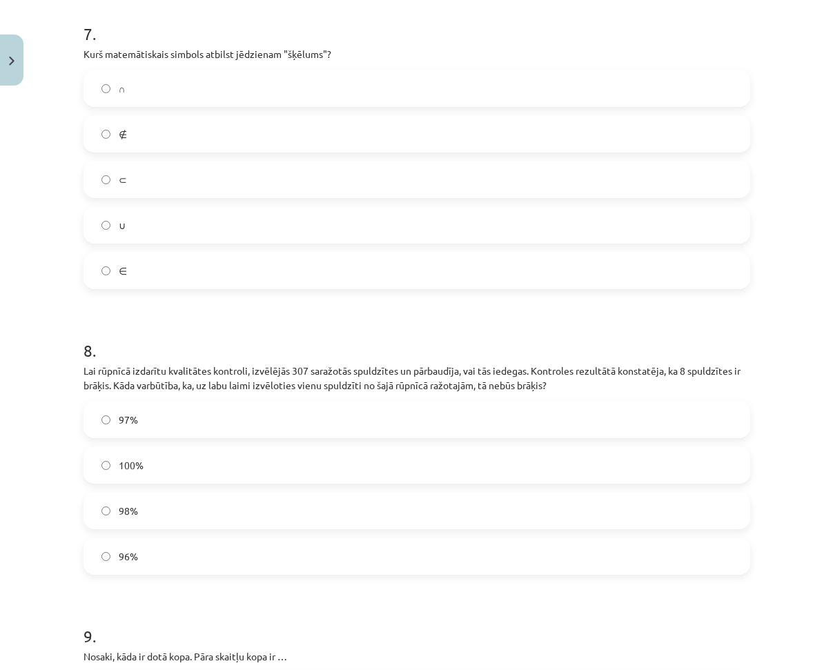
scroll to position [1793, 0]
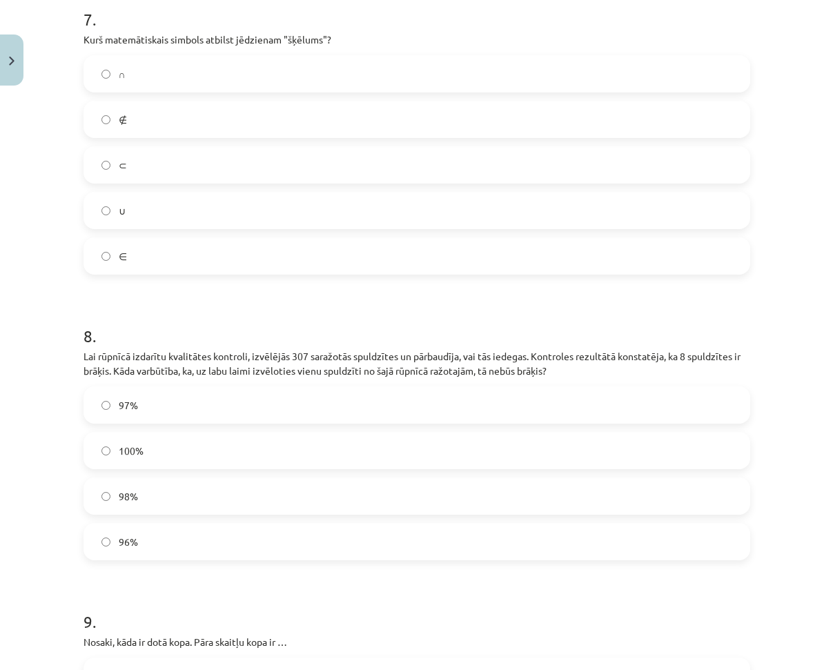
click at [159, 408] on label "97%" at bounding box center [417, 405] width 664 height 34
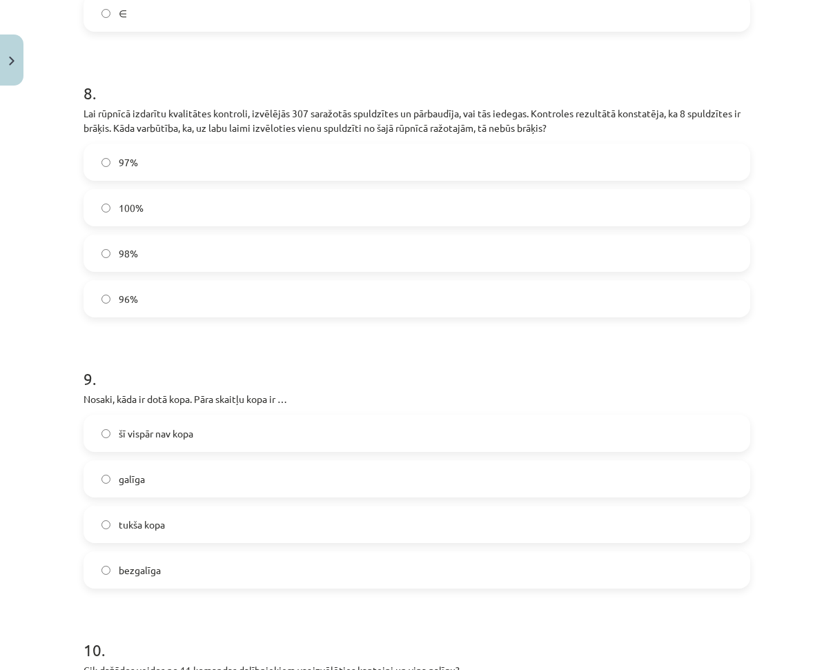
scroll to position [2069, 0]
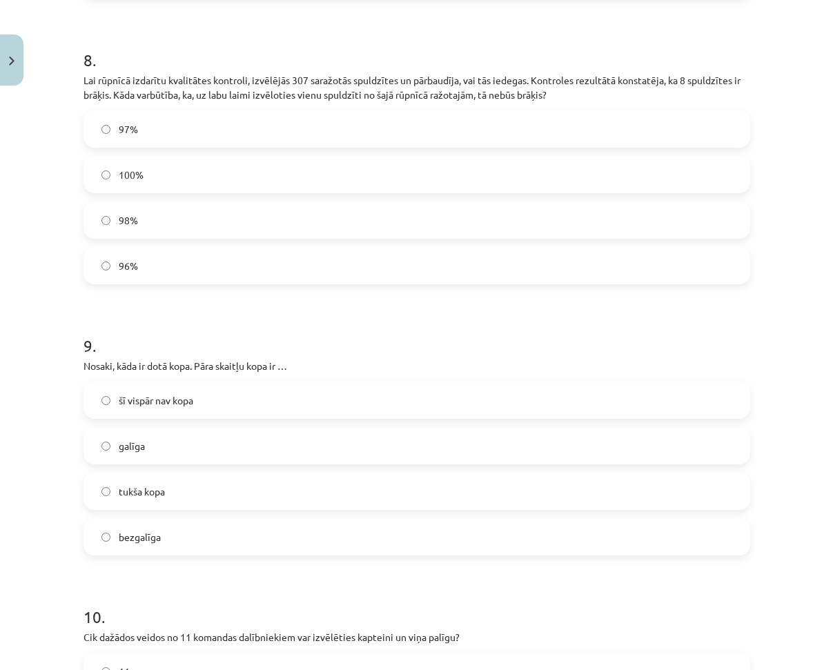
click at [137, 543] on span "bezgalīga" at bounding box center [140, 537] width 42 height 14
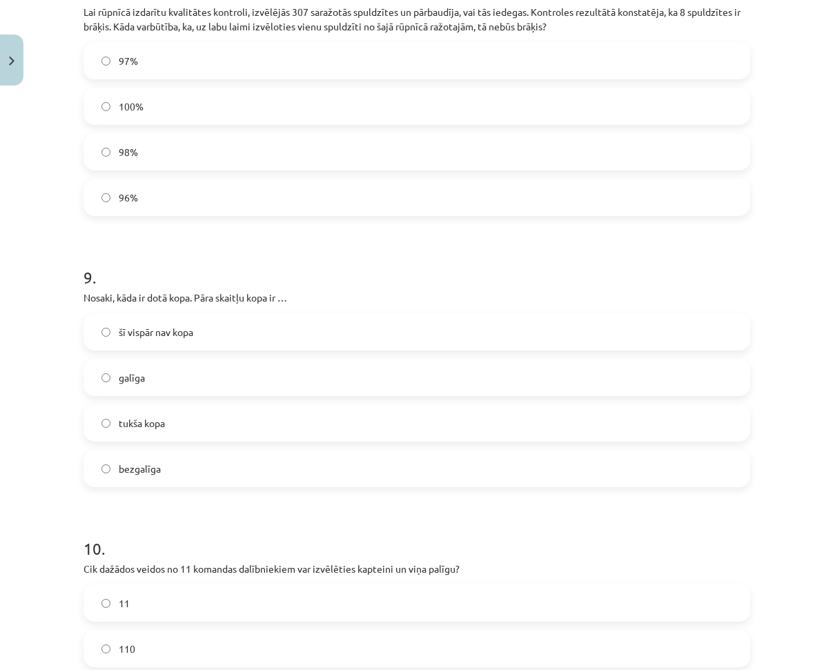
scroll to position [2340, 0]
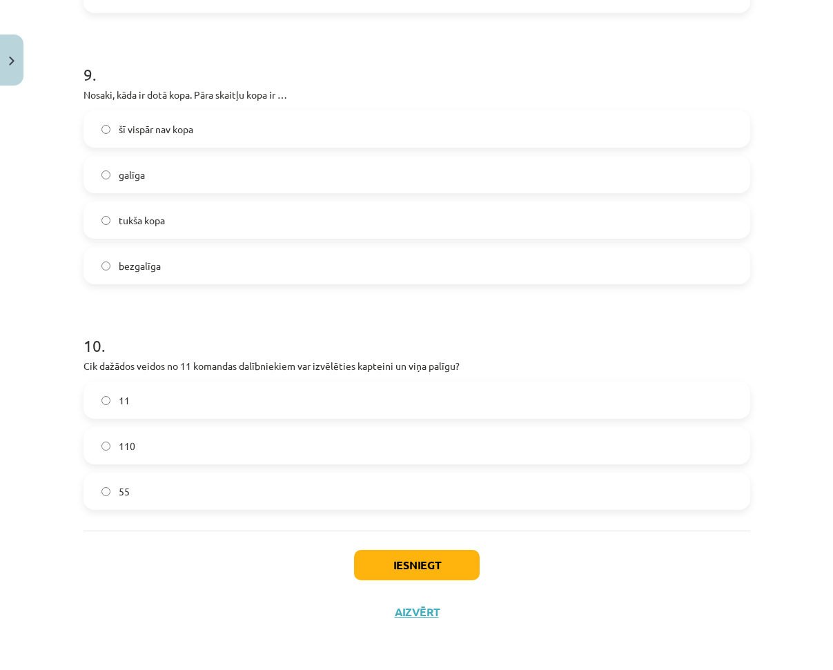
drag, startPoint x: 148, startPoint y: 444, endPoint x: 150, endPoint y: 452, distance: 8.4
click at [147, 444] on label "110" at bounding box center [417, 445] width 664 height 34
click at [375, 550] on button "Iesniegt" at bounding box center [417, 565] width 126 height 30
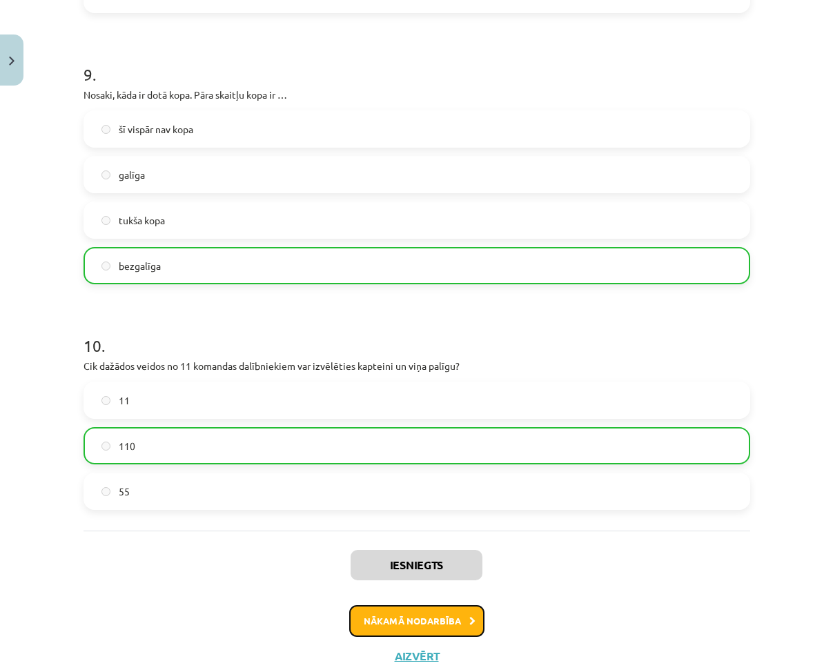
click at [384, 621] on button "Nākamā nodarbība" at bounding box center [416, 621] width 135 height 32
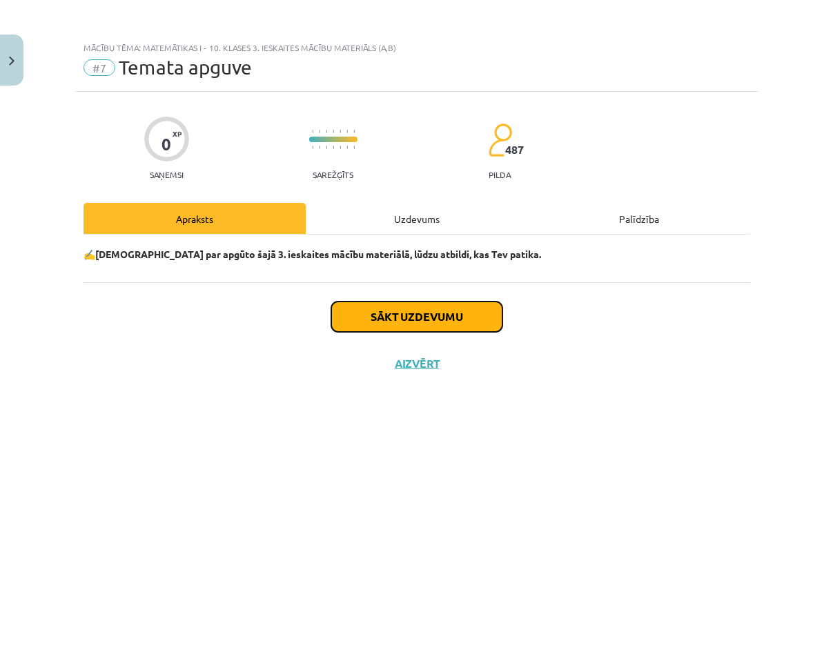
click at [423, 320] on button "Sākt uzdevumu" at bounding box center [416, 316] width 171 height 30
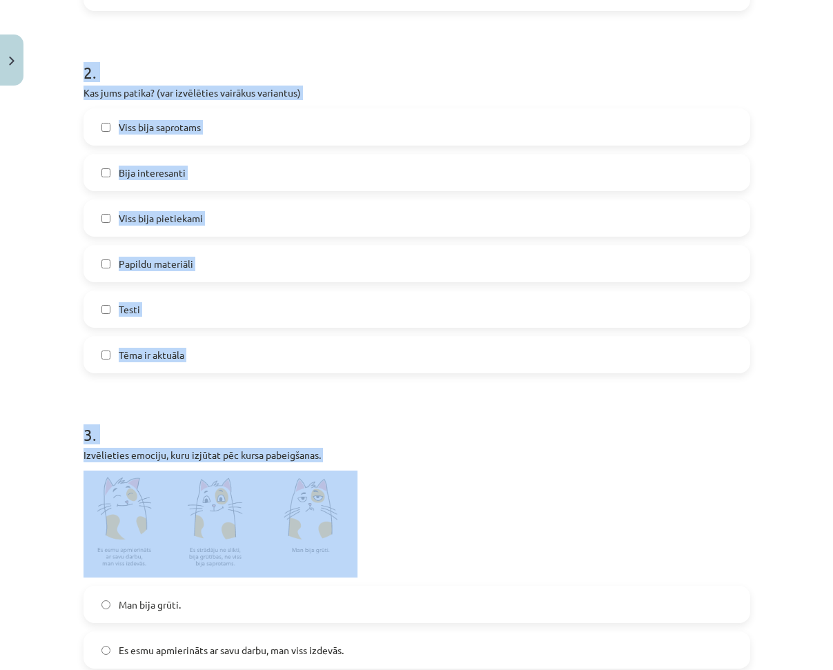
scroll to position [802, 0]
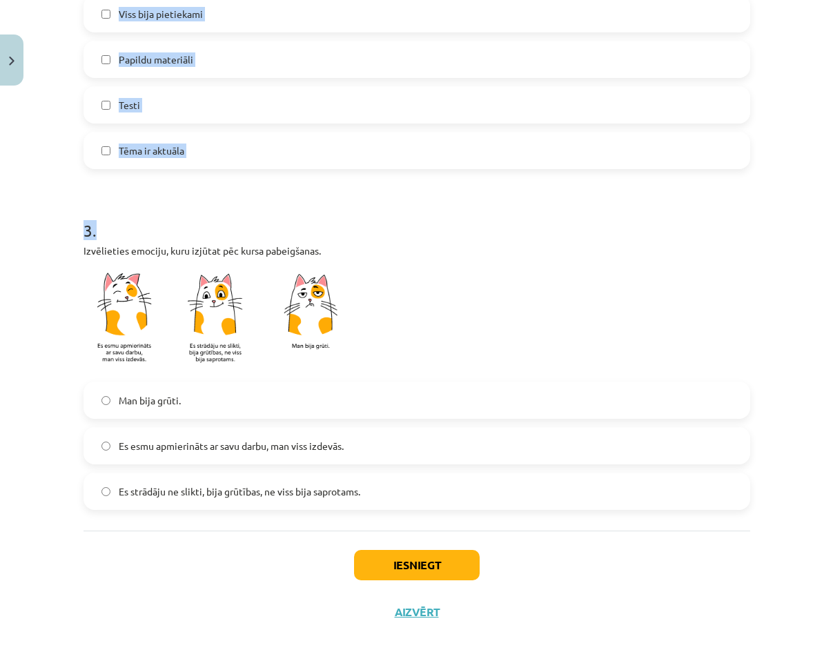
drag, startPoint x: 131, startPoint y: 160, endPoint x: 183, endPoint y: 187, distance: 58.3
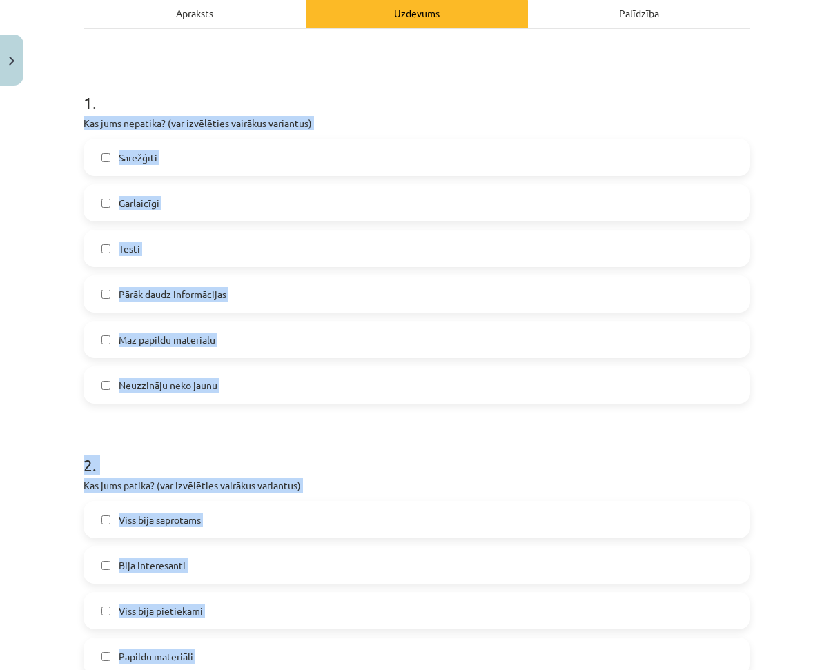
scroll to position [181, 0]
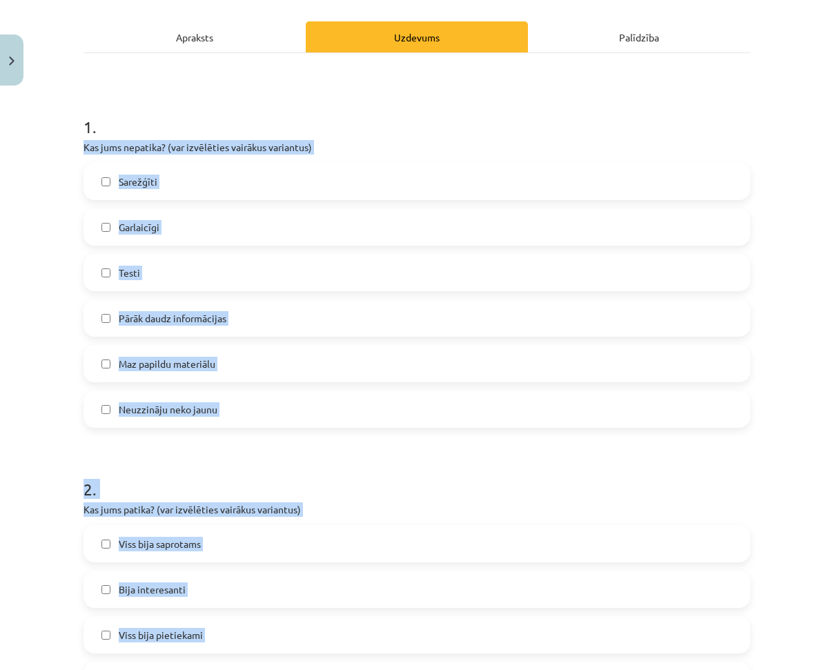
click at [65, 230] on div "Mācību tēma: Matemātikas i - 10. klases 3. ieskaites mācību materiāls (a,b) #7 …" at bounding box center [416, 335] width 833 height 670
click at [39, 223] on div "Mācību tēma: Matemātikas i - 10. klases 3. ieskaites mācību materiāls (a,b) #7 …" at bounding box center [416, 335] width 833 height 670
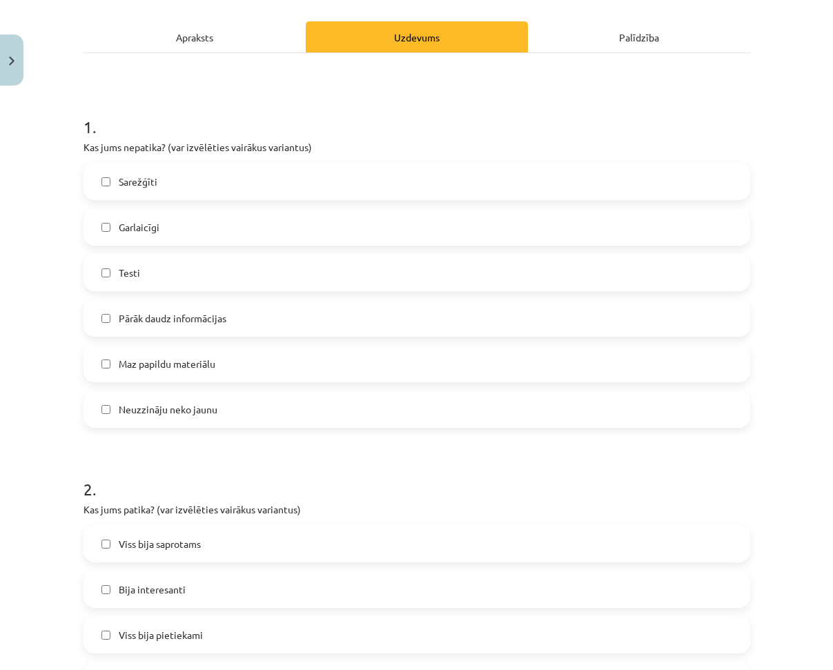
click at [169, 182] on label "Sarežģīti" at bounding box center [417, 181] width 664 height 34
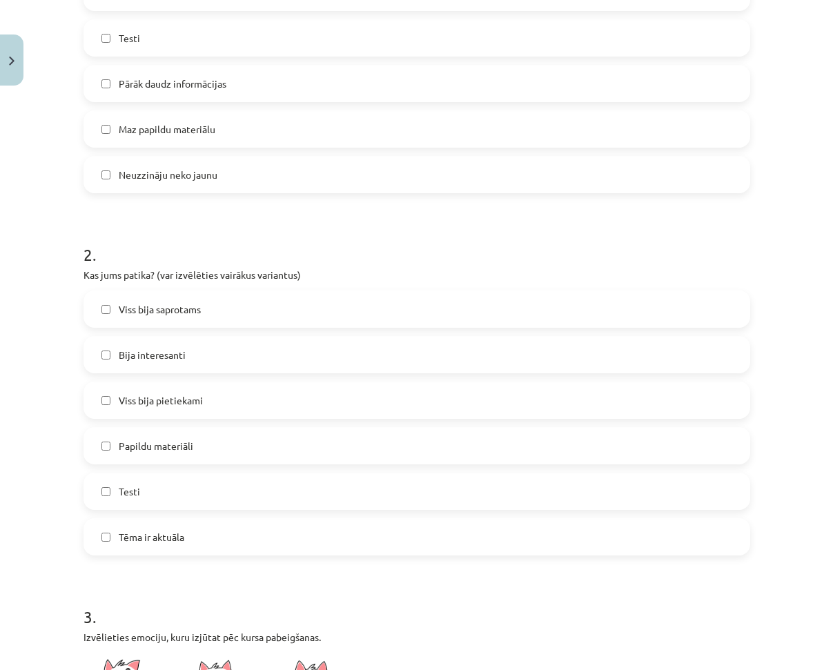
scroll to position [457, 0]
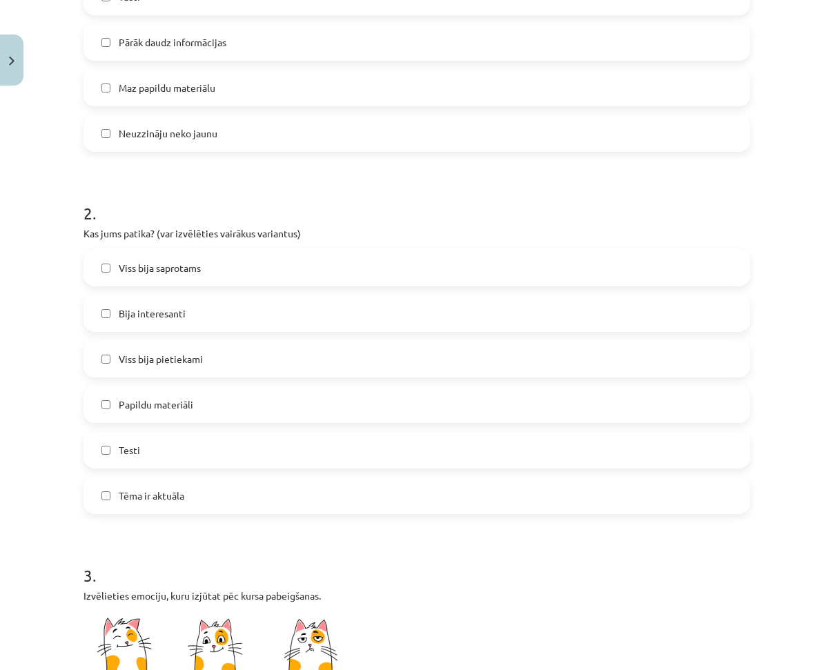
click at [163, 318] on span "Bija interesanti" at bounding box center [152, 313] width 67 height 14
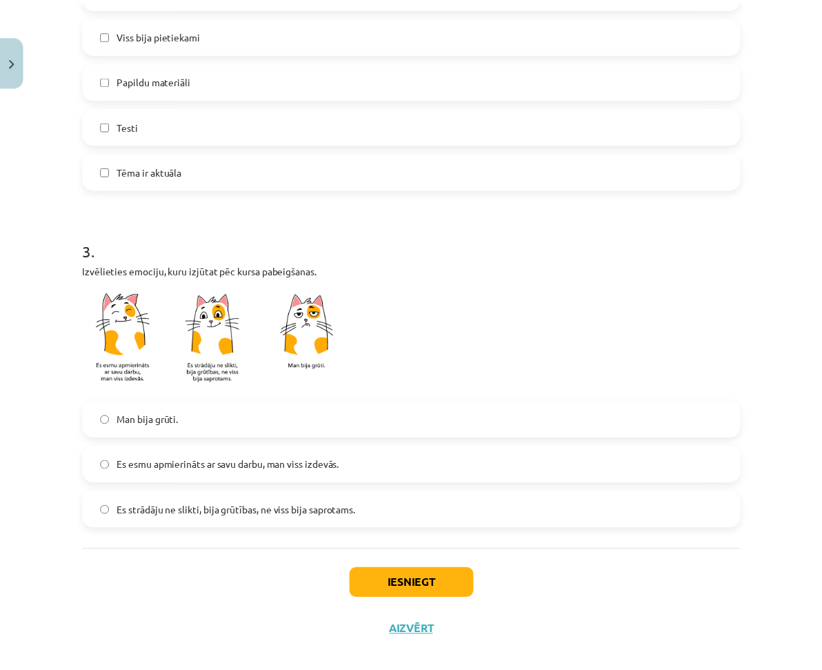
scroll to position [802, 0]
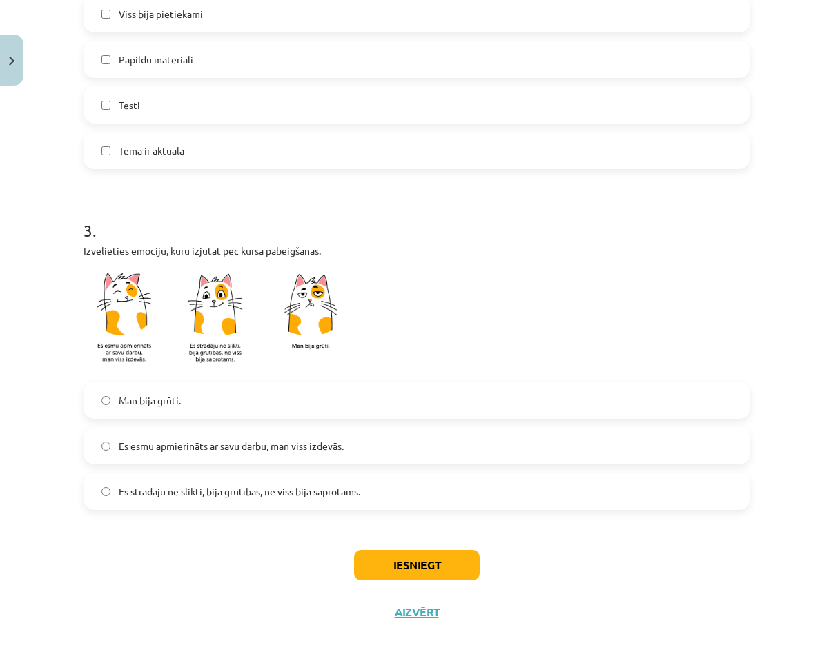
click at [187, 404] on label "Man bija grūti." at bounding box center [417, 400] width 664 height 34
click at [394, 557] on button "Iesniegt" at bounding box center [417, 565] width 126 height 30
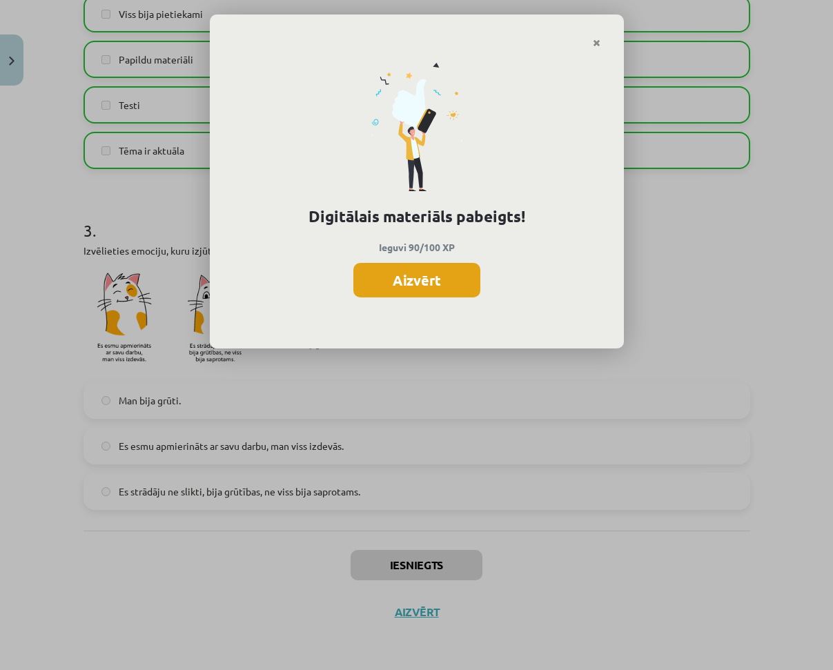
click at [430, 289] on button "Aizvērt" at bounding box center [416, 280] width 127 height 34
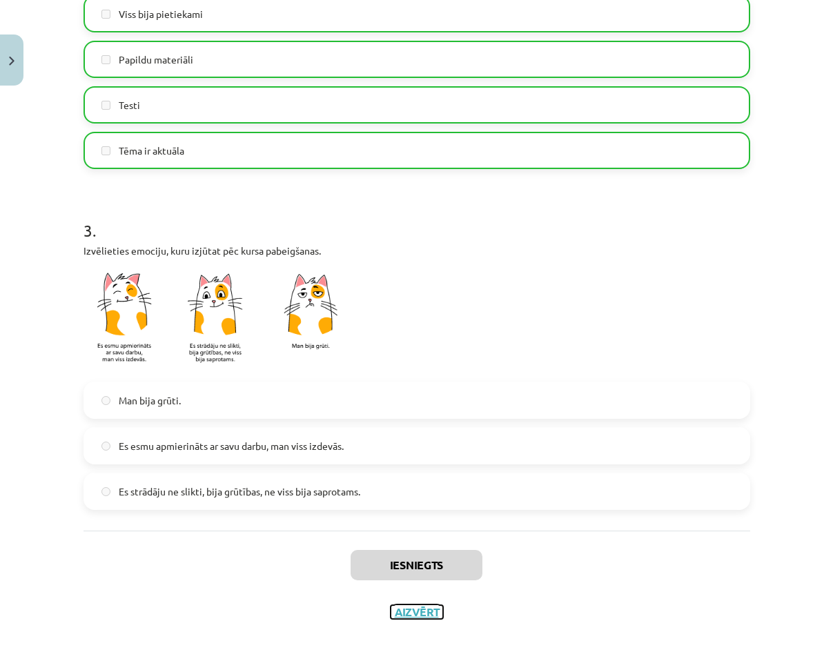
drag, startPoint x: 412, startPoint y: 610, endPoint x: 412, endPoint y: 595, distance: 15.2
click at [414, 608] on button "Aizvērt" at bounding box center [416, 612] width 52 height 14
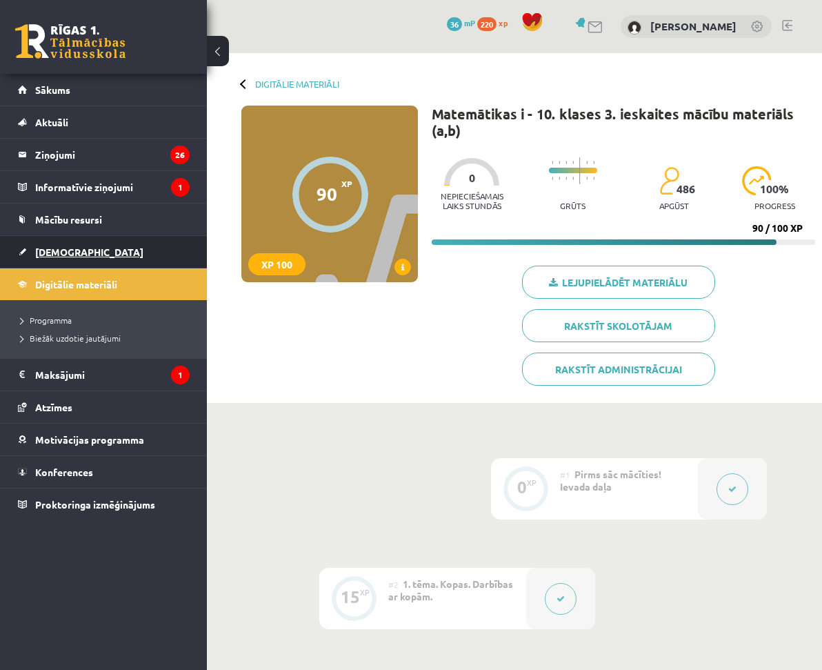
click at [83, 259] on link "[DEMOGRAPHIC_DATA]" at bounding box center [104, 252] width 172 height 32
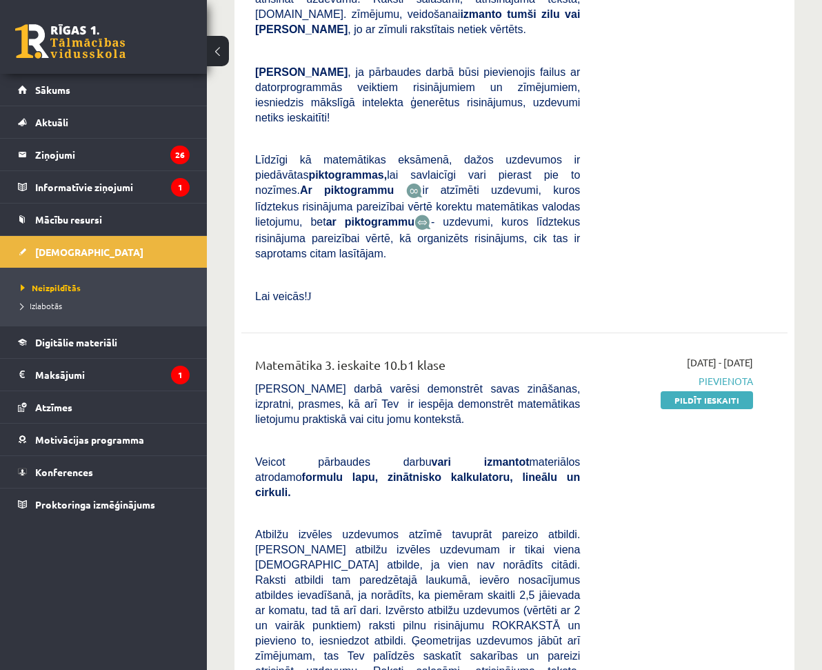
scroll to position [483, 0]
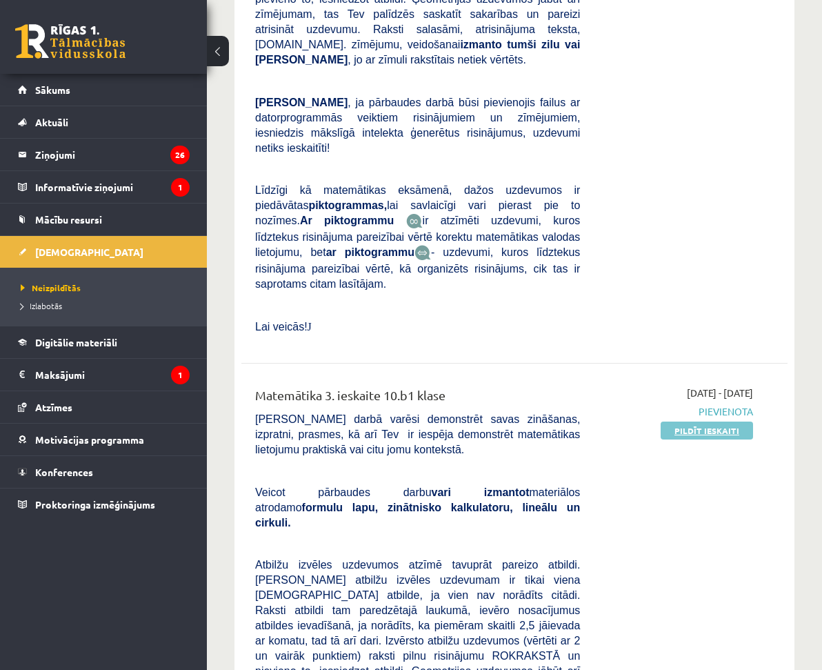
click at [709, 421] on link "Pildīt ieskaiti" at bounding box center [707, 430] width 92 height 18
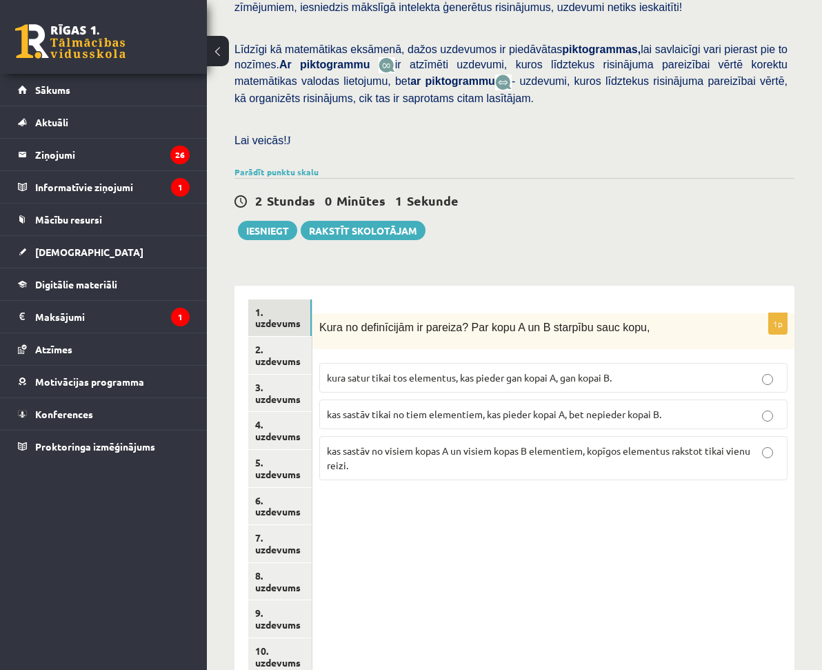
scroll to position [373, 0]
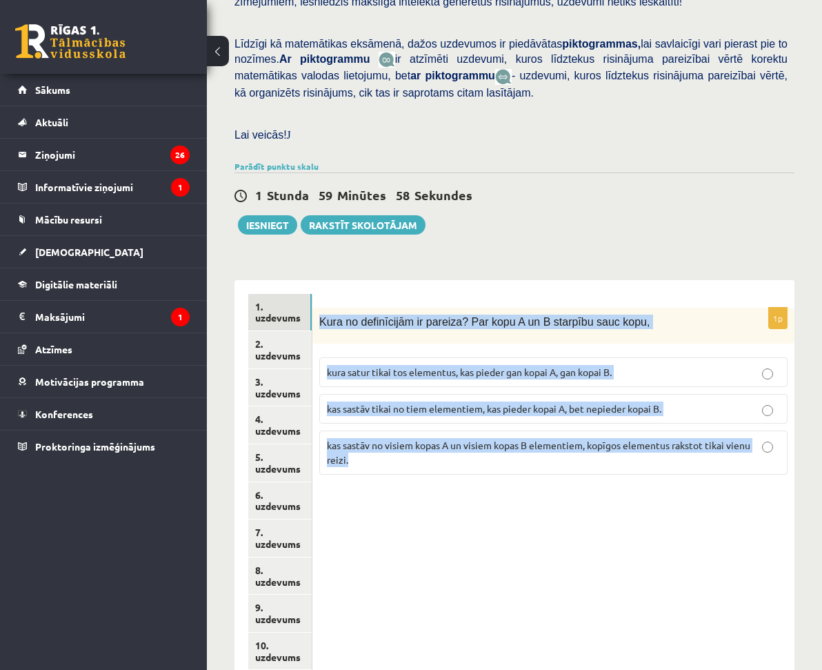
drag, startPoint x: 440, startPoint y: 286, endPoint x: 679, endPoint y: 475, distance: 304.9
click at [679, 475] on div "1p Kura no definīcijām ir pareiza? Par kopu A un B starpību sauc kopu, kura sat…" at bounding box center [553, 397] width 482 height 179
copy div "Kura no definīcijām ir pareiza? Par kopu A un B starpību sauc kopu, kura satur …"
drag, startPoint x: 565, startPoint y: 512, endPoint x: 557, endPoint y: 477, distance: 36.8
click at [565, 510] on div "1p Kura no definīcijām ir pareiza? Par kopu A un B starpību sauc kopu, kura sat…" at bounding box center [553, 557] width 482 height 555
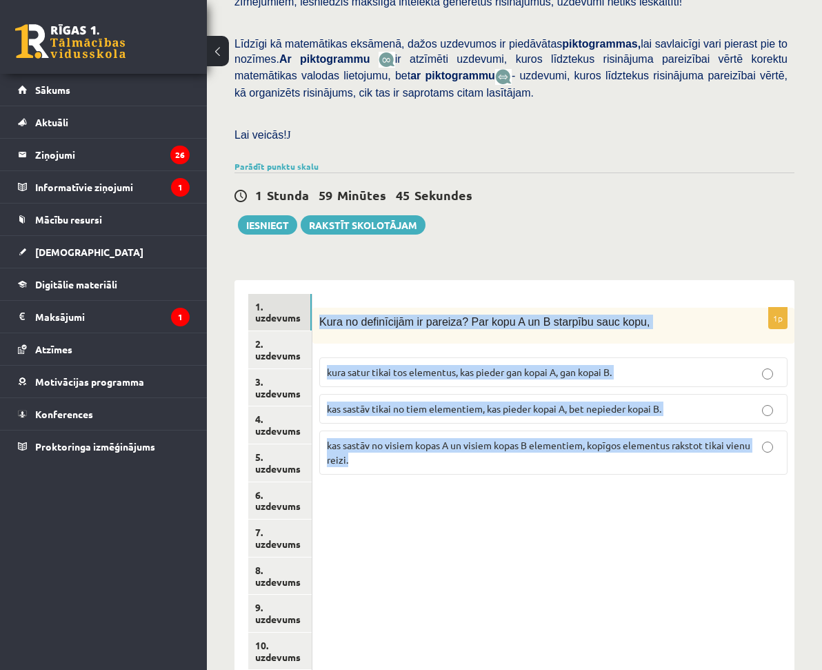
click at [532, 518] on div "1p Kura no definīcijām ir pareiza? Par kopu A un B starpību sauc kopu, kura sat…" at bounding box center [553, 557] width 482 height 555
click at [505, 544] on div "1p Kura no definīcijām ir pareiza? Par kopu A un B starpību sauc kopu, kura sat…" at bounding box center [553, 557] width 482 height 555
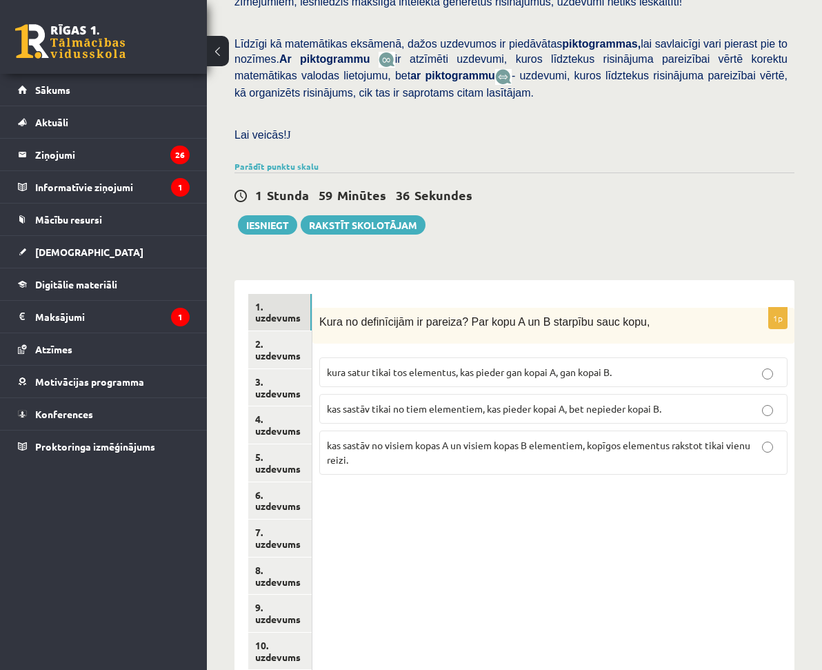
click at [535, 409] on p "kas sastāv tikai no tiem elementiem, kas pieder kopai A, bet nepieder kopai B." at bounding box center [553, 408] width 453 height 14
click at [607, 530] on div "1p Kura no definīcijām ir pareiza? Par kopu A un B starpību sauc kopu, kura sat…" at bounding box center [553, 557] width 482 height 555
click at [525, 406] on p "kas sastāv tikai no tiem elementiem, kas pieder kopai A, bet nepieder kopai B." at bounding box center [553, 408] width 453 height 14
click at [312, 331] on link "2. uzdevums" at bounding box center [279, 349] width 63 height 37
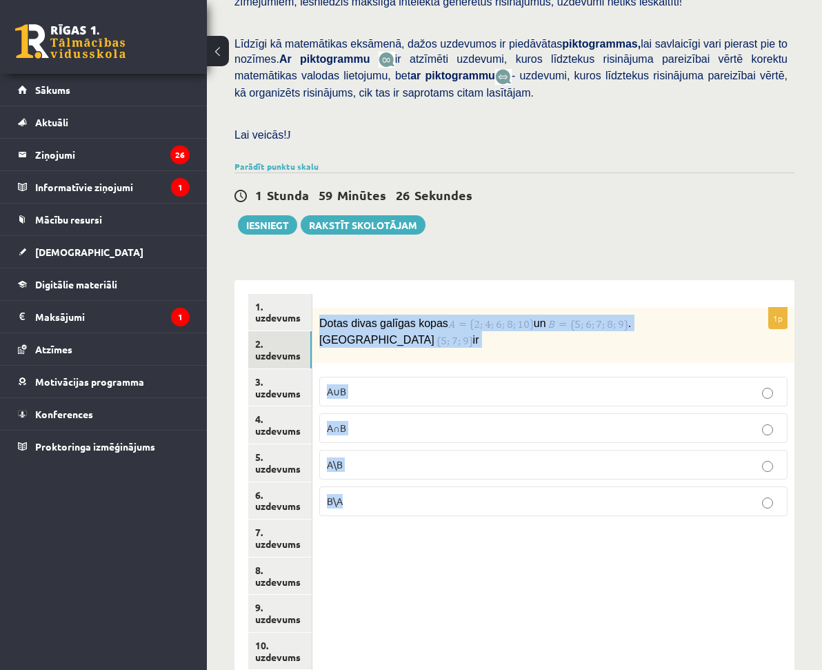
drag, startPoint x: 443, startPoint y: 289, endPoint x: 572, endPoint y: 469, distance: 221.9
click at [572, 469] on div "1p Dotas divas galīgas kopas un . Kopa ir A∪B A∩B A\B B\A" at bounding box center [553, 417] width 482 height 219
copy div "Dotas divas galīgas kopas un . Kopa ir A∪B A∩B A\B B\A"
drag, startPoint x: 518, startPoint y: 530, endPoint x: 526, endPoint y: 523, distance: 10.8
click at [517, 528] on div "1p Dotas divas galīgas kopas un . Kopa ir A∪B A∩B A\B B\A" at bounding box center [553, 557] width 482 height 555
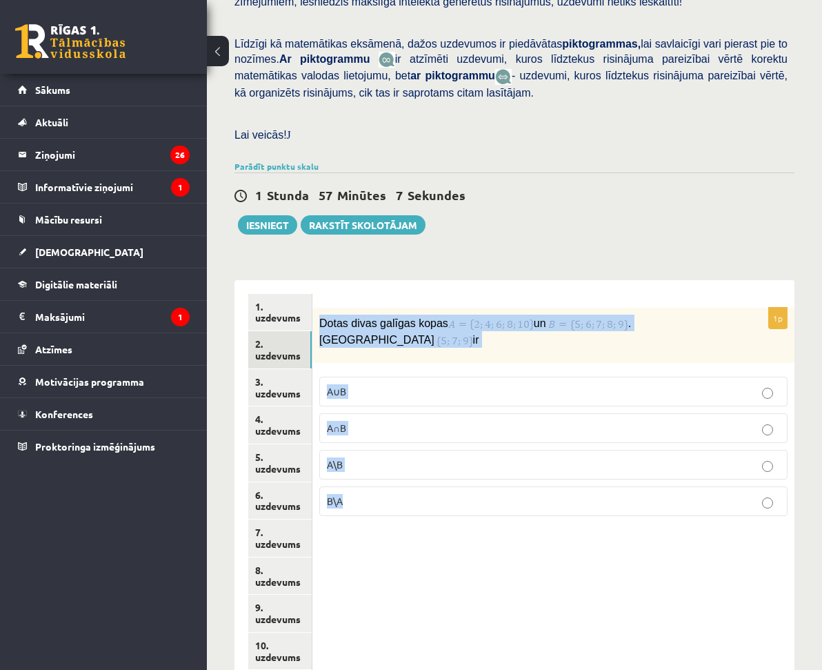
click at [532, 521] on div "1p Dotas divas galīgas kopas un . Kopa ir A∪B A∩B A\B B\A" at bounding box center [553, 557] width 482 height 555
click at [575, 550] on div "1p Dotas divas galīgas kopas un . Kopa ir A∪B A∩B A\B B\A" at bounding box center [553, 557] width 482 height 555
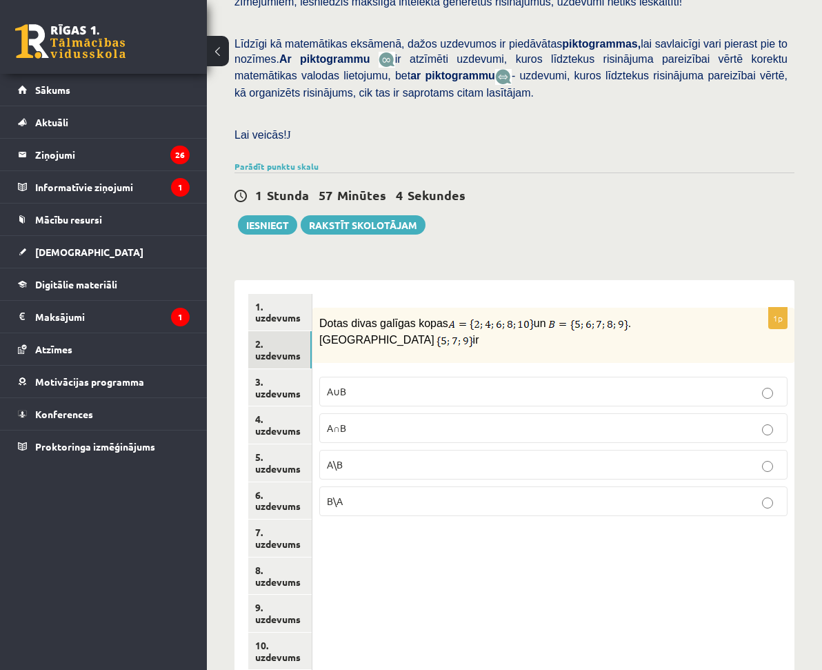
click at [497, 494] on p "B\A" at bounding box center [553, 501] width 453 height 14
click at [312, 369] on link "3. uzdevums" at bounding box center [279, 387] width 63 height 37
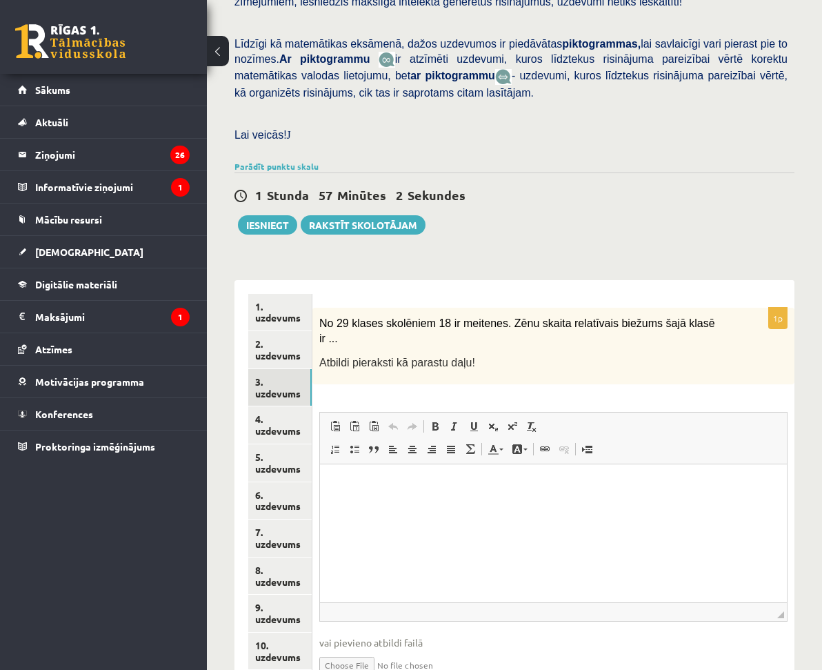
scroll to position [0, 0]
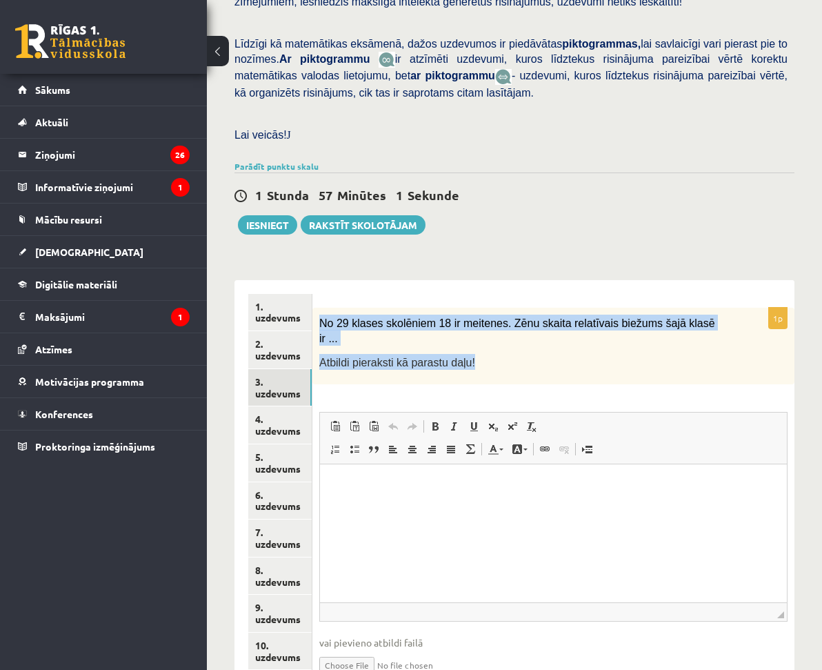
drag, startPoint x: 443, startPoint y: 290, endPoint x: 611, endPoint y: 340, distance: 175.5
click at [607, 339] on div "No 29 klases skolēniem 18 ir meitenes. Zēnu skaita relatīvais biežums šajā klas…" at bounding box center [553, 346] width 482 height 77
copy div "No 29 klases skolēniem 18 ir meitenes. Zēnu skaita relatīvais biežums šajā klas…"
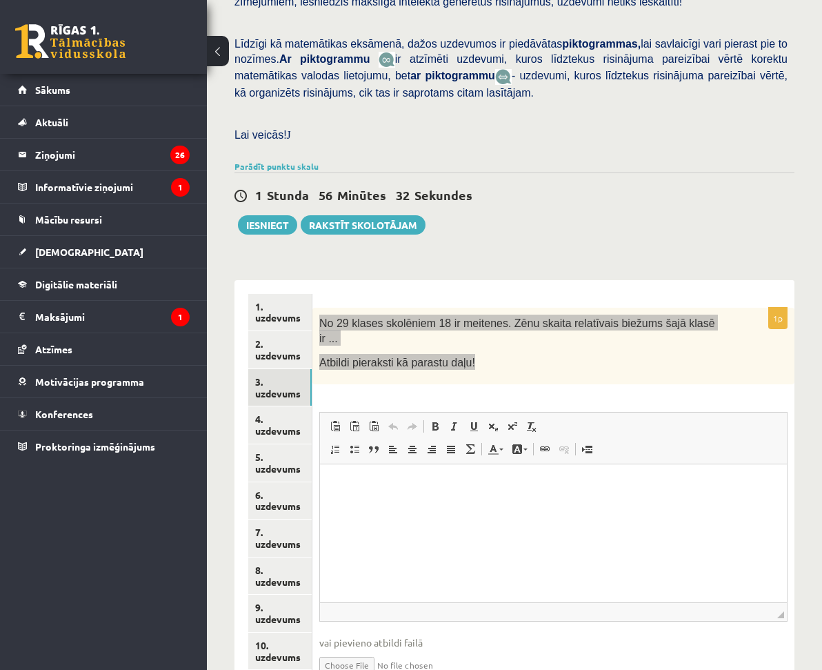
click at [389, 486] on p "Editor, wiswyg-editor-user-answer-47433830092340" at bounding box center [553, 485] width 439 height 14
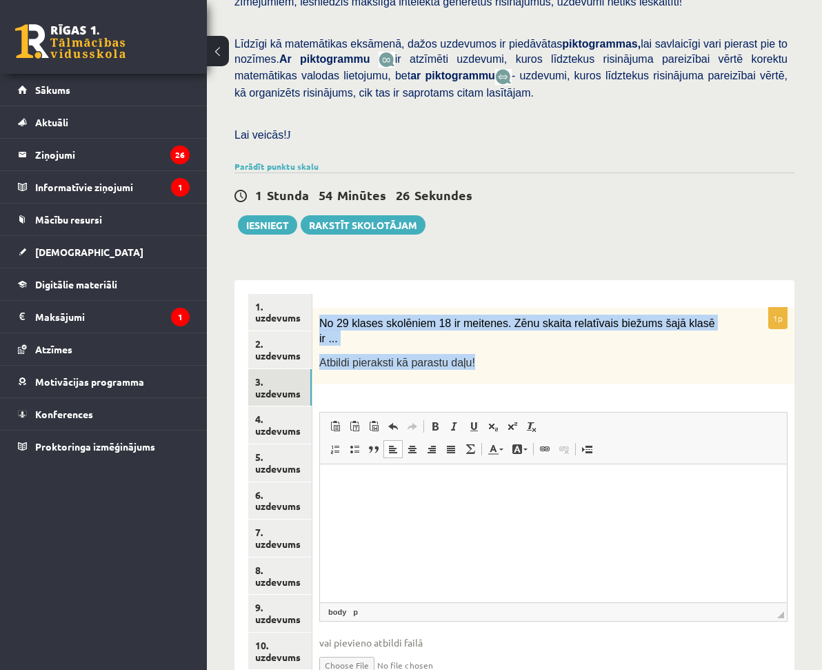
click at [495, 650] on input "file" at bounding box center [553, 664] width 468 height 28
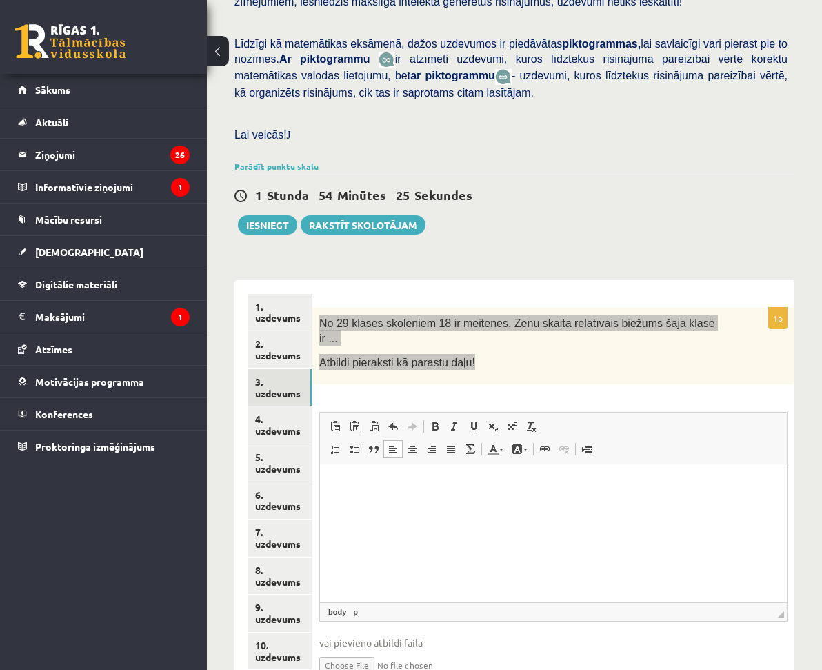
type input "**********"
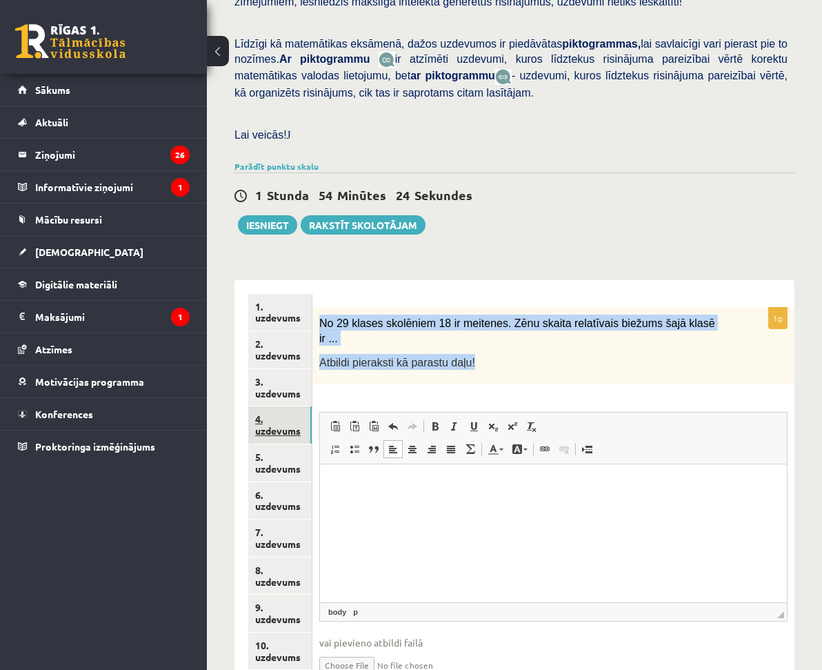
click at [312, 406] on link "4. uzdevums" at bounding box center [279, 424] width 63 height 37
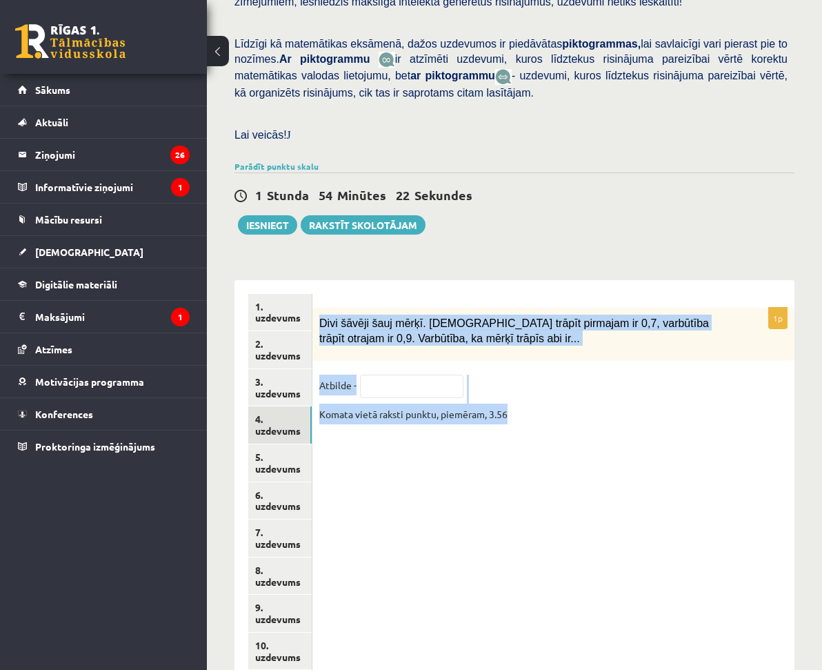
drag, startPoint x: 444, startPoint y: 289, endPoint x: 686, endPoint y: 422, distance: 276.3
click at [686, 422] on div "1p Divi šāvēji šauj mērķī. [DEMOGRAPHIC_DATA] trāpīt pirmajam ir 0,7, varbūtība…" at bounding box center [553, 557] width 482 height 555
copy div "Divi šāvēji šauj mērķī. [DEMOGRAPHIC_DATA] trāpīt pirmajam ir 0,7, varbūtība tr…"
click at [464, 375] on input "text" at bounding box center [411, 386] width 103 height 23
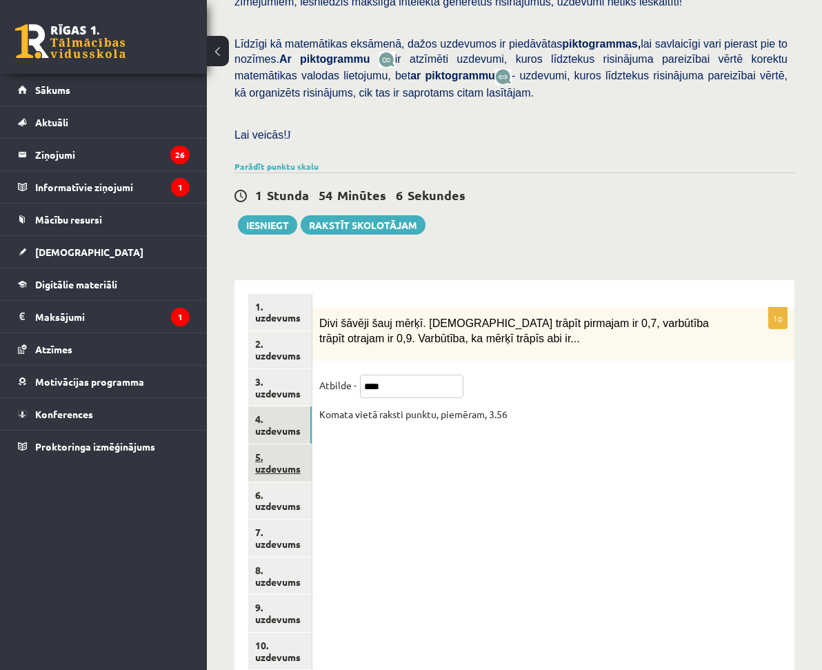
type input "****"
click at [312, 444] on link "5. uzdevums" at bounding box center [279, 462] width 63 height 37
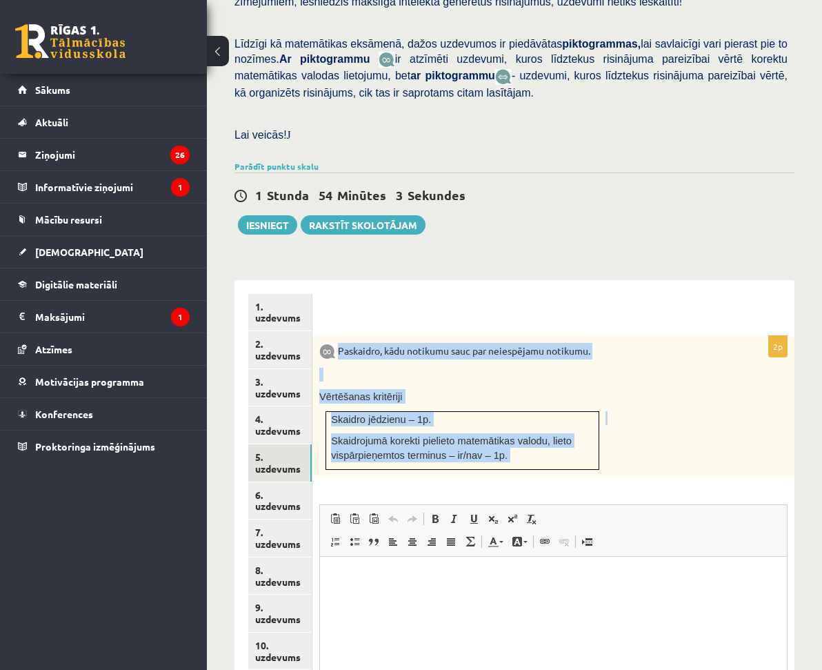
drag, startPoint x: 459, startPoint y: 323, endPoint x: 728, endPoint y: 426, distance: 287.6
click at [728, 426] on div "Paskaidro, kādu notikumu sauc par neiespējamu notikumu. Vērtēšanas kritēriji Sk…" at bounding box center [553, 406] width 482 height 141
copy div "Paskaidro, kādu notikumu sauc par neiespējamu notikumu. Vērtēšanas kritēriji Sk…"
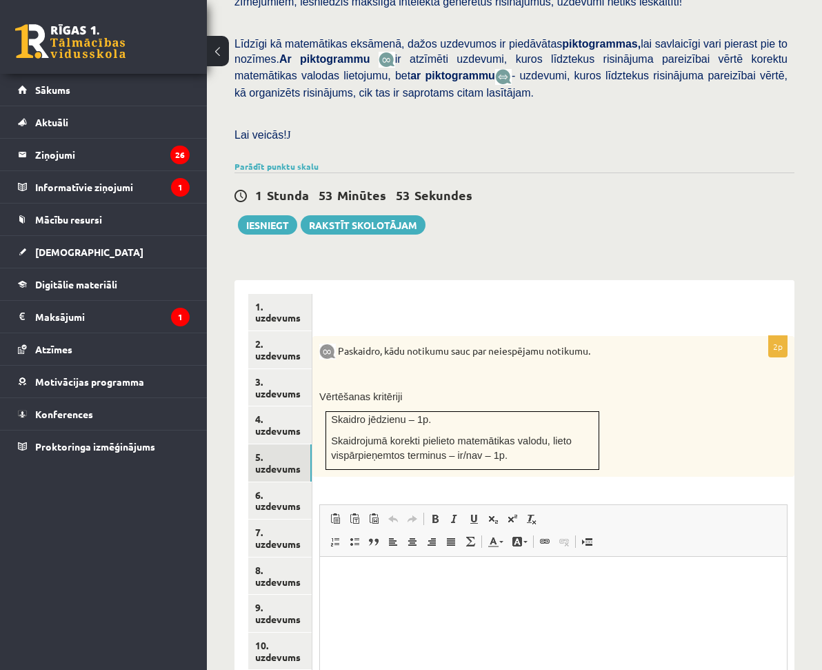
click at [573, 457] on div "Paskaidro, kādu notikumu sauc par neiespējamu notikumu. Vērtēšanas kritēriji Sk…" at bounding box center [553, 406] width 482 height 141
click at [357, 566] on html at bounding box center [553, 578] width 467 height 42
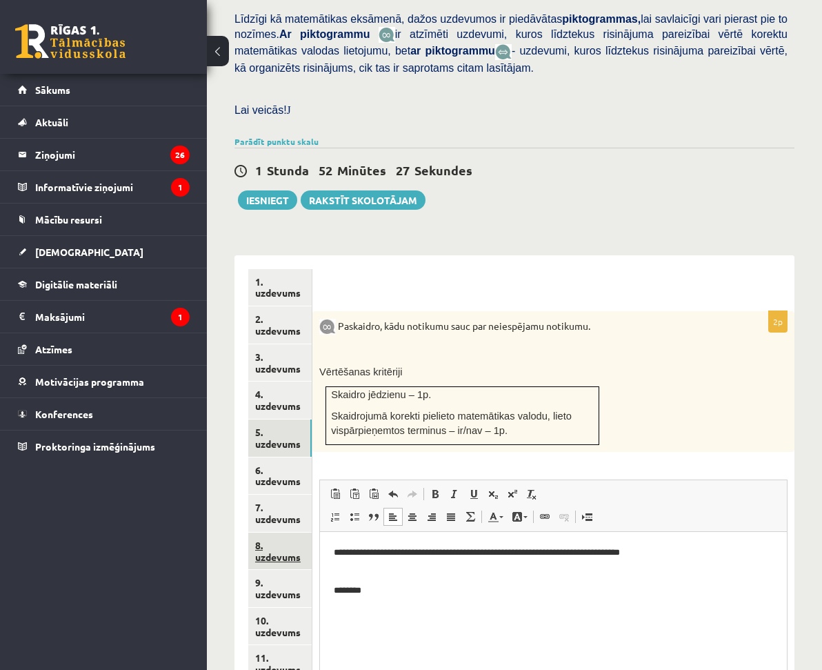
scroll to position [442, 0]
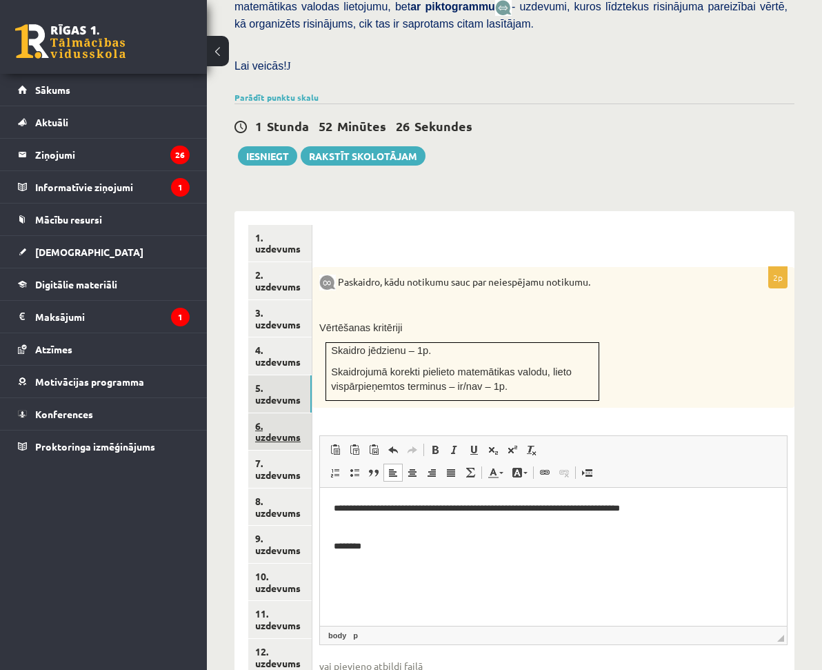
click at [312, 413] on link "6. uzdevums" at bounding box center [279, 431] width 63 height 37
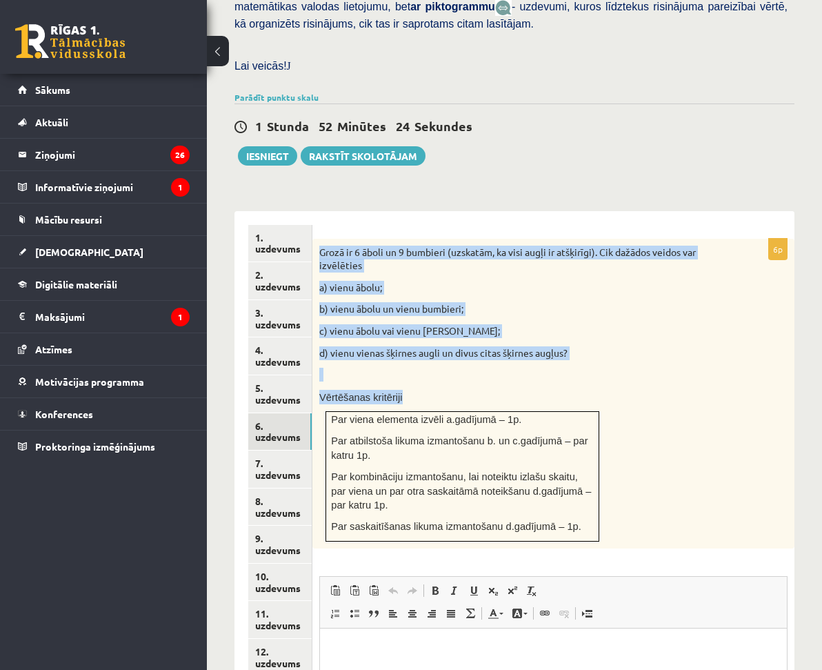
scroll to position [0, 0]
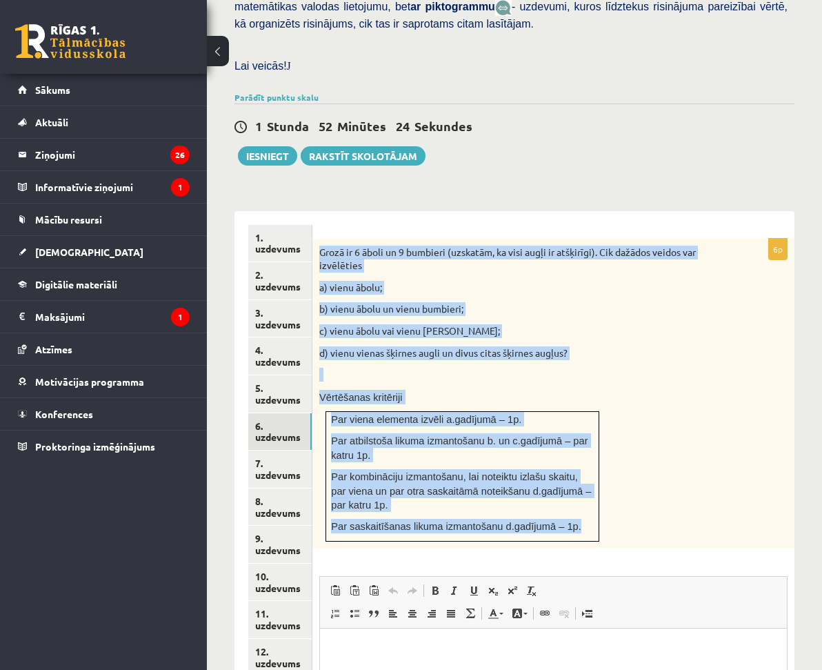
drag, startPoint x: 442, startPoint y: 217, endPoint x: 702, endPoint y: 504, distance: 387.7
click at [702, 504] on div "Grozā ir 6 āboli un 9 bumbieri (uzskatām, ka visi augļi ir atšķirīgi). Cik dažā…" at bounding box center [553, 394] width 482 height 310
copy div "Grozā ir 6 āboli un 9 bumbieri (uzskatām, ka visi augļi ir atšķirīgi). Cik dažā…"
click at [537, 211] on div "6p Grozā ir 6 āboli un 9 bumbieri (uzskatām, ka visi augļi ir atšķirīgi). Cik d…" at bounding box center [553, 544] width 482 height 666
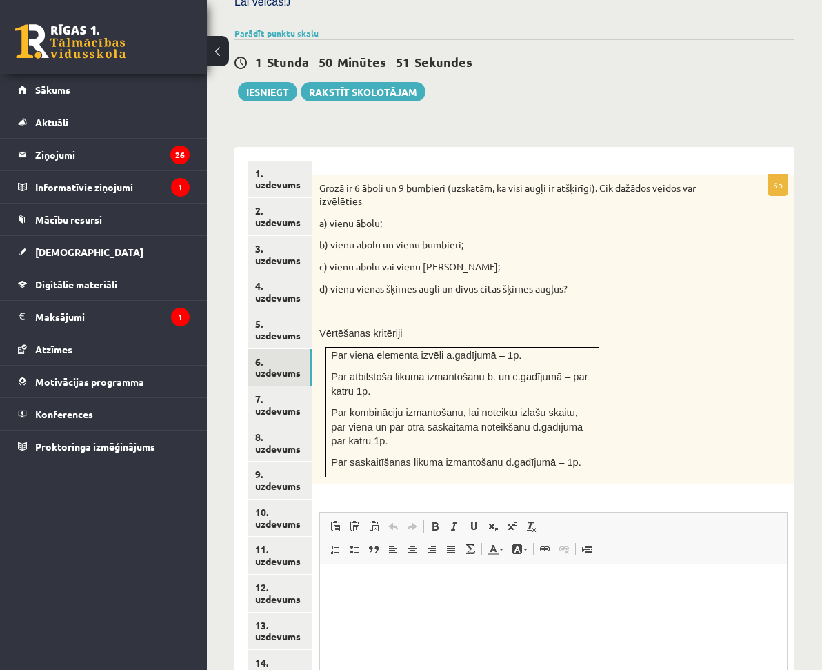
scroll to position [511, 0]
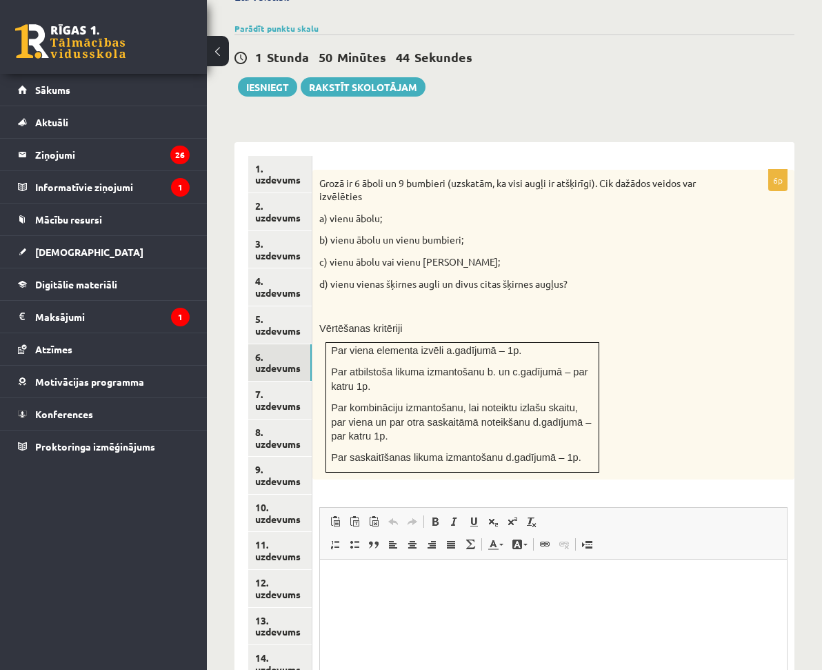
drag, startPoint x: 401, startPoint y: 598, endPoint x: 409, endPoint y: 587, distance: 13.8
click at [402, 598] on html at bounding box center [553, 580] width 467 height 42
click at [312, 381] on link "7. uzdevums" at bounding box center [279, 399] width 63 height 37
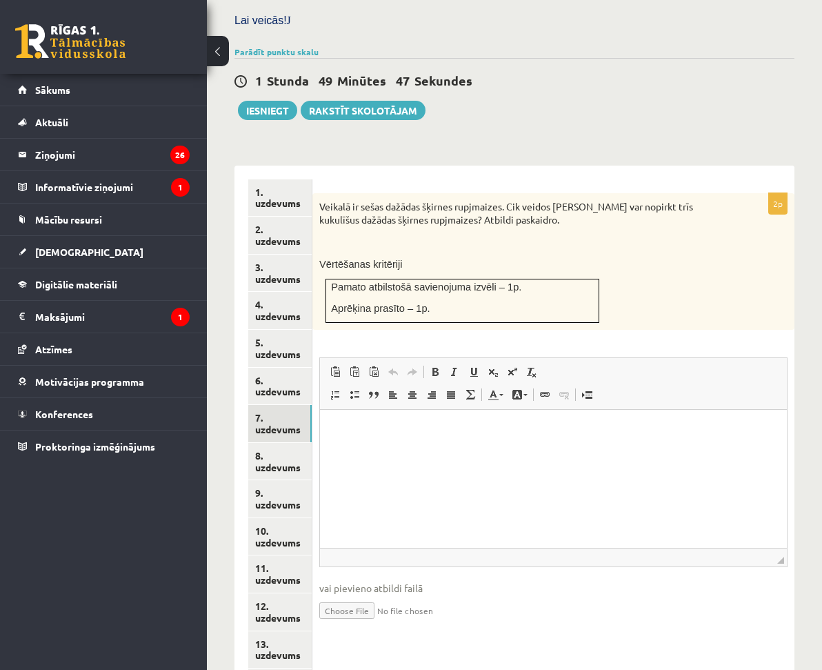
scroll to position [0, 0]
drag, startPoint x: 440, startPoint y: 286, endPoint x: 444, endPoint y: 254, distance: 32.6
click at [445, 282] on div "Veikalā ir sešas dažādas šķirnes rupjmaizes. Cik veidos [PERSON_NAME] var nopir…" at bounding box center [553, 261] width 482 height 137
drag, startPoint x: 604, startPoint y: 223, endPoint x: 586, endPoint y: 217, distance: 19.0
click at [604, 235] on p at bounding box center [518, 242] width 399 height 14
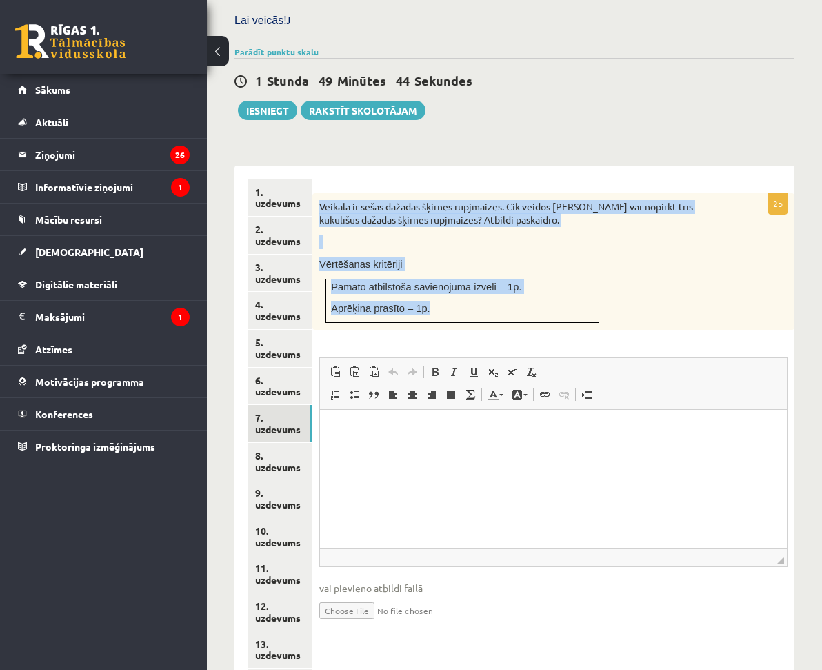
drag, startPoint x: 441, startPoint y: 172, endPoint x: 677, endPoint y: 290, distance: 263.7
click at [677, 290] on div "Veikalā ir sešas dažādas šķirnes rupjmaizes. Cik veidos Jānis var nopirkt trīs …" at bounding box center [553, 261] width 482 height 137
copy div "Veikalā ir sešas dažādas šķirnes rupjmaizes. Cik veidos Jānis var nopirkt trīs …"
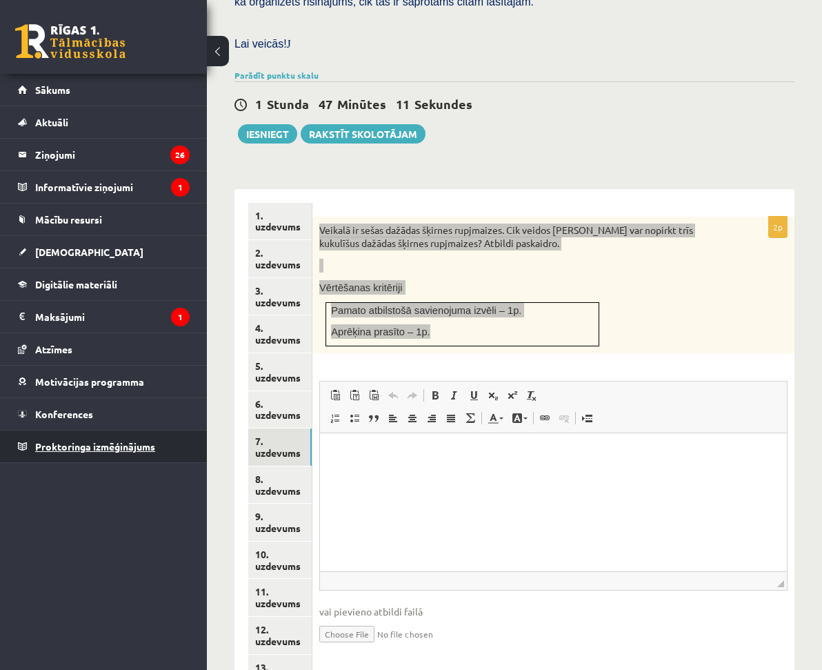
scroll to position [488, 0]
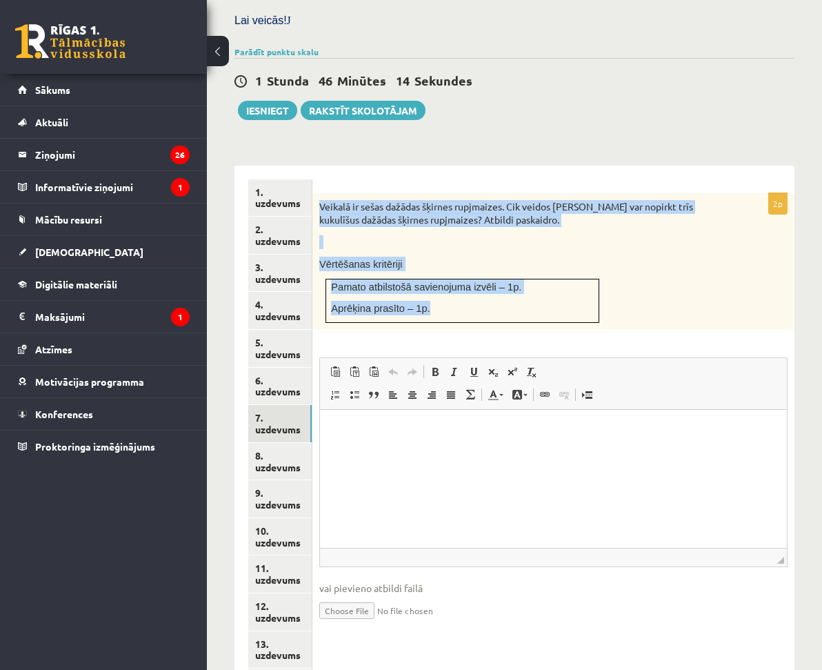
click at [457, 595] on input "file" at bounding box center [553, 609] width 468 height 28
click at [478, 595] on input "file" at bounding box center [553, 609] width 468 height 28
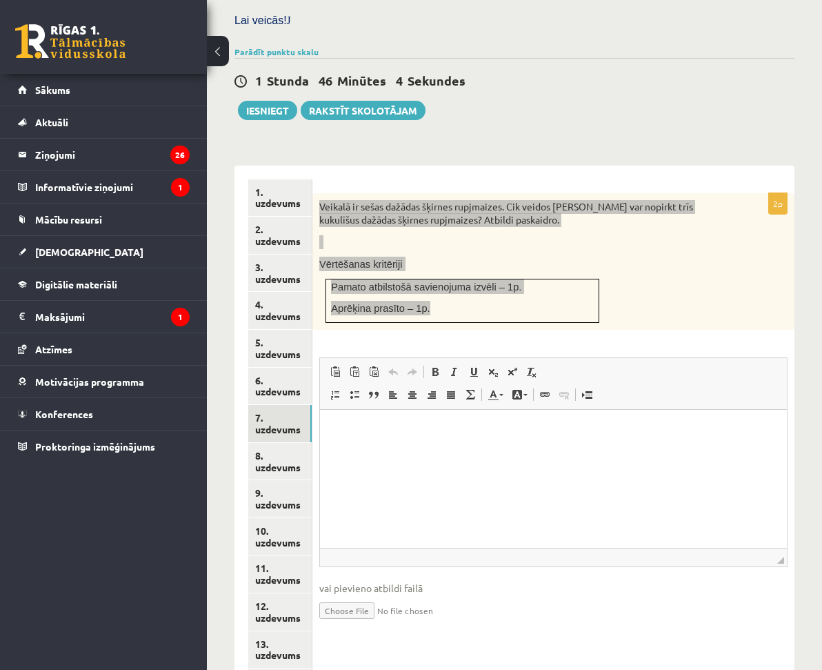
type input "**********"
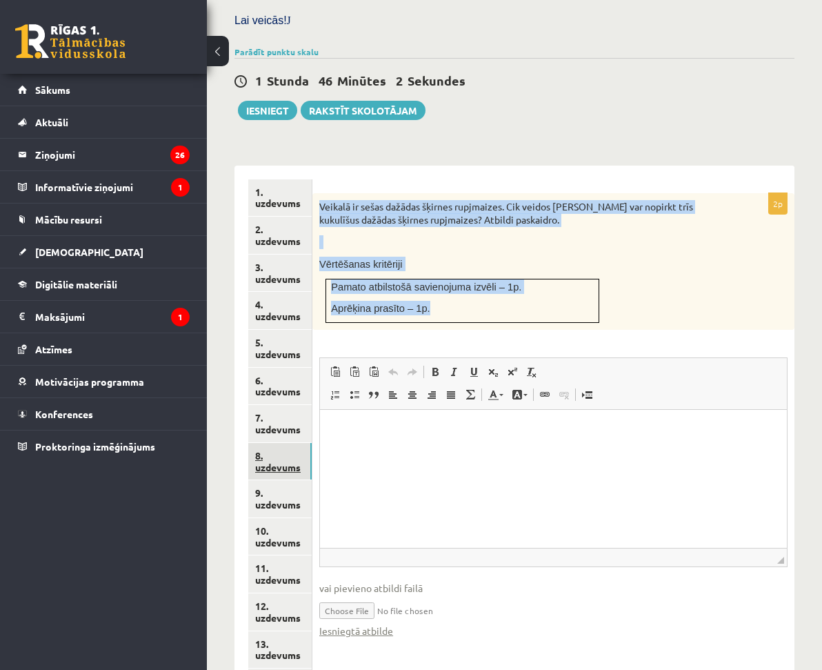
click at [312, 443] on link "8. uzdevums" at bounding box center [279, 461] width 63 height 37
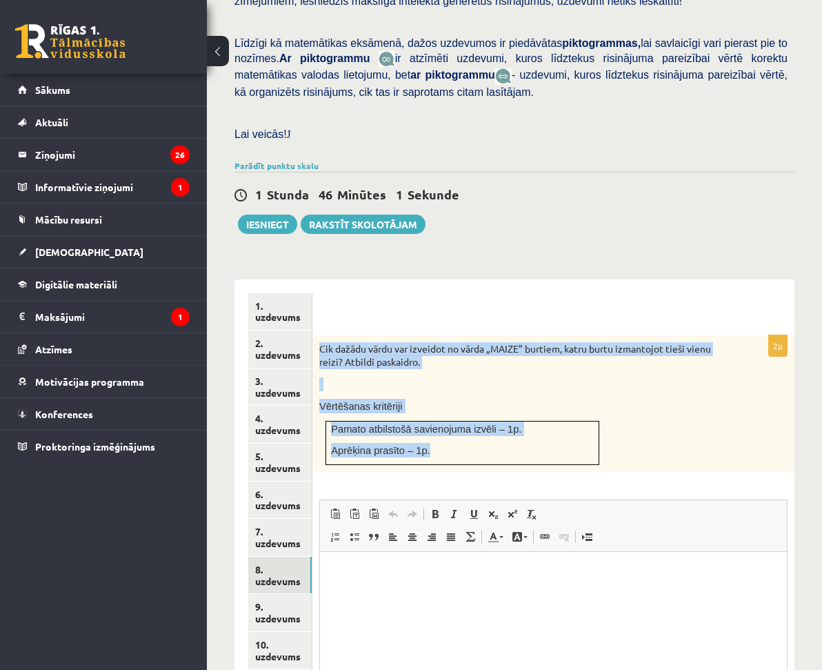
scroll to position [0, 0]
drag, startPoint x: 439, startPoint y: 315, endPoint x: 606, endPoint y: 426, distance: 200.1
click at [606, 426] on div "Cik dažādu vārdu var izveidot no vārda „MAIZE” burtiem, katru burtu izmantojot …" at bounding box center [553, 403] width 482 height 137
copy div "Cik dažādu vārdu var izveidot no vārda „MAIZE” burtiem, katru burtu izmantojot …"
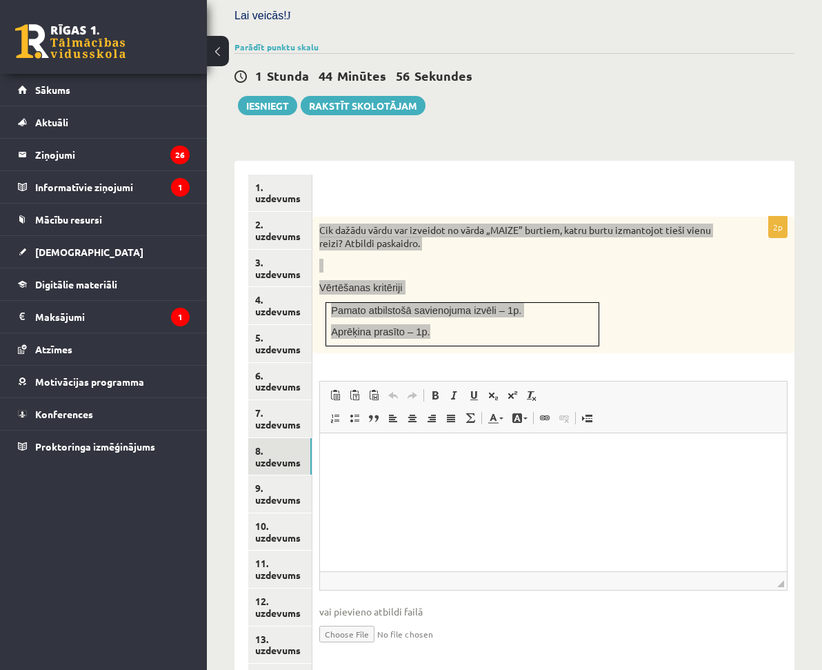
scroll to position [502, 0]
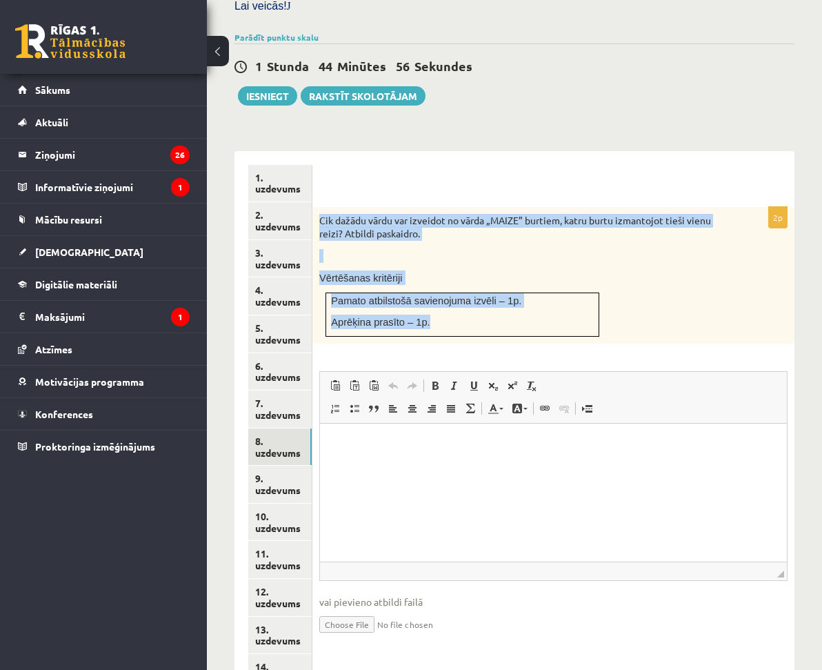
click at [454, 609] on input "file" at bounding box center [553, 623] width 468 height 28
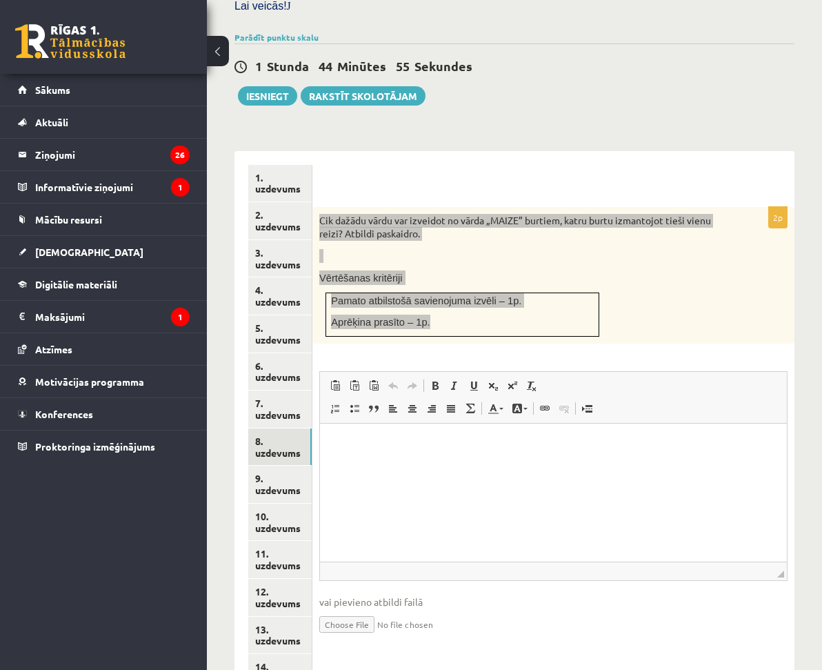
type input "**********"
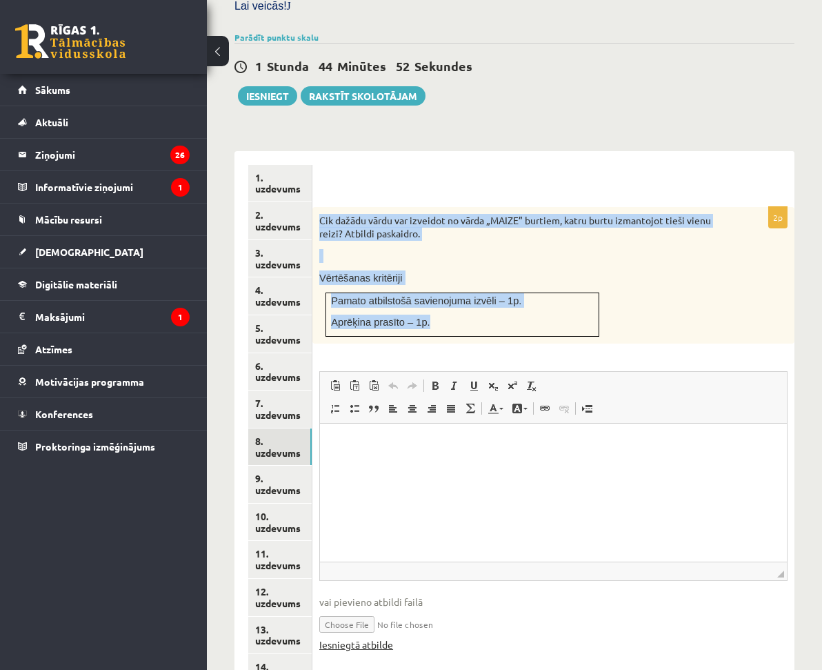
click at [393, 637] on link "Iesniegtā atbilde" at bounding box center [356, 644] width 74 height 14
click at [312, 466] on link "9. uzdevums" at bounding box center [279, 484] width 63 height 37
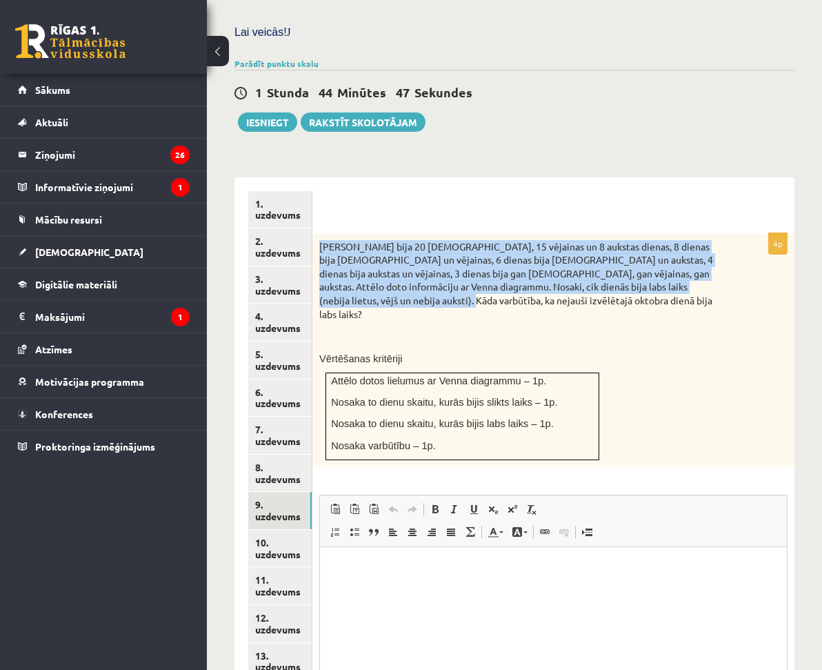
scroll to position [0, 0]
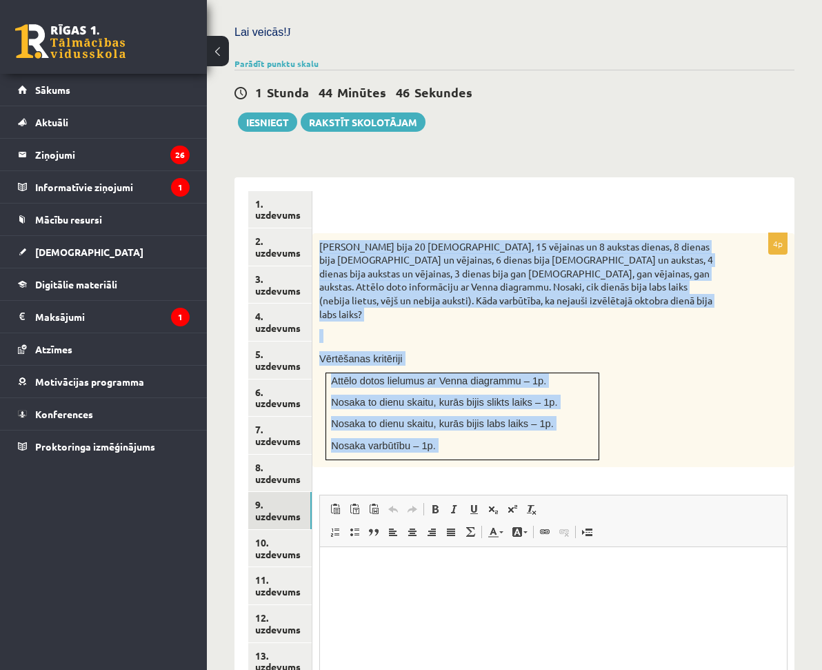
drag, startPoint x: 441, startPoint y: 212, endPoint x: 629, endPoint y: 455, distance: 306.8
click at [629, 455] on div "4p Oktobrī bija 20 lietainas, 15 vējainas un 8 aukstas dienas, 8 dienas bija li…" at bounding box center [553, 507] width 482 height 548
copy div "Oktobrī bija 20 lietainas, 15 vējainas un 8 aukstas dienas, 8 dienas bija lieta…"
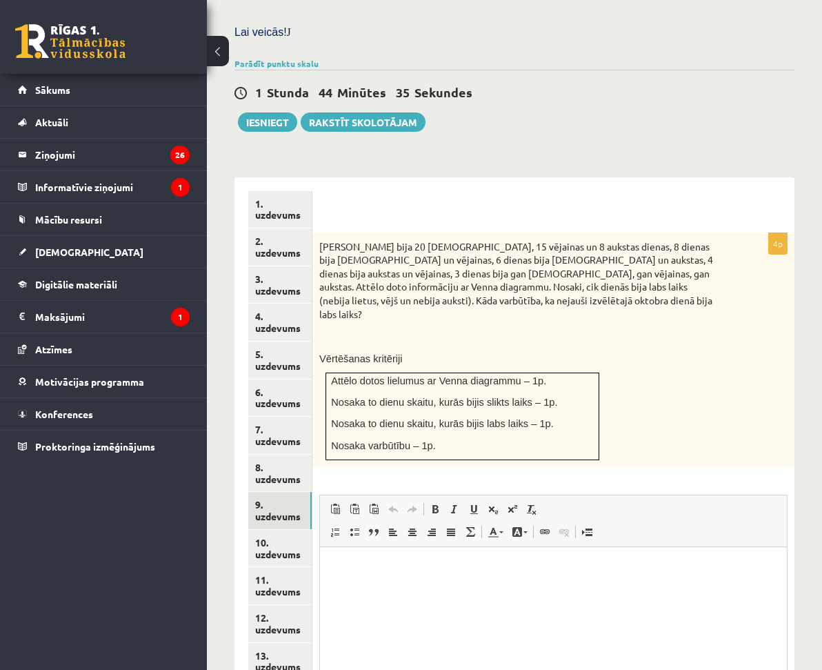
click at [312, 553] on ul "1. uzdevums 2. uzdevums 3. uzdevums 4. uzdevums 5. uzdevums 6. uzdevums 7. uzde…" at bounding box center [280, 486] width 64 height 590
click at [313, 530] on link "10. uzdevums" at bounding box center [280, 548] width 65 height 37
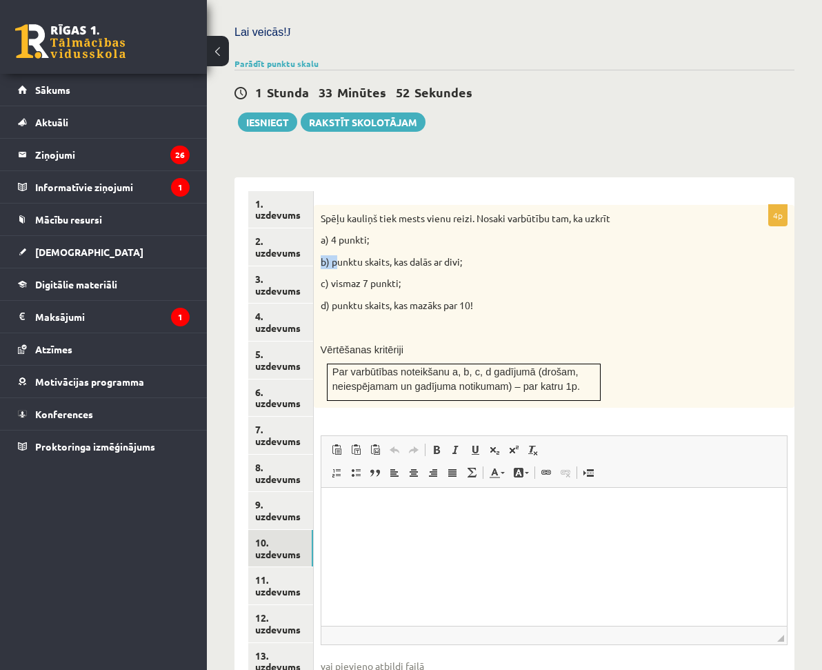
drag, startPoint x: 438, startPoint y: 246, endPoint x: 457, endPoint y: 245, distance: 18.6
click at [456, 245] on div "Spēļu kauliņš tiek mests vienu reizi. Nosaki varbūtību tam, ka uzkrīt a) 4 punk…" at bounding box center [554, 306] width 481 height 203
click at [603, 277] on p "c) vismaz 7 punkti;" at bounding box center [520, 284] width 398 height 14
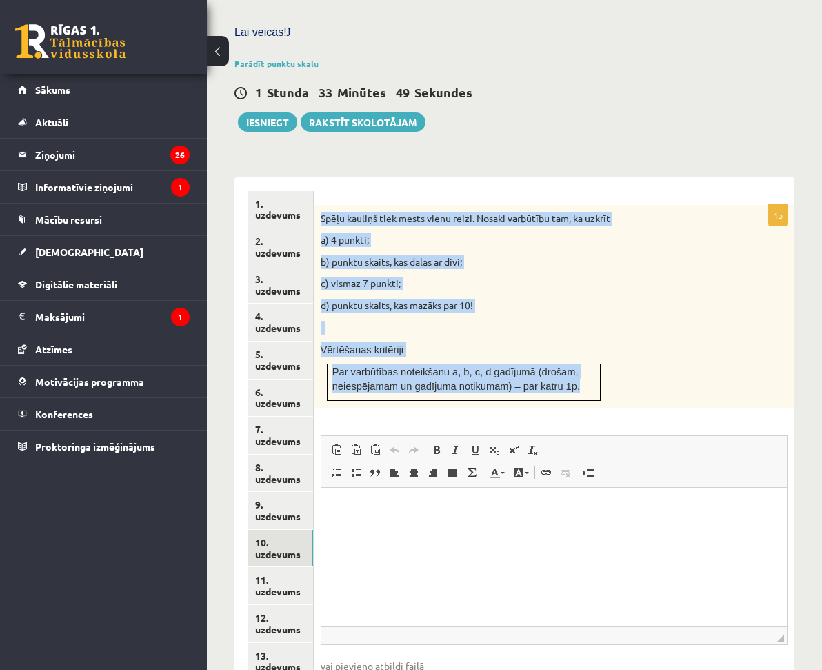
drag, startPoint x: 440, startPoint y: 179, endPoint x: 693, endPoint y: 365, distance: 313.7
click at [693, 365] on div "Spēļu kauliņš tiek mests vienu reizi. Nosaki varbūtību tam, ka uzkrīt a) 4 punk…" at bounding box center [554, 306] width 481 height 203
copy div "Spēļu kauliņš tiek mests vienu reizi. Nosaki varbūtību tam, ka uzkrīt a) 4 punk…"
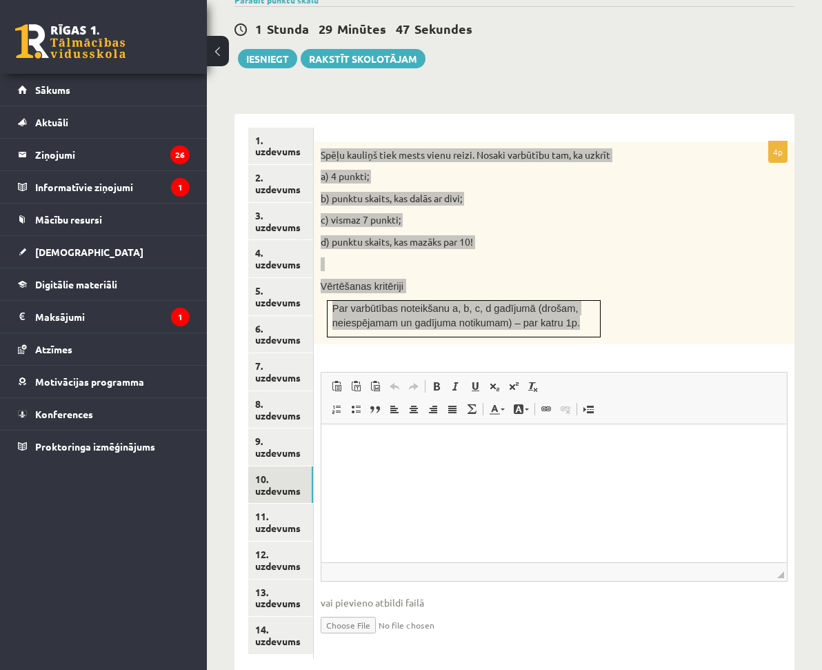
scroll to position [554, 0]
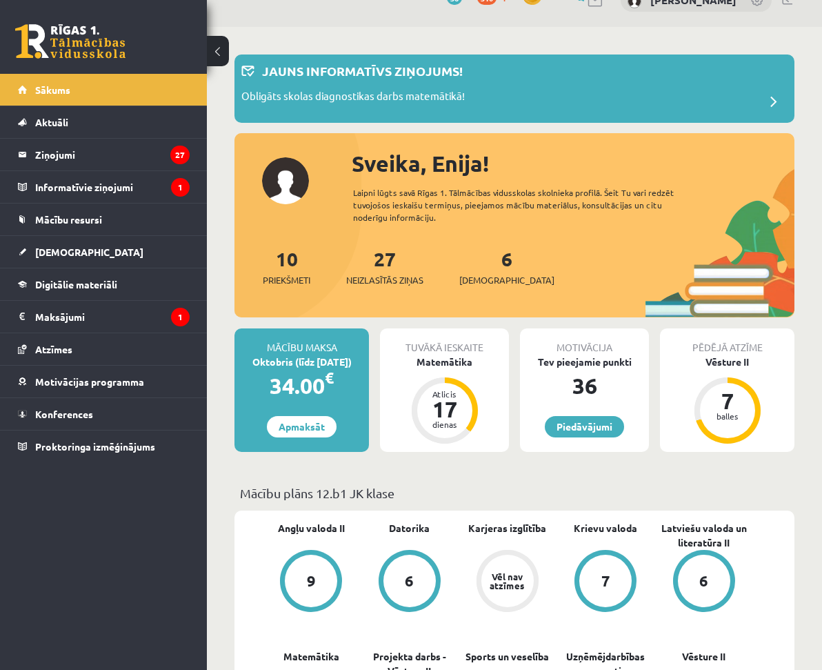
scroll to position [138, 0]
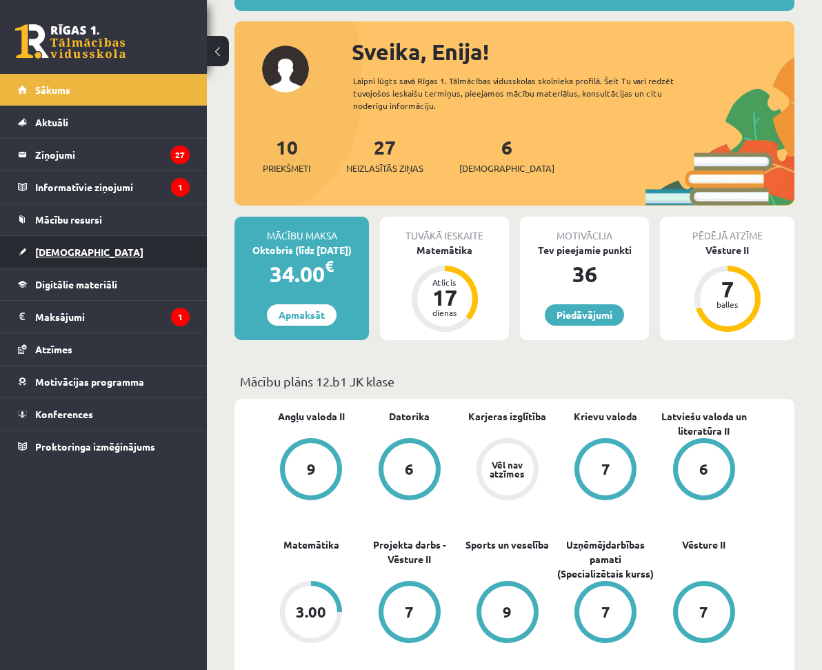
click at [70, 249] on span "[DEMOGRAPHIC_DATA]" at bounding box center [89, 252] width 108 height 12
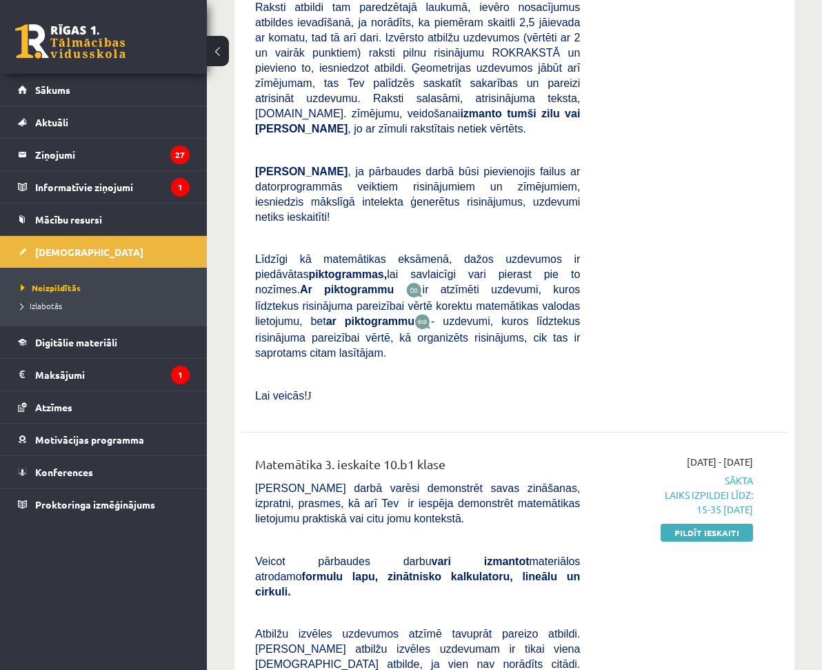
scroll to position [690, 0]
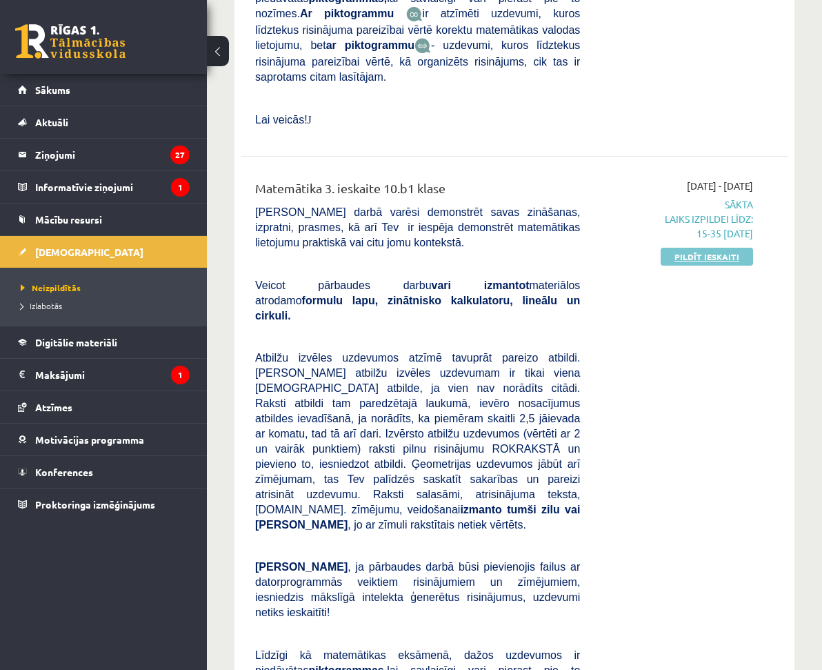
click at [708, 248] on link "Pildīt ieskaiti" at bounding box center [707, 257] width 92 height 18
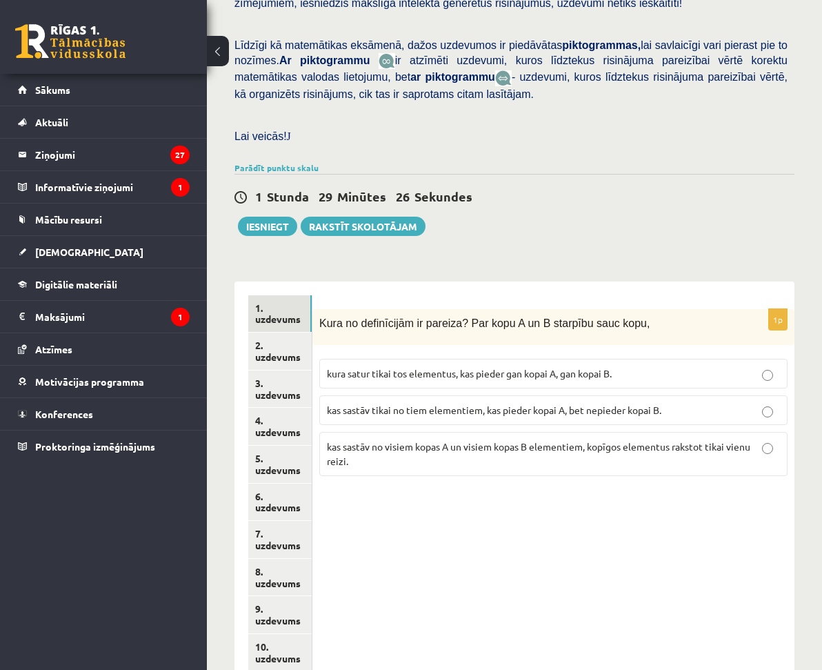
scroll to position [373, 0]
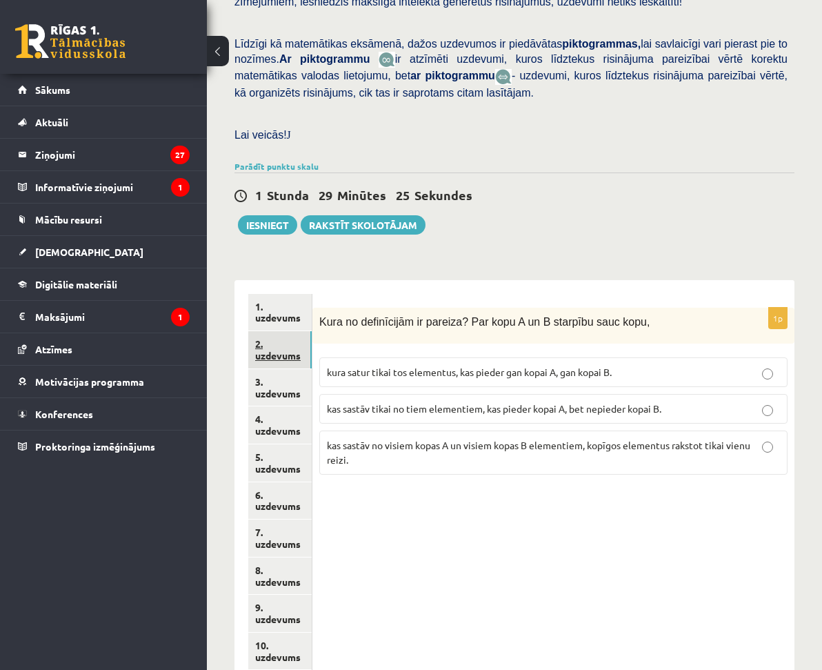
click at [312, 331] on link "2. uzdevums" at bounding box center [279, 349] width 63 height 37
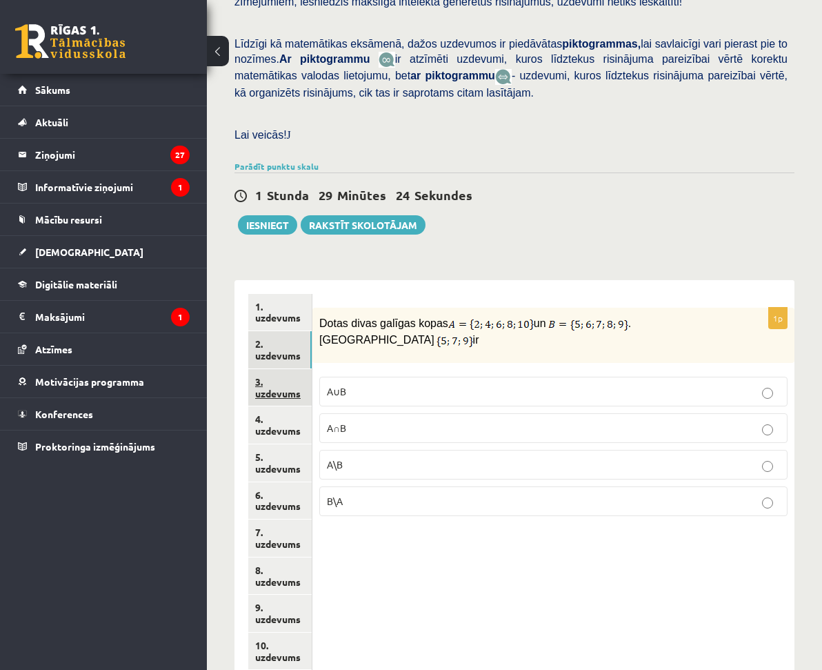
click at [312, 369] on link "3. uzdevums" at bounding box center [279, 387] width 63 height 37
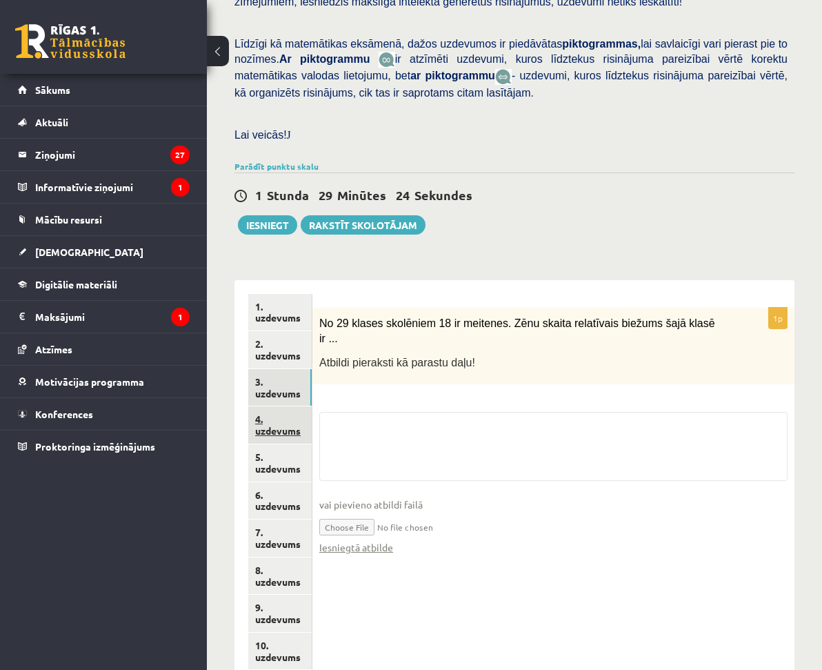
click at [312, 406] on link "4. uzdevums" at bounding box center [279, 424] width 63 height 37
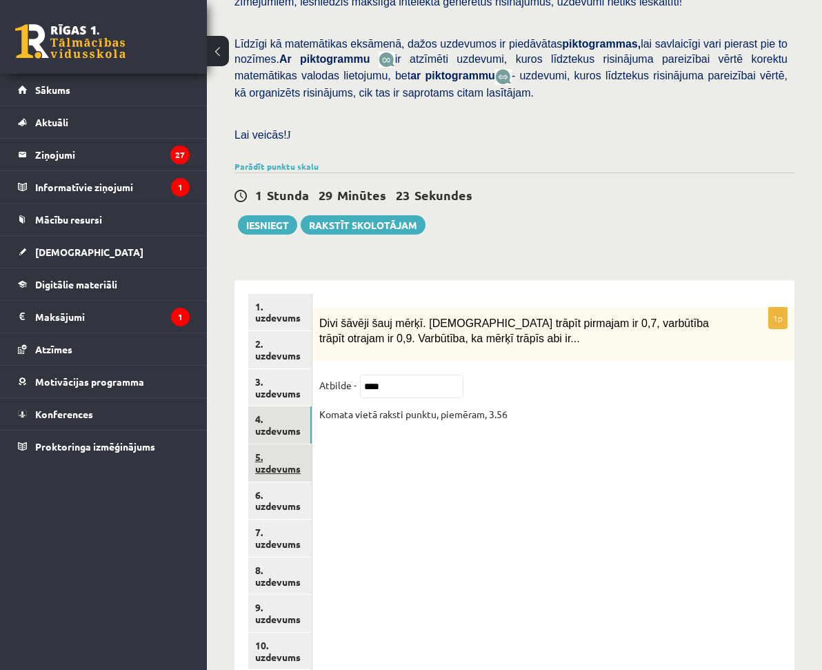
click at [312, 444] on link "5. uzdevums" at bounding box center [279, 462] width 63 height 37
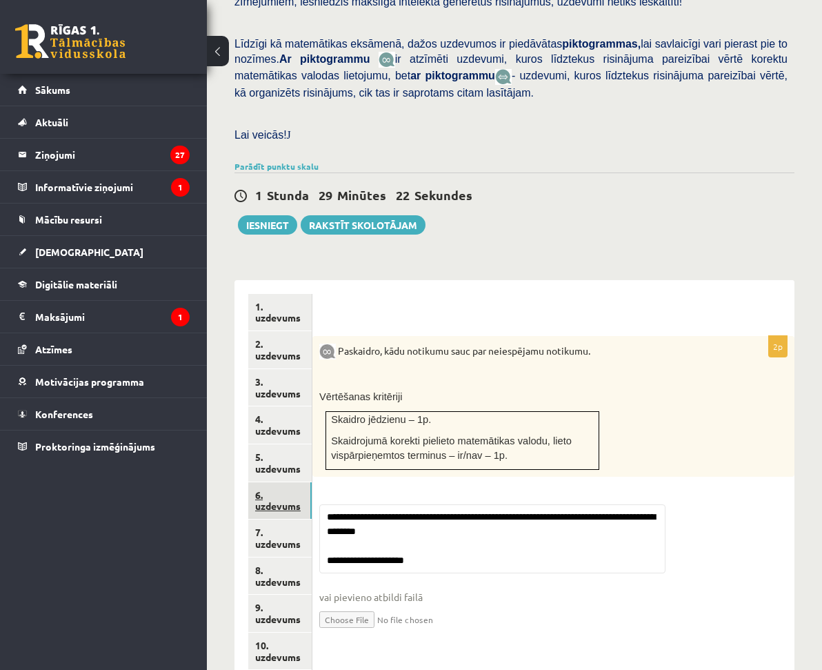
click at [312, 482] on link "6. uzdevums" at bounding box center [279, 500] width 63 height 37
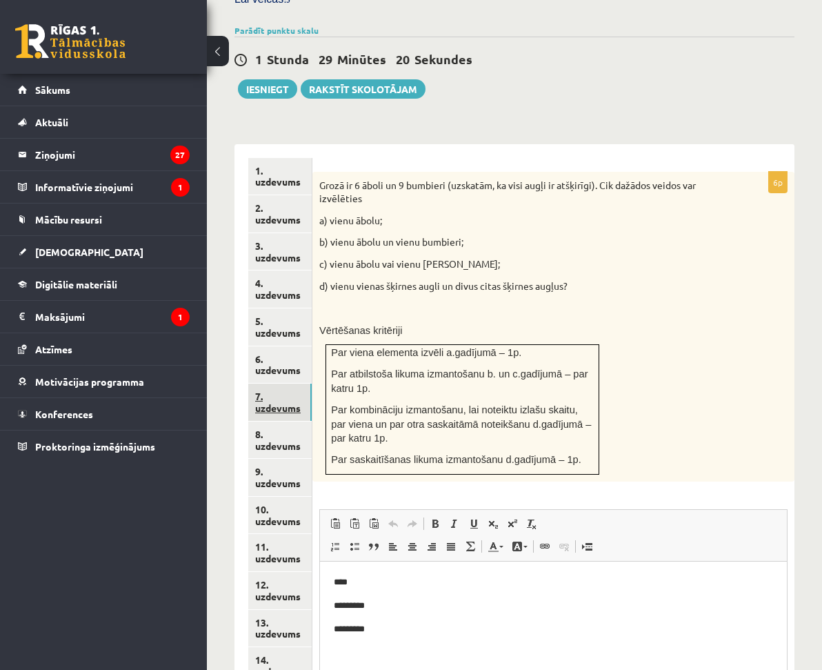
scroll to position [0, 0]
click at [312, 384] on link "7. uzdevums" at bounding box center [279, 402] width 63 height 37
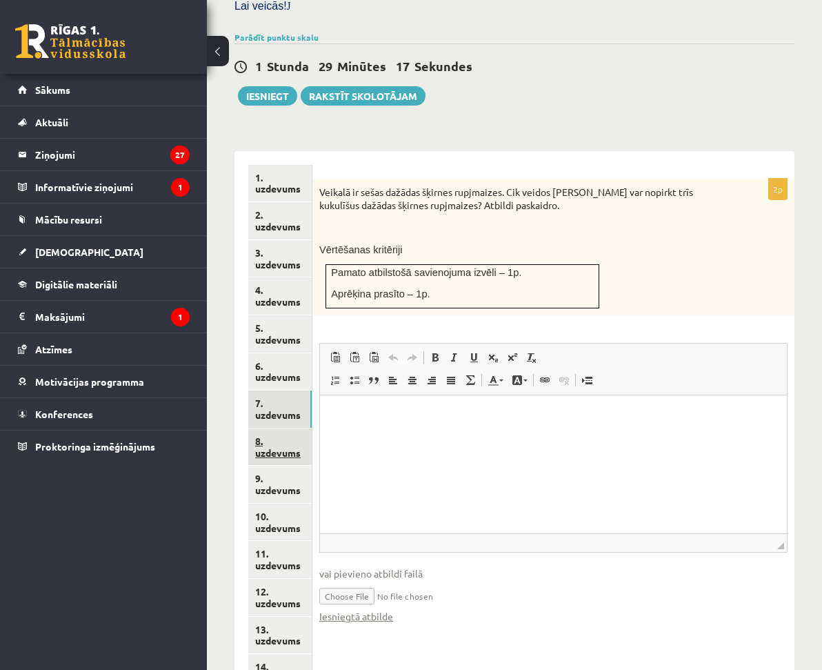
click at [312, 428] on link "8. uzdevums" at bounding box center [279, 446] width 63 height 37
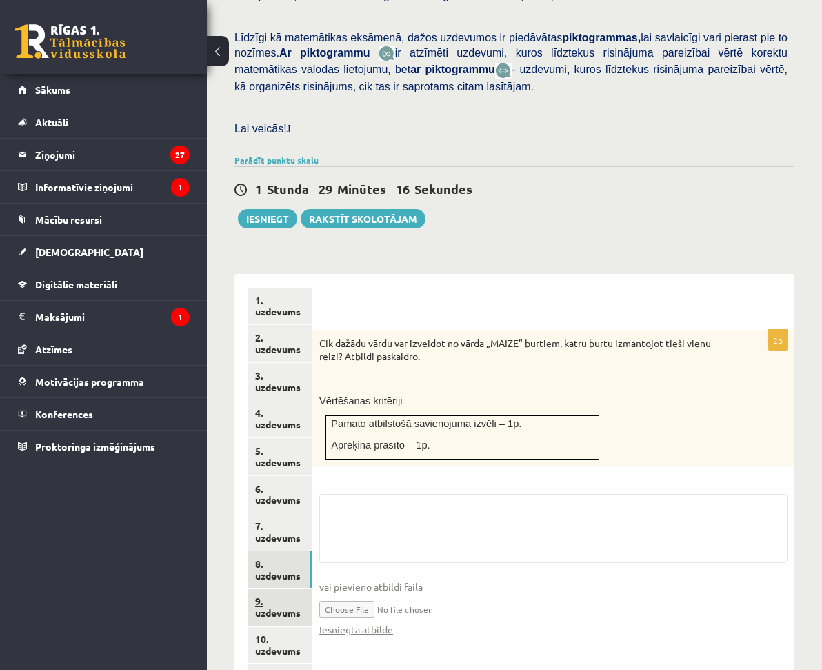
click at [312, 588] on link "9. uzdevums" at bounding box center [279, 606] width 63 height 37
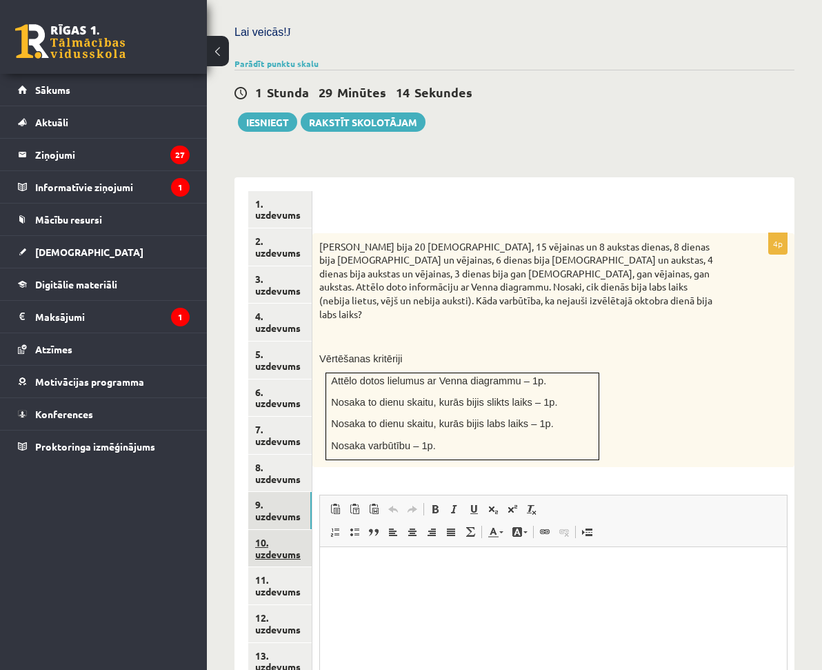
scroll to position [0, 0]
click at [312, 530] on link "10. uzdevums" at bounding box center [279, 548] width 63 height 37
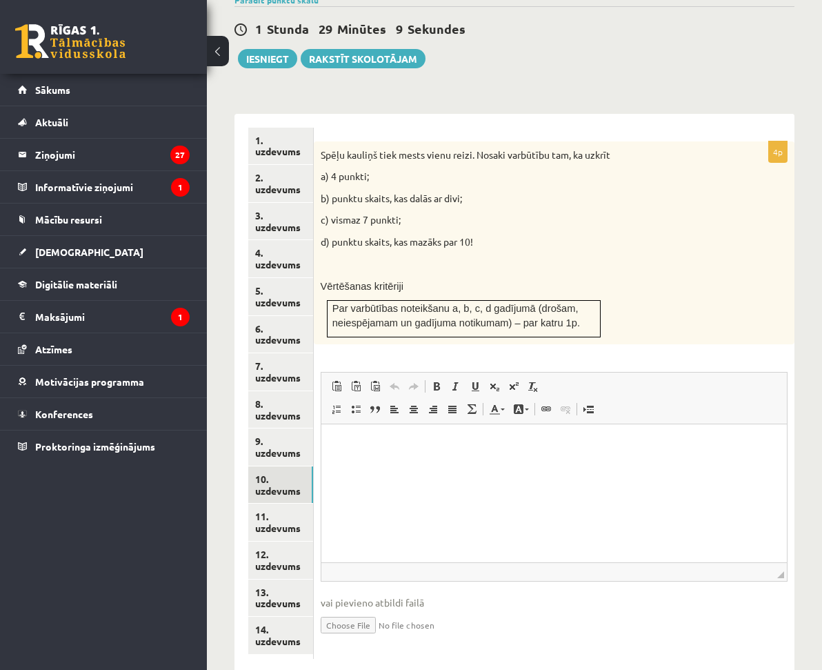
scroll to position [554, 0]
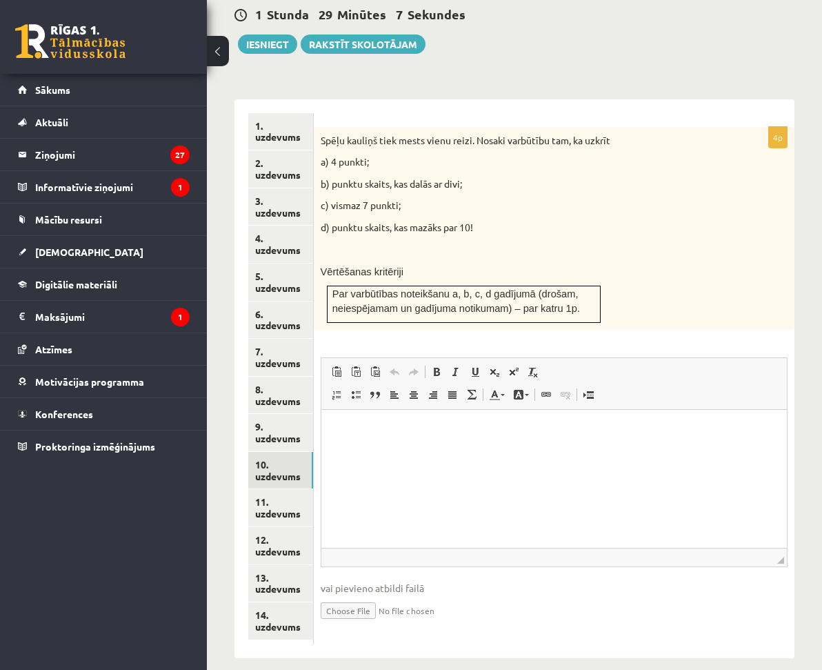
click at [466, 595] on input "file" at bounding box center [554, 609] width 467 height 28
type input "**********"
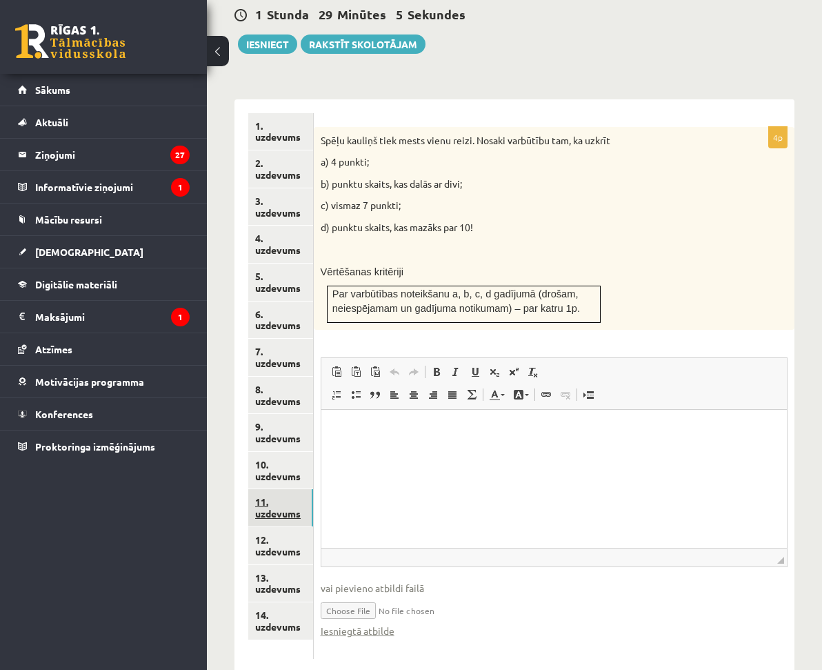
click at [313, 489] on link "11. uzdevums" at bounding box center [280, 507] width 65 height 37
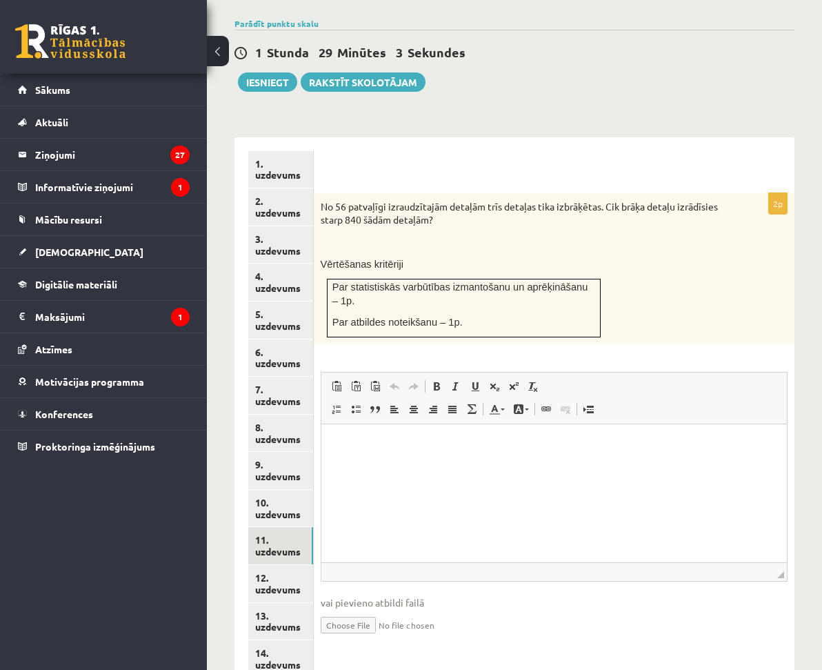
scroll to position [0, 0]
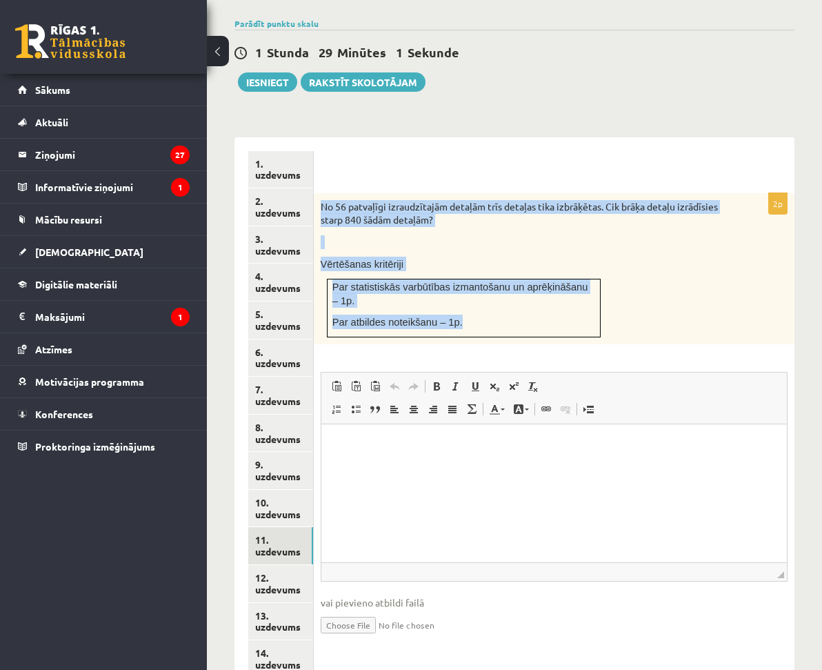
drag, startPoint x: 443, startPoint y: 175, endPoint x: 667, endPoint y: 286, distance: 249.9
click at [667, 286] on div "No 56 patvaļīgi izraudzītajām detaļām trīs detaļas tika izbrāķētas. Cik brāķa d…" at bounding box center [554, 268] width 481 height 151
copy div "No 56 patvaļīgi izraudzītajām detaļām trīs detaļas tika izbrāķētas. Cik brāķa d…"
click at [473, 610] on input "file" at bounding box center [554, 624] width 467 height 28
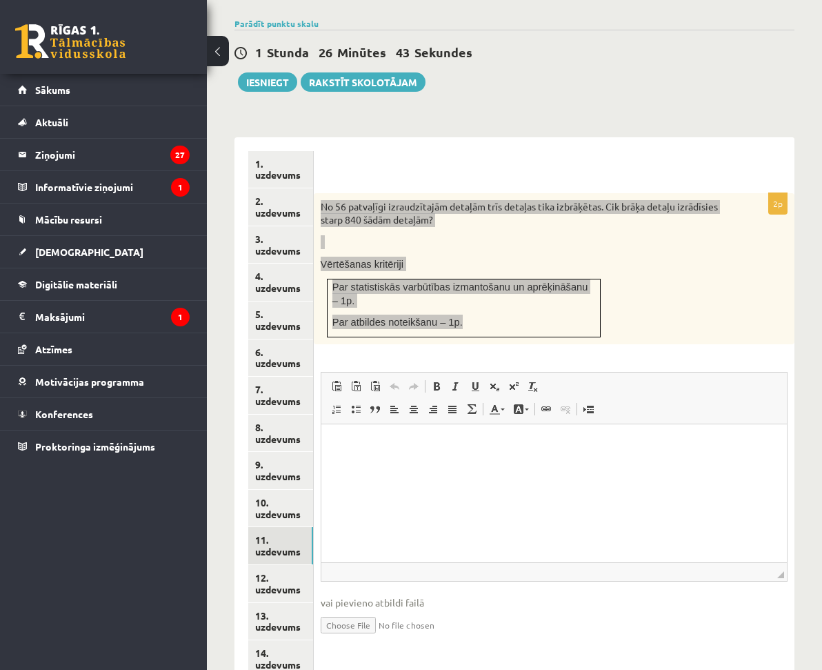
type input "**********"
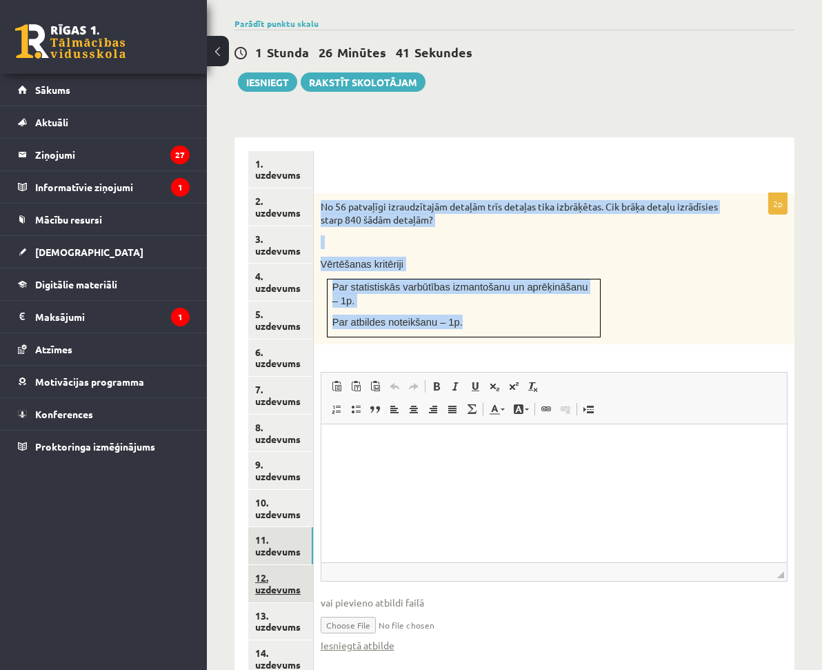
click at [313, 565] on link "12. uzdevums" at bounding box center [280, 583] width 65 height 37
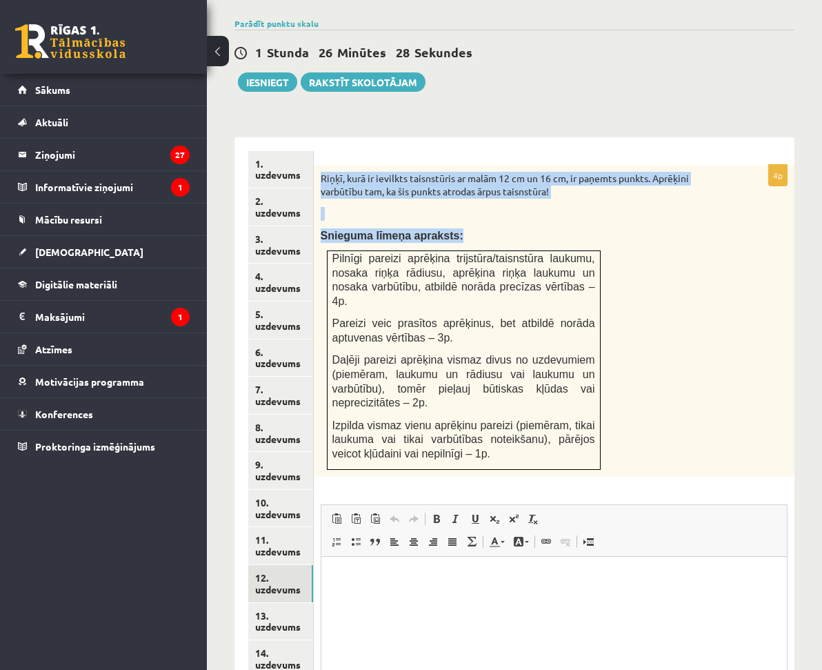
drag, startPoint x: 448, startPoint y: 147, endPoint x: 702, endPoint y: 439, distance: 387.2
click at [702, 439] on div "Riņķī, kurā ir ievilkts taisnstūris ar malām 12 cm un 16 cm, ir paņemts punkts.…" at bounding box center [554, 321] width 481 height 312
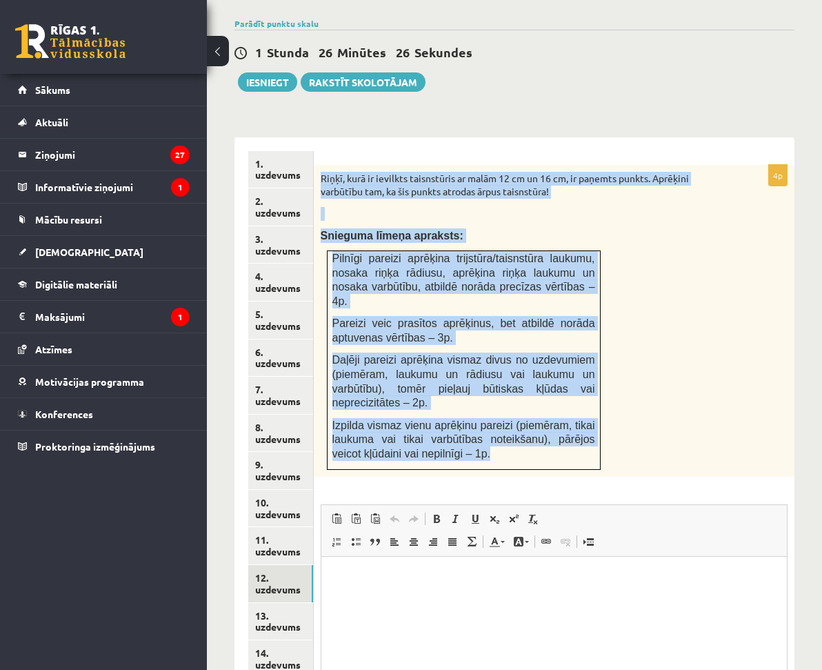
drag, startPoint x: 592, startPoint y: 431, endPoint x: 438, endPoint y: 139, distance: 329.8
click at [438, 165] on div "Riņķī, kurā ir ievilkts taisnstūris ar malām 12 cm un 16 cm, ir paņemts punkts.…" at bounding box center [554, 321] width 481 height 312
copy div "Riņķī, kurā ir ievilkts taisnstūris ar malām 12 cm un 16 cm, ir paņemts punkts.…"
drag, startPoint x: 479, startPoint y: 141, endPoint x: 446, endPoint y: 158, distance: 36.4
click at [481, 165] on div "Riņķī, kurā ir ievilkts taisnstūris ar malām 12 cm un 16 cm, ir paņemts punkts.…" at bounding box center [554, 321] width 481 height 312
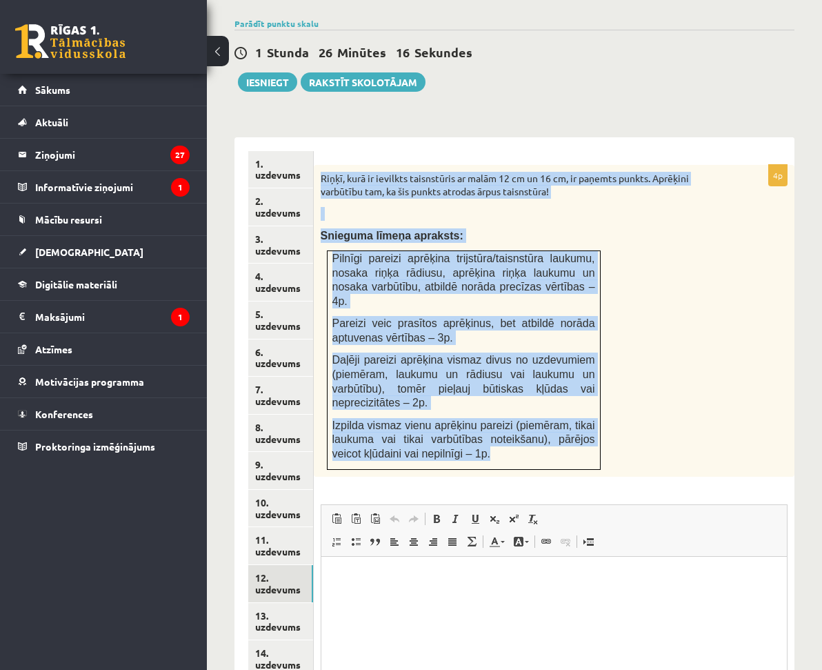
click at [439, 165] on div "Riņķī, kurā ir ievilkts taisnstūris ar malām 12 cm un 16 cm, ir paņemts punkts.…" at bounding box center [554, 321] width 481 height 312
drag, startPoint x: 442, startPoint y: 146, endPoint x: 669, endPoint y: 424, distance: 358.8
click at [669, 424] on div "Riņķī, kurā ir ievilkts taisnstūris ar malām 12 cm un 16 cm, ir paņemts punkts.…" at bounding box center [554, 321] width 481 height 312
copy div "Riņķī, kurā ir ievilkts taisnstūris ar malām 12 cm un 16 cm, ir paņemts punkts.…"
click at [653, 207] on p at bounding box center [520, 214] width 398 height 14
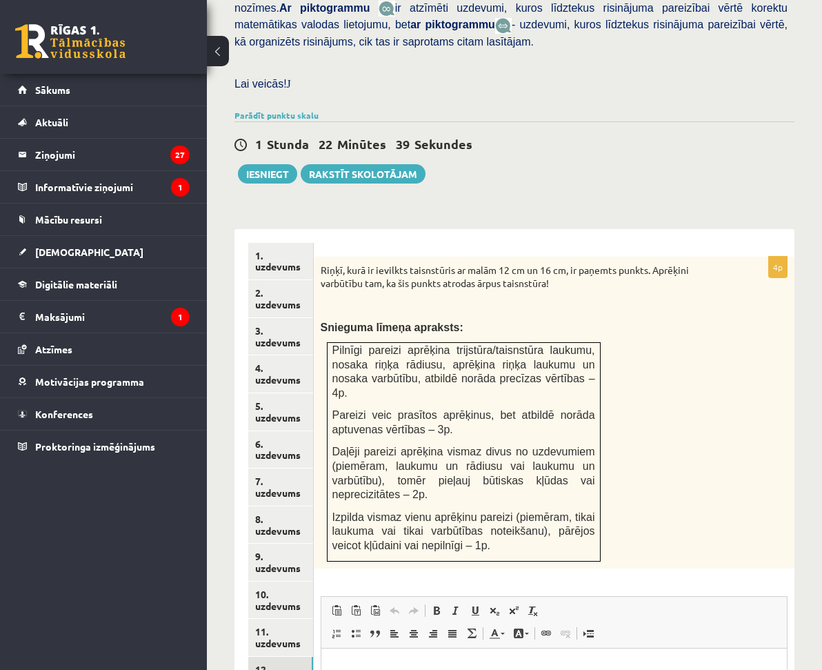
scroll to position [648, 0]
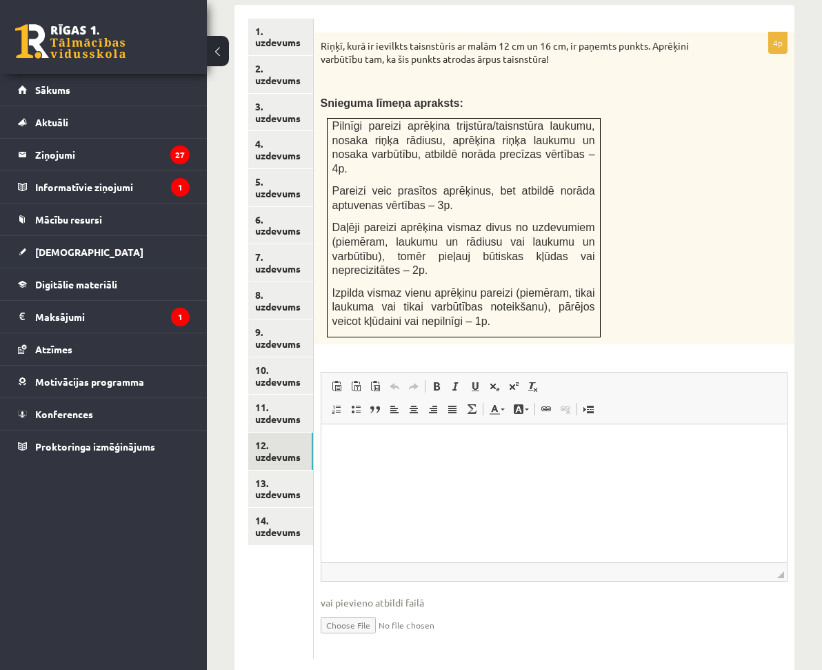
click at [474, 610] on input "file" at bounding box center [554, 624] width 467 height 28
type input "**********"
click at [313, 470] on link "13. uzdevums" at bounding box center [280, 488] width 65 height 37
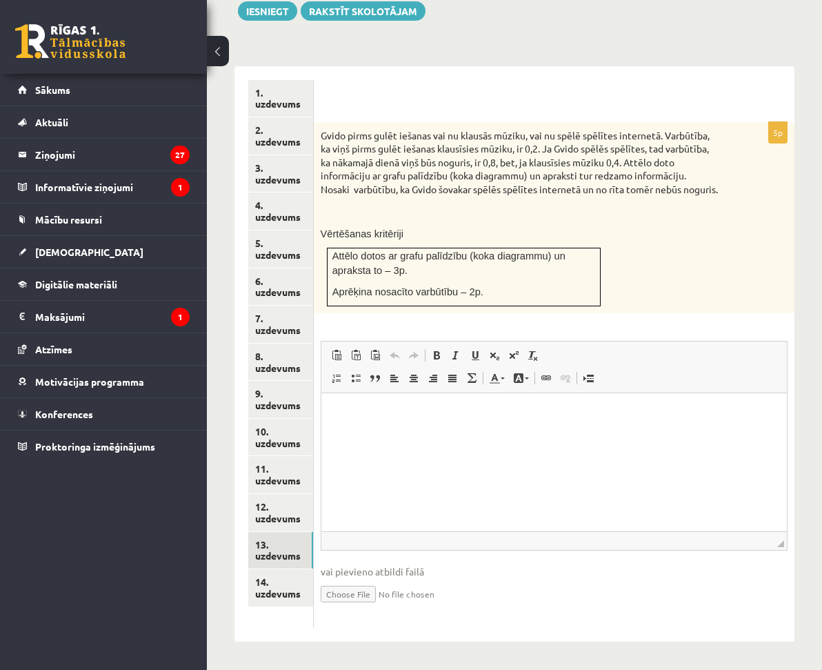
scroll to position [0, 0]
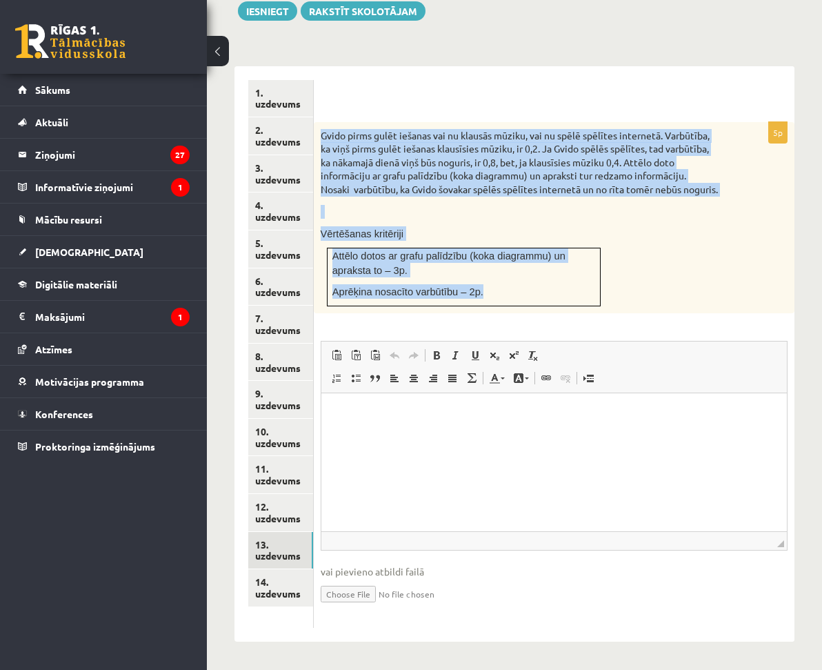
drag, startPoint x: 443, startPoint y: 88, endPoint x: 699, endPoint y: 283, distance: 322.8
click at [699, 283] on div "Gvido pirms gulēt iešanas vai nu klausās mūziku, vai nu spēlē spēlītes internet…" at bounding box center [554, 218] width 481 height 192
copy div "Gvido pirms gulēt iešanas vai nu klausās mūziku, vai nu spēlē spēlītes internet…"
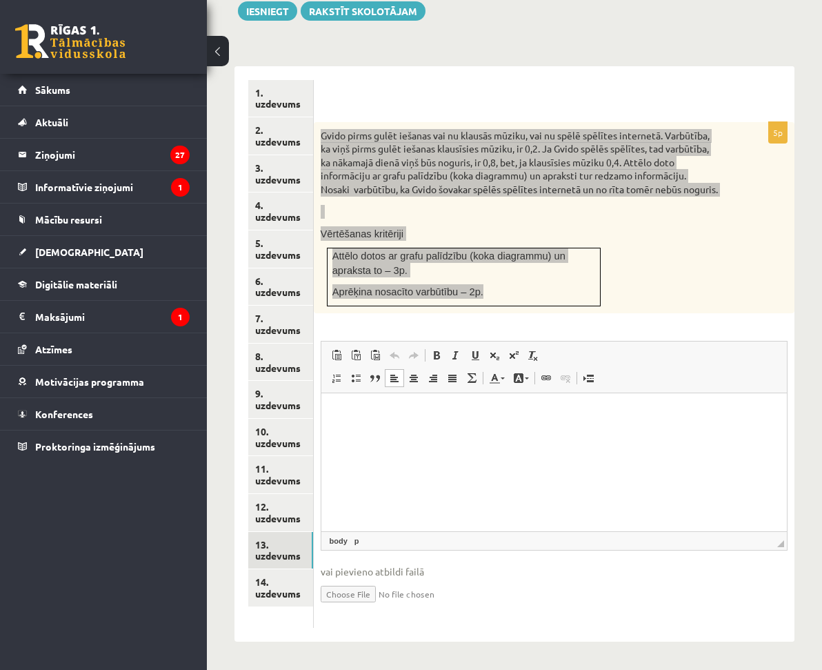
drag, startPoint x: 563, startPoint y: 416, endPoint x: 541, endPoint y: 412, distance: 21.7
click at [562, 415] on p "Editor, wiswyg-editor-user-answer-47433939622780" at bounding box center [554, 414] width 438 height 14
click at [452, 435] on html at bounding box center [554, 414] width 466 height 42
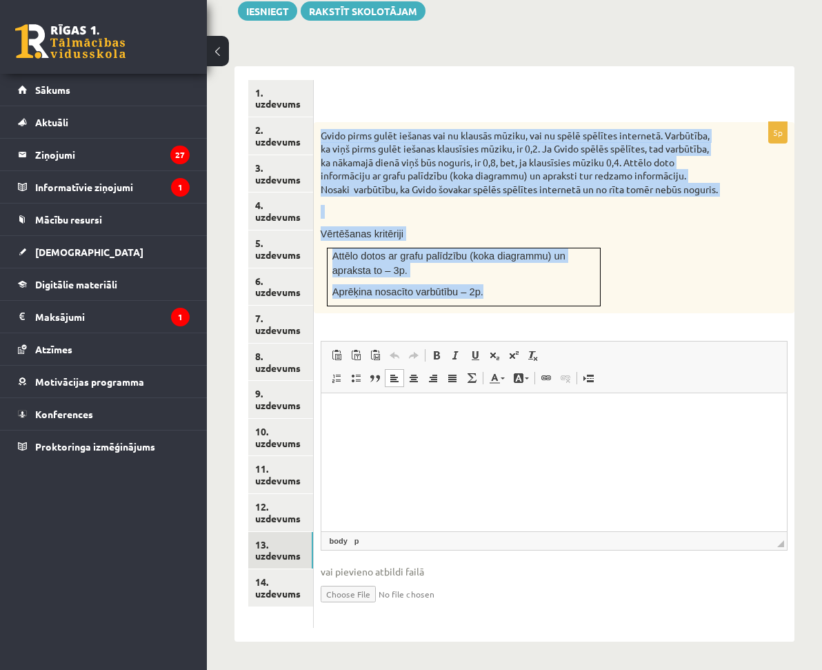
click at [584, 312] on div "Gvido pirms gulēt iešanas vai nu klausās mūziku, vai nu spēlē spēlītes internet…" at bounding box center [554, 218] width 481 height 192
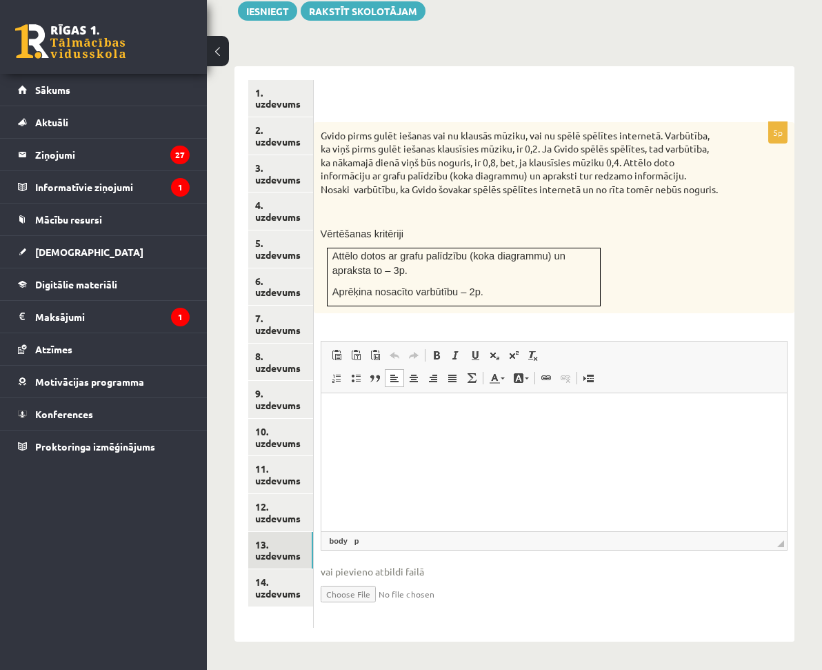
click at [455, 596] on input "file" at bounding box center [554, 593] width 467 height 28
type input "**********"
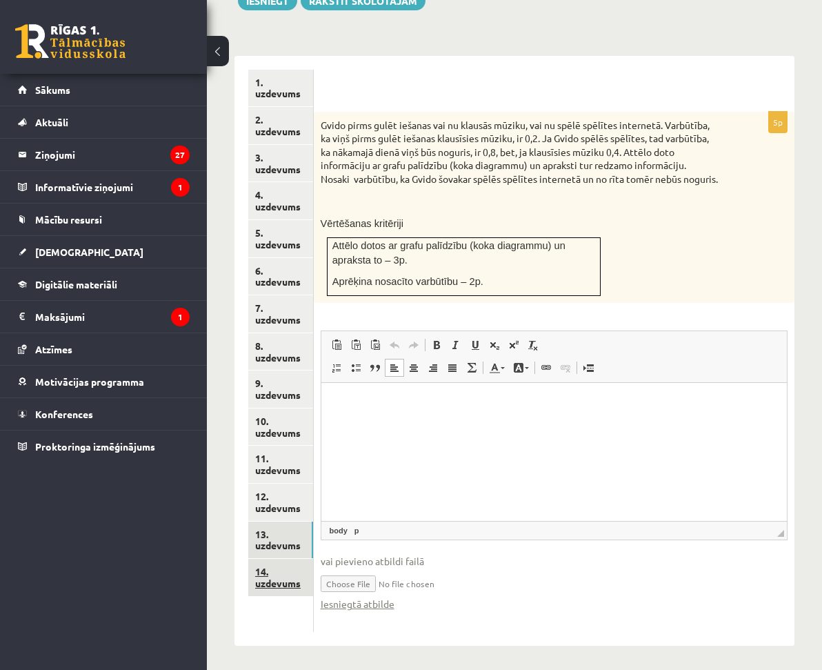
click at [313, 559] on link "14. uzdevums" at bounding box center [280, 577] width 65 height 37
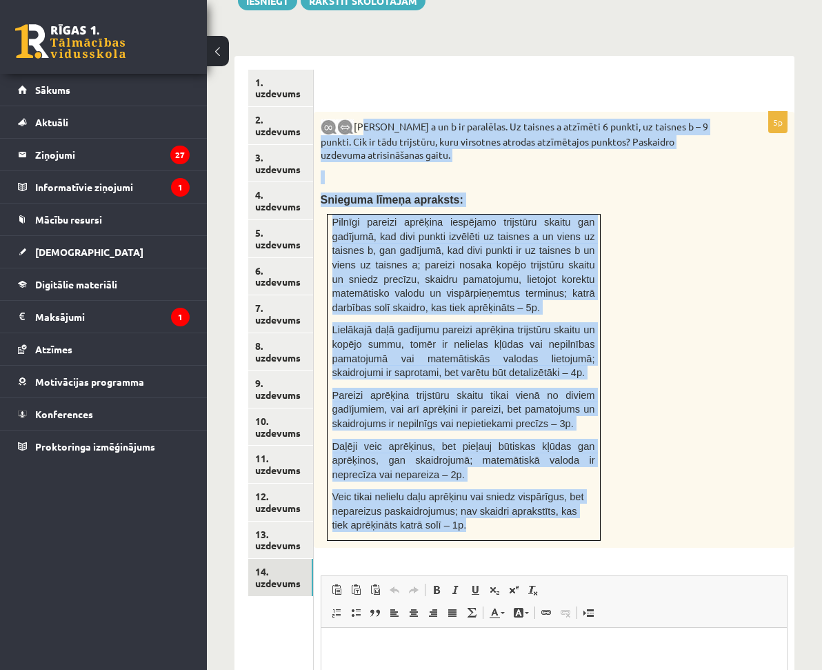
drag, startPoint x: 481, startPoint y: 97, endPoint x: 688, endPoint y: 517, distance: 467.9
click at [690, 516] on div "Taisnes a un b ir paralēlas. Uz taisnes a atzīmēti 6 punkti, uz taisnes b – 9 p…" at bounding box center [554, 330] width 481 height 437
copy div "Taisnes a un b ir paralēlas. Uz taisnes a atzīmēti 6 punkti, uz taisnes b – 9 p…"
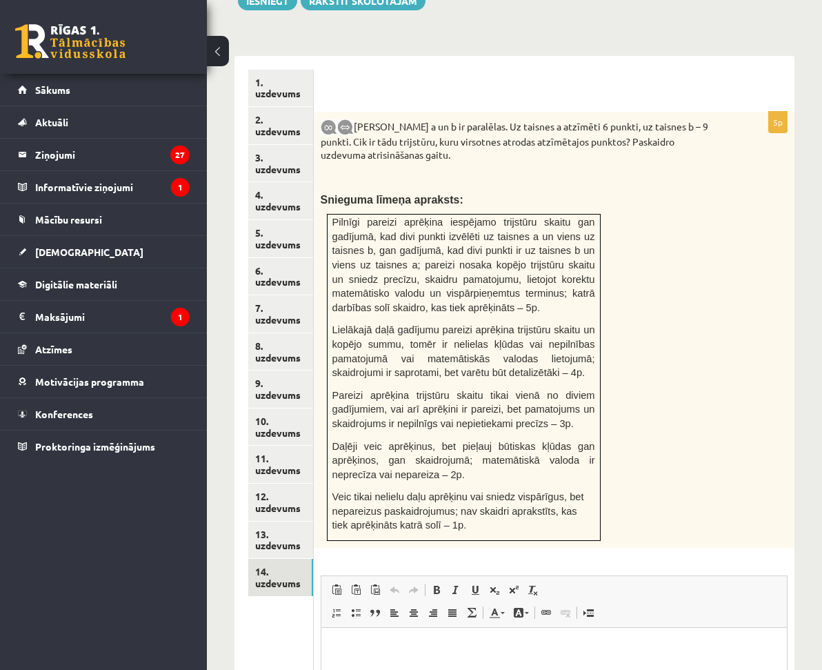
drag, startPoint x: 295, startPoint y: 482, endPoint x: 52, endPoint y: 366, distance: 269.0
click at [295, 482] on ul "1. uzdevums 2. uzdevums 3. uzdevums 4. uzdevums 5. uzdevums 6. uzdevums 7. uzde…" at bounding box center [281, 466] width 66 height 793
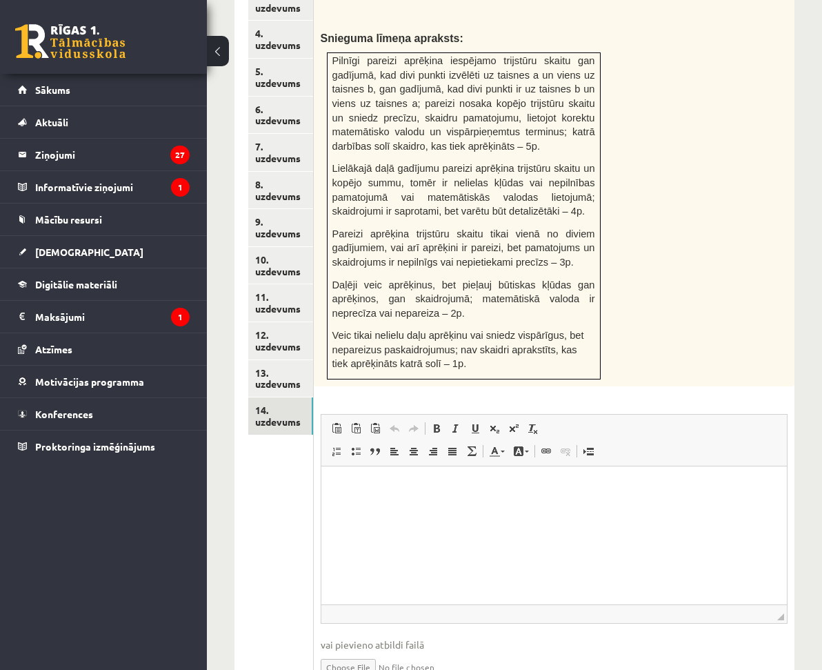
scroll to position [815, 0]
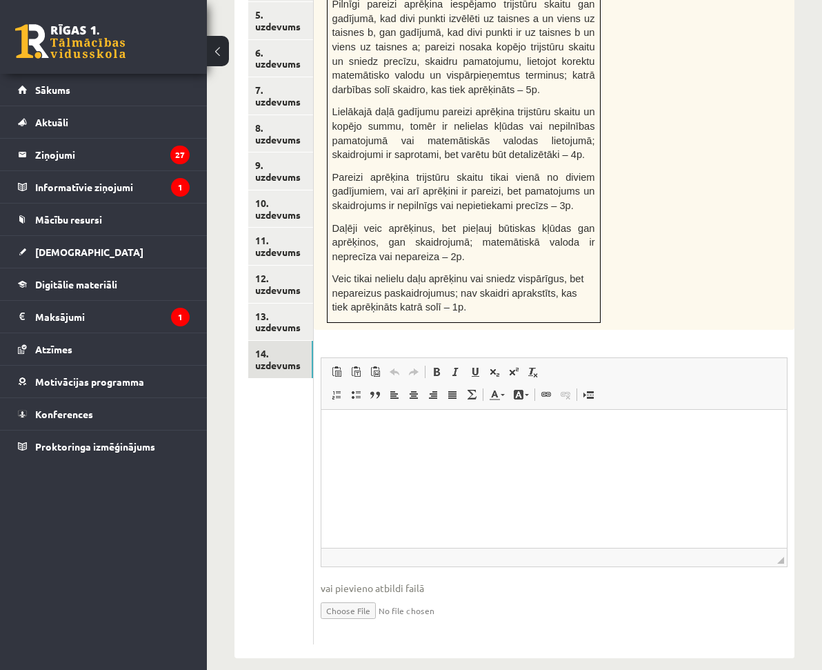
click at [472, 595] on input "file" at bounding box center [554, 609] width 467 height 28
type input "**********"
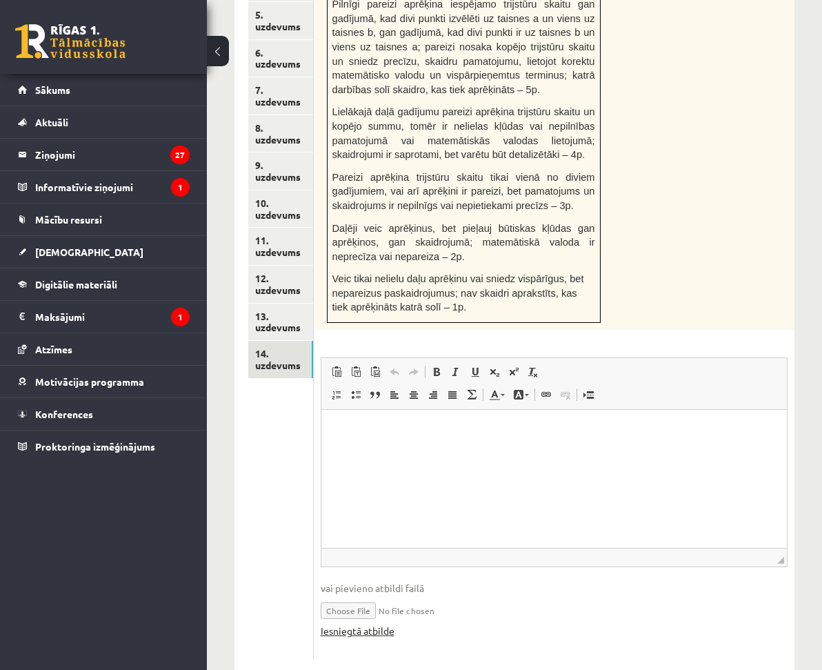
click at [395, 624] on link "Iesniegtā atbilde" at bounding box center [358, 631] width 74 height 14
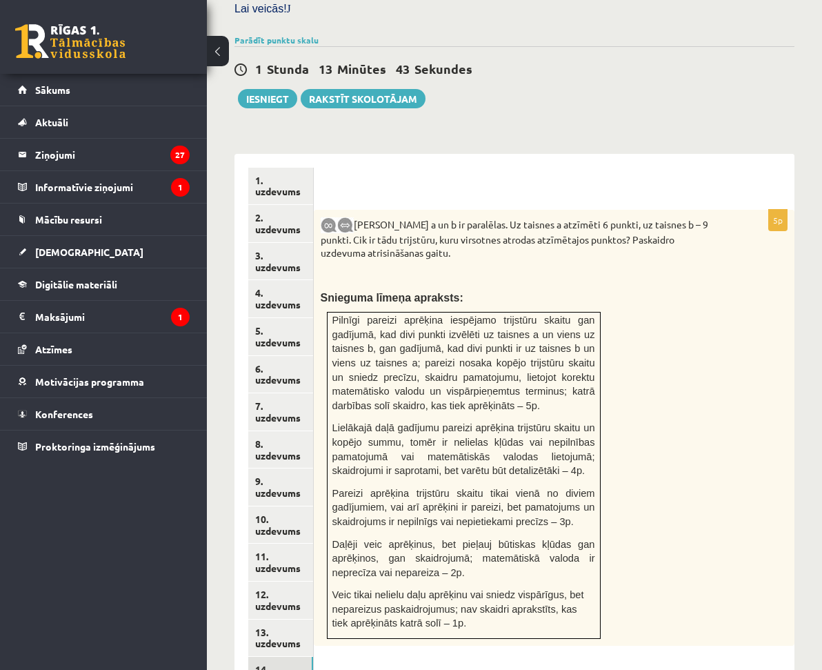
scroll to position [470, 0]
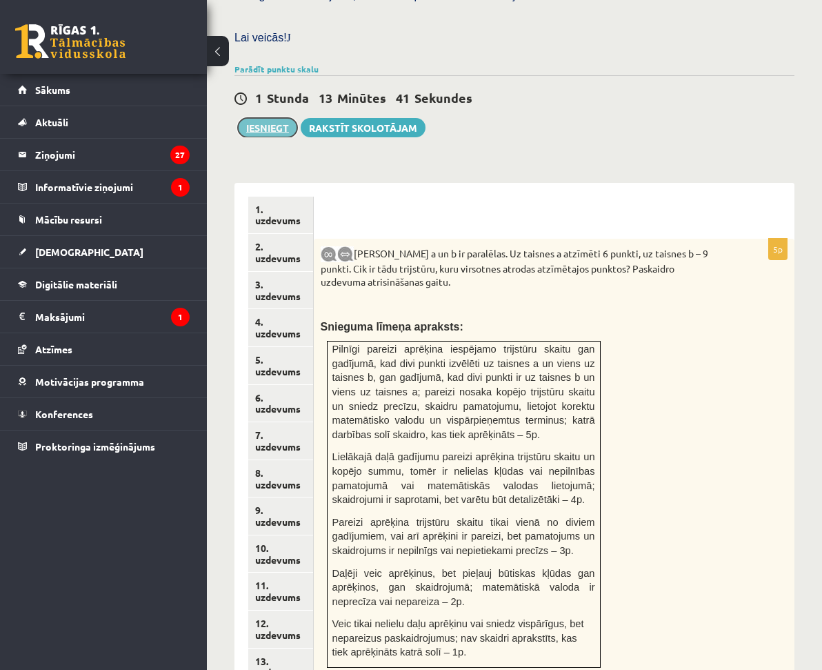
click at [275, 118] on button "Iesniegt" at bounding box center [267, 127] width 59 height 19
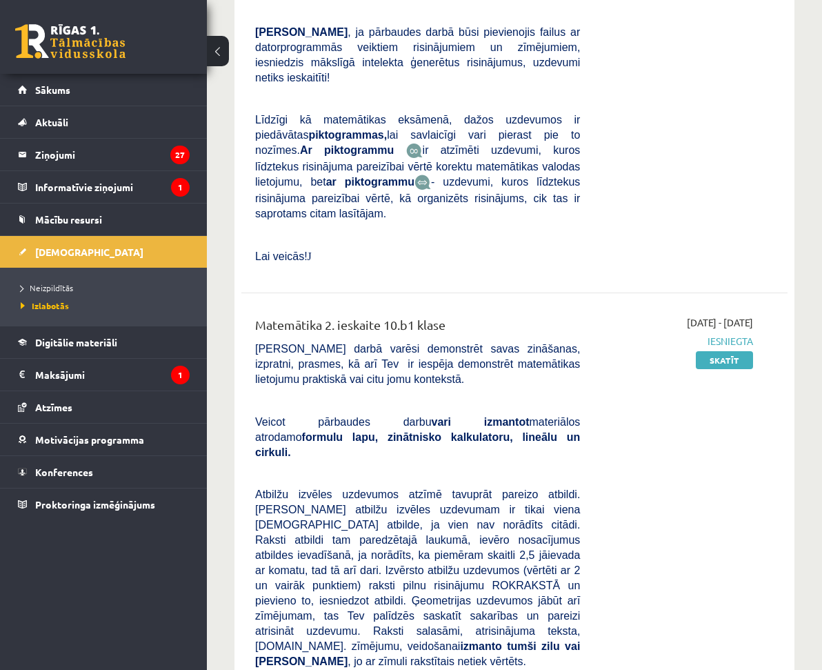
scroll to position [1724, 0]
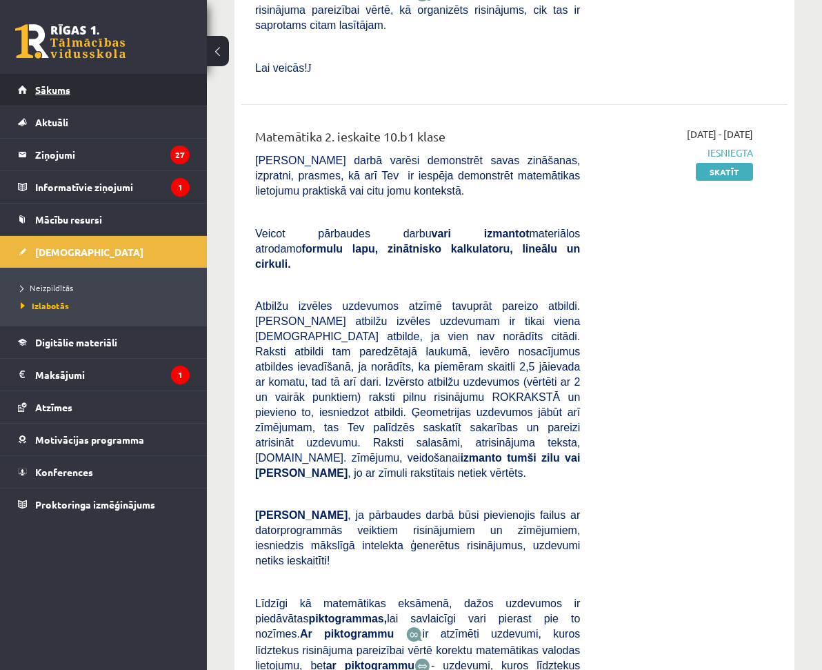
click at [131, 94] on link "Sākums" at bounding box center [104, 90] width 172 height 32
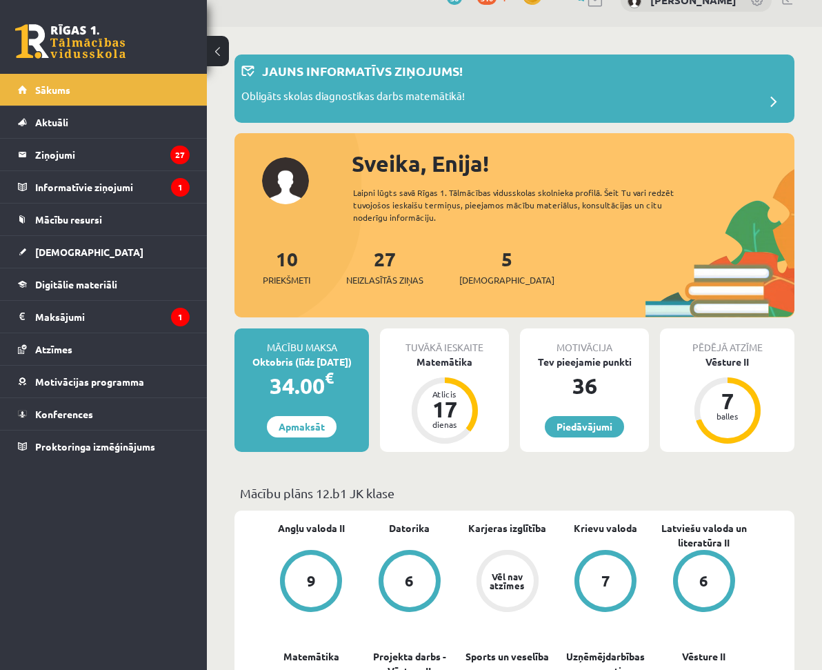
scroll to position [69, 0]
